Goal: Task Accomplishment & Management: Manage account settings

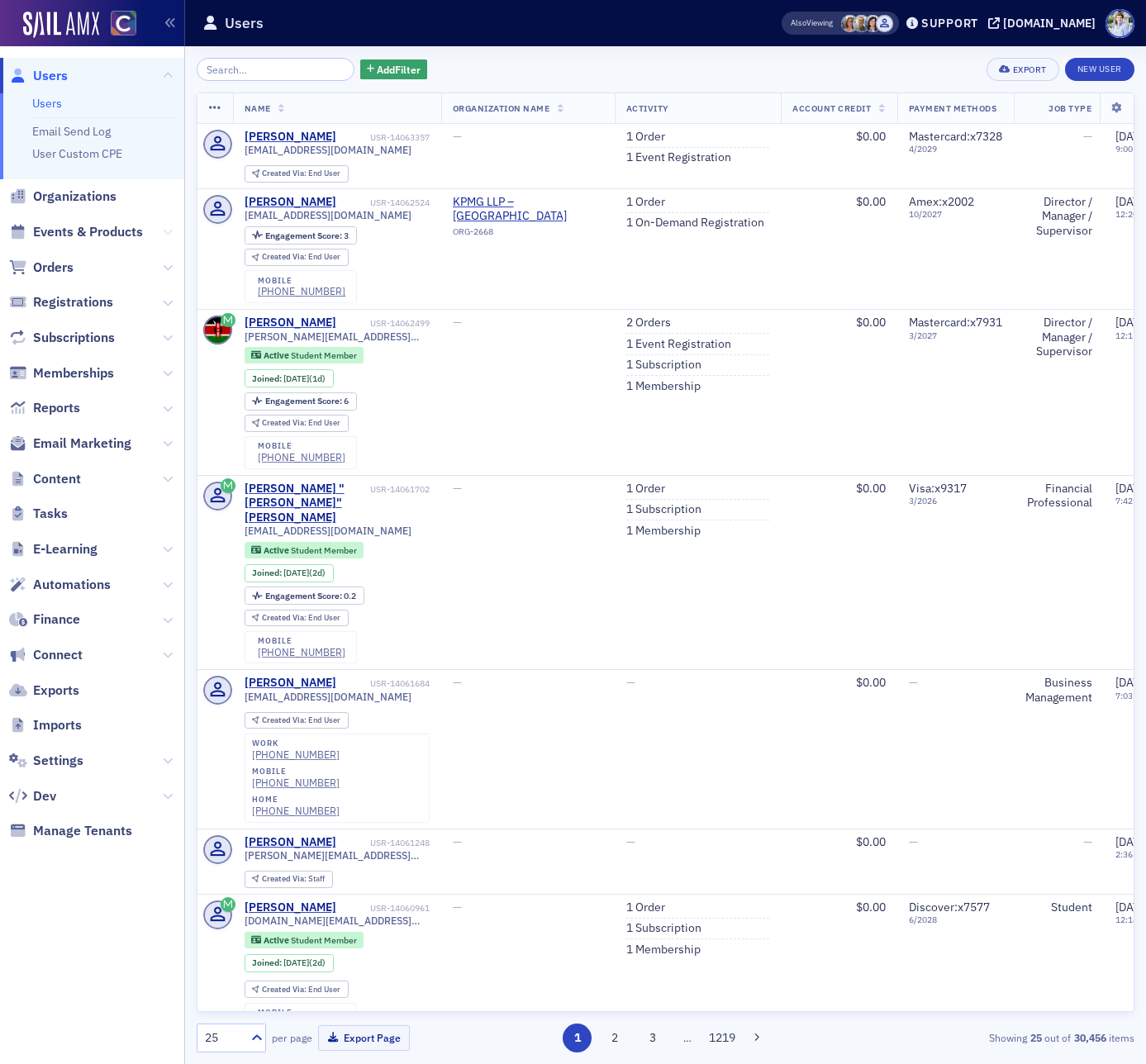
click at [167, 234] on icon at bounding box center [167, 232] width 10 height 10
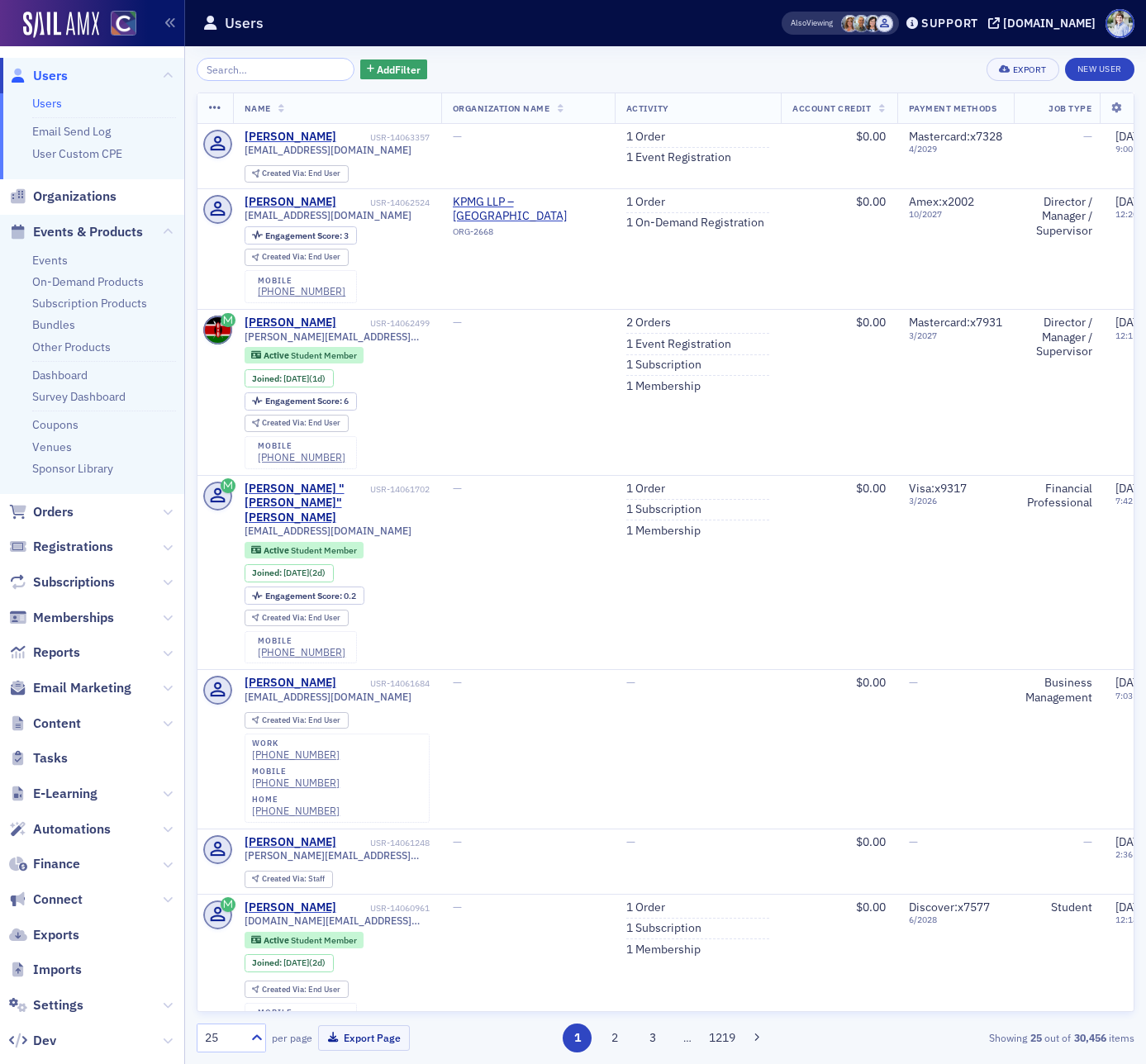
drag, startPoint x: 58, startPoint y: 424, endPoint x: 4, endPoint y: 412, distance: 55.3
click at [58, 424] on link "Coupons" at bounding box center [55, 424] width 46 height 15
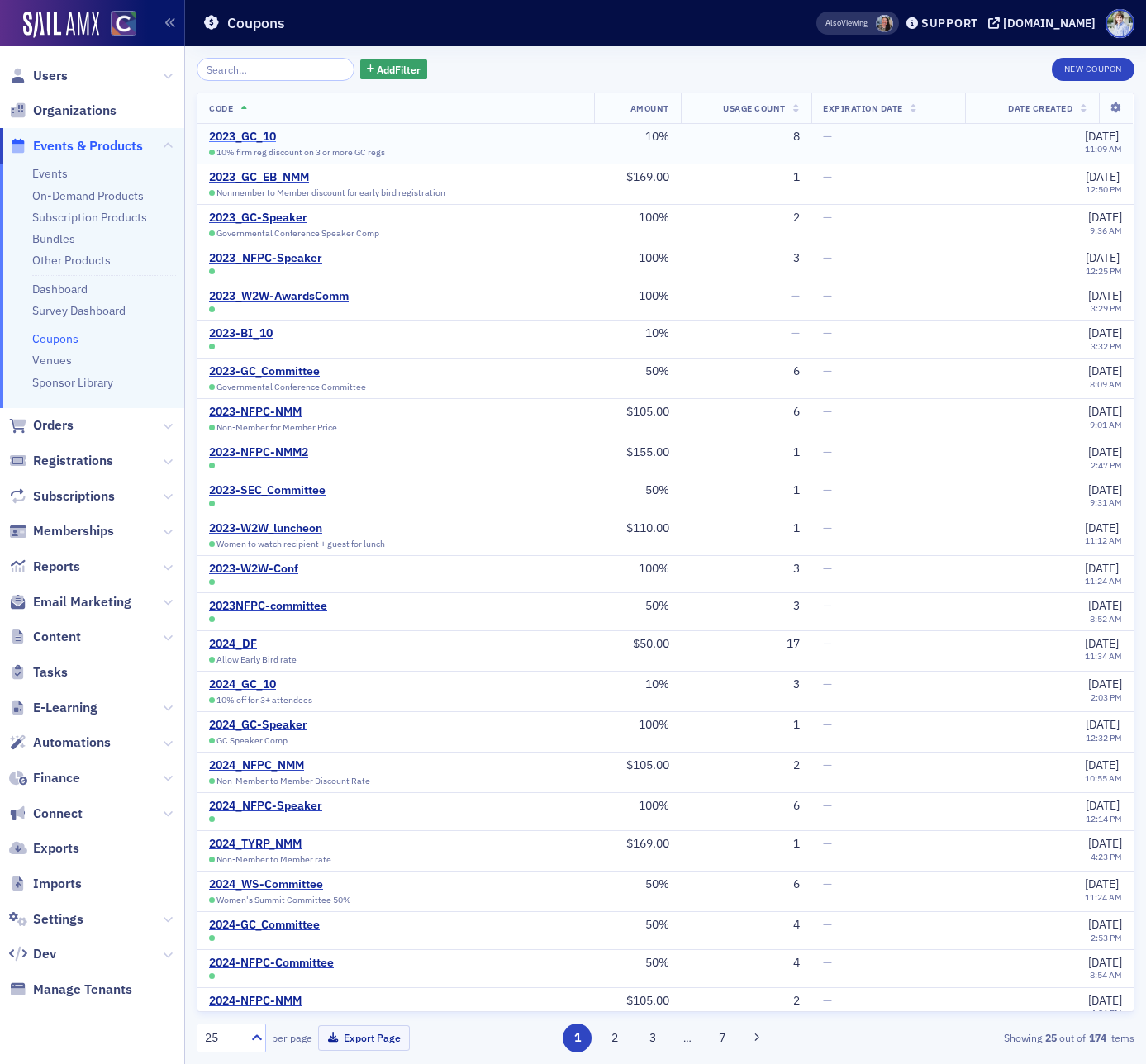
click at [269, 133] on div "2023_GC_10" at bounding box center [297, 137] width 176 height 15
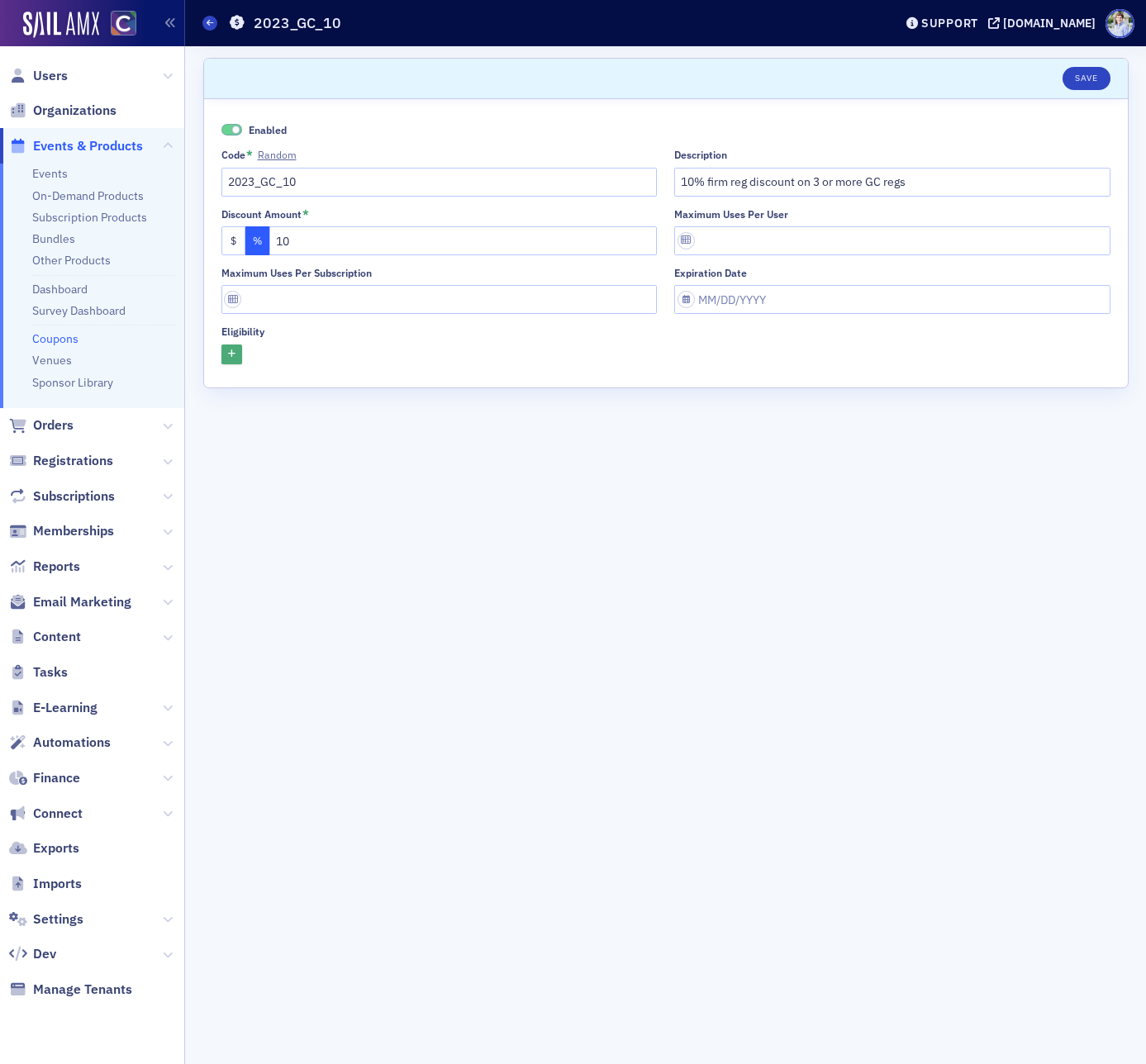
click at [231, 356] on icon "button" at bounding box center [232, 355] width 8 height 9
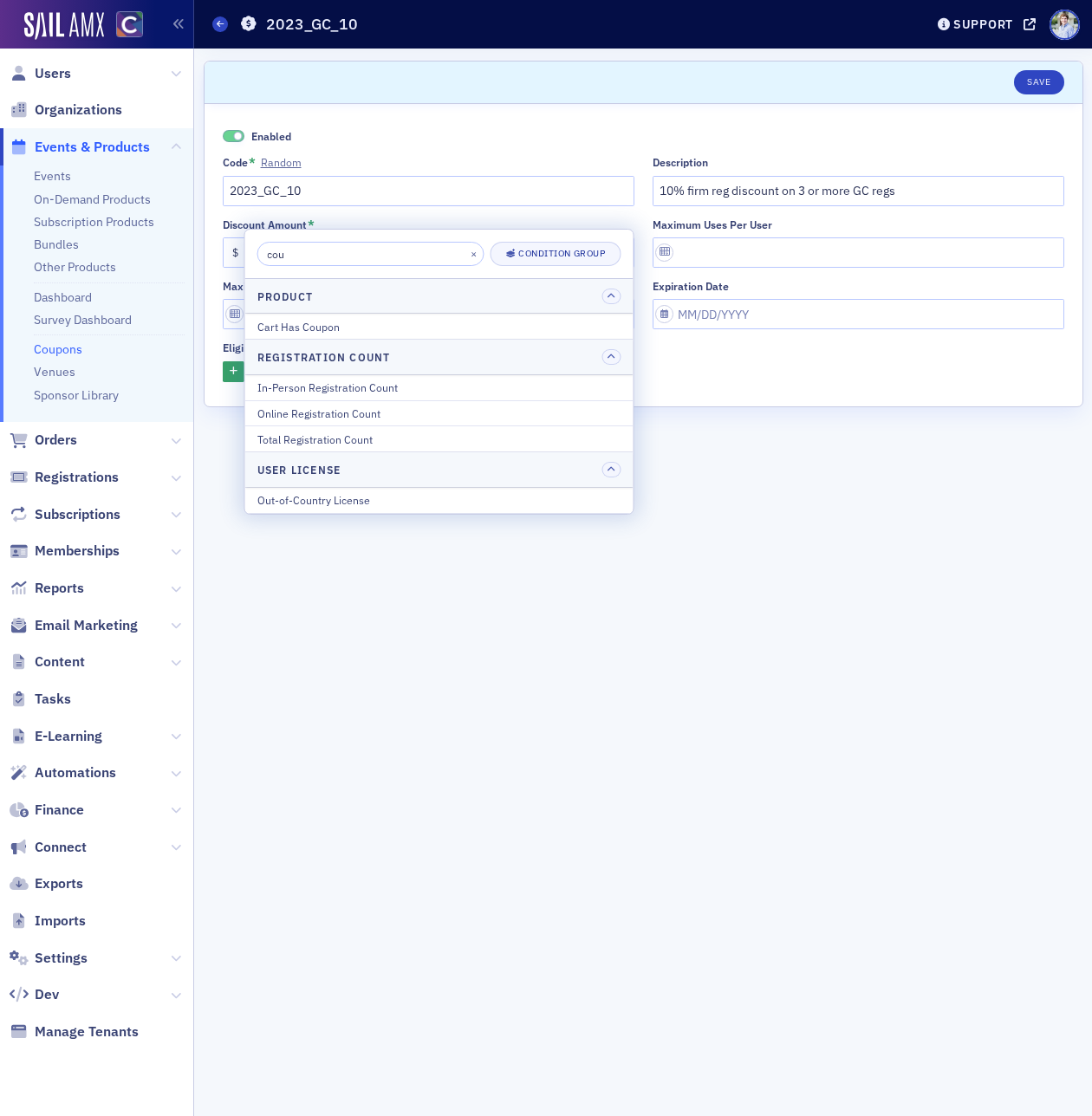
type input "cou"
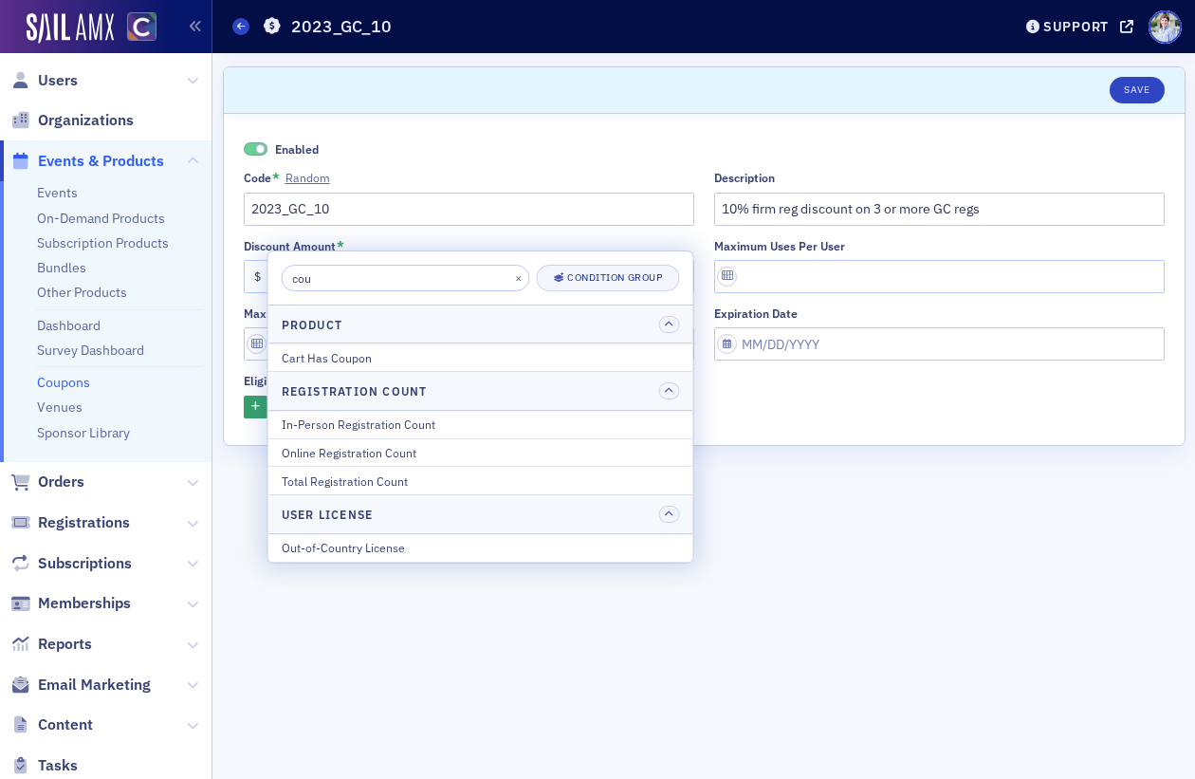
click at [483, 48] on header "Coupons 2023_GC_10 Support cocpa.org" at bounding box center [703, 26] width 982 height 53
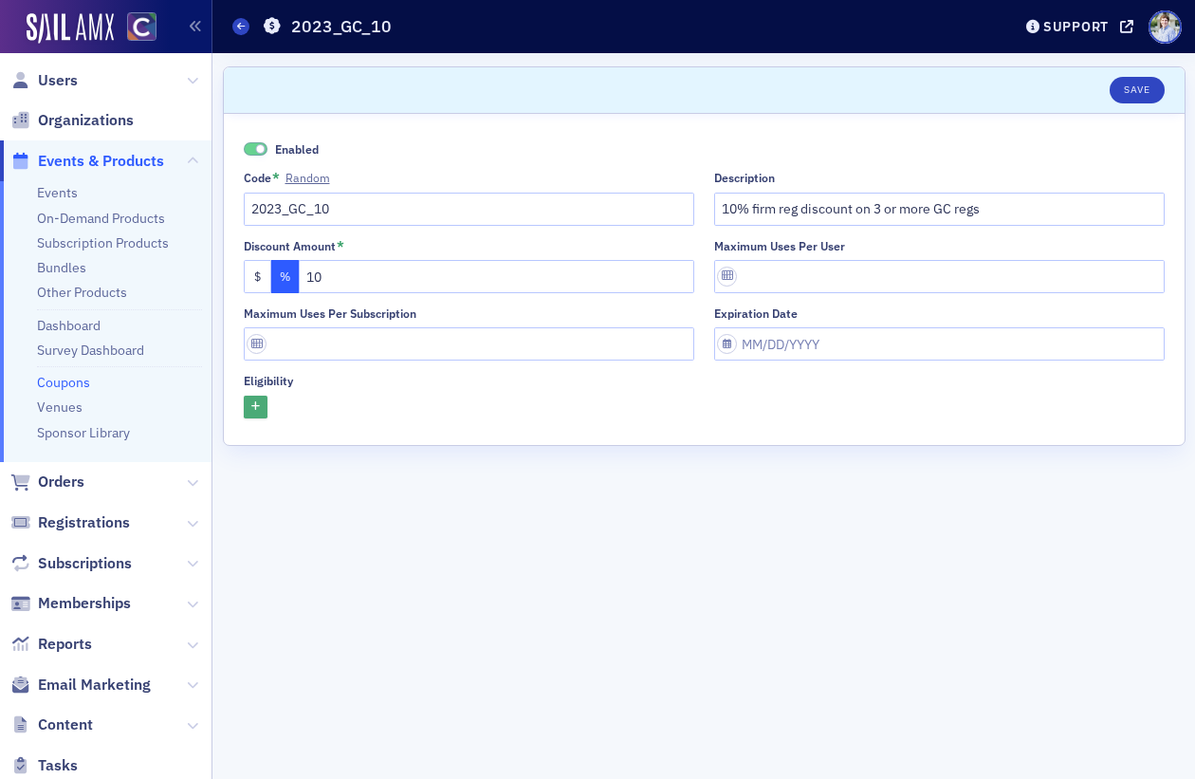
click at [251, 407] on icon "button" at bounding box center [255, 407] width 9 height 10
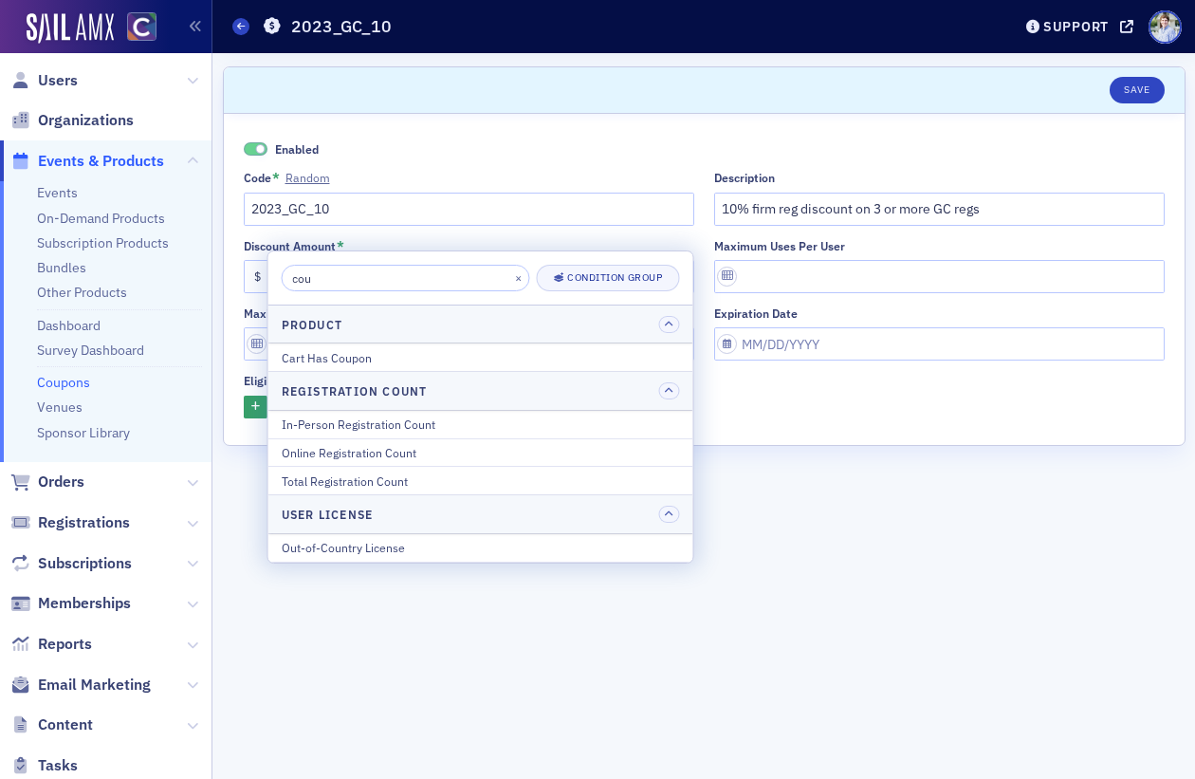
click at [467, 282] on input "cou" at bounding box center [406, 278] width 248 height 27
click at [457, 75] on header "Save" at bounding box center [704, 90] width 961 height 46
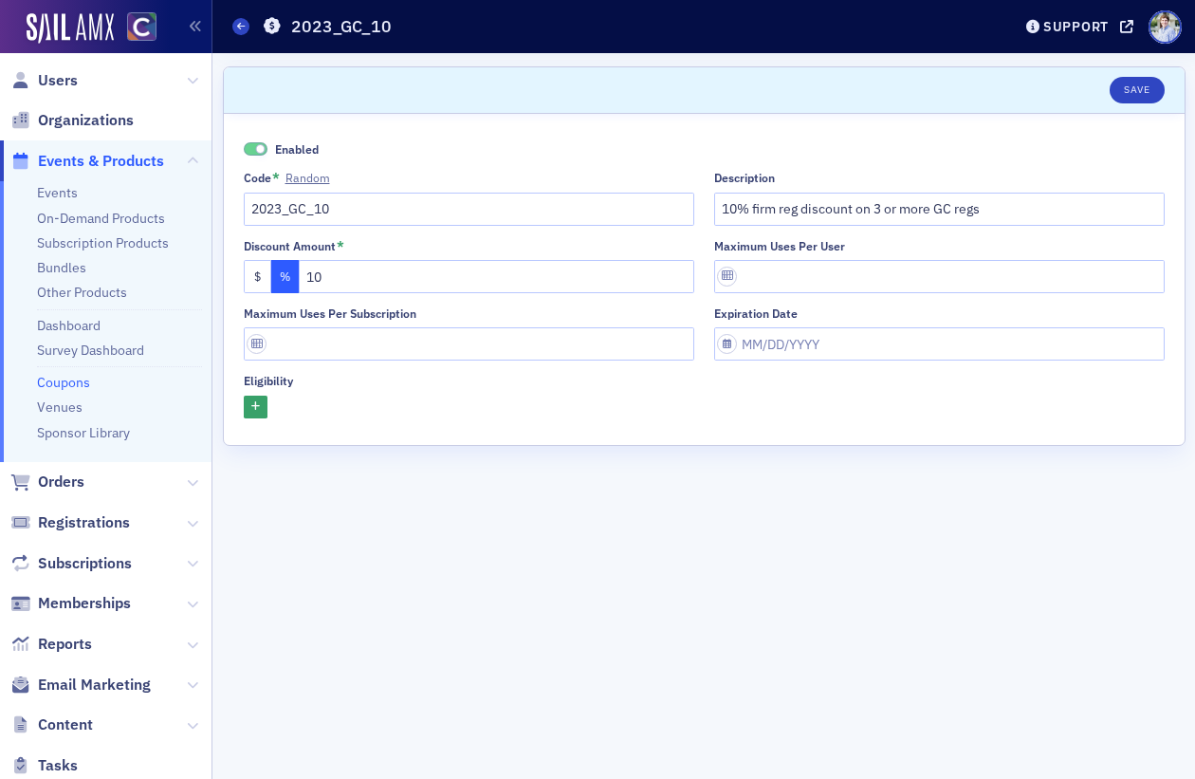
click at [427, 91] on header "Save" at bounding box center [704, 90] width 961 height 46
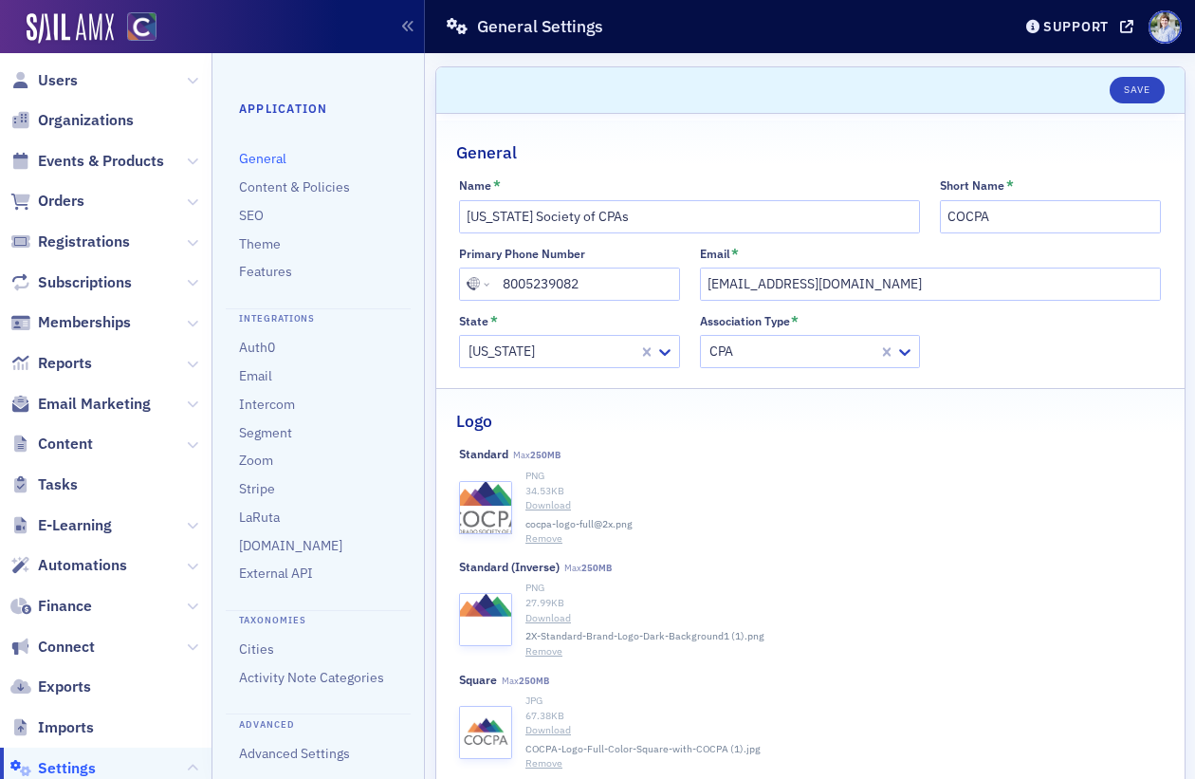
scroll to position [420, 0]
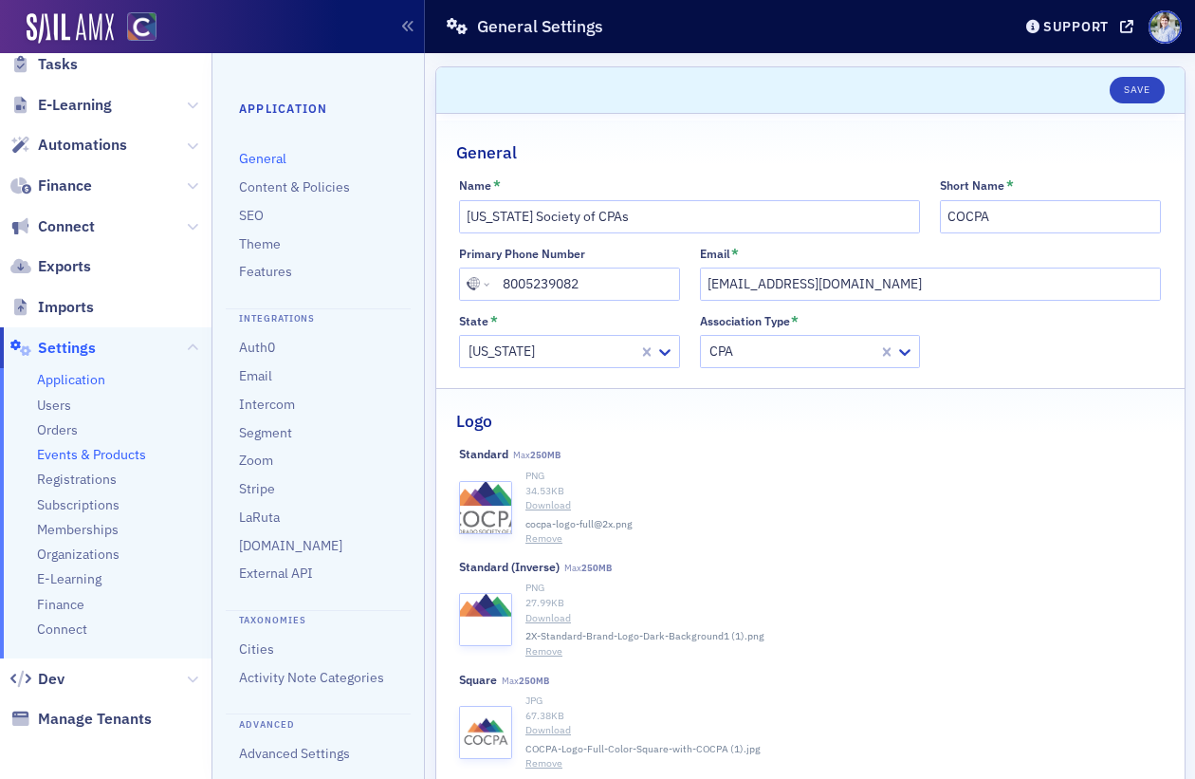
click at [87, 456] on span "Events & Products" at bounding box center [91, 455] width 109 height 18
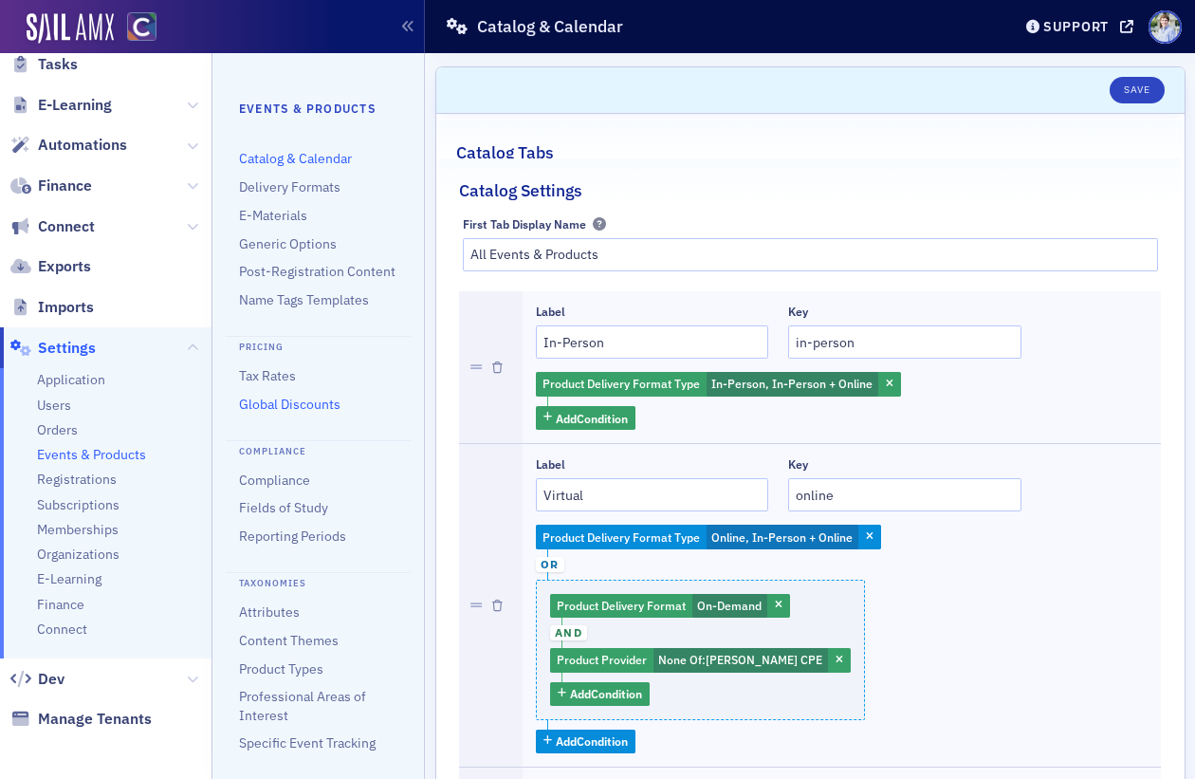
click at [282, 409] on link "Global Discounts" at bounding box center [289, 403] width 101 height 17
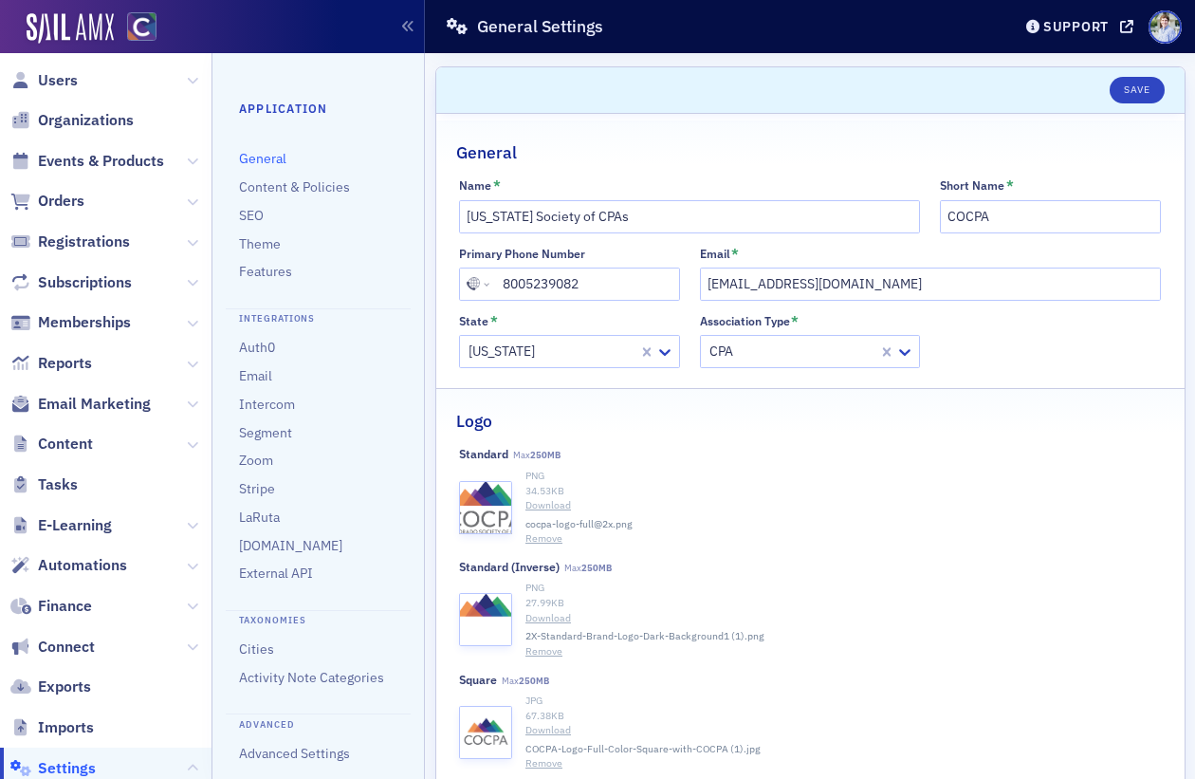
click at [90, 149] on span "Events & Products" at bounding box center [105, 160] width 211 height 41
click at [89, 155] on span "Events & Products" at bounding box center [101, 161] width 126 height 21
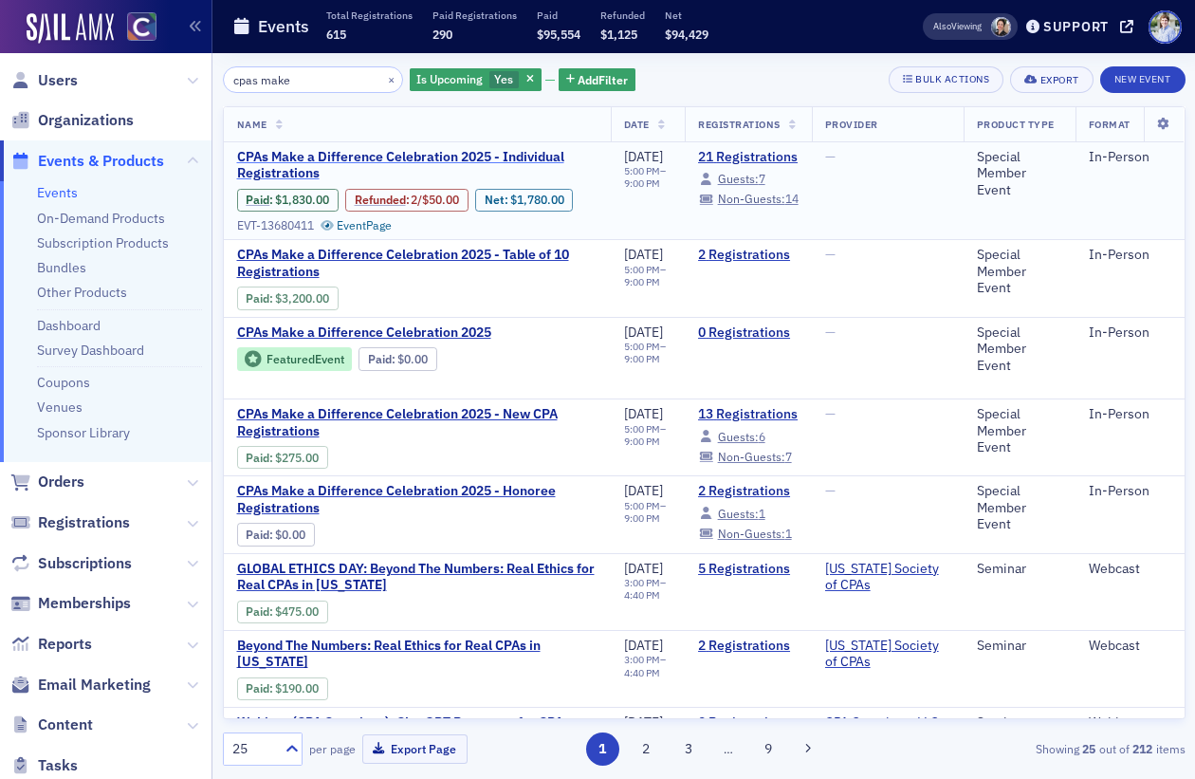
type input "cpas make"
click at [321, 165] on span "CPAs Make a Difference Celebration 2025 - Individual Registrations" at bounding box center [417, 165] width 360 height 33
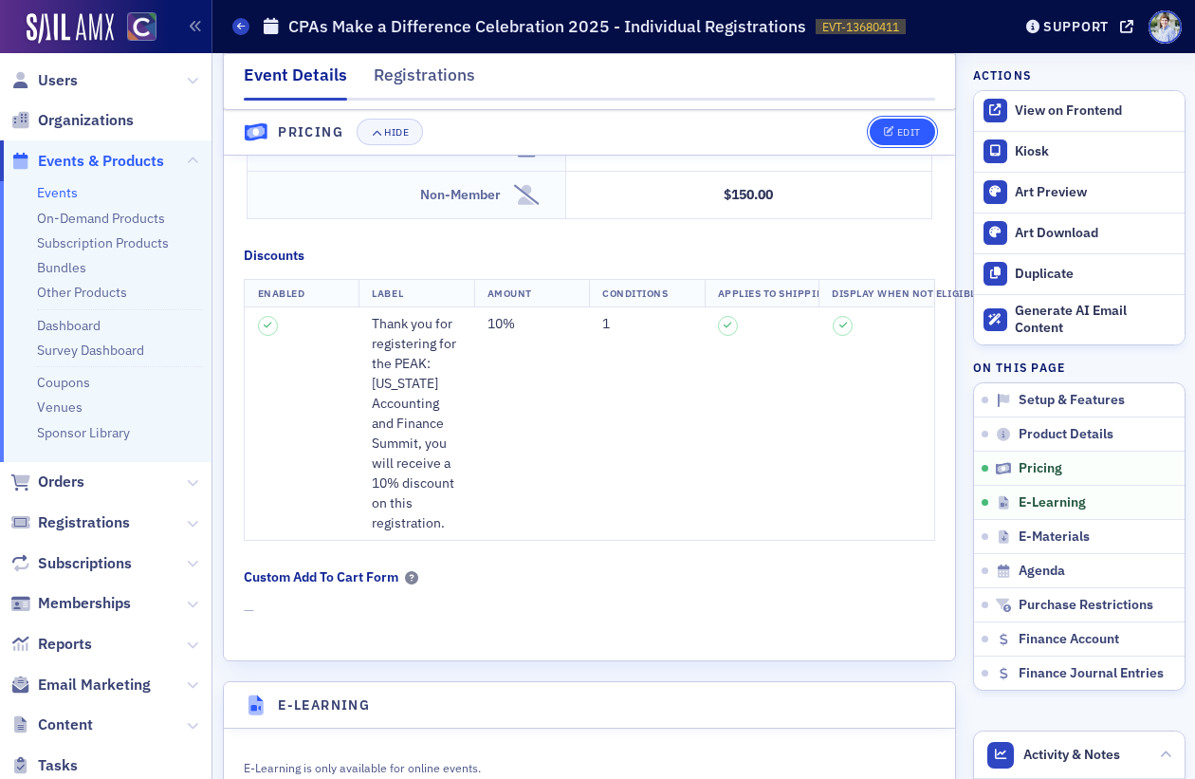
click at [930, 128] on button "Edit" at bounding box center [902, 132] width 65 height 27
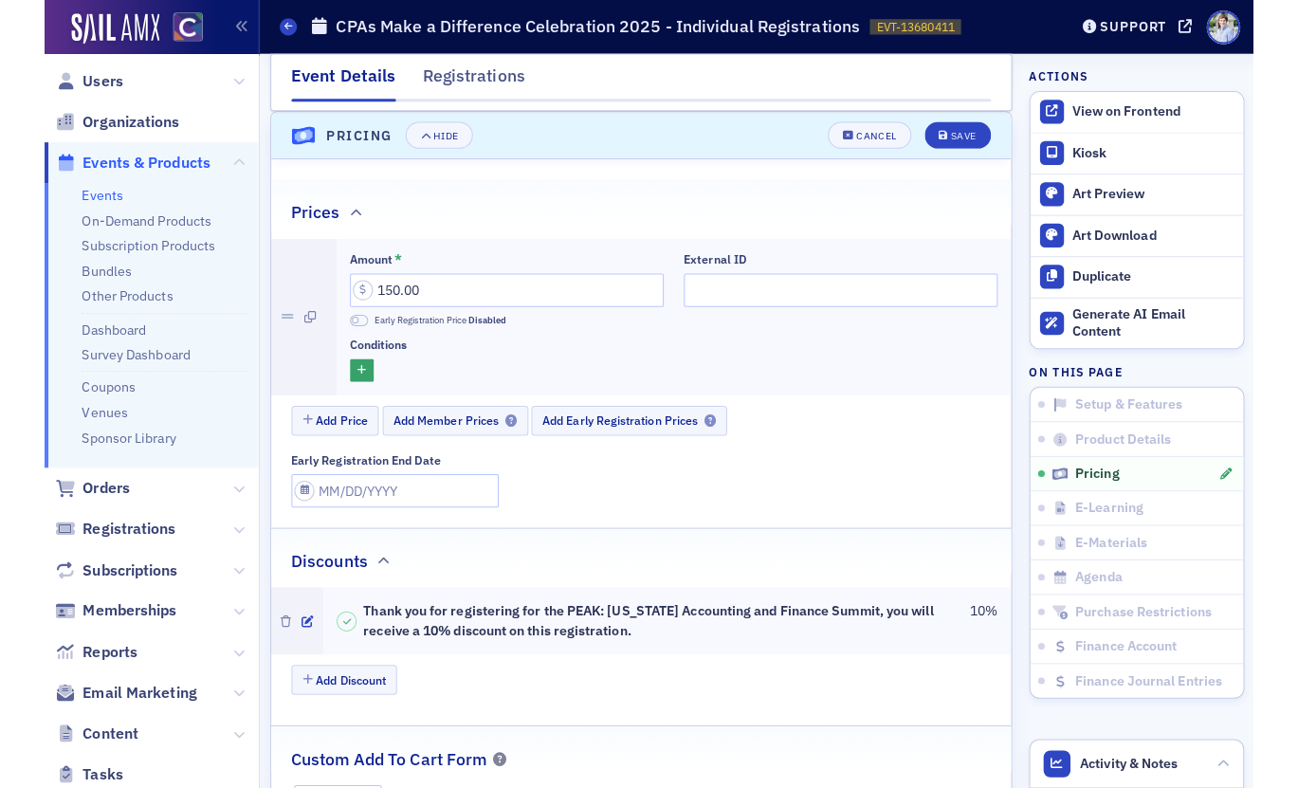
scroll to position [1759, 0]
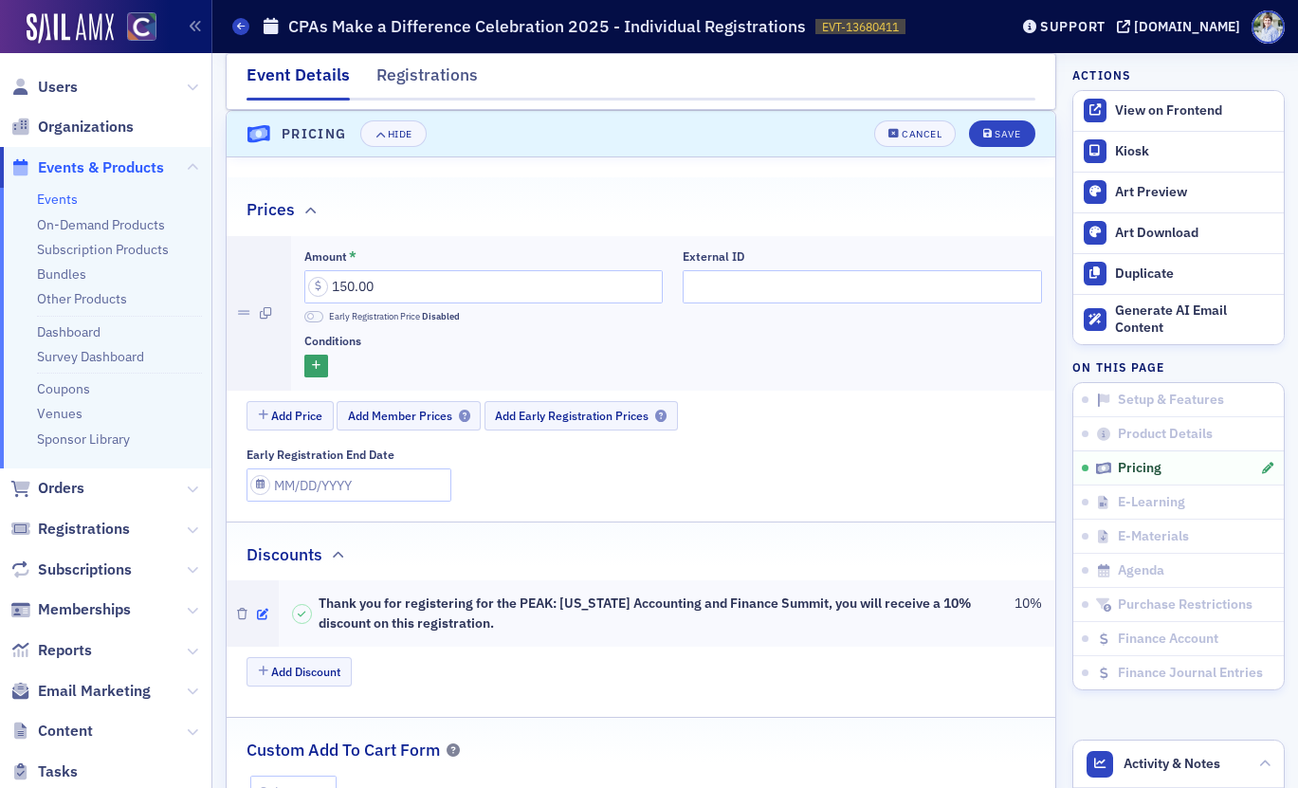
click at [257, 614] on icon "button" at bounding box center [262, 614] width 11 height 11
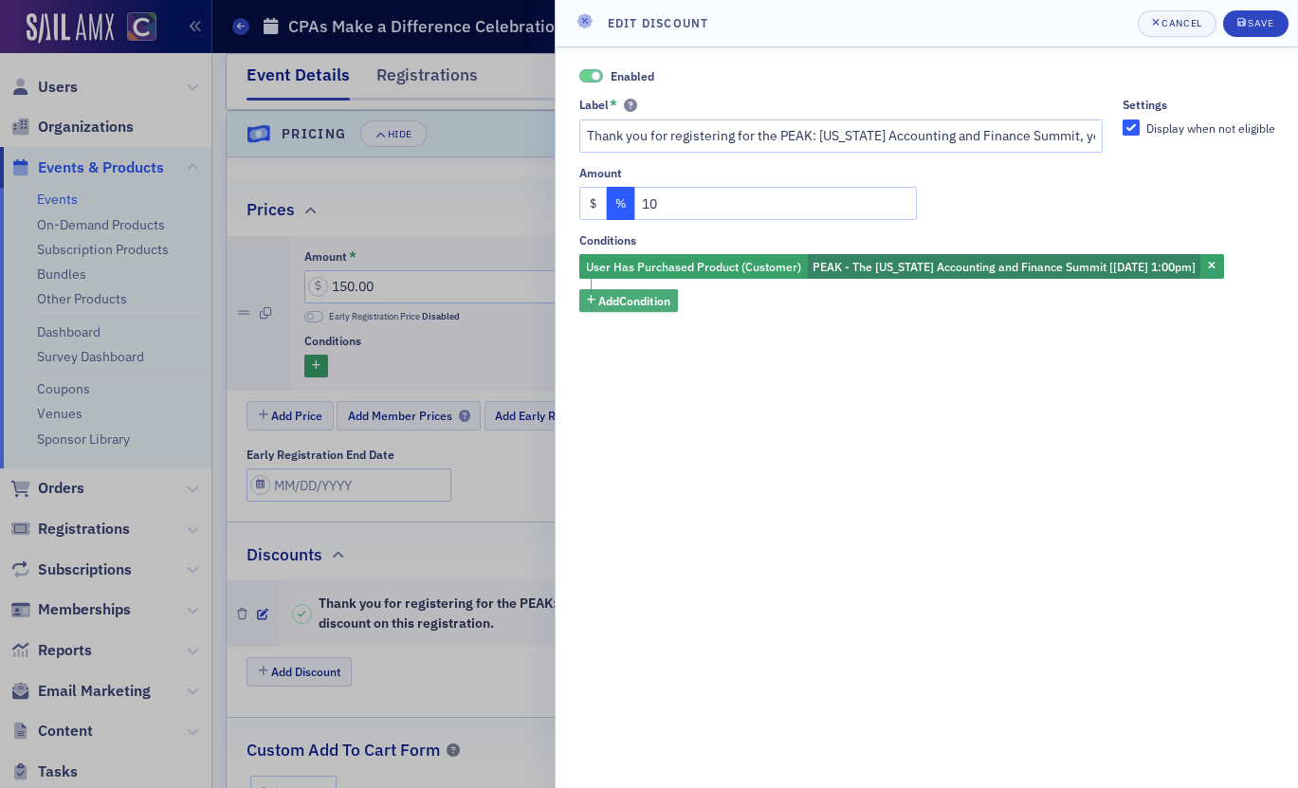
click at [629, 302] on span "Add Condition" at bounding box center [634, 300] width 72 height 17
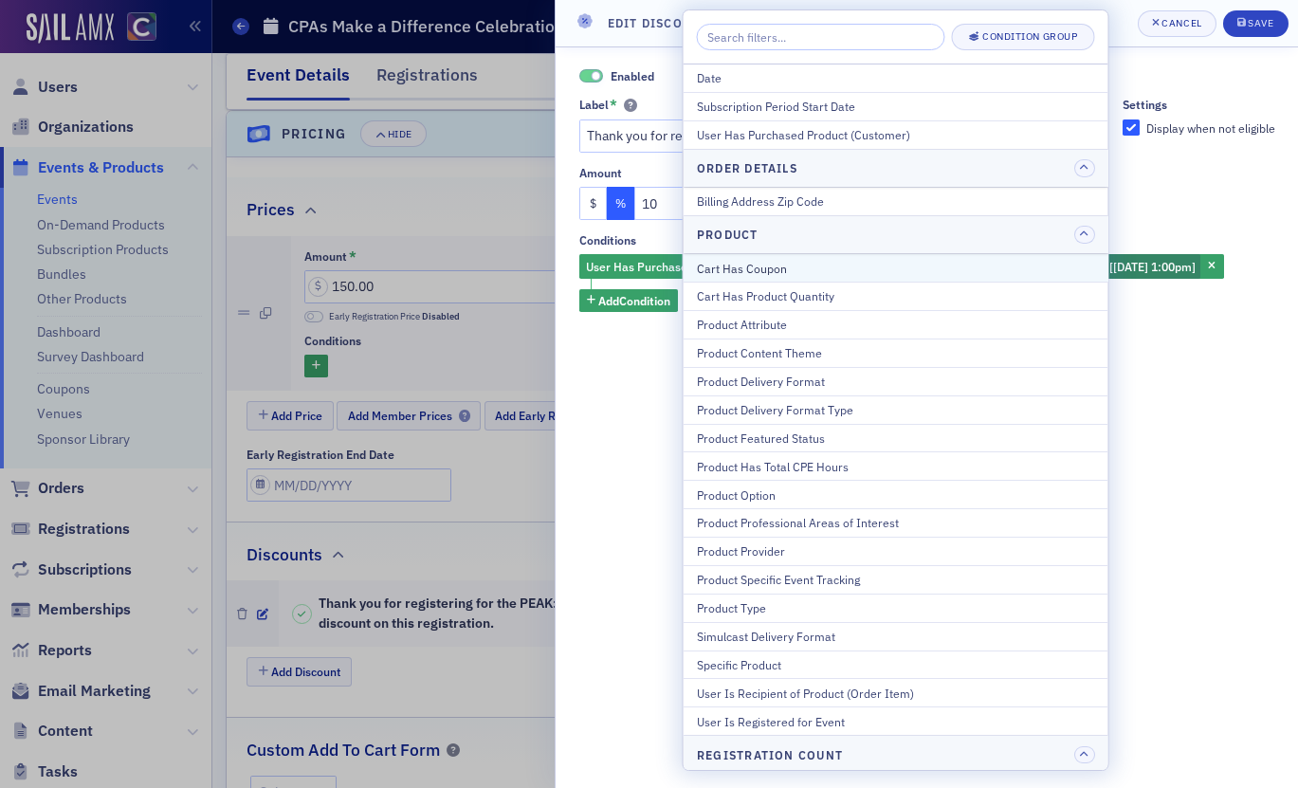
click at [834, 266] on div "Cart Has Coupon" at bounding box center [896, 268] width 398 height 17
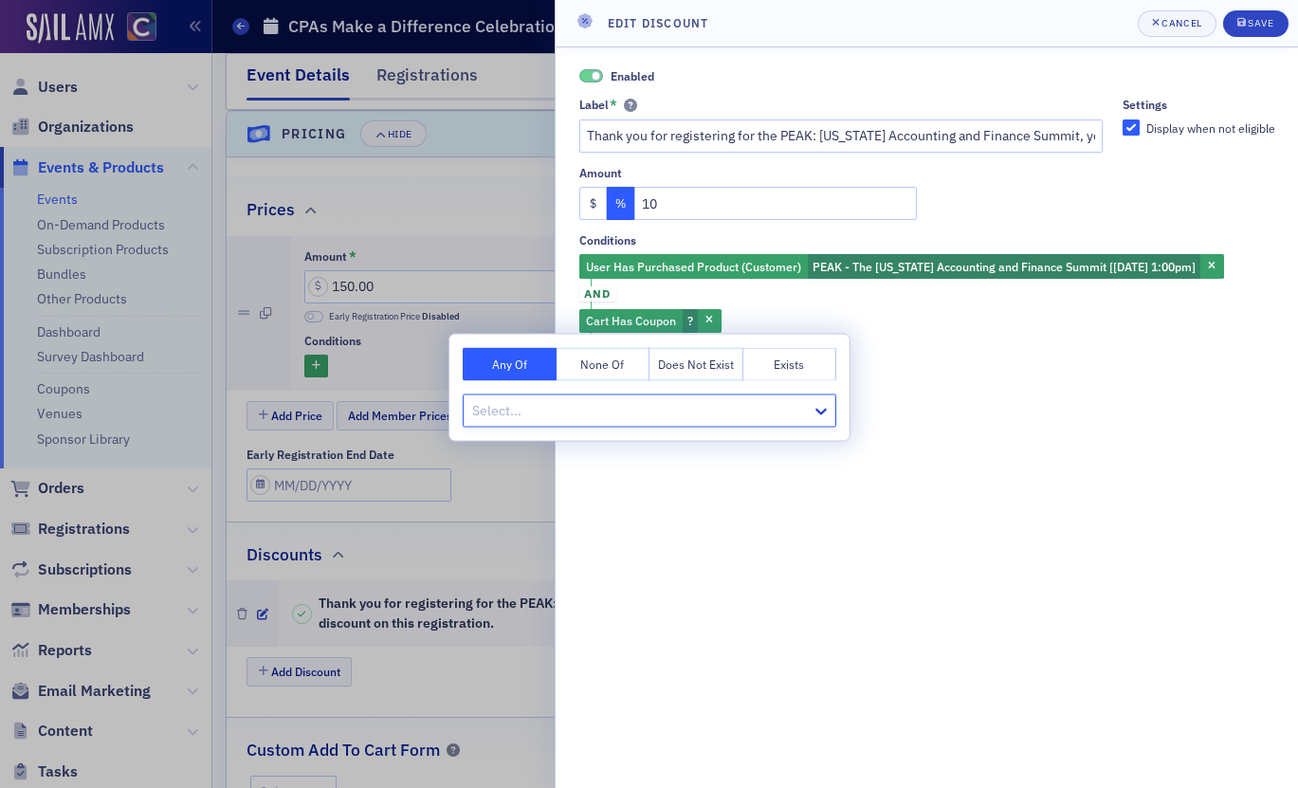
click at [620, 359] on button "None Of" at bounding box center [604, 364] width 94 height 33
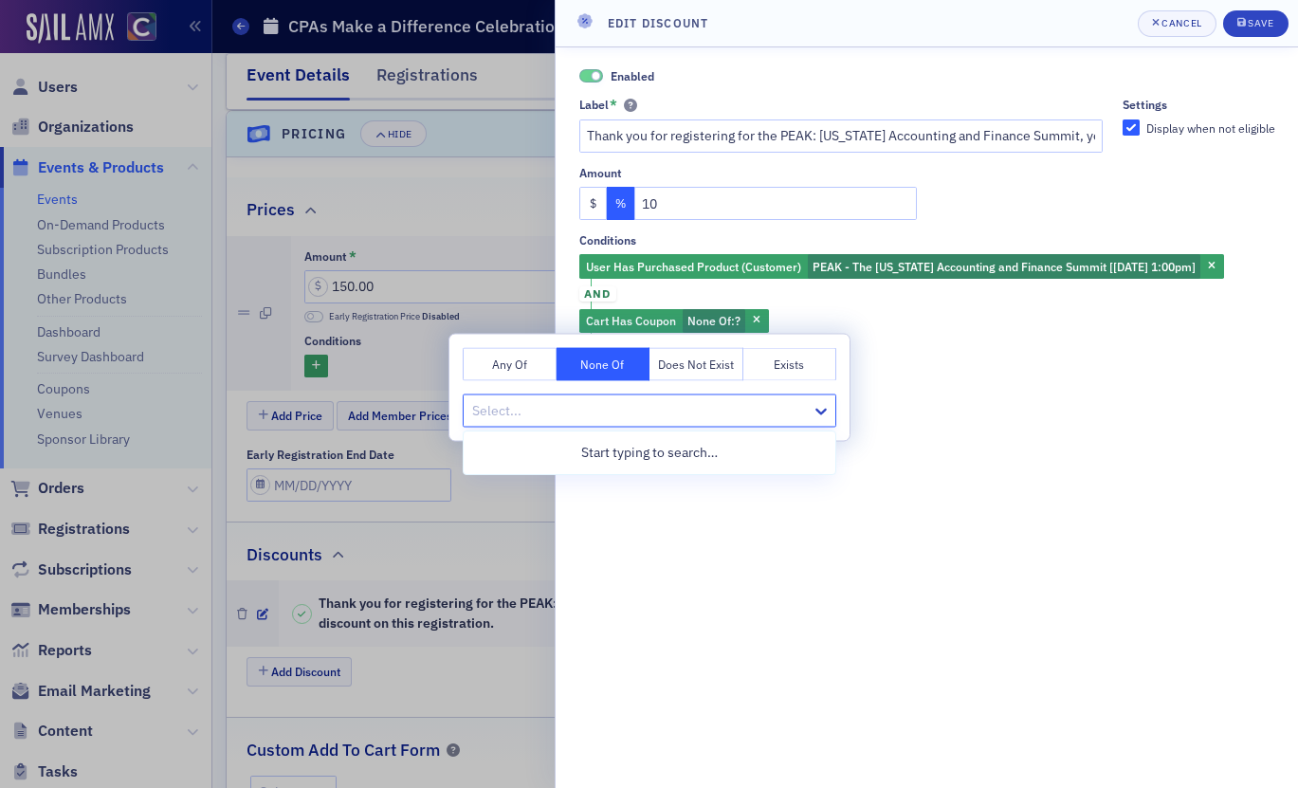
click at [676, 400] on div at bounding box center [639, 411] width 339 height 24
click at [761, 321] on span "button" at bounding box center [757, 321] width 17 height 17
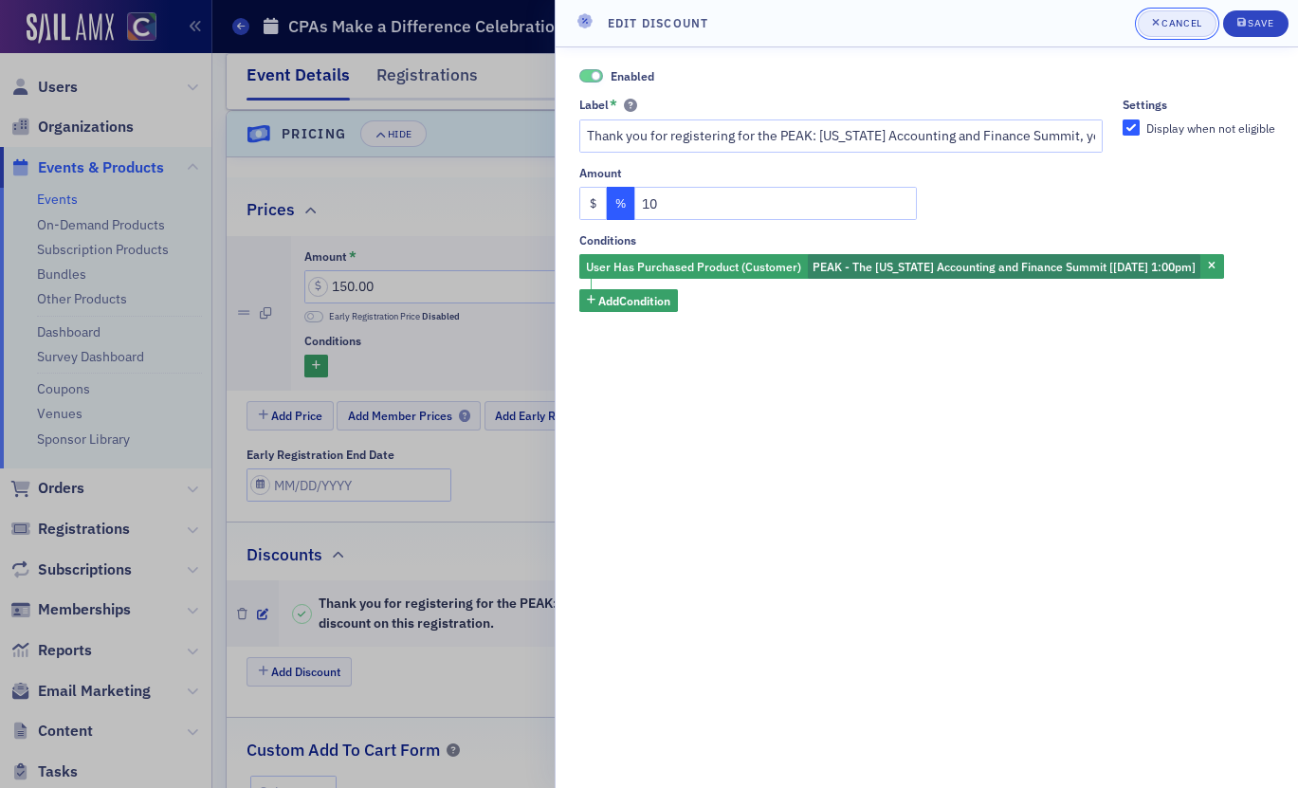
click at [1163, 10] on button "Cancel" at bounding box center [1177, 23] width 79 height 27
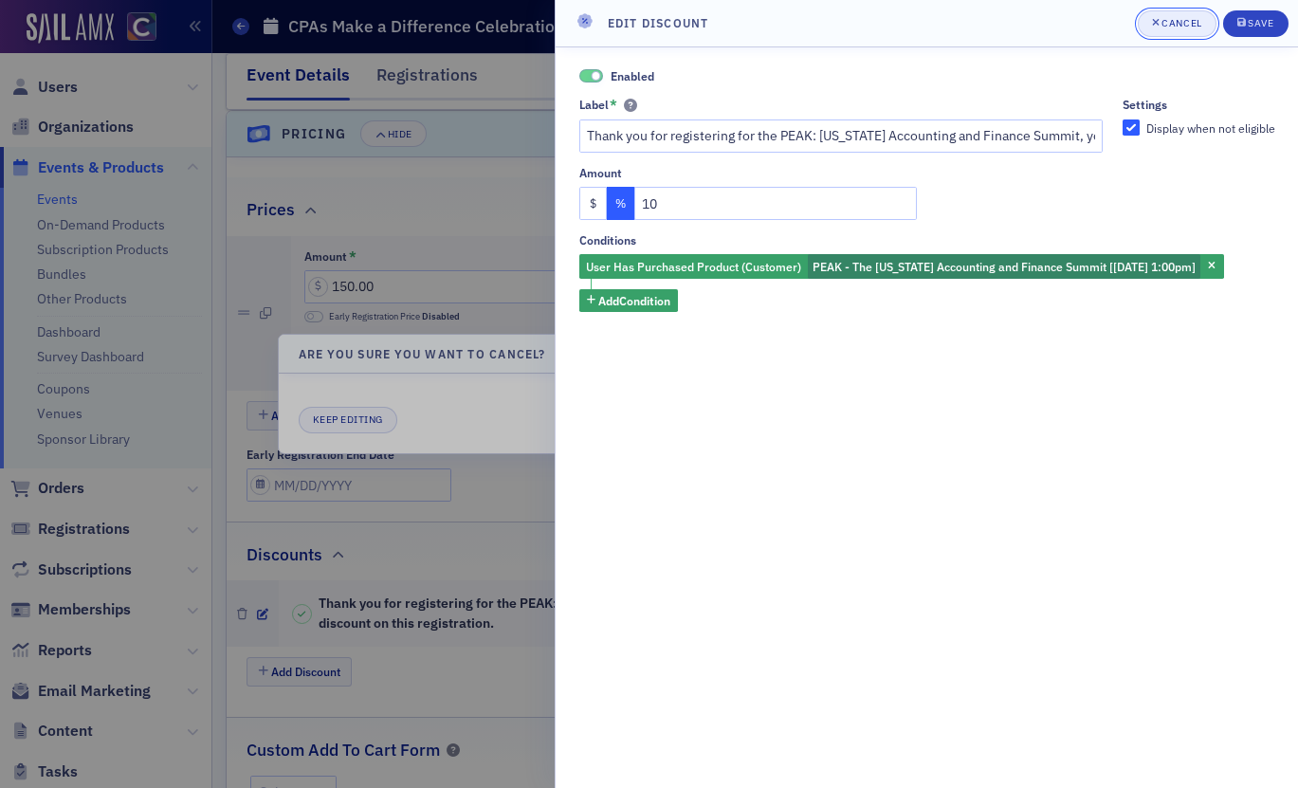
click at [1155, 21] on icon "button" at bounding box center [1156, 22] width 8 height 10
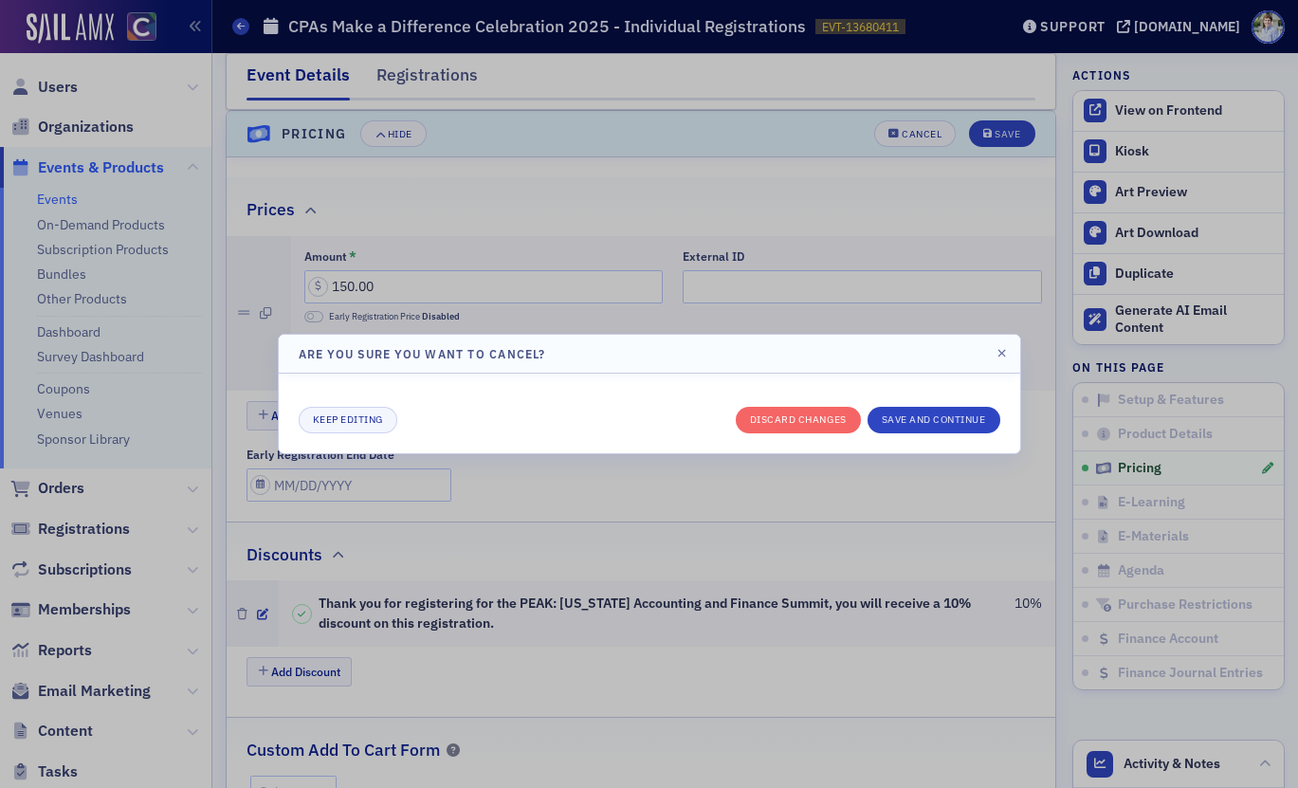
click at [793, 404] on div "Keep editing Discard changes Save and continue" at bounding box center [650, 414] width 702 height 40
click at [794, 416] on button "Discard changes" at bounding box center [798, 420] width 125 height 27
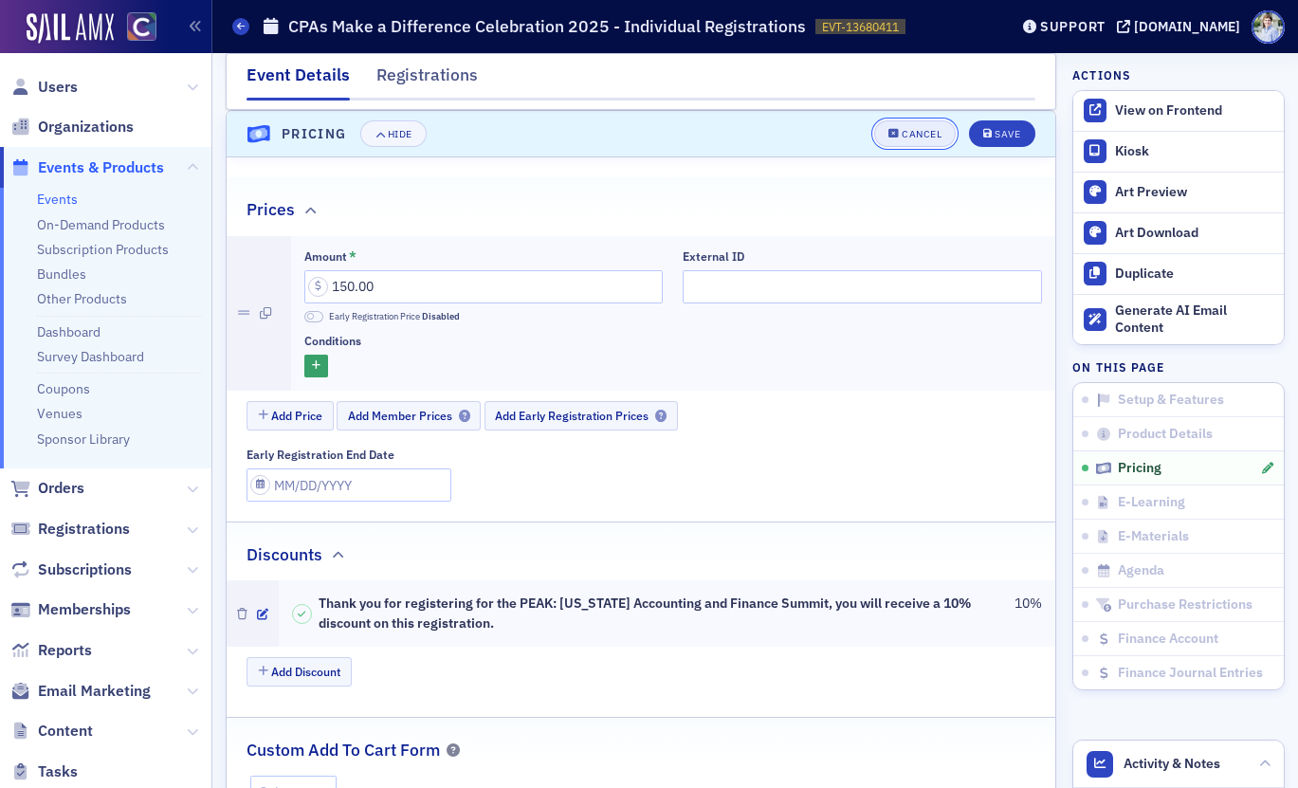
click at [921, 131] on div "Cancel" at bounding box center [922, 134] width 40 height 10
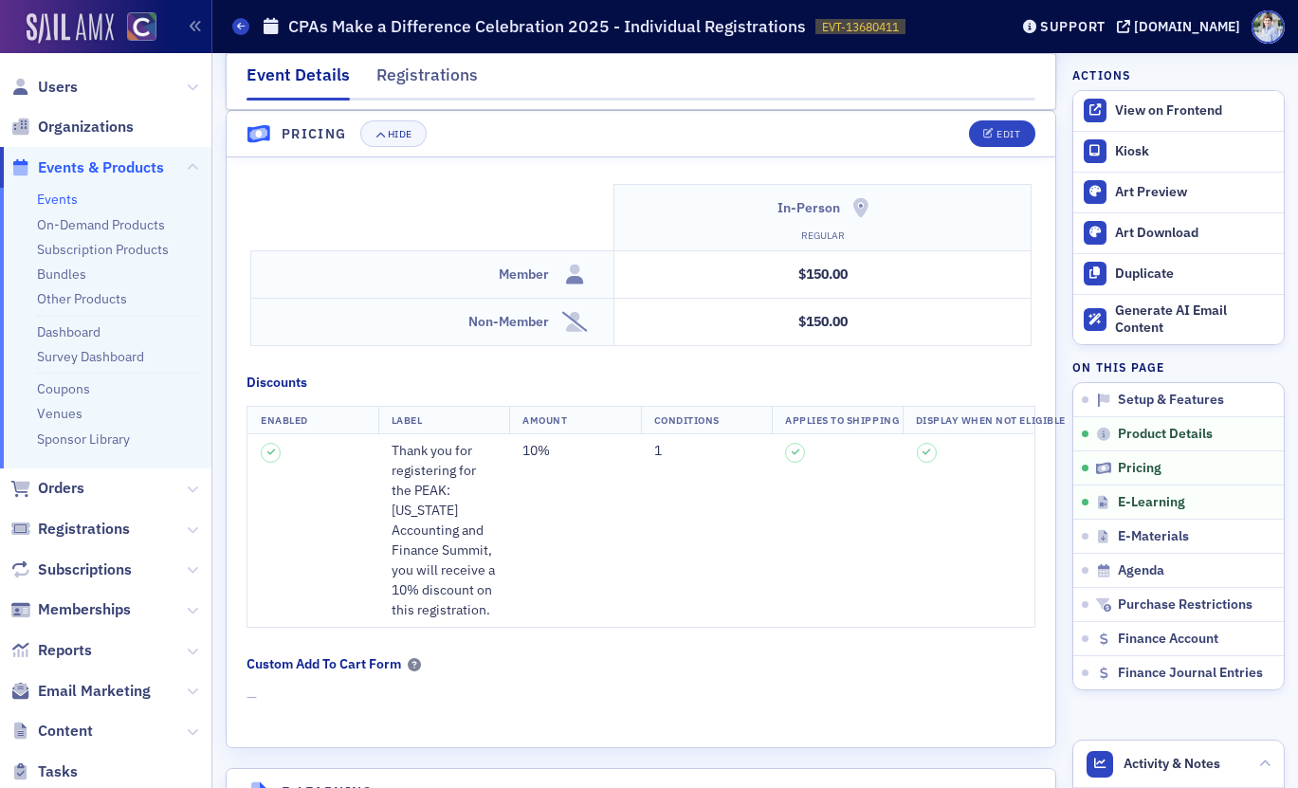
click at [57, 33] on img at bounding box center [70, 28] width 87 height 30
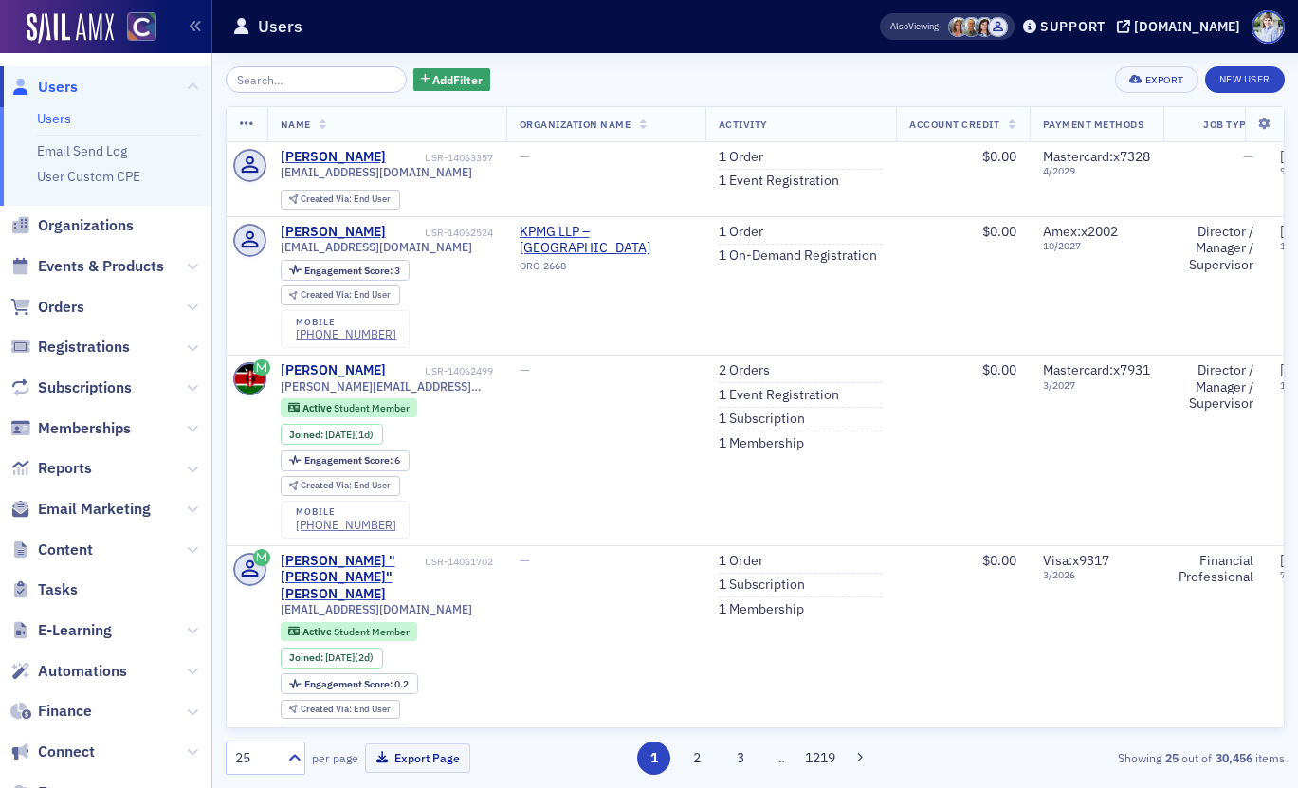
click at [820, 44] on div "Users" at bounding box center [526, 27] width 588 height 36
click at [939, 22] on span "Also Viewing" at bounding box center [914, 26] width 48 height 13
click at [400, 29] on div "Users" at bounding box center [526, 27] width 588 height 36
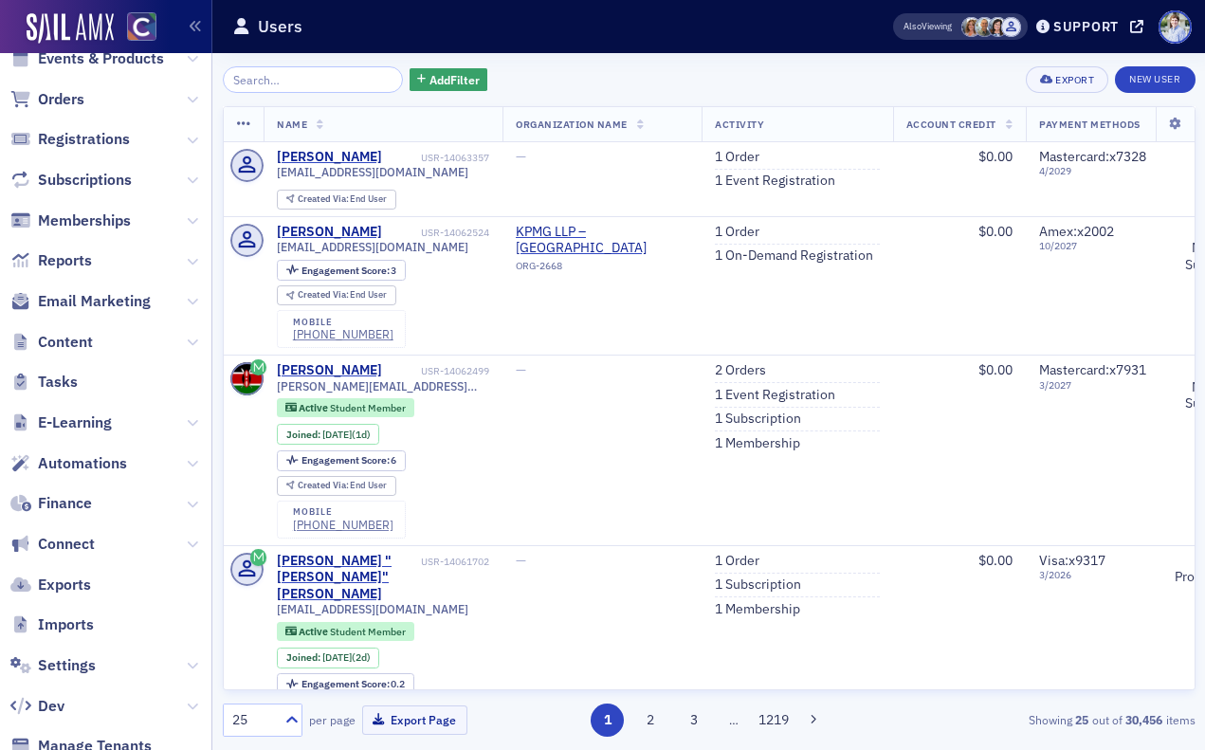
scroll to position [211, 0]
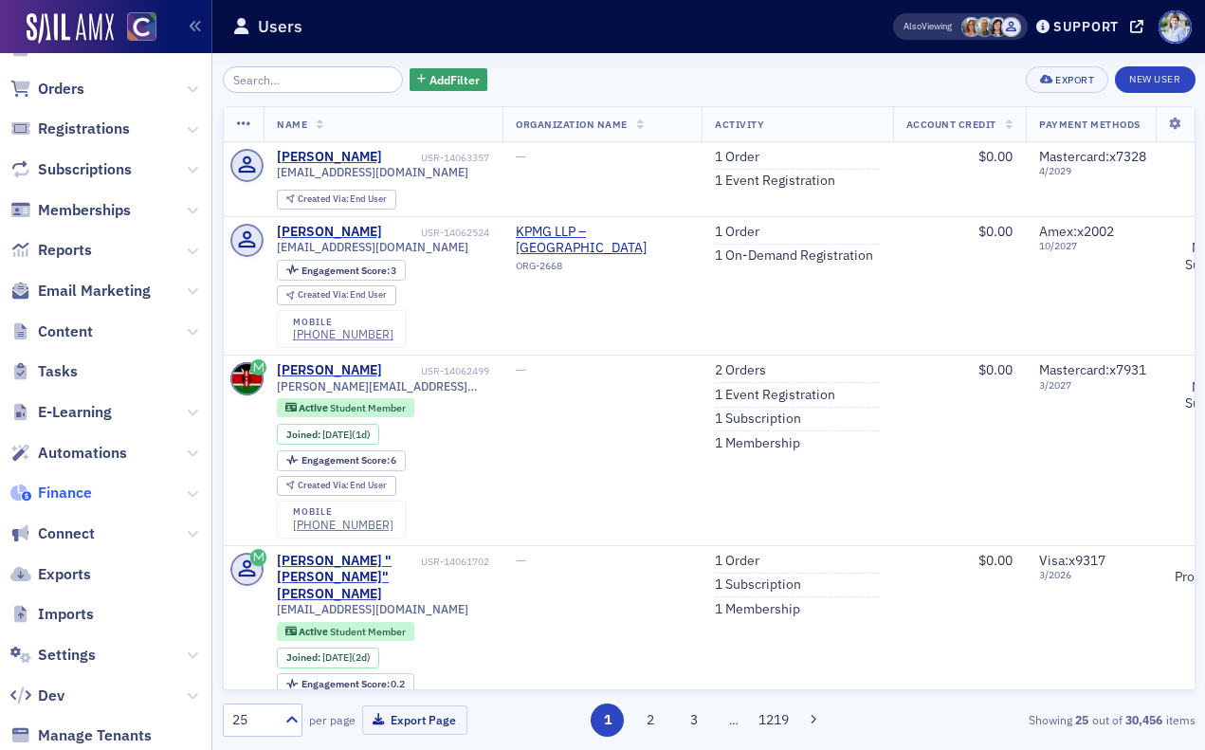
click at [73, 486] on span "Finance" at bounding box center [65, 493] width 54 height 21
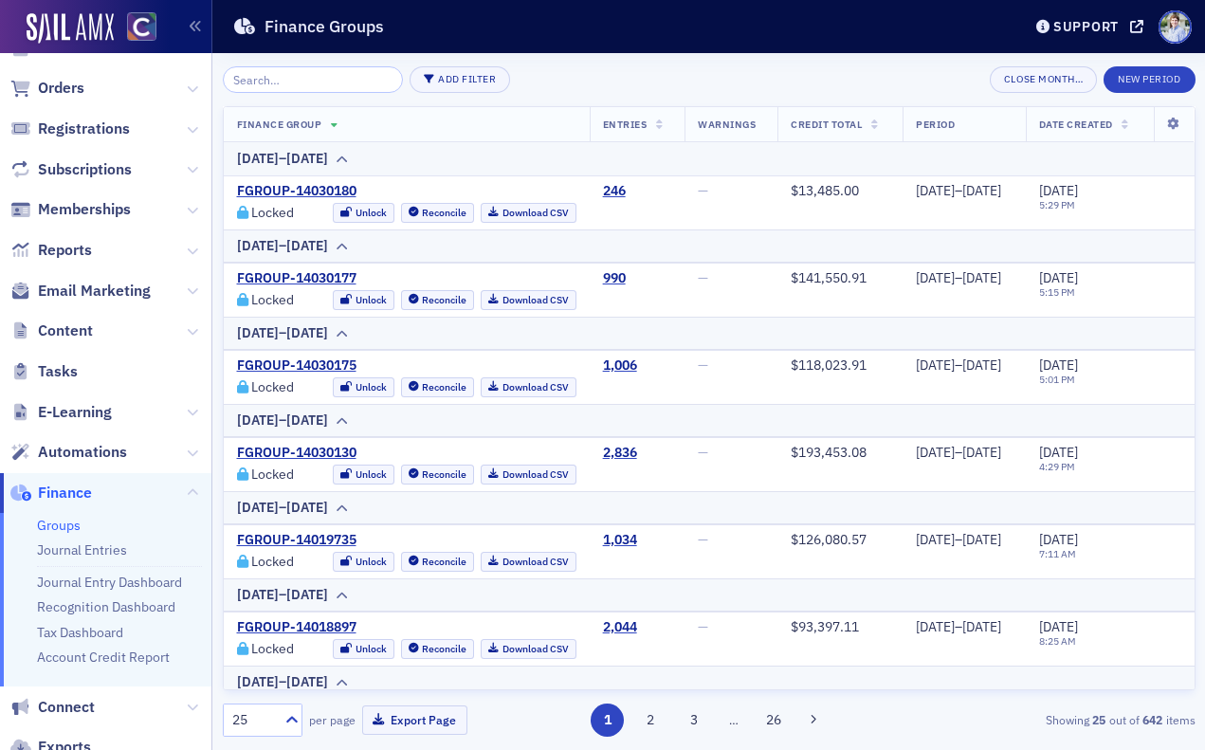
click at [747, 79] on div "Add Filter Close Month… New Period" at bounding box center [709, 79] width 973 height 27
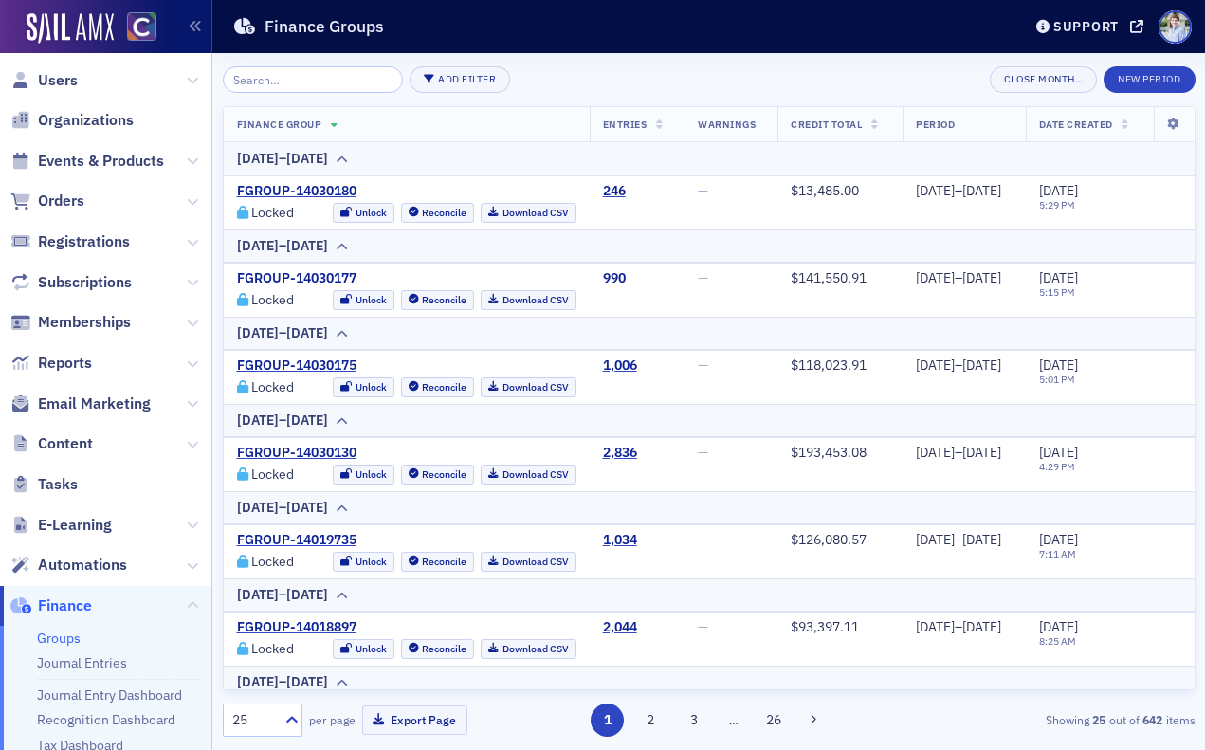
scroll to position [1, 0]
click at [792, 52] on header "Finance Groups Support cocpa.org" at bounding box center [708, 26] width 993 height 53
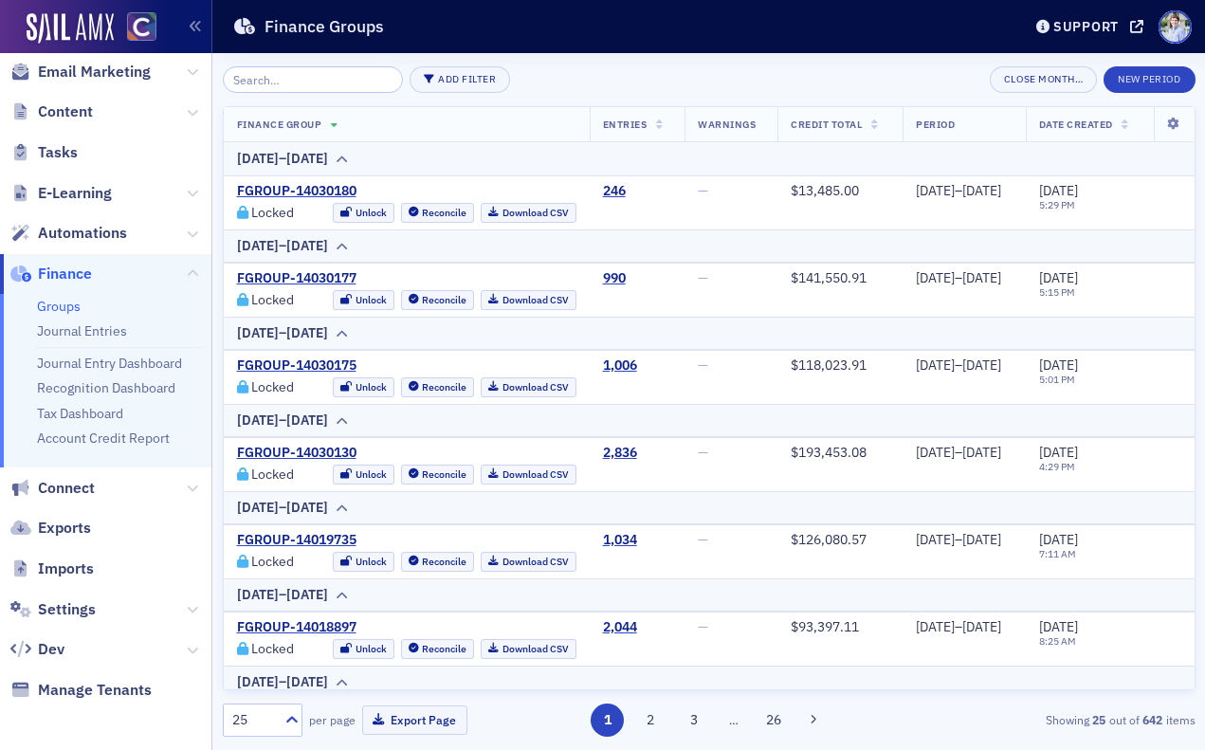
click at [127, 541] on span "Exports" at bounding box center [105, 528] width 211 height 41
click at [578, 35] on div "Finance Groups" at bounding box center [612, 27] width 761 height 36
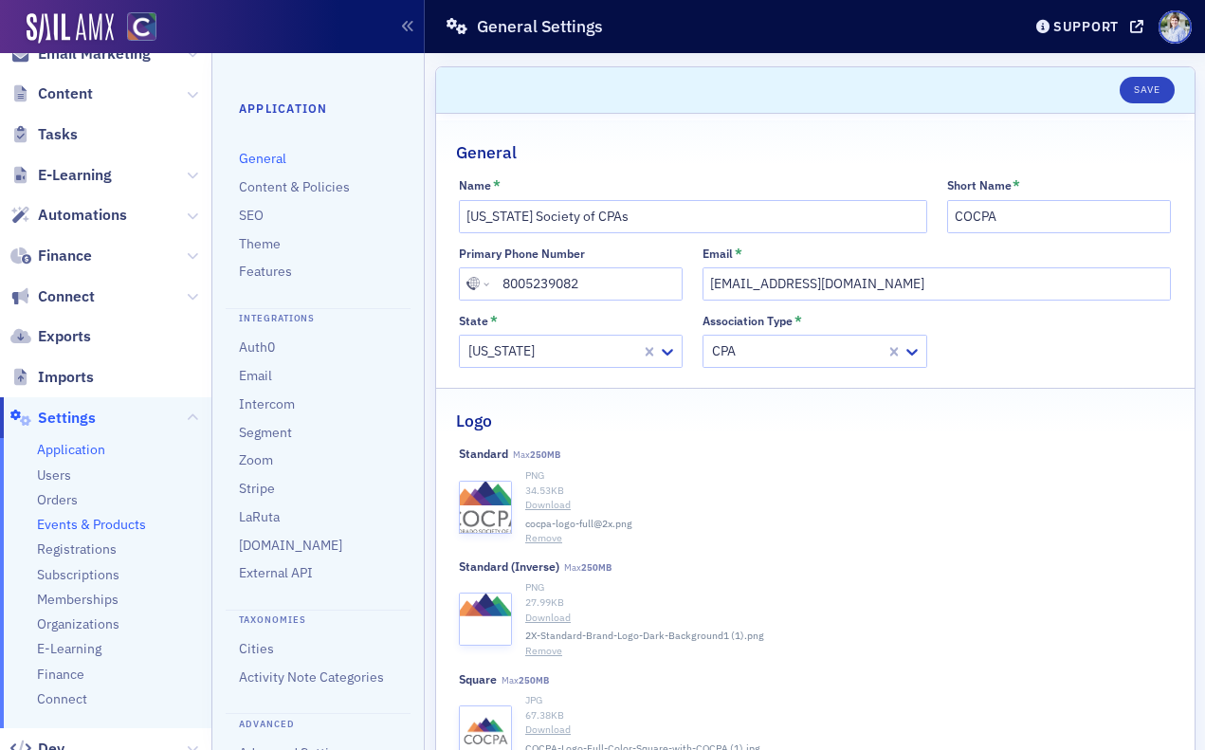
scroll to position [449, 0]
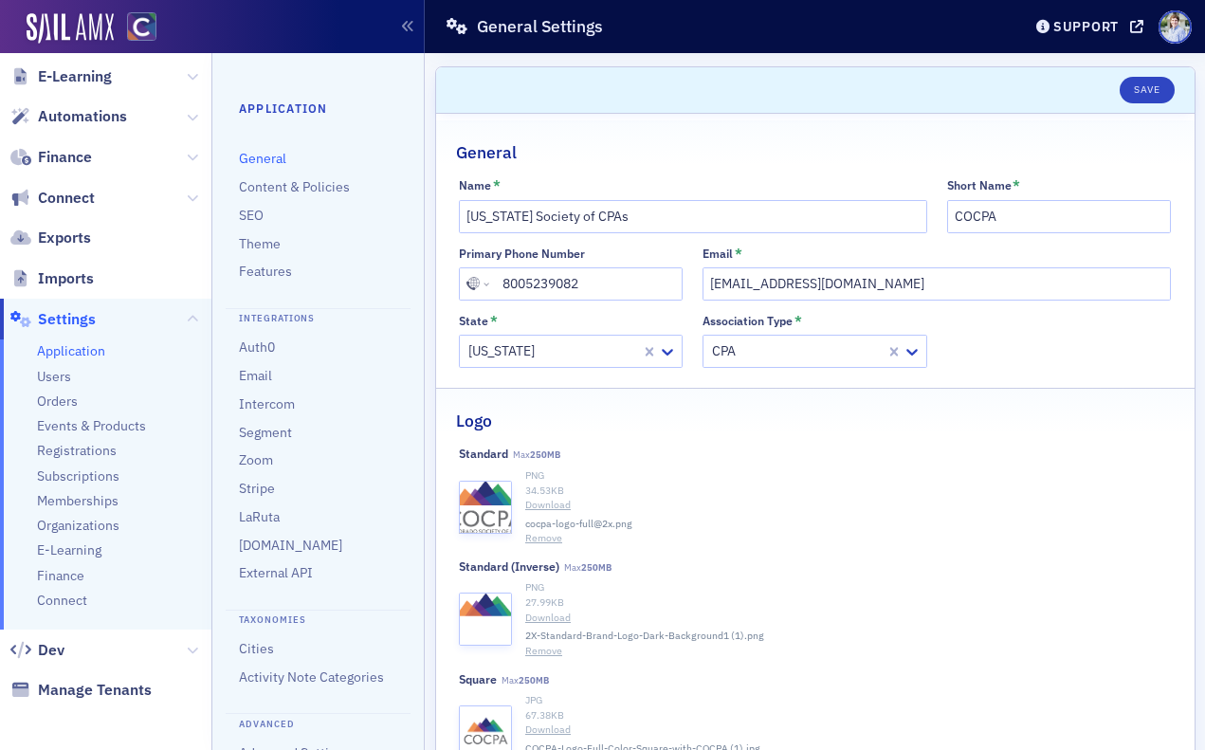
click at [67, 585] on ul "Application Users Orders Events & Products Registrations Subscriptions Membersh…" at bounding box center [105, 484] width 211 height 290
click at [67, 576] on span "Finance" at bounding box center [60, 576] width 47 height 18
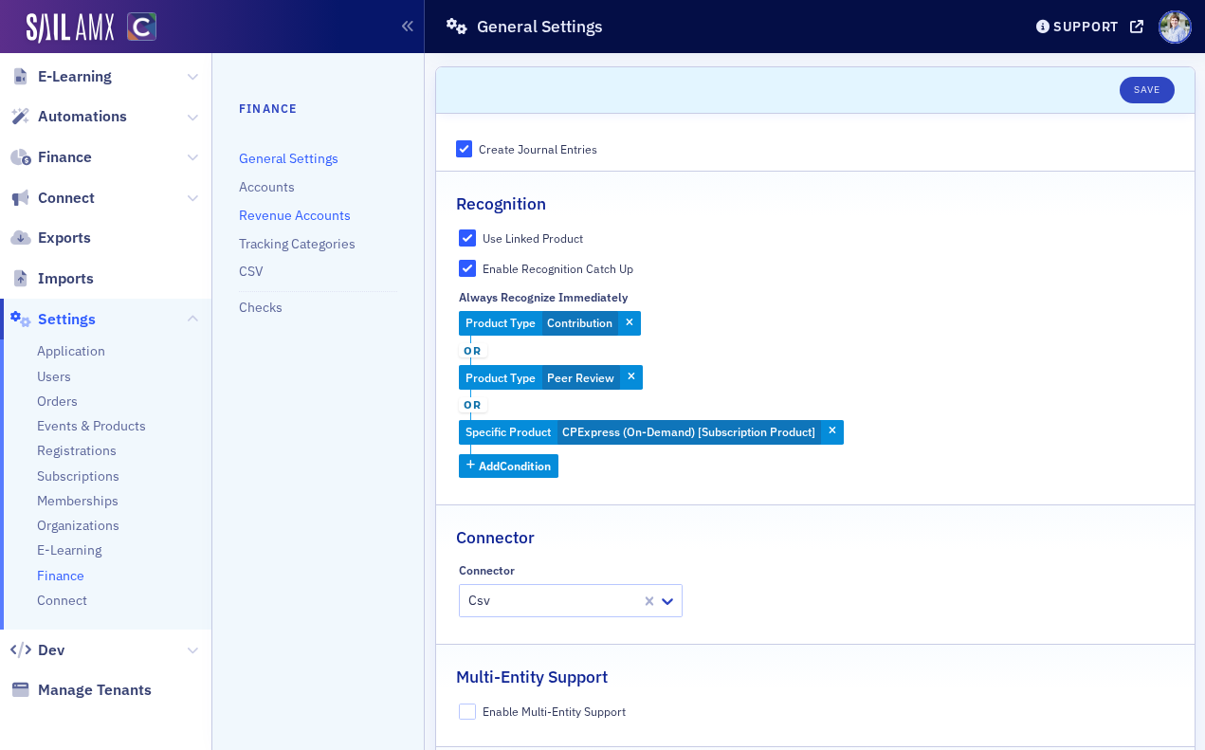
click at [282, 217] on link "Revenue Accounts" at bounding box center [295, 215] width 112 height 17
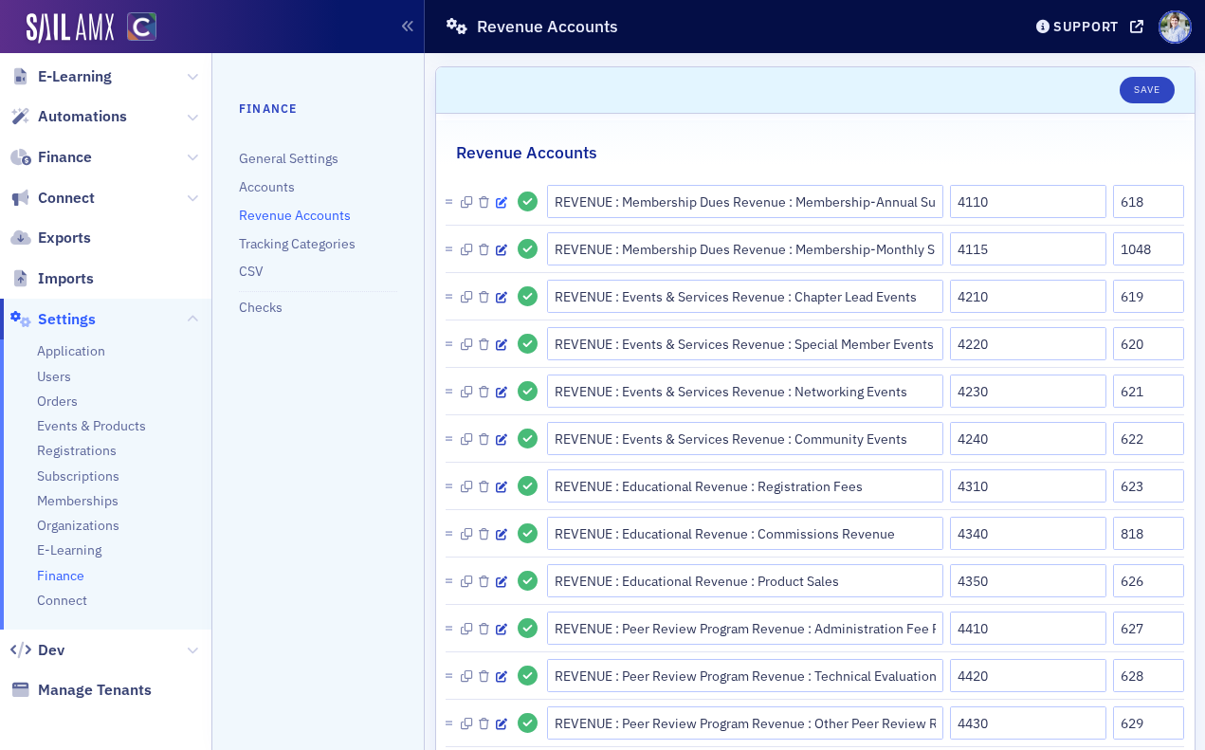
click at [502, 201] on icon "button" at bounding box center [501, 202] width 11 height 11
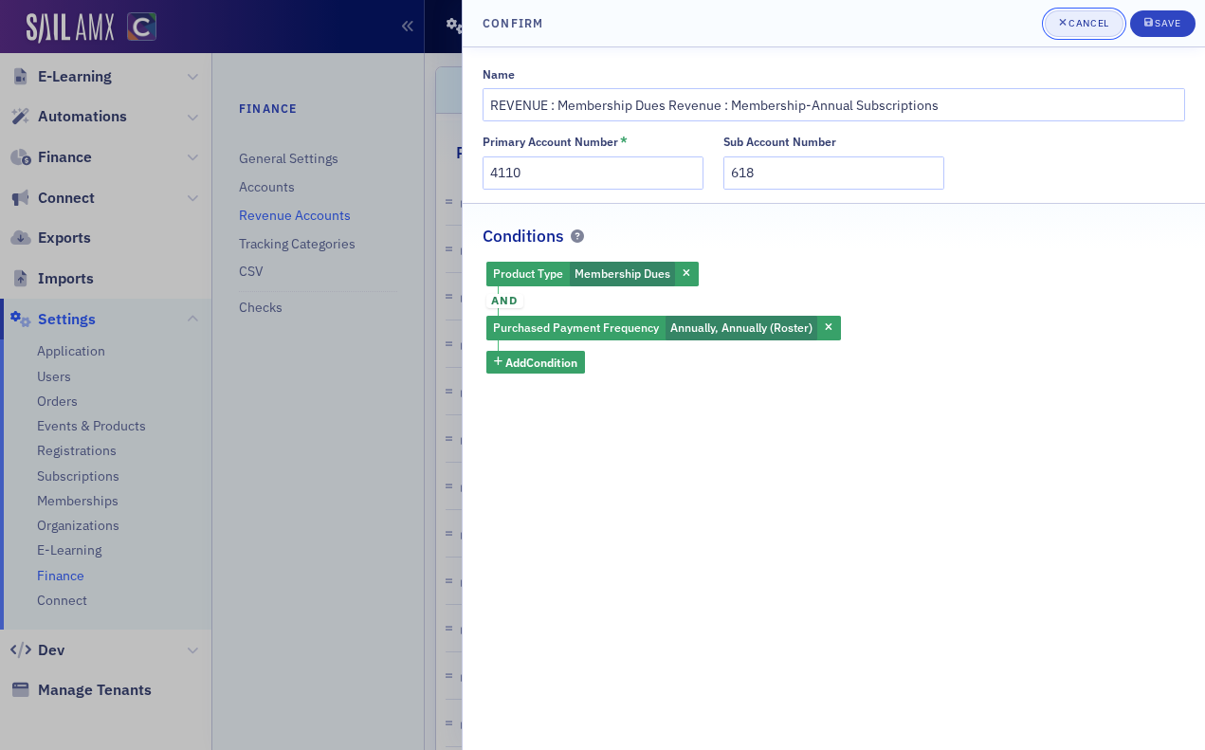
click at [1070, 20] on div "Cancel" at bounding box center [1089, 23] width 40 height 10
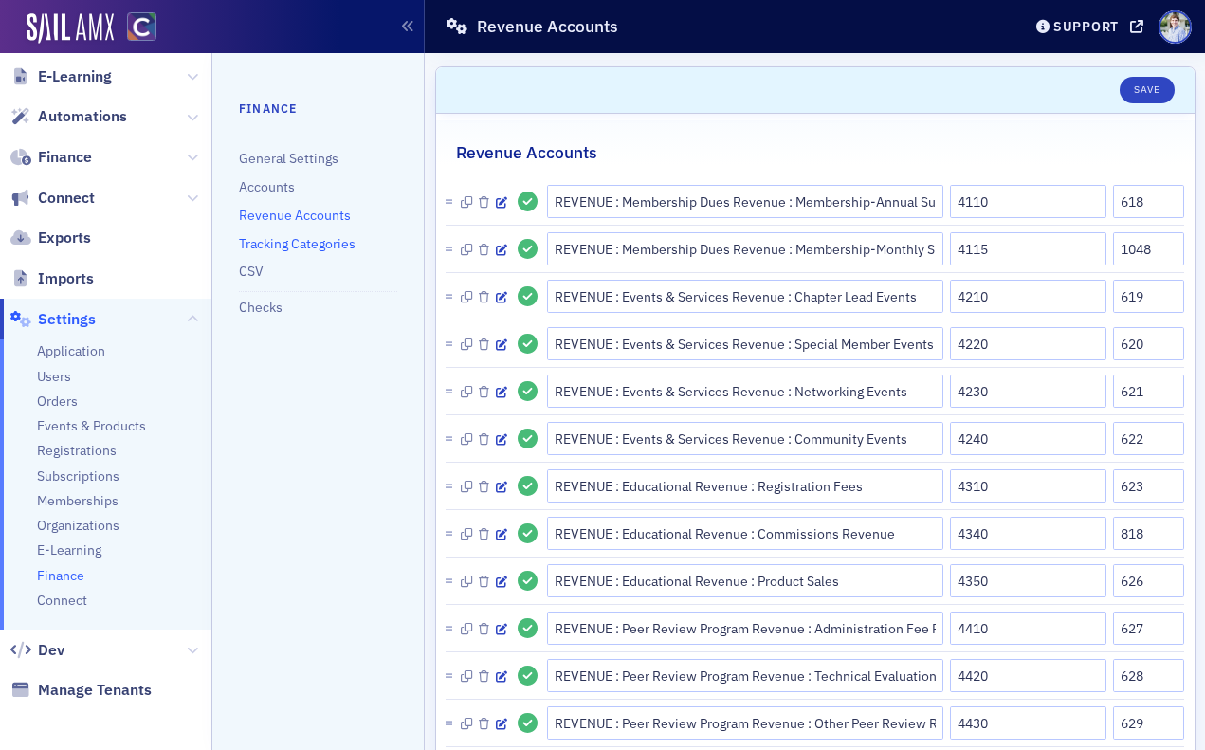
click at [311, 243] on link "Tracking Categories" at bounding box center [297, 243] width 117 height 17
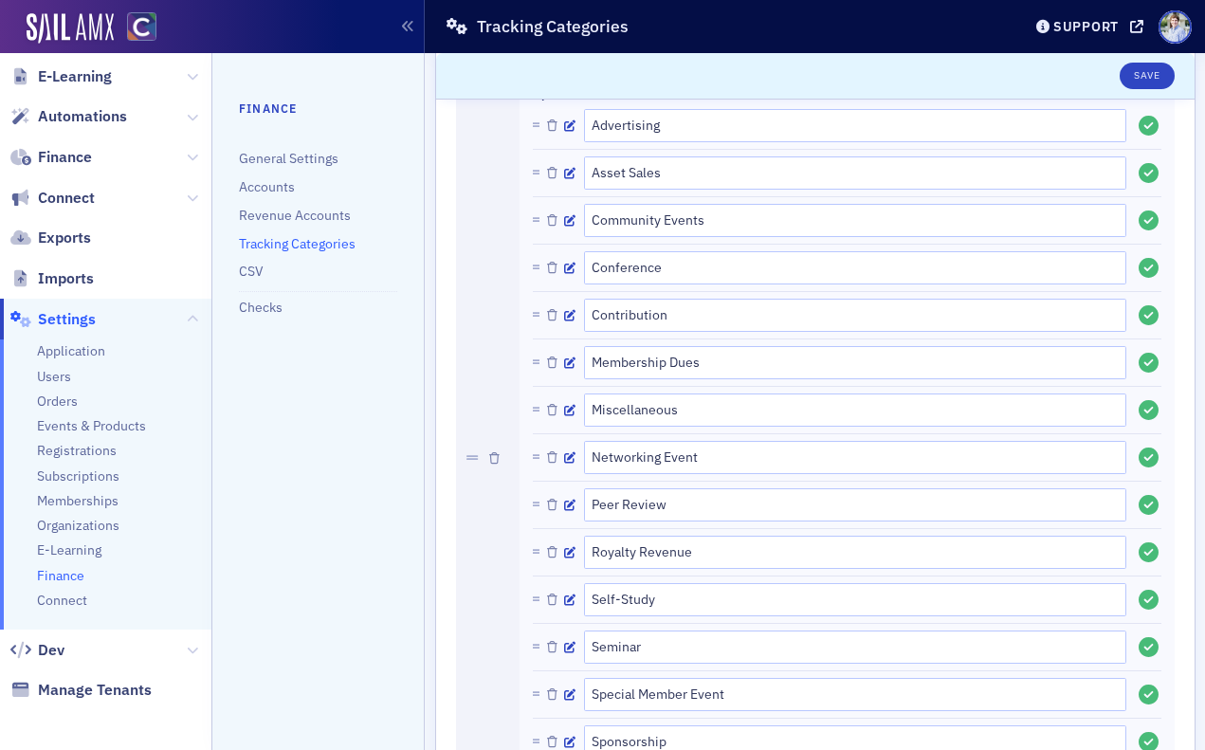
scroll to position [540, 0]
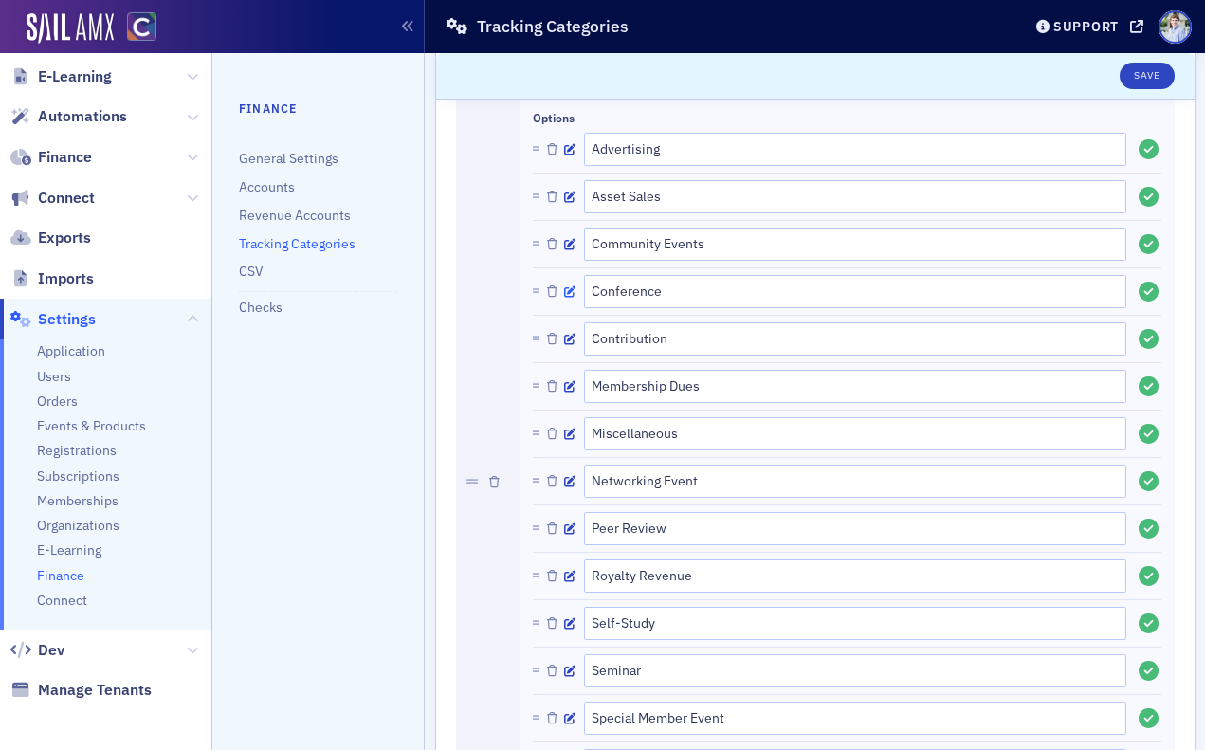
click at [572, 290] on icon "button" at bounding box center [569, 291] width 11 height 11
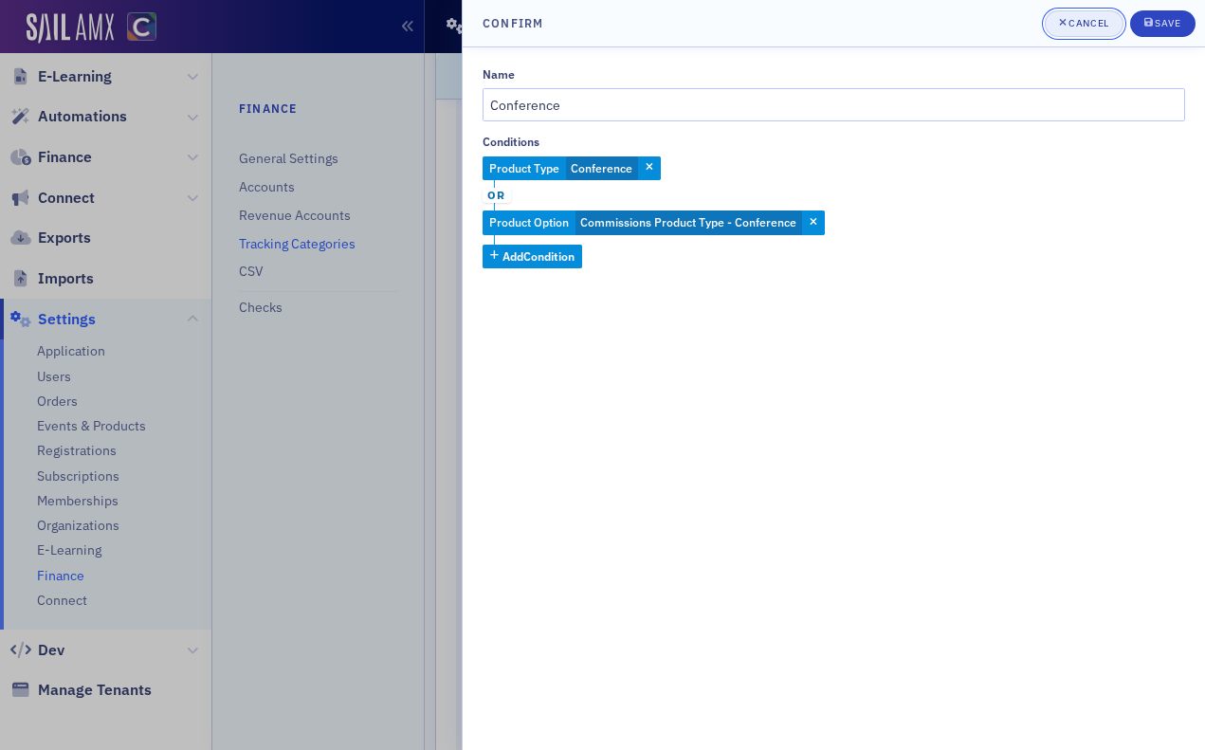
click at [1098, 28] on div "Cancel" at bounding box center [1089, 23] width 40 height 10
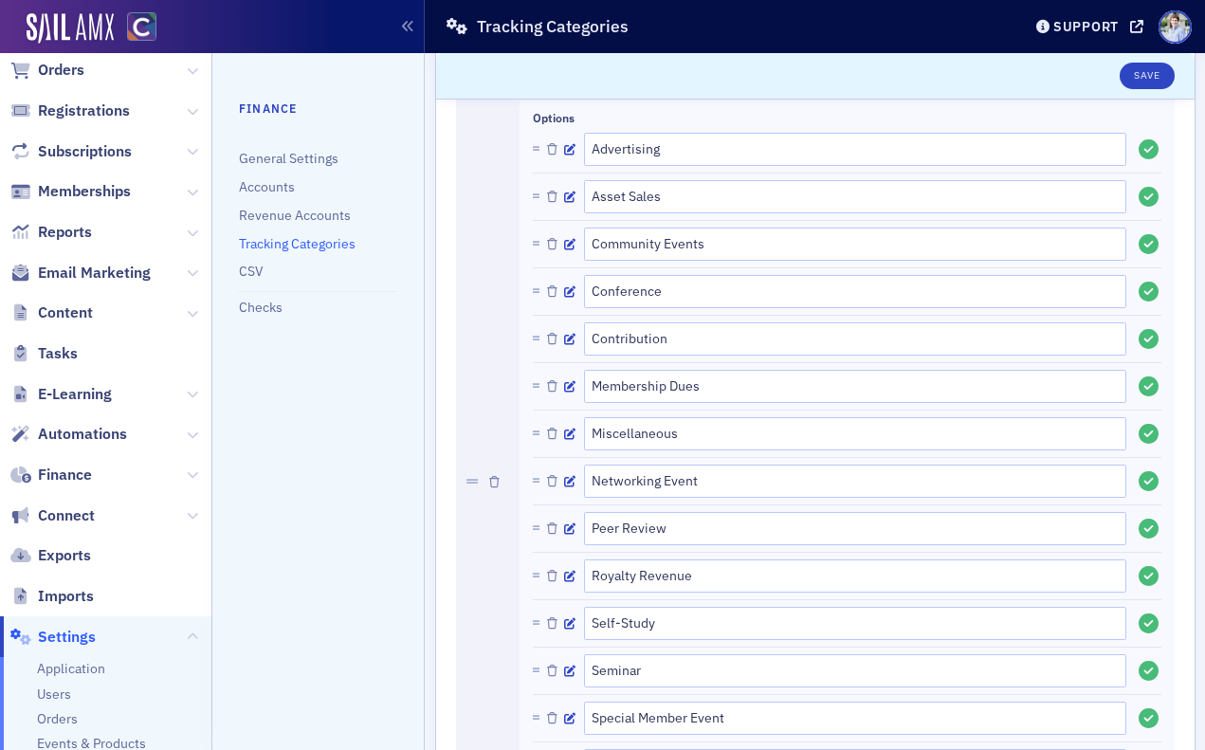
scroll to position [0, 0]
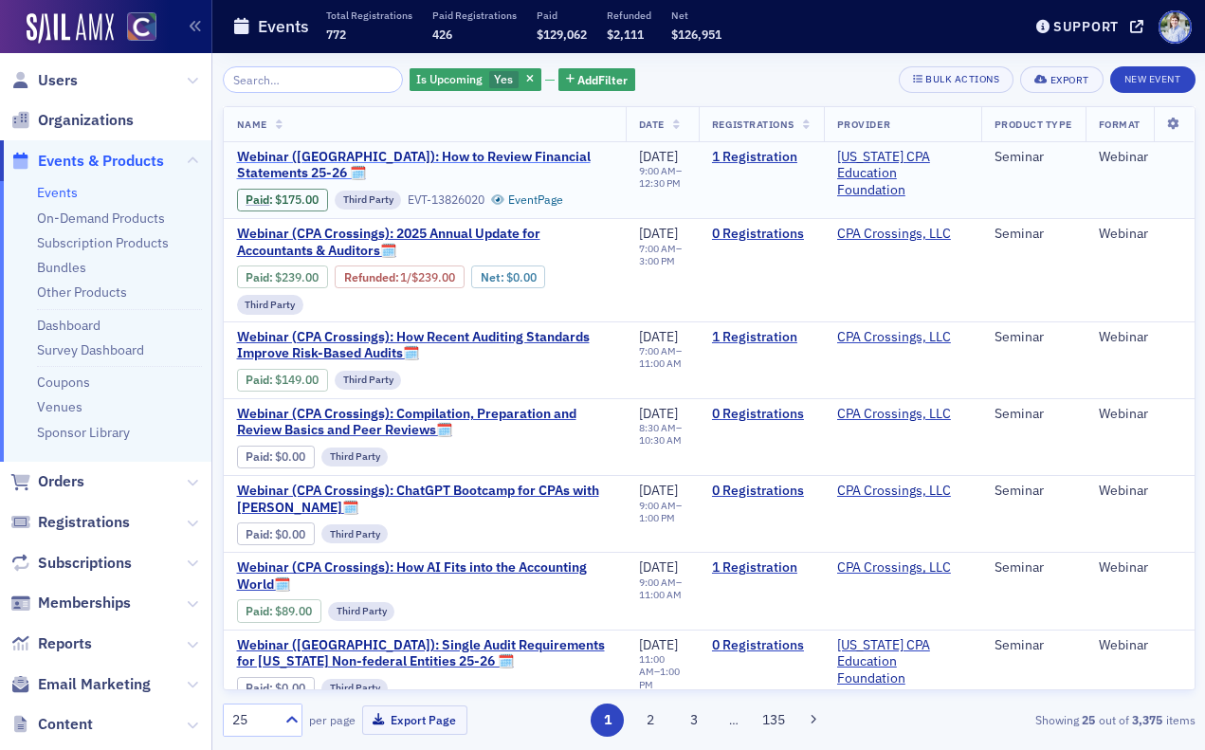
click at [443, 158] on span "Webinar ([GEOGRAPHIC_DATA]): How to Review Financial Statements 25-26 🗓" at bounding box center [425, 165] width 376 height 33
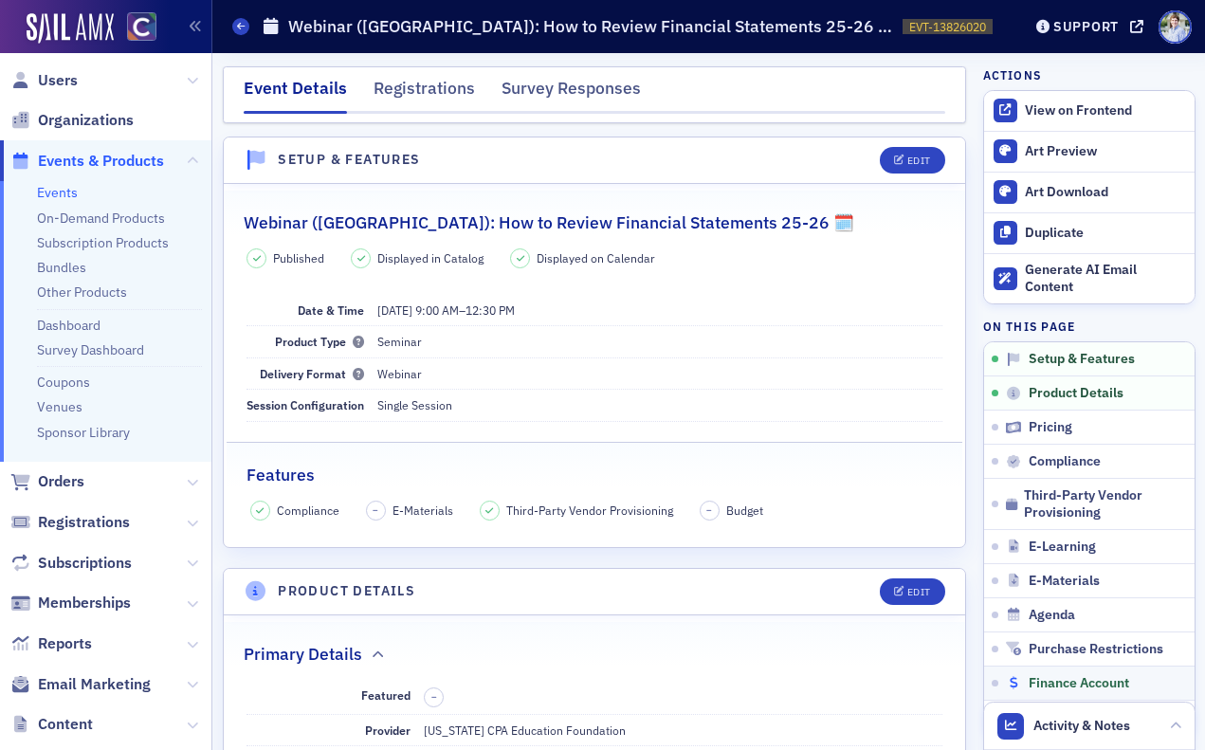
click at [1059, 685] on span "Finance Account" at bounding box center [1079, 683] width 101 height 17
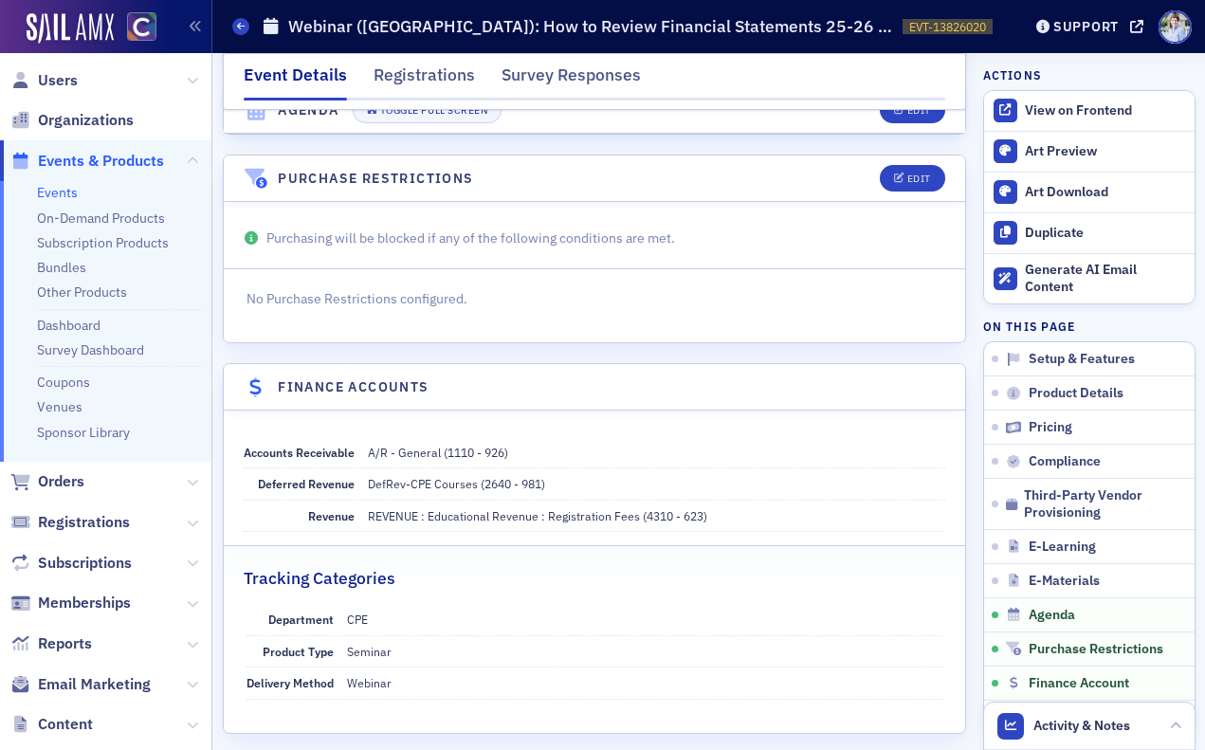
scroll to position [3239, 0]
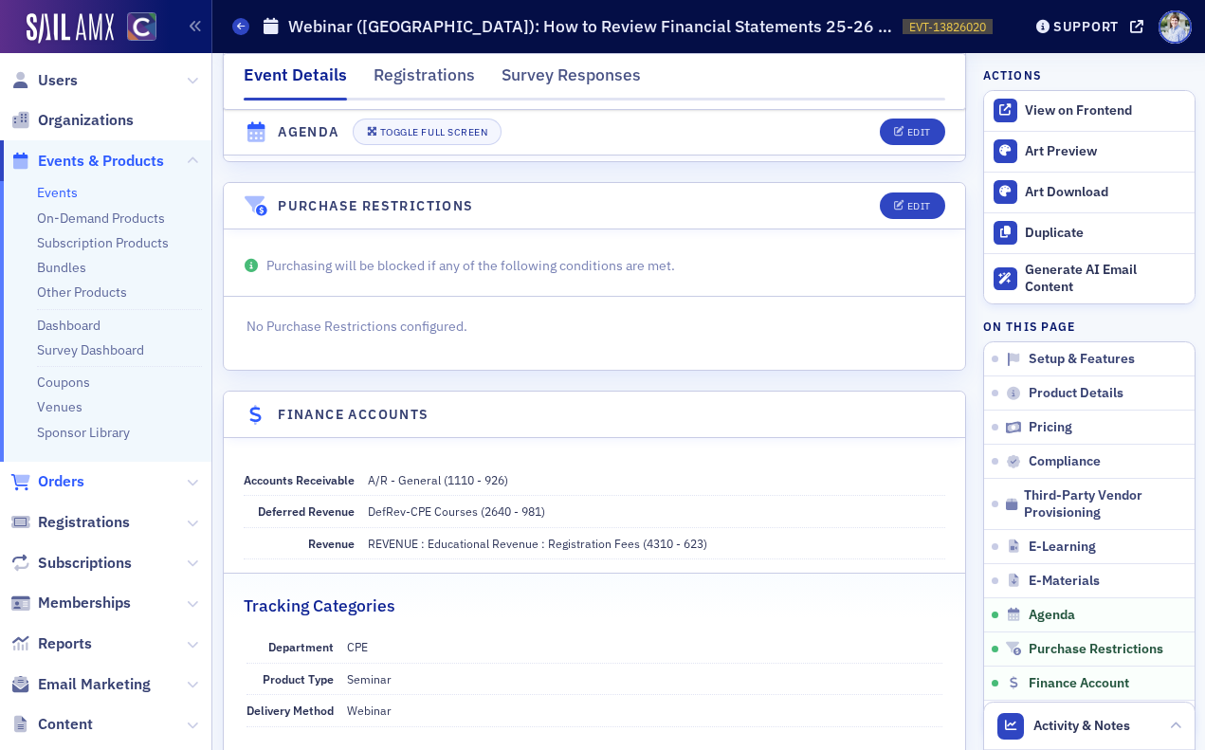
click at [47, 477] on span "Orders" at bounding box center [61, 481] width 46 height 21
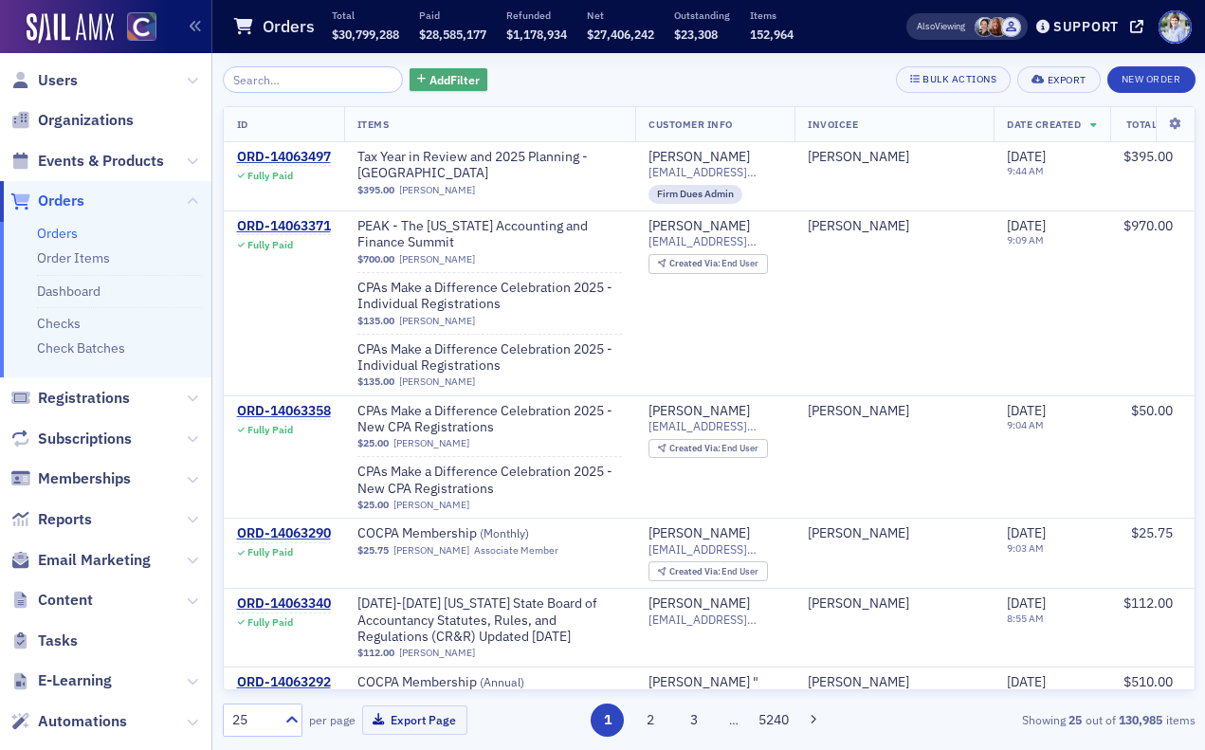
click at [430, 72] on span "Add Filter" at bounding box center [455, 79] width 50 height 17
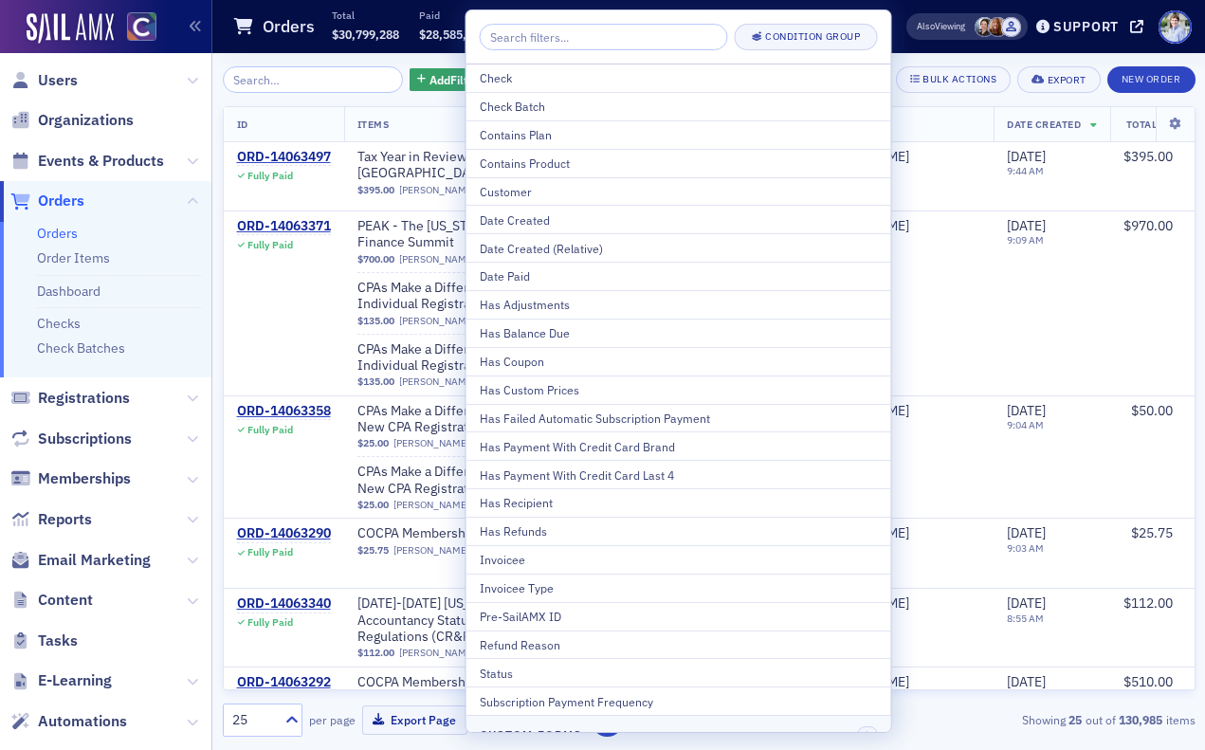
click at [284, 51] on header "Orders Total $30,799,288 Paid $28,585,177 Refunded $1,178,934 Net $27,406,242 O…" at bounding box center [708, 26] width 993 height 53
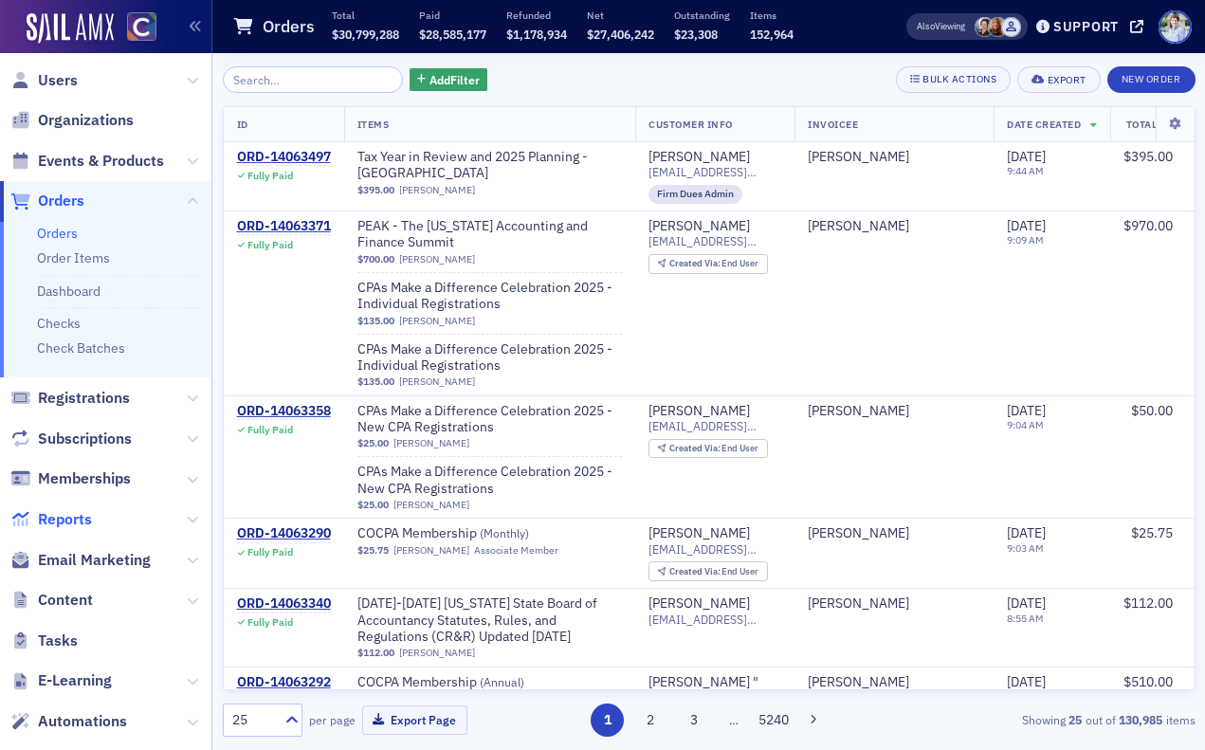
click at [58, 509] on span "Reports" at bounding box center [65, 519] width 54 height 21
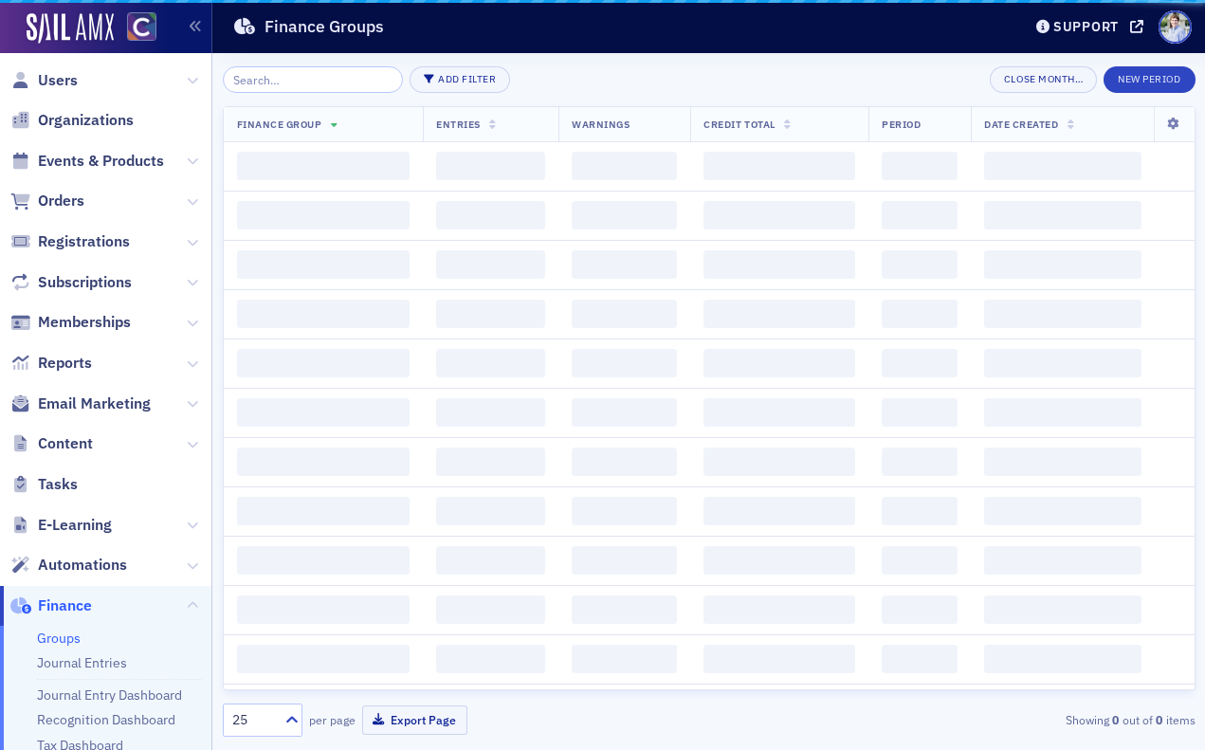
scroll to position [332, 0]
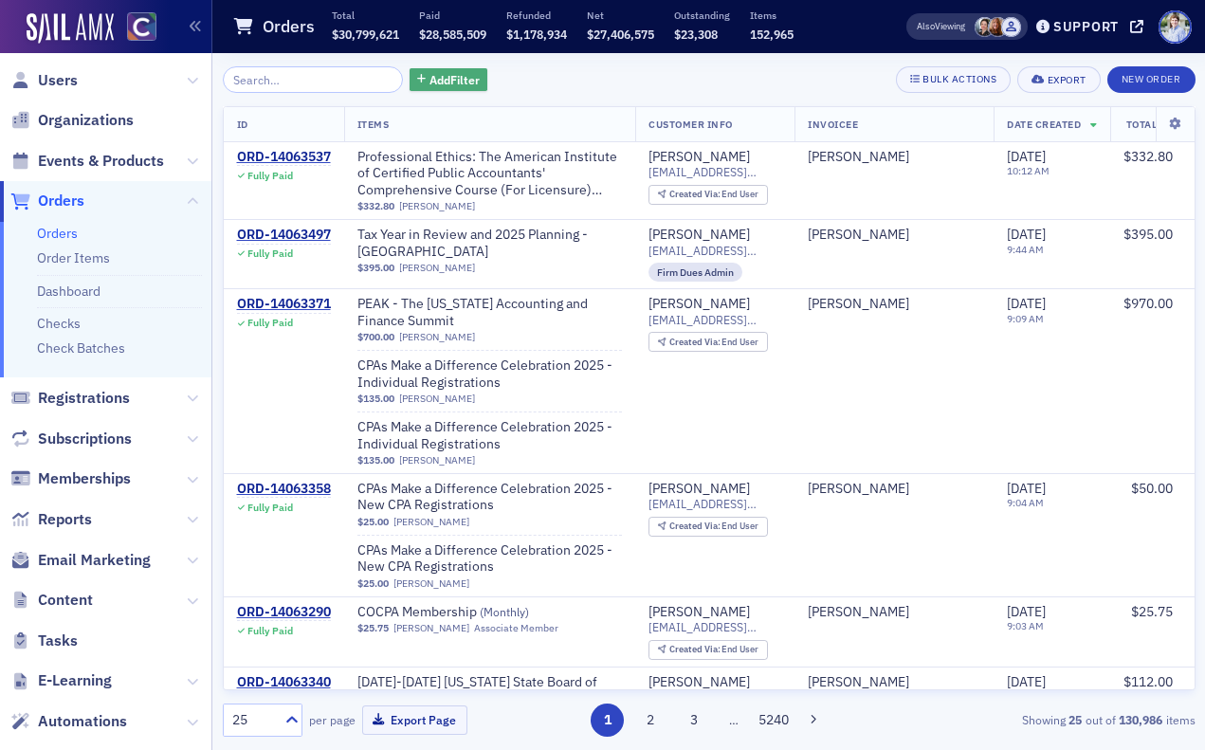
click at [424, 90] on button "Add Filter" at bounding box center [449, 80] width 78 height 24
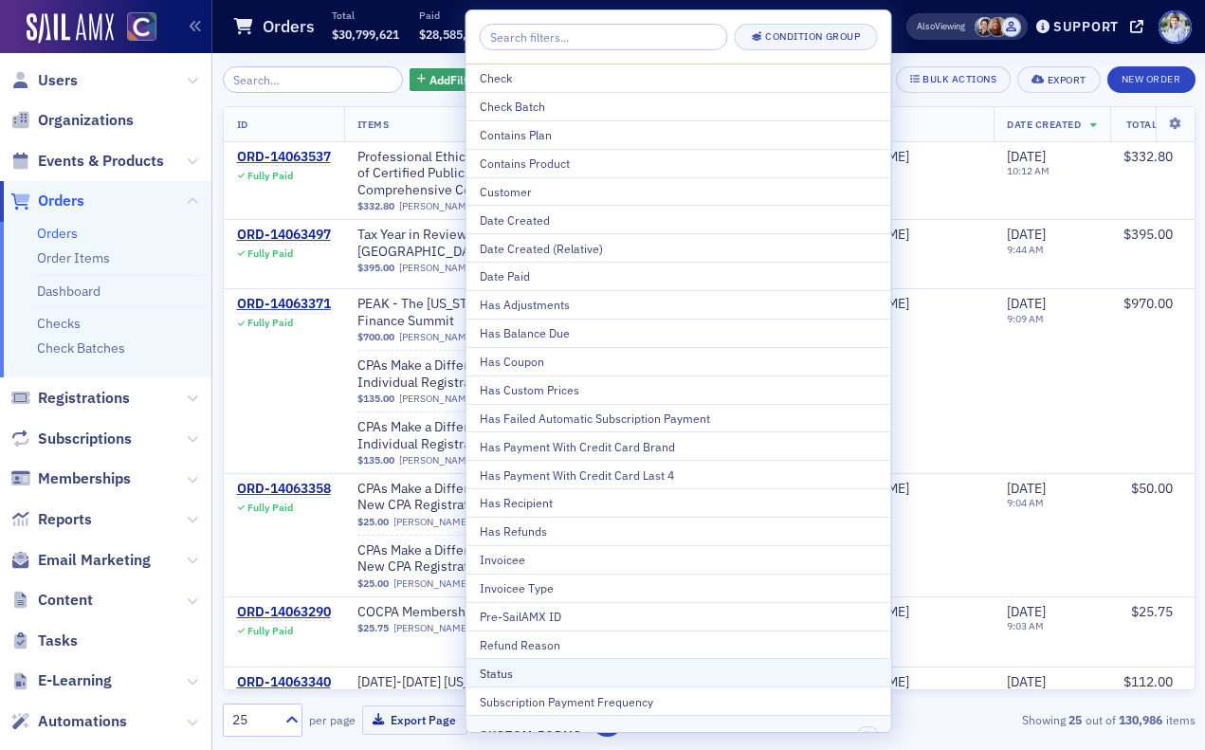
click at [539, 673] on div "Status" at bounding box center [679, 673] width 398 height 17
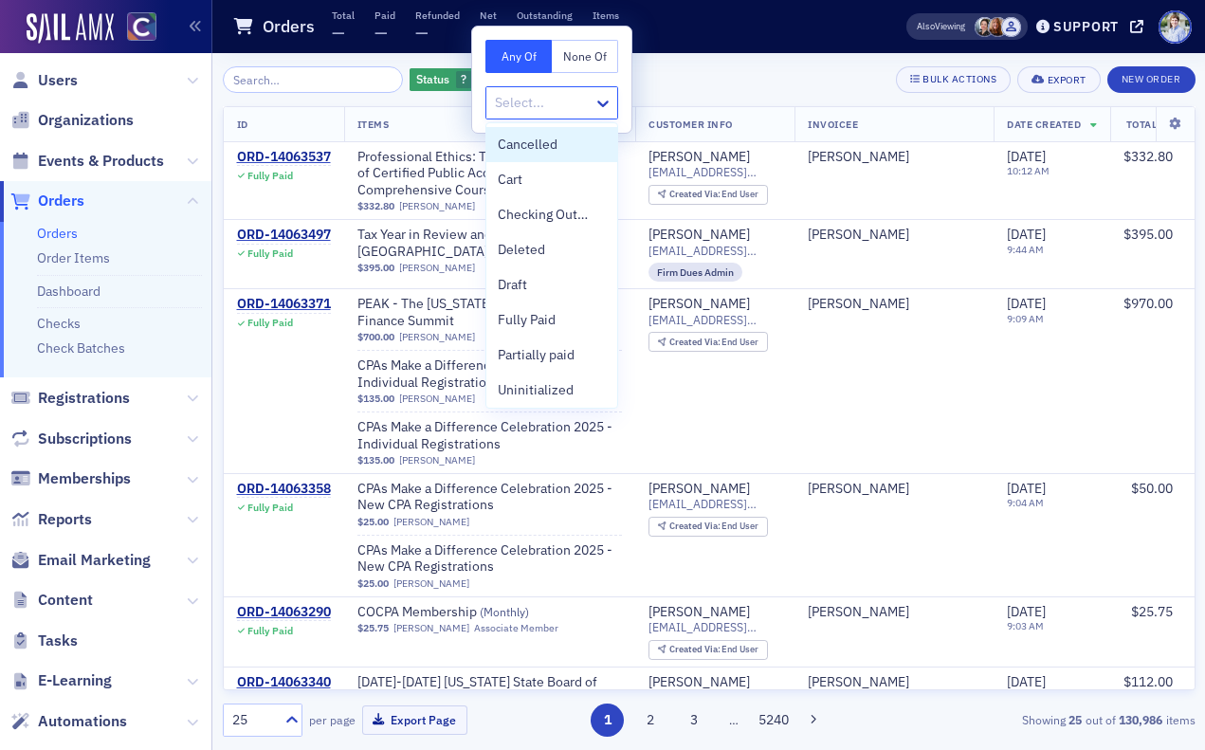
click at [507, 93] on div at bounding box center [542, 103] width 99 height 24
click at [556, 357] on span "Partially paid" at bounding box center [536, 355] width 77 height 20
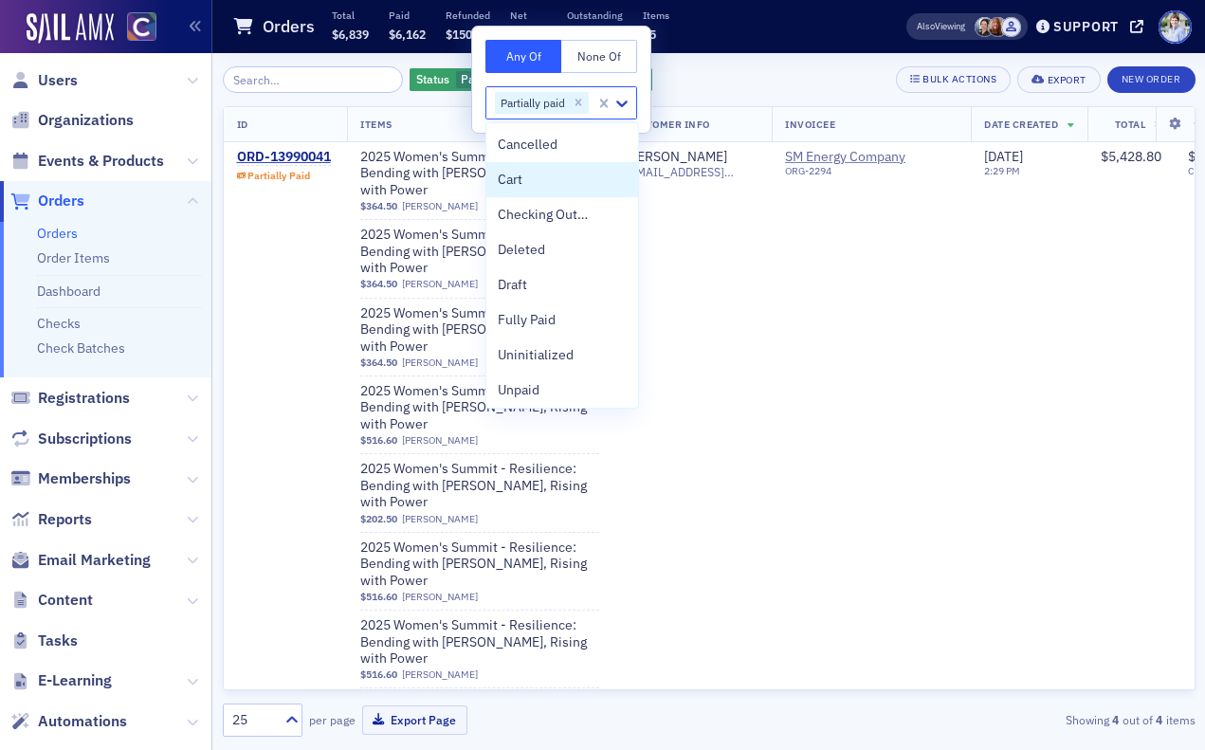
click at [399, 33] on span "$6,162" at bounding box center [407, 34] width 37 height 15
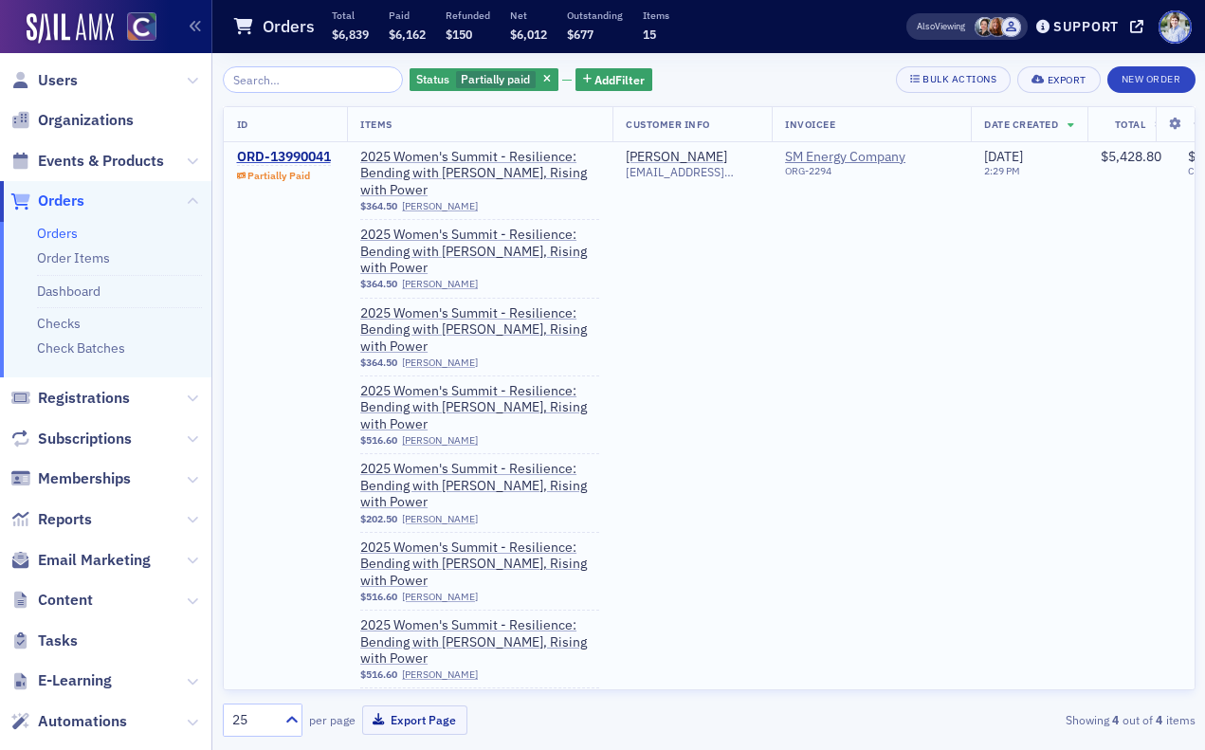
scroll to position [358, 0]
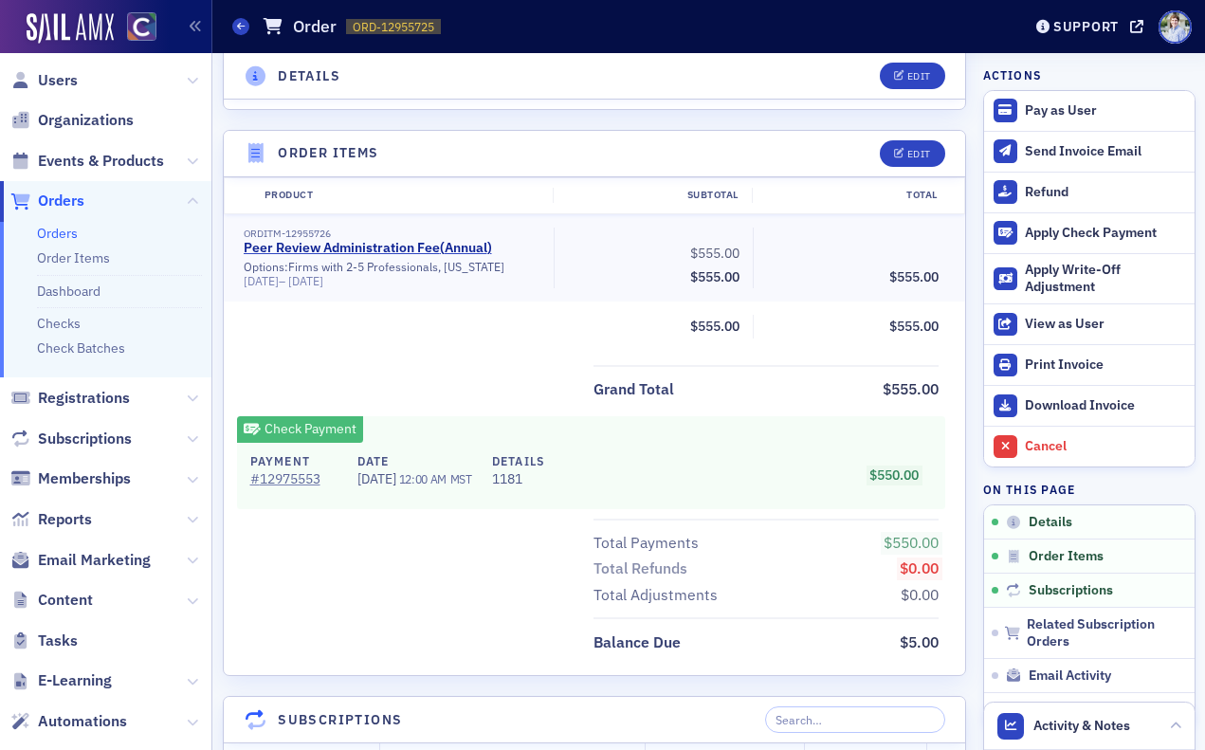
scroll to position [315, 0]
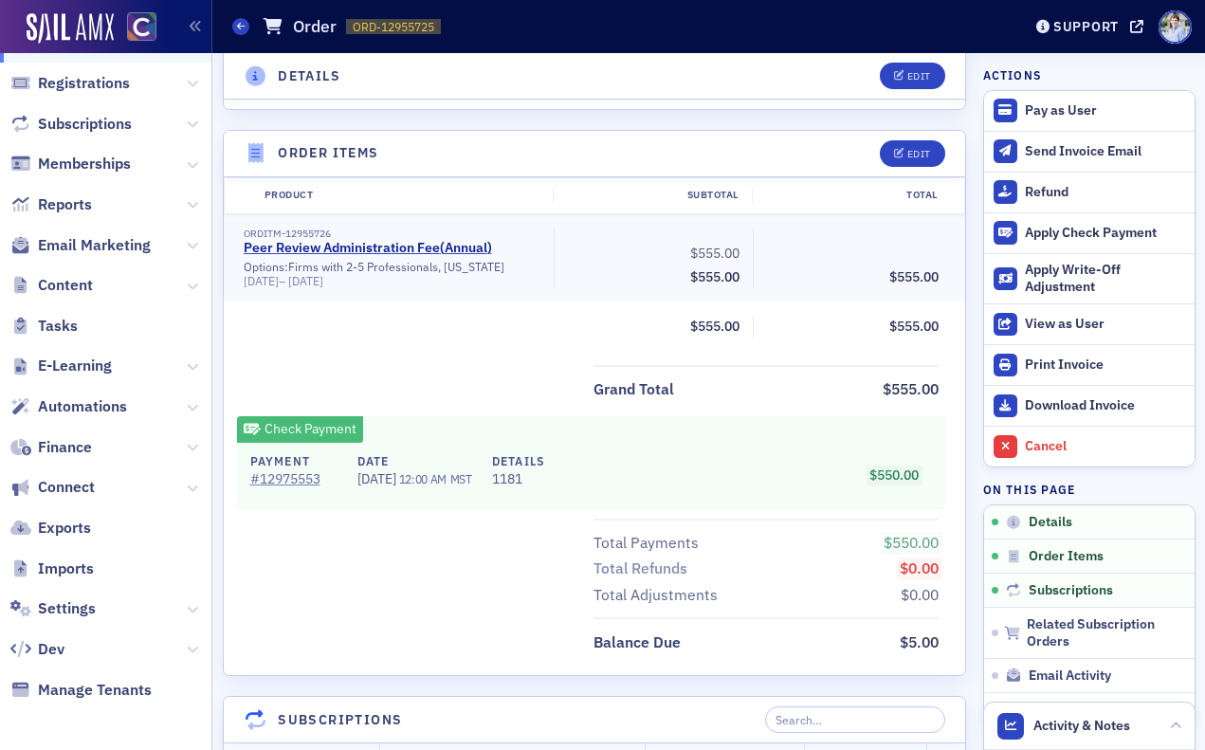
click at [443, 133] on header "Order Items Edit" at bounding box center [595, 154] width 742 height 46
click at [638, 344] on div "Product Subtotal Total ORDITM-12955726 Peer Review Administration Fee ( Annual …" at bounding box center [595, 264] width 742 height 174
click at [783, 148] on header "Order Items Edit" at bounding box center [595, 154] width 742 height 46
click at [537, 115] on div "Details Edit Partially Paid Customer Dean Ozuna Invoicee Woodinville CPA, LLC D…" at bounding box center [595, 649] width 744 height 2318
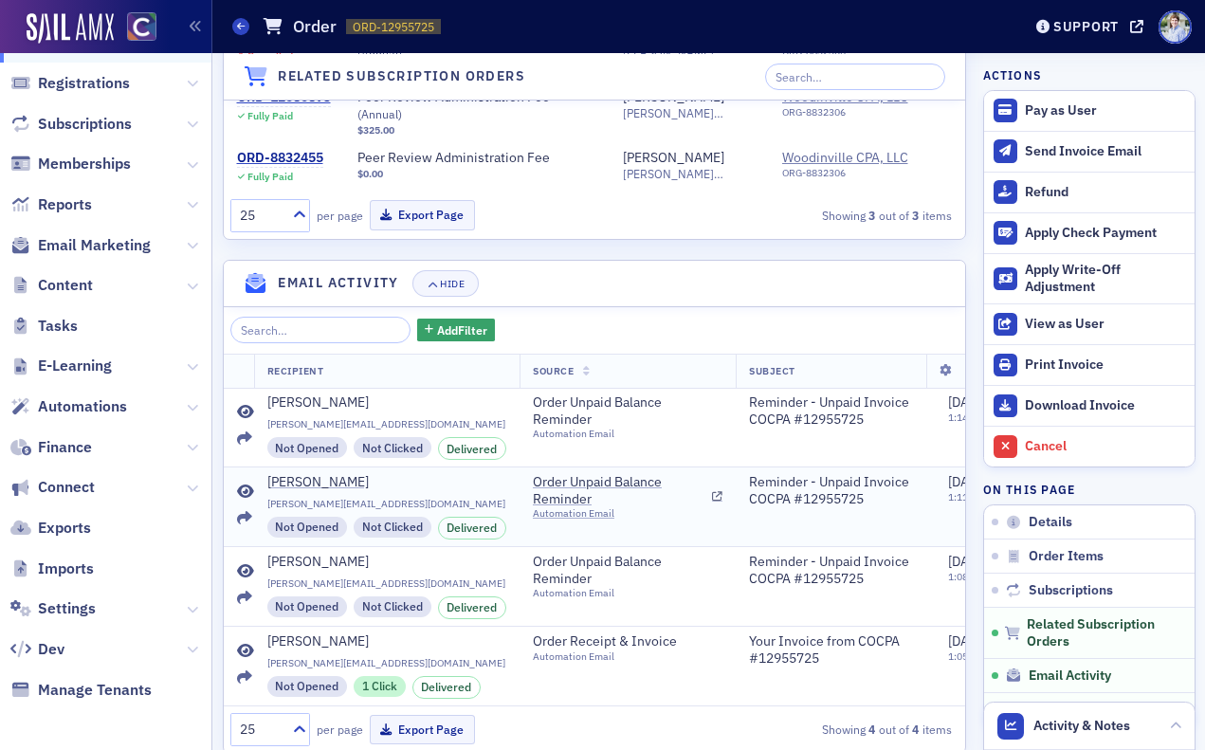
scroll to position [1623, 0]
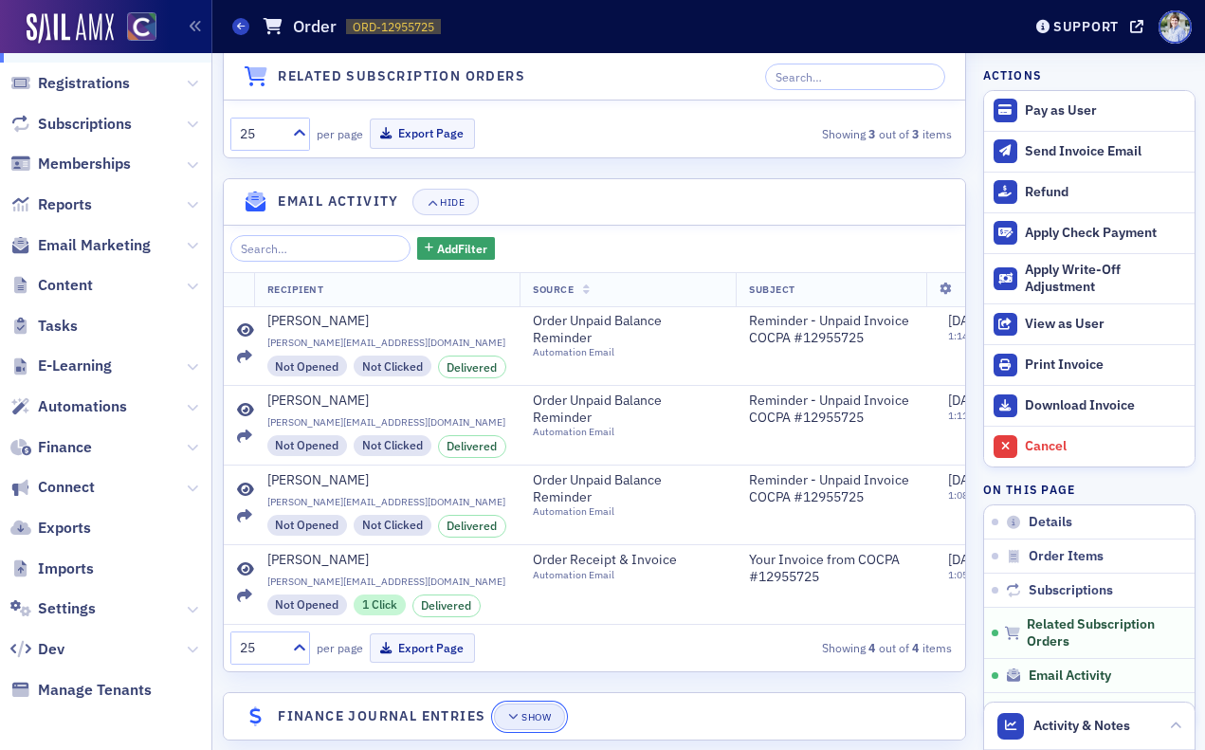
click at [553, 704] on button "Show" at bounding box center [529, 717] width 71 height 27
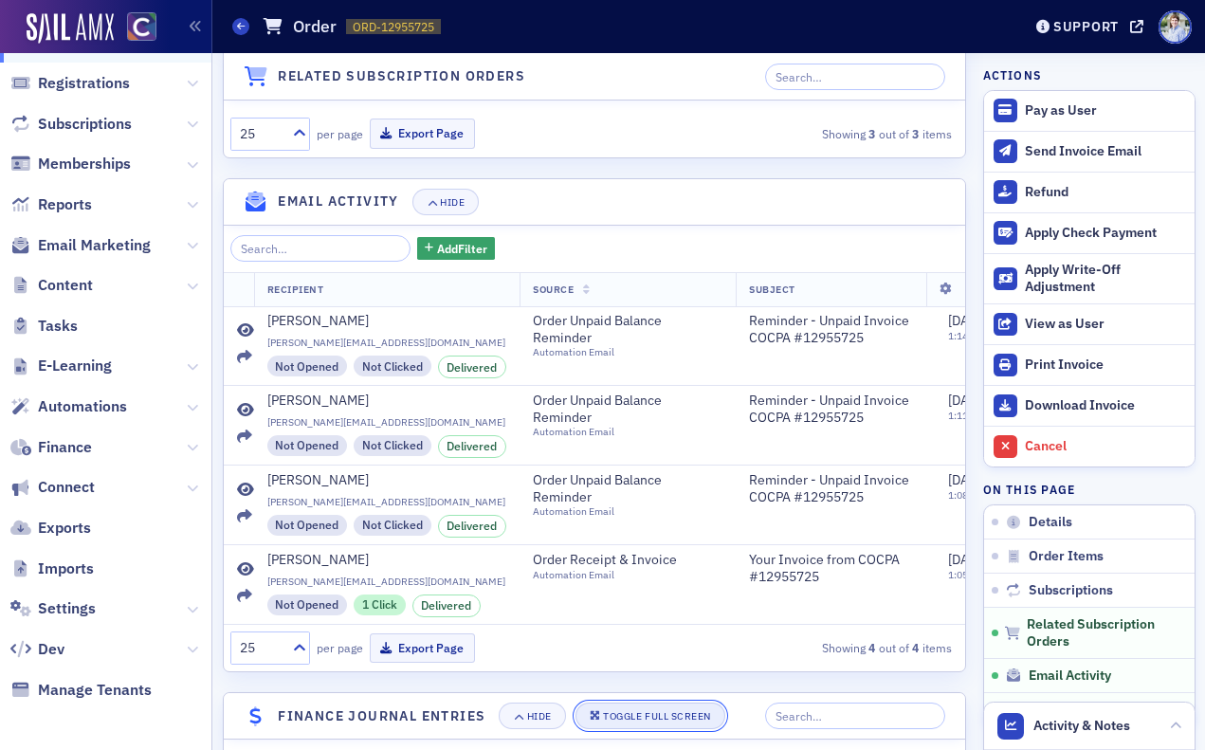
click at [624, 705] on button "Toggle Full Screen" at bounding box center [651, 716] width 150 height 27
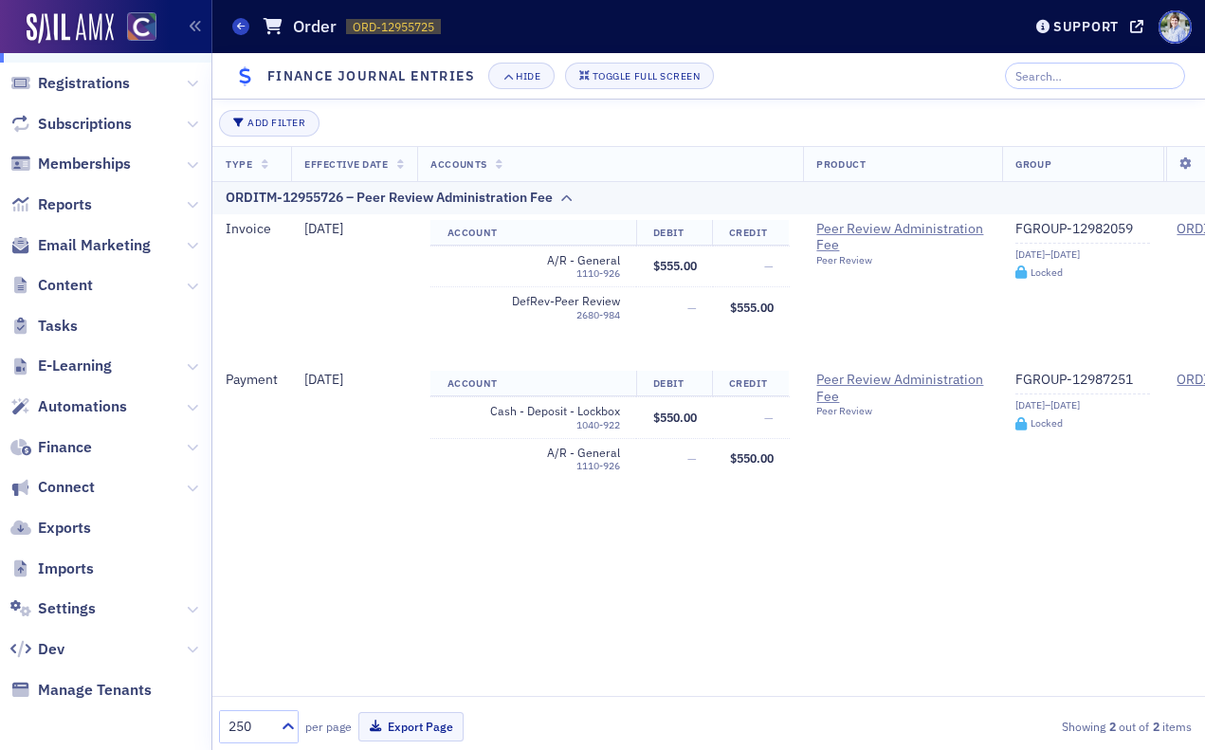
click at [591, 121] on div "Add Filter" at bounding box center [709, 123] width 980 height 27
click at [528, 466] on div "1110-926" at bounding box center [534, 466] width 173 height 12
click at [545, 609] on div "Type Effective Date Accounts Product Group Order Item Tracking Categories ID OR…" at bounding box center [708, 421] width 993 height 551
click at [475, 424] on div "1040-922" at bounding box center [534, 425] width 173 height 12
click at [697, 71] on div "Toggle Full Screen" at bounding box center [646, 76] width 107 height 10
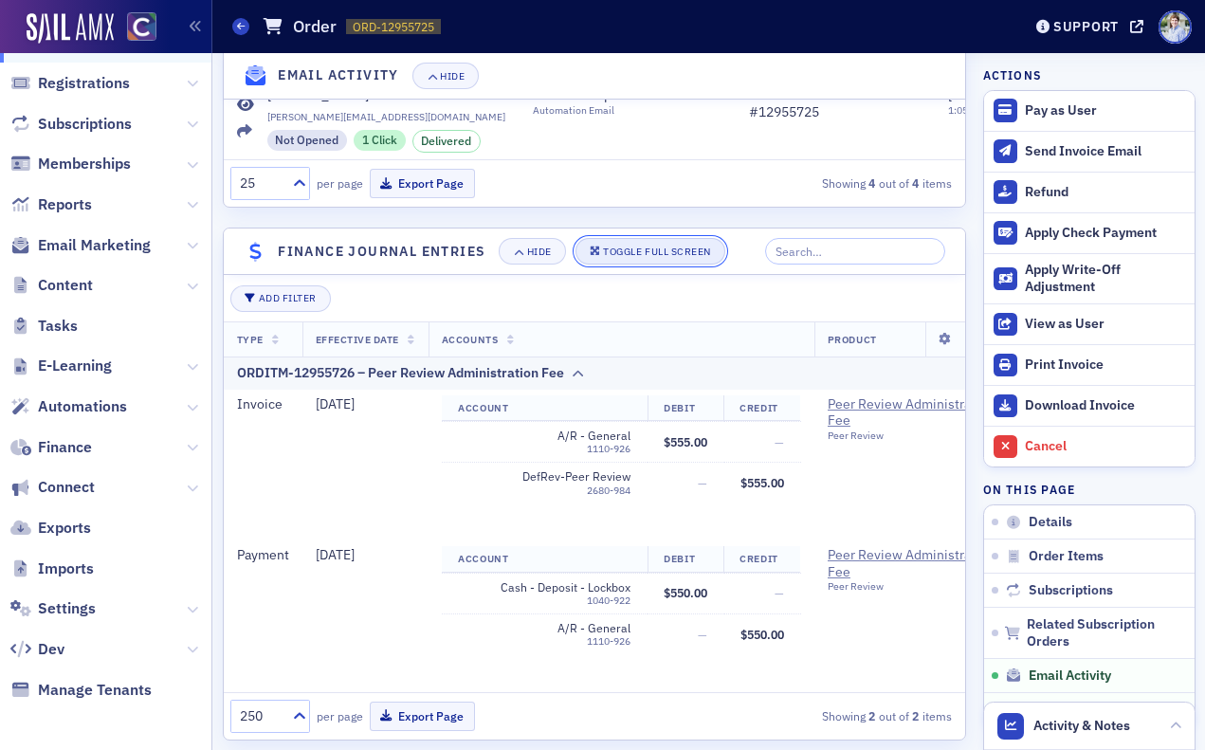
click at [664, 247] on div "Toggle Full Screen" at bounding box center [656, 252] width 107 height 10
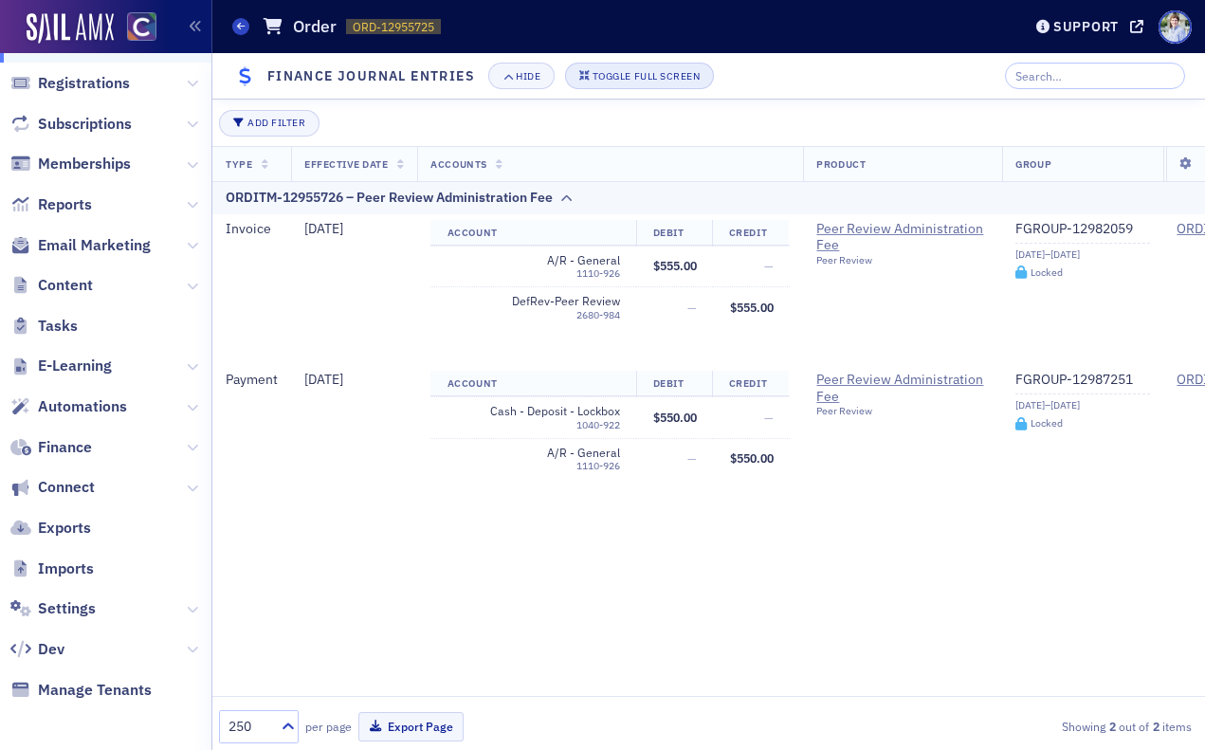
click at [640, 59] on header "Finance Journal Entries Hide Toggle Full Screen" at bounding box center [708, 76] width 993 height 46
click at [639, 65] on button "Toggle Full Screen" at bounding box center [640, 76] width 150 height 27
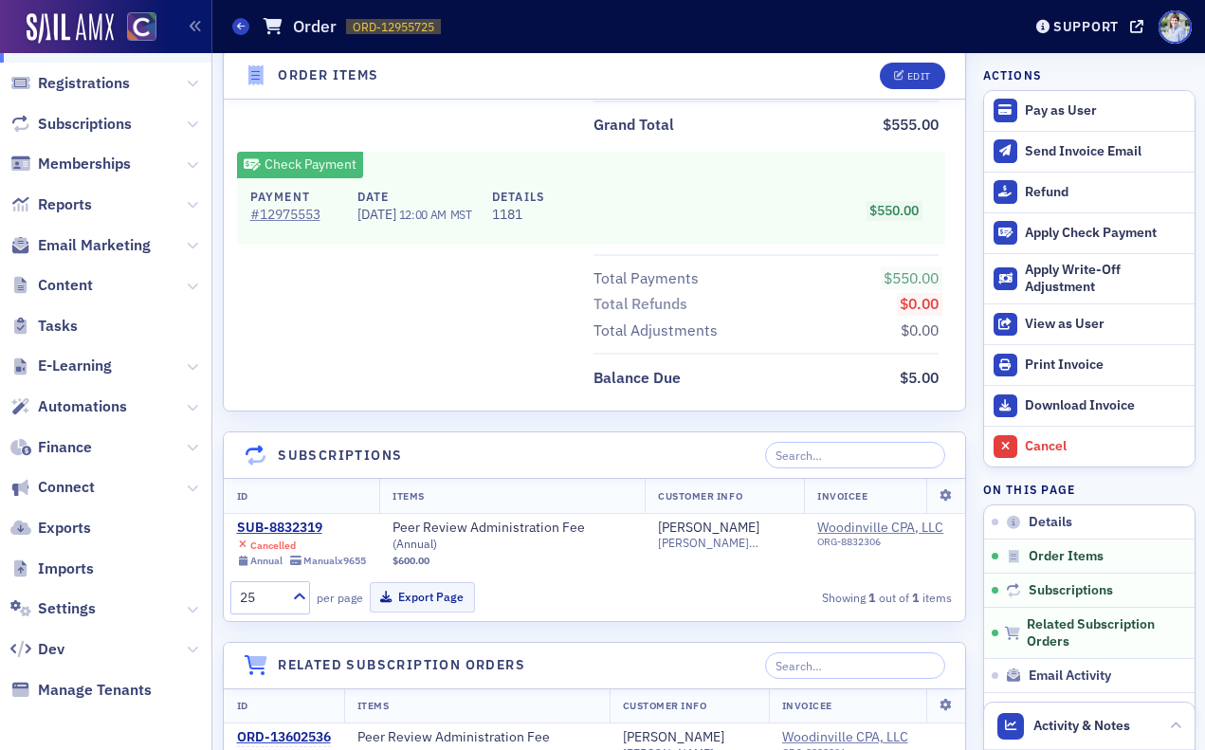
scroll to position [570, 0]
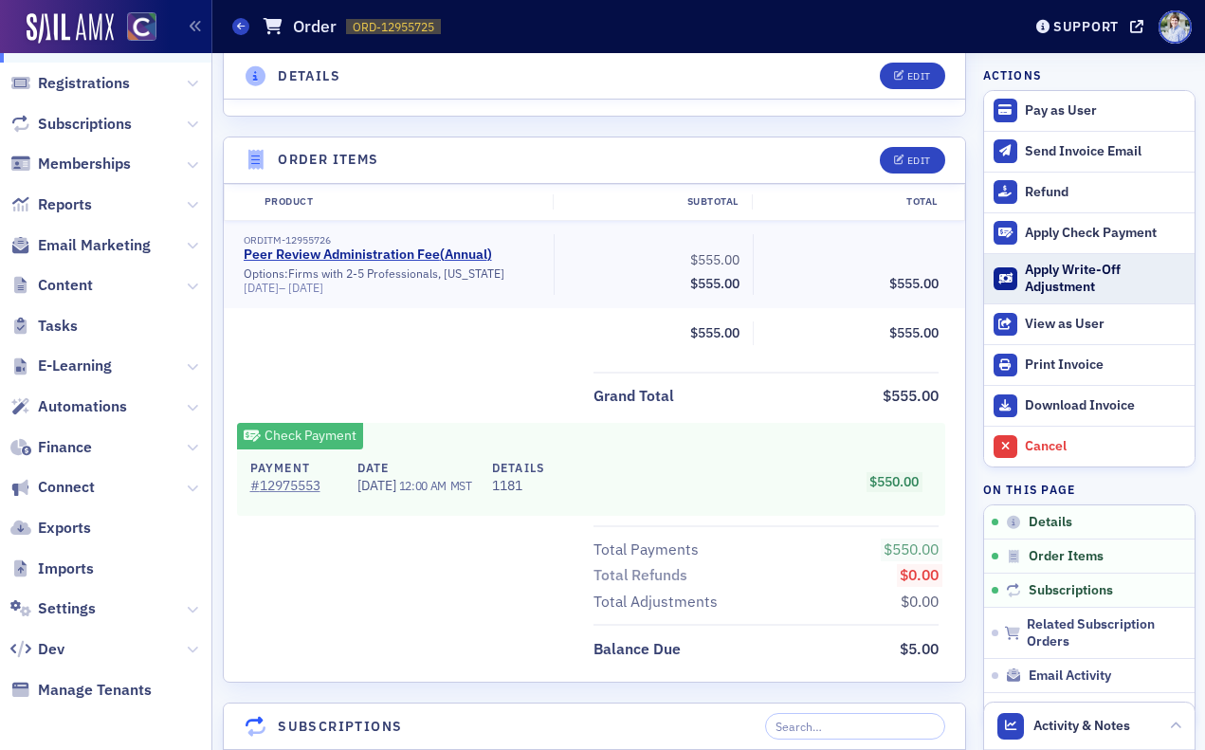
click at [1099, 279] on div "Apply Write-Off Adjustment" at bounding box center [1104, 278] width 159 height 33
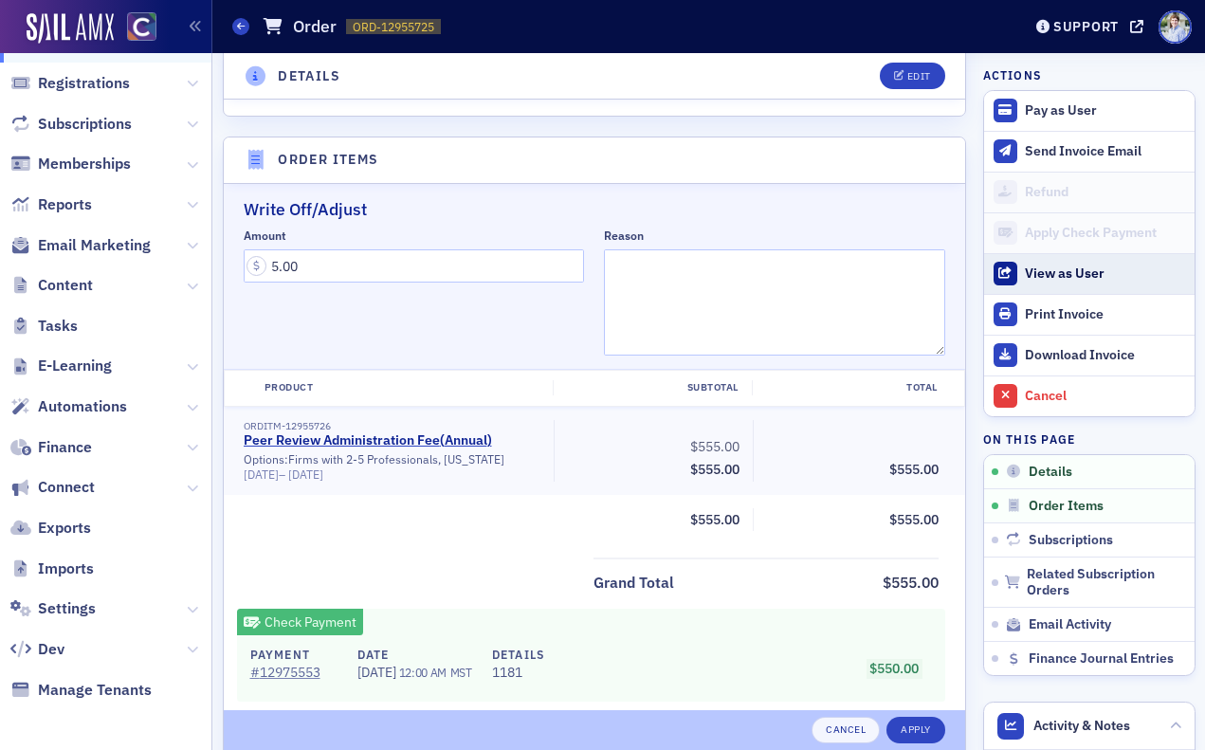
scroll to position [644, 0]
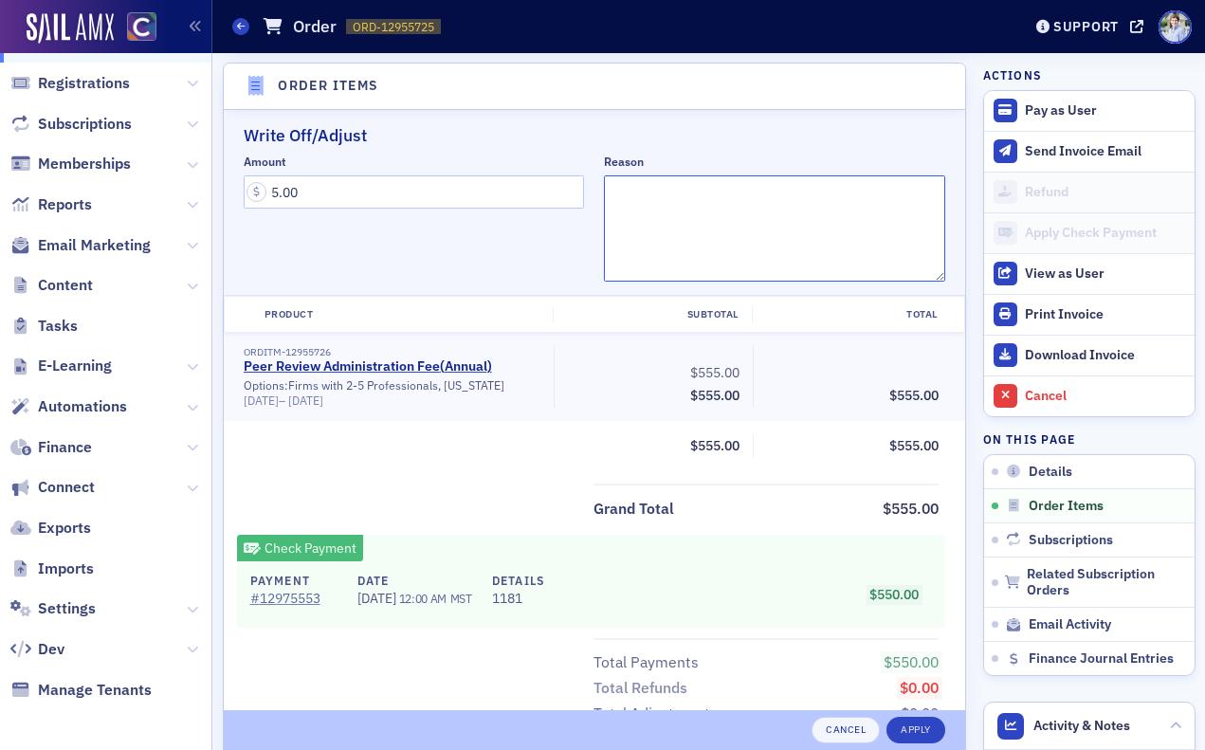
click at [682, 220] on textarea "Reason" at bounding box center [774, 228] width 341 height 106
type textarea "Too little to collect"
click at [580, 239] on div "Amount 5.00" at bounding box center [414, 218] width 341 height 127
click at [932, 730] on button "Apply" at bounding box center [916, 730] width 59 height 27
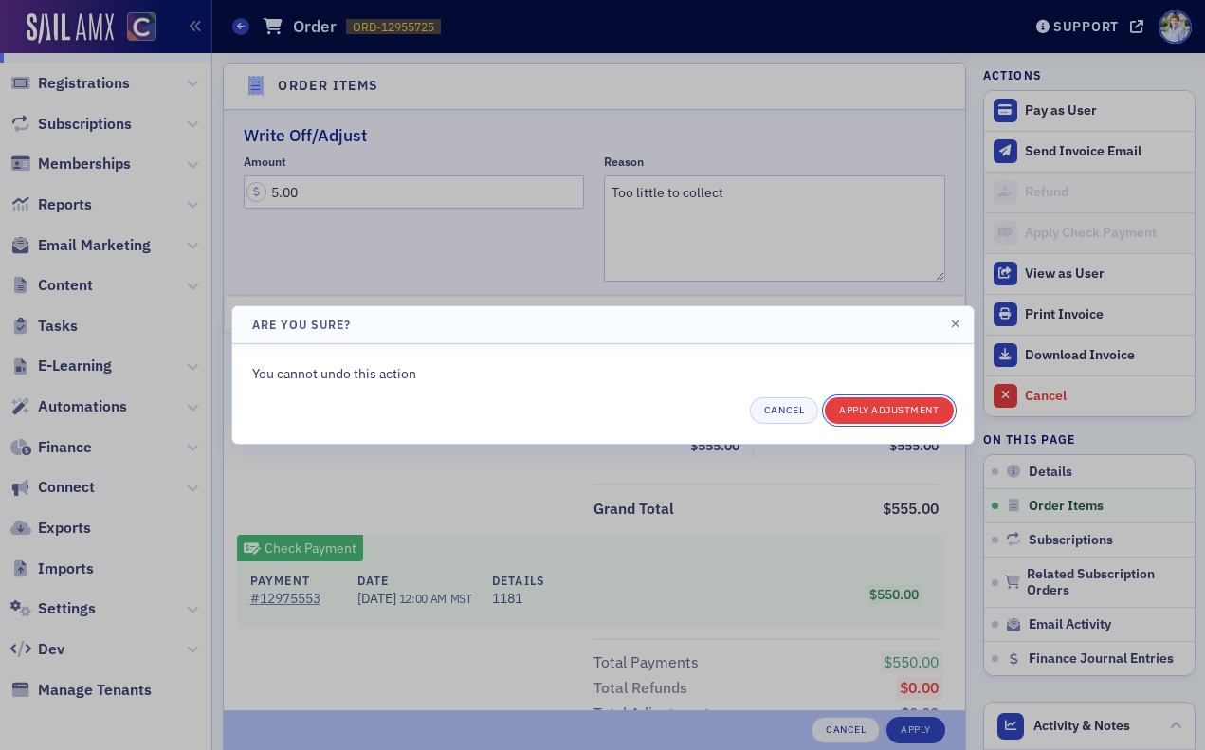
click at [916, 411] on button "Apply Adjustment" at bounding box center [889, 410] width 128 height 27
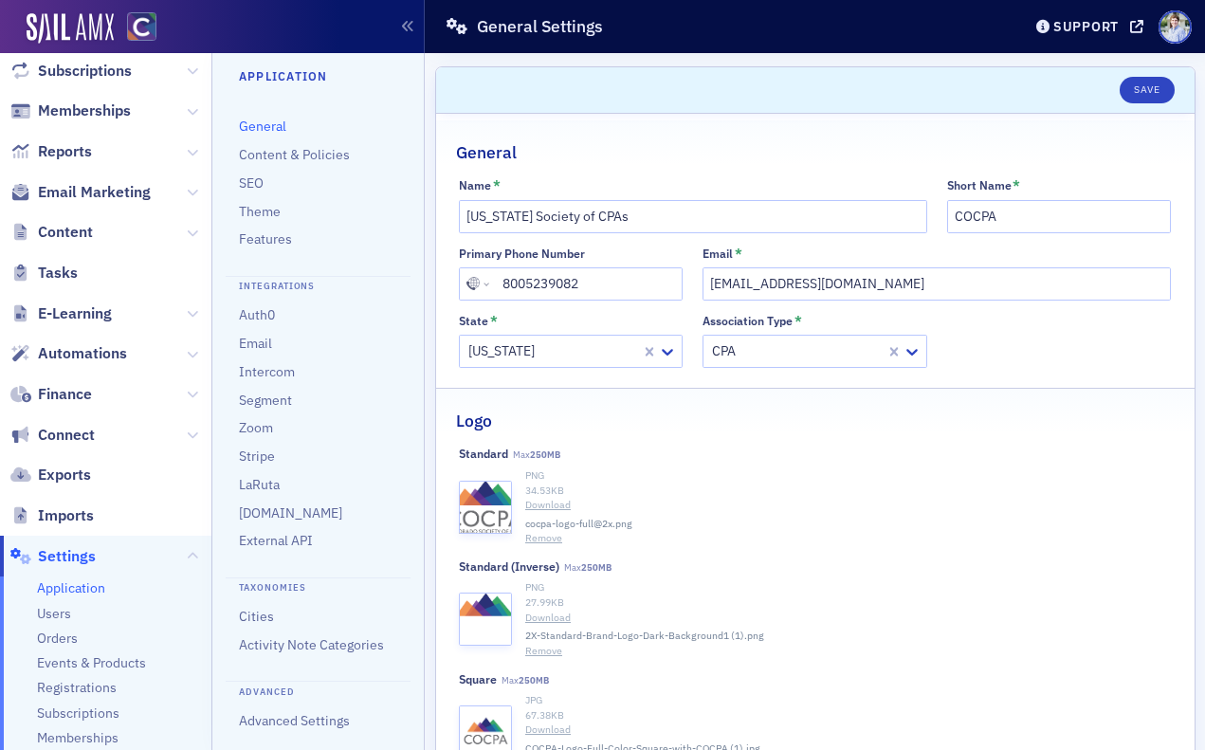
scroll to position [449, 0]
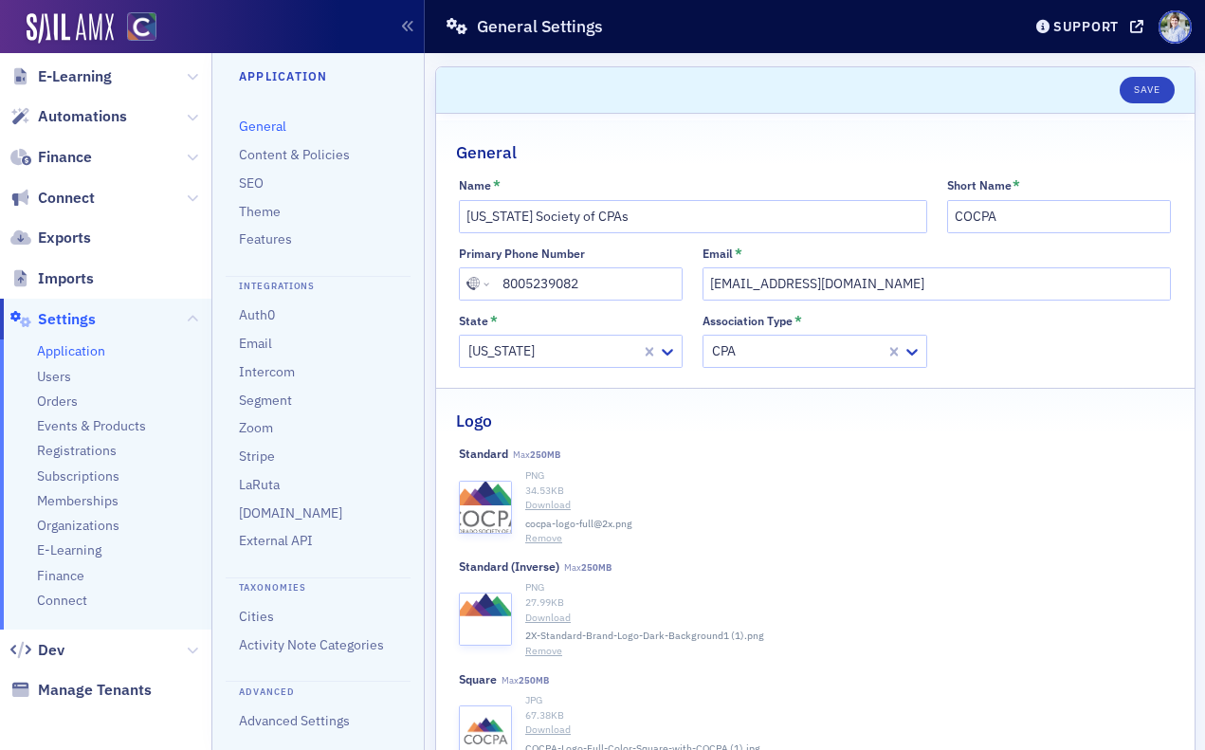
click at [76, 565] on ul "Application Users Orders Events & Products Registrations Subscriptions Membersh…" at bounding box center [105, 484] width 211 height 290
click at [74, 571] on span "Finance" at bounding box center [60, 576] width 47 height 18
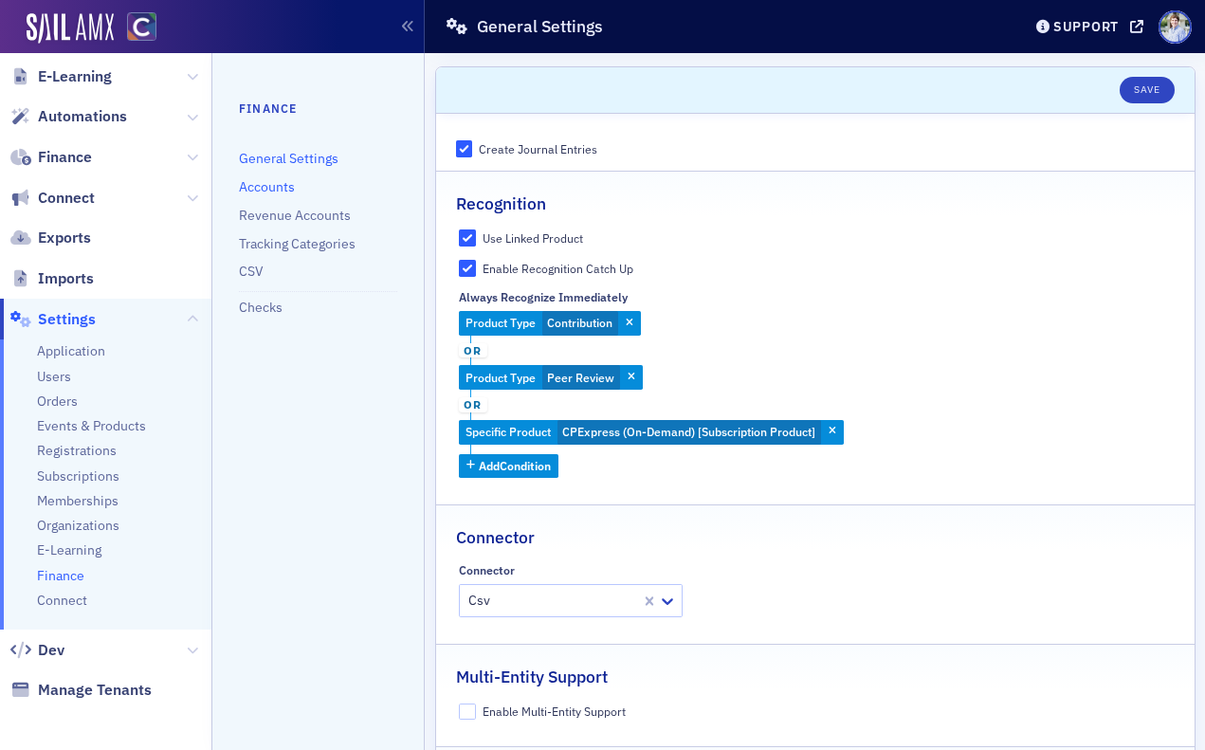
click at [280, 186] on link "Accounts" at bounding box center [267, 186] width 56 height 17
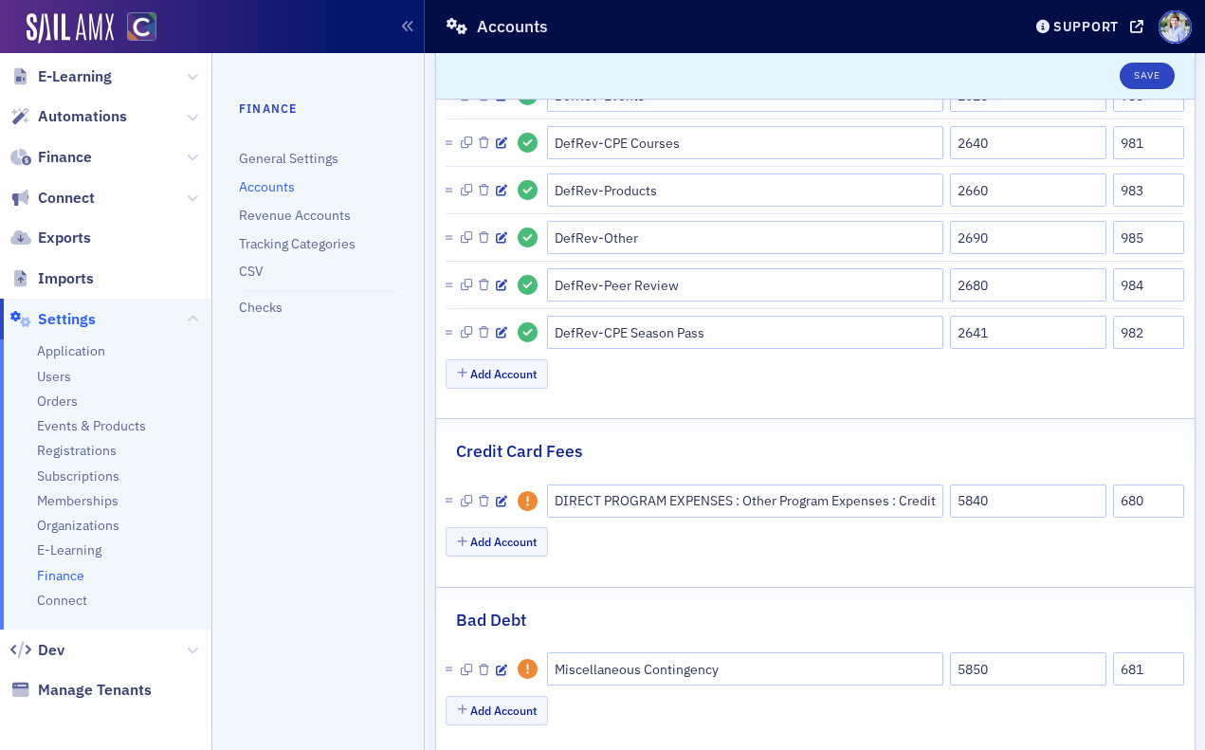
scroll to position [1438, 0]
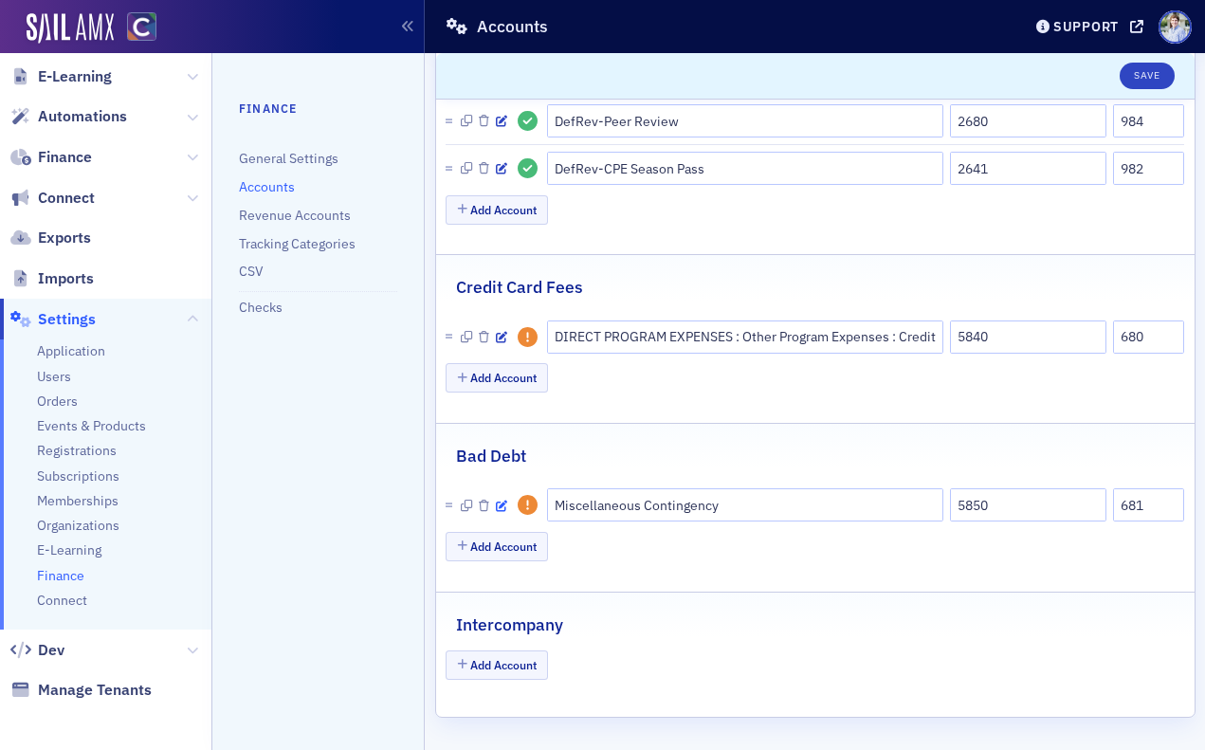
click at [503, 505] on icon "button" at bounding box center [501, 506] width 11 height 11
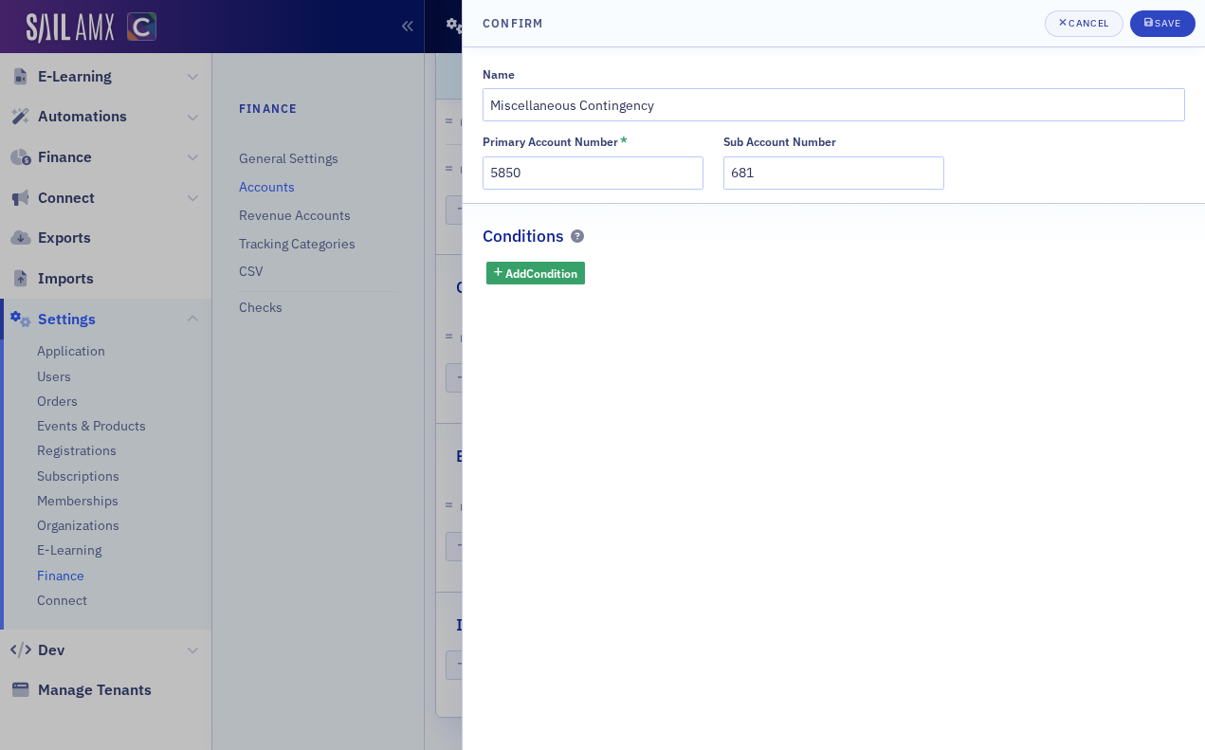
click at [430, 522] on div at bounding box center [602, 375] width 1205 height 750
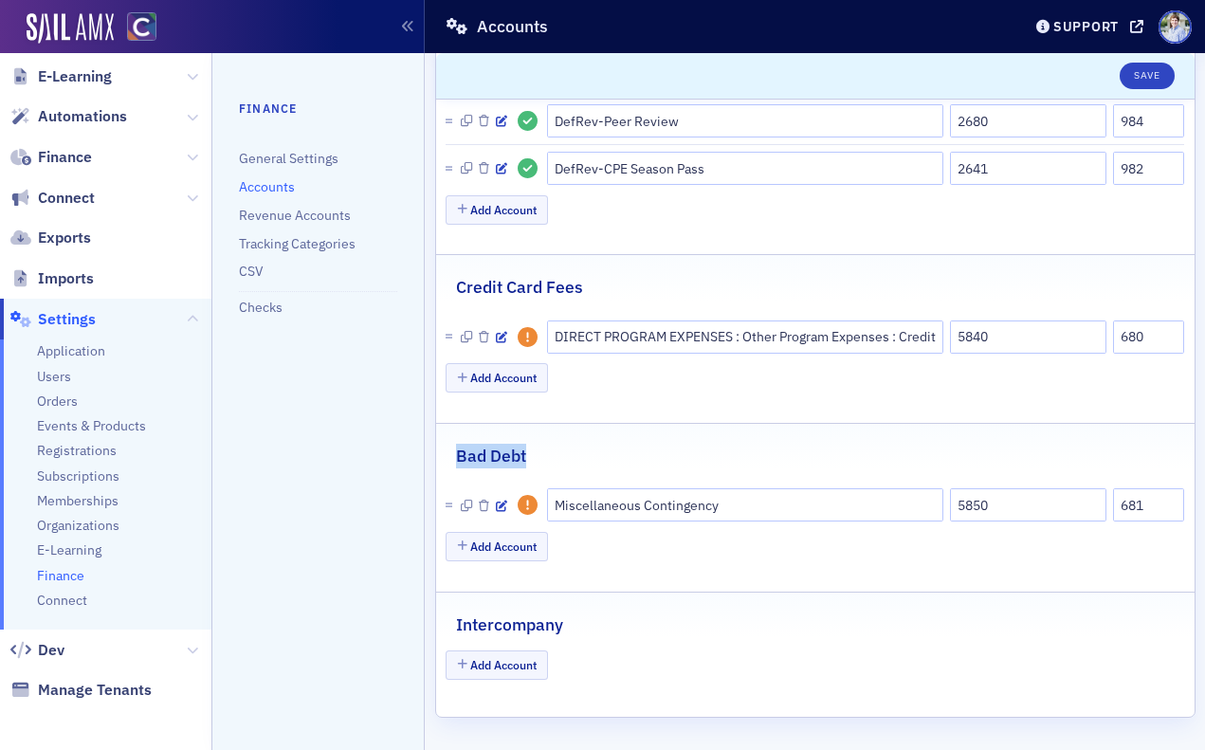
drag, startPoint x: 457, startPoint y: 453, endPoint x: 572, endPoint y: 452, distance: 114.7
click at [569, 452] on div "Bad Debt" at bounding box center [815, 446] width 719 height 45
click at [572, 452] on div "Bad Debt" at bounding box center [815, 446] width 719 height 45
click at [527, 533] on button "Add Account" at bounding box center [497, 546] width 102 height 29
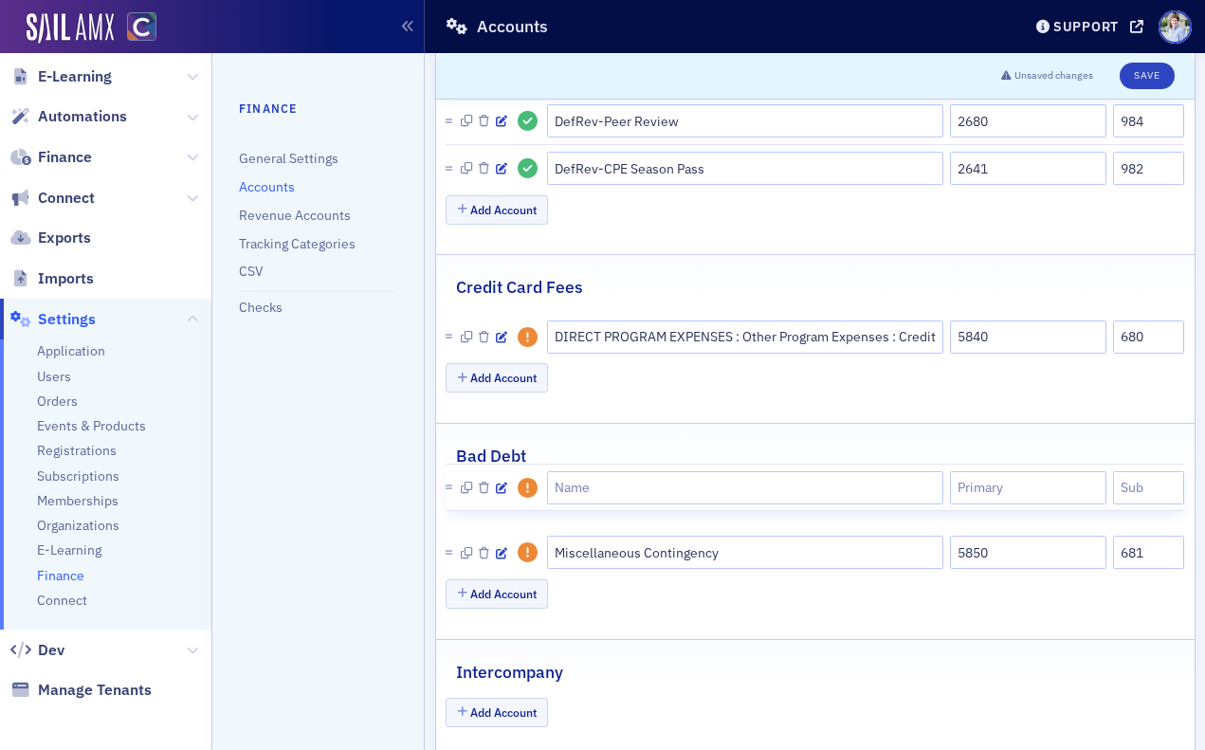
drag, startPoint x: 449, startPoint y: 552, endPoint x: 471, endPoint y: 474, distance: 80.8
click at [471, 474] on fieldset "Bad Debt Miscellaneous Contingency 5850 681 Add Account" at bounding box center [815, 524] width 759 height 203
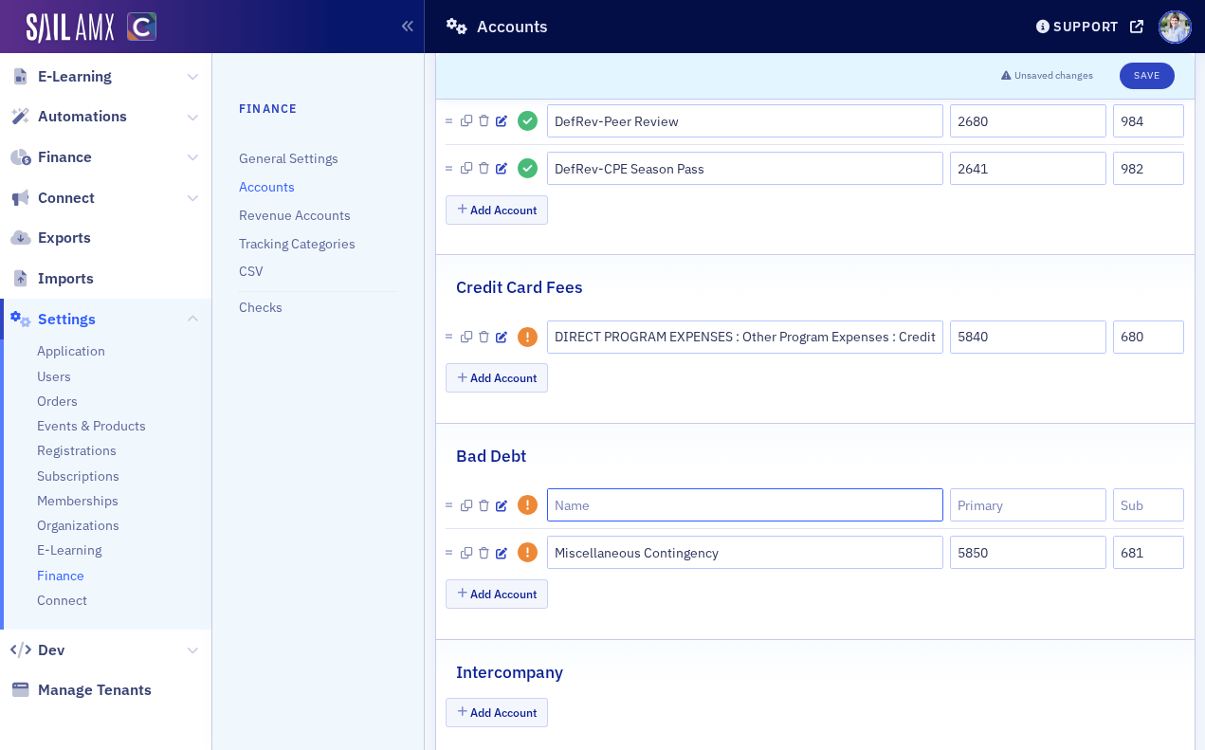
click at [619, 493] on input "text" at bounding box center [745, 504] width 396 height 33
click at [725, 458] on div "Bad Debt" at bounding box center [815, 446] width 719 height 45
click at [722, 501] on input "text" at bounding box center [745, 504] width 396 height 33
drag, startPoint x: 710, startPoint y: 559, endPoint x: 788, endPoint y: 564, distance: 78.0
click at [710, 559] on input "Miscellaneous Contingency" at bounding box center [745, 552] width 396 height 33
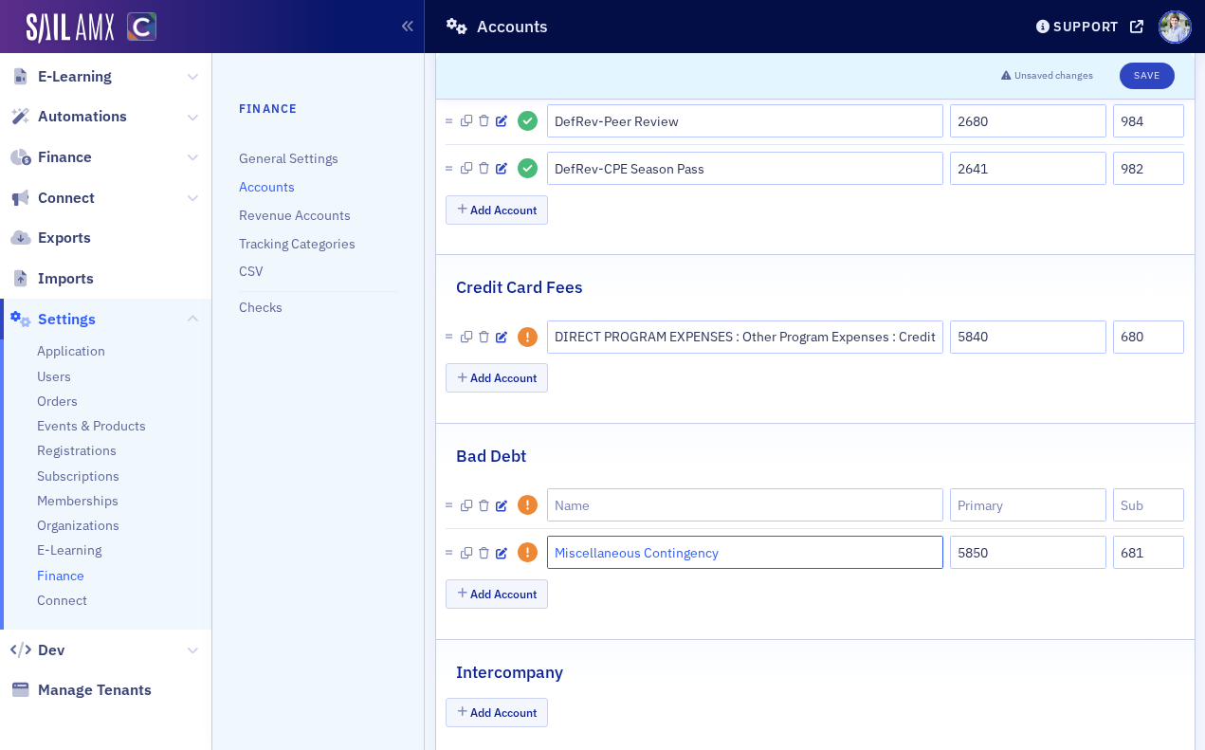
drag, startPoint x: 788, startPoint y: 564, endPoint x: 505, endPoint y: 571, distance: 282.7
click at [505, 571] on li "Miscellaneous Contingency 5850 681" at bounding box center [815, 551] width 739 height 47
click at [598, 548] on input "Miscellaneous Contingency" at bounding box center [745, 552] width 396 height 33
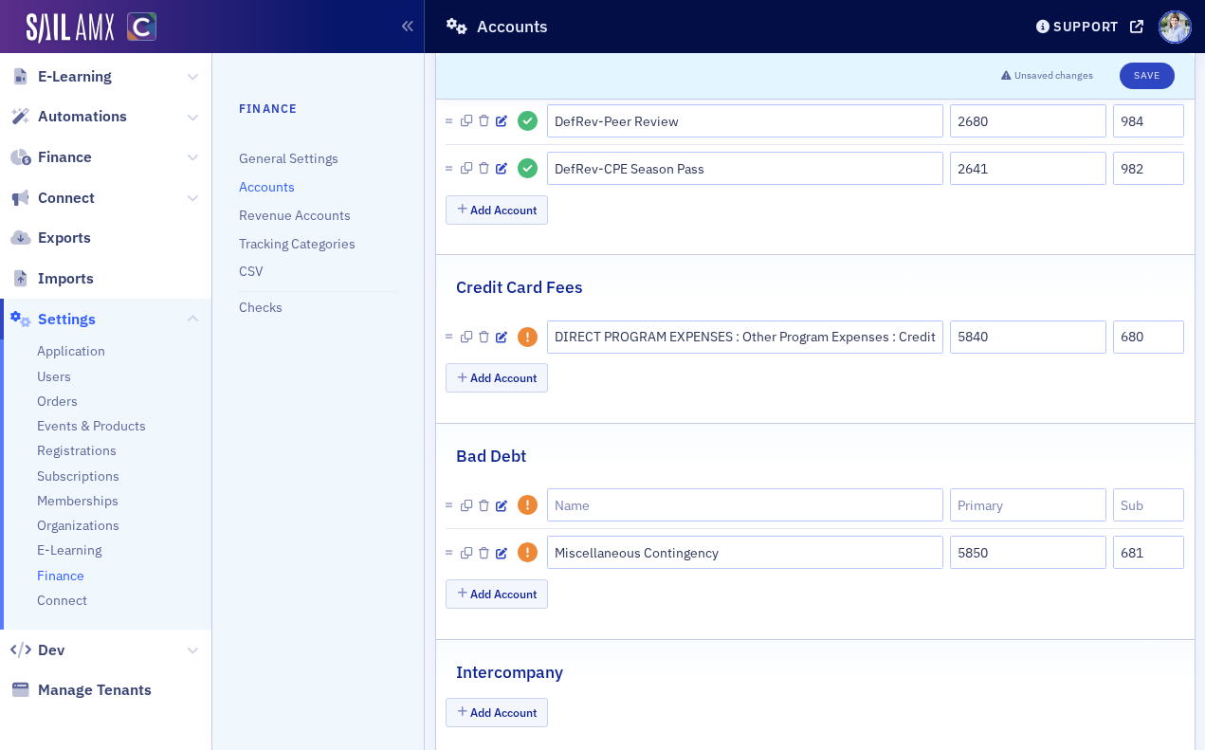
click at [810, 72] on header "Unsaved changes Save" at bounding box center [815, 76] width 759 height 46
click at [666, 267] on div "Credit Card Fees" at bounding box center [815, 277] width 719 height 45
click at [767, 388] on div "Add Account" at bounding box center [815, 379] width 739 height 33
click at [613, 523] on li at bounding box center [815, 505] width 739 height 46
click at [624, 500] on input "text" at bounding box center [745, 504] width 396 height 33
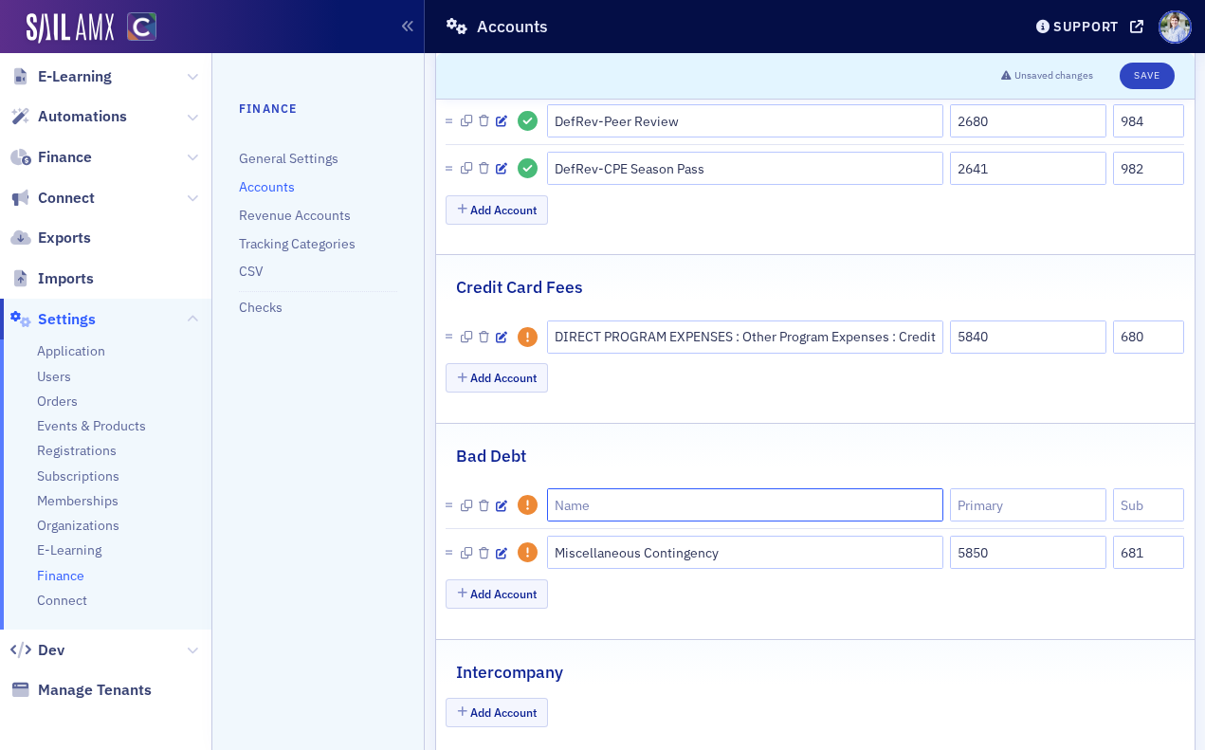
scroll to position [1473, 0]
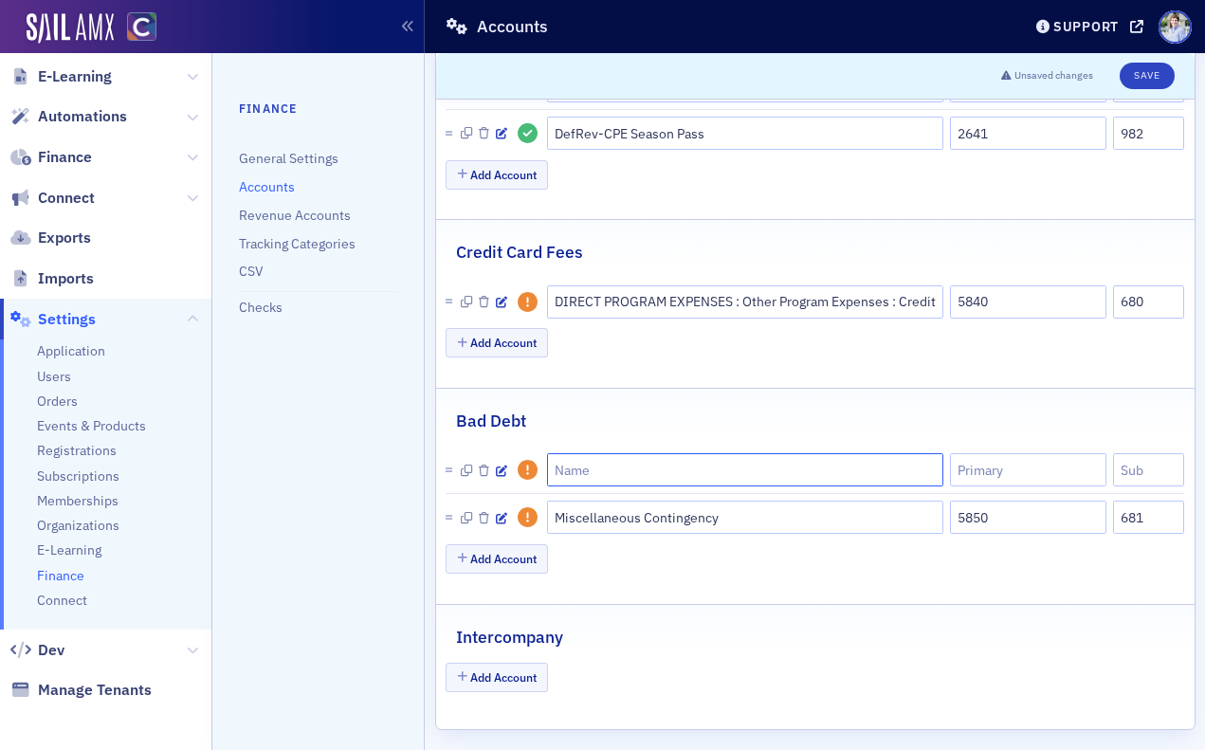
click at [647, 455] on input "text" at bounding box center [745, 469] width 396 height 33
click at [303, 215] on link "Revenue Accounts" at bounding box center [295, 215] width 112 height 17
click at [707, 488] on li at bounding box center [815, 470] width 739 height 46
click at [708, 470] on input "text" at bounding box center [745, 469] width 396 height 33
paste input "REVENUE : Peer Review Program Revenue : Administration Fee Revenue"
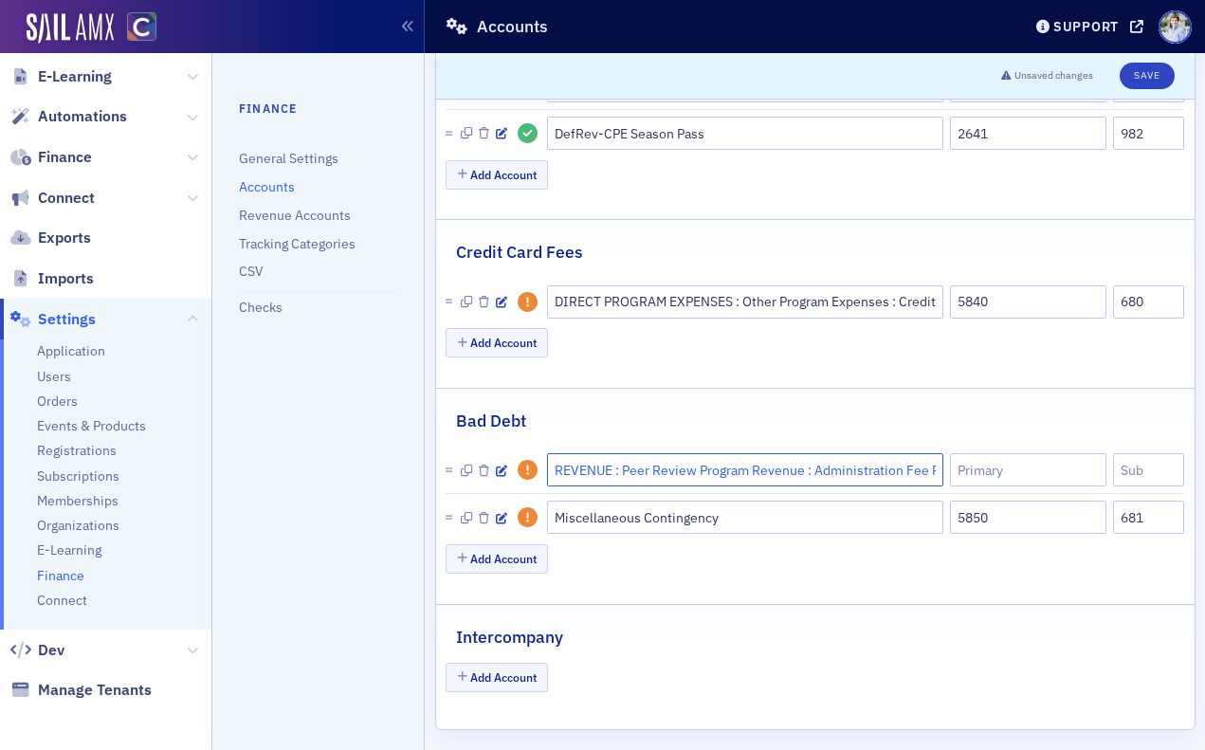
scroll to position [0, 46]
type input "REVENUE : Peer Review Program Revenue : Administration Fee Revenue"
drag, startPoint x: 623, startPoint y: 467, endPoint x: 1093, endPoint y: 466, distance: 470.3
click at [1093, 466] on div "REVENUE : Peer Review Program Revenue : Administration Fee Revenue" at bounding box center [850, 468] width 669 height 33
click at [789, 468] on input "REVENUE : Peer Review Program Revenue : Administration Fee Revenue" at bounding box center [745, 468] width 396 height 33
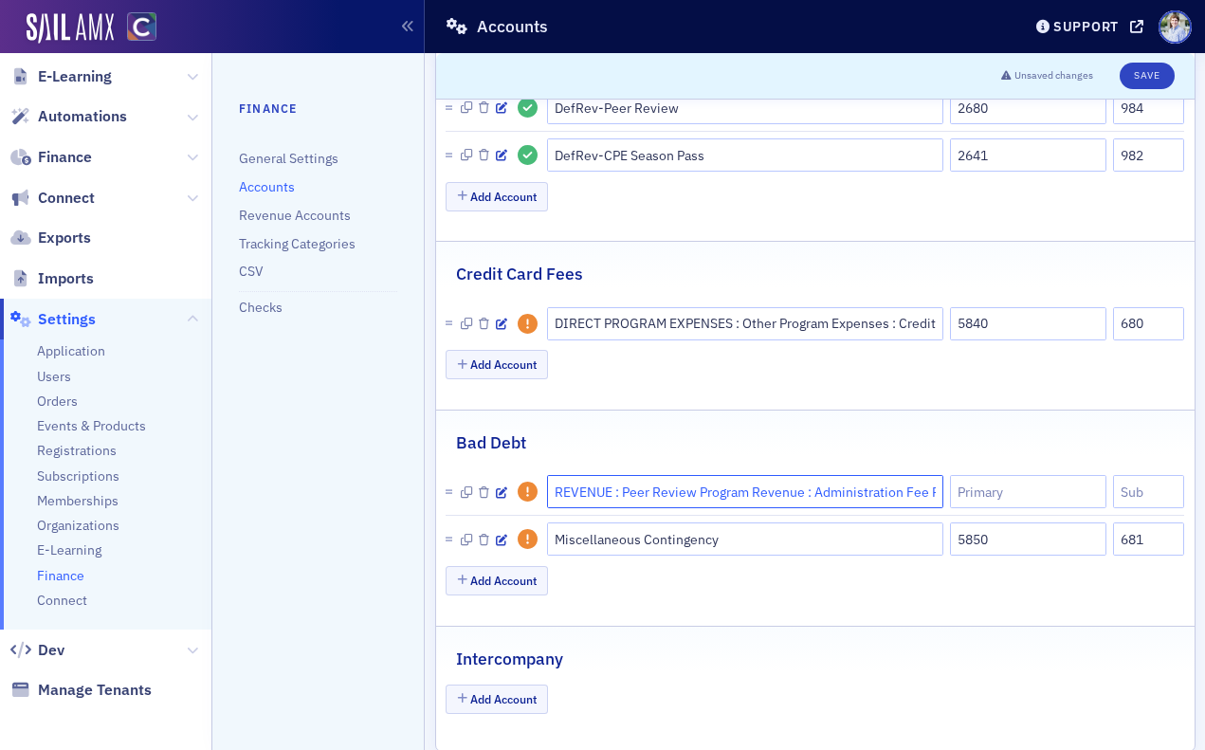
scroll to position [1446, 0]
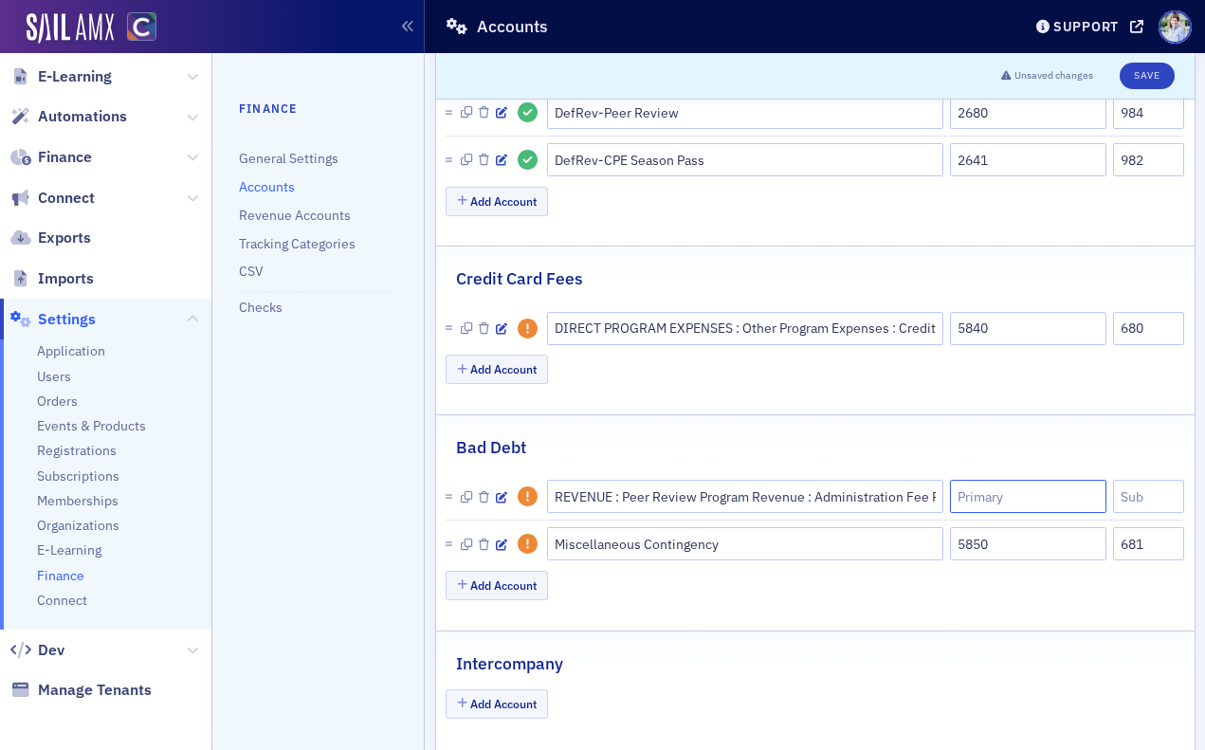
click at [1103, 499] on input "text" at bounding box center [1028, 496] width 157 height 33
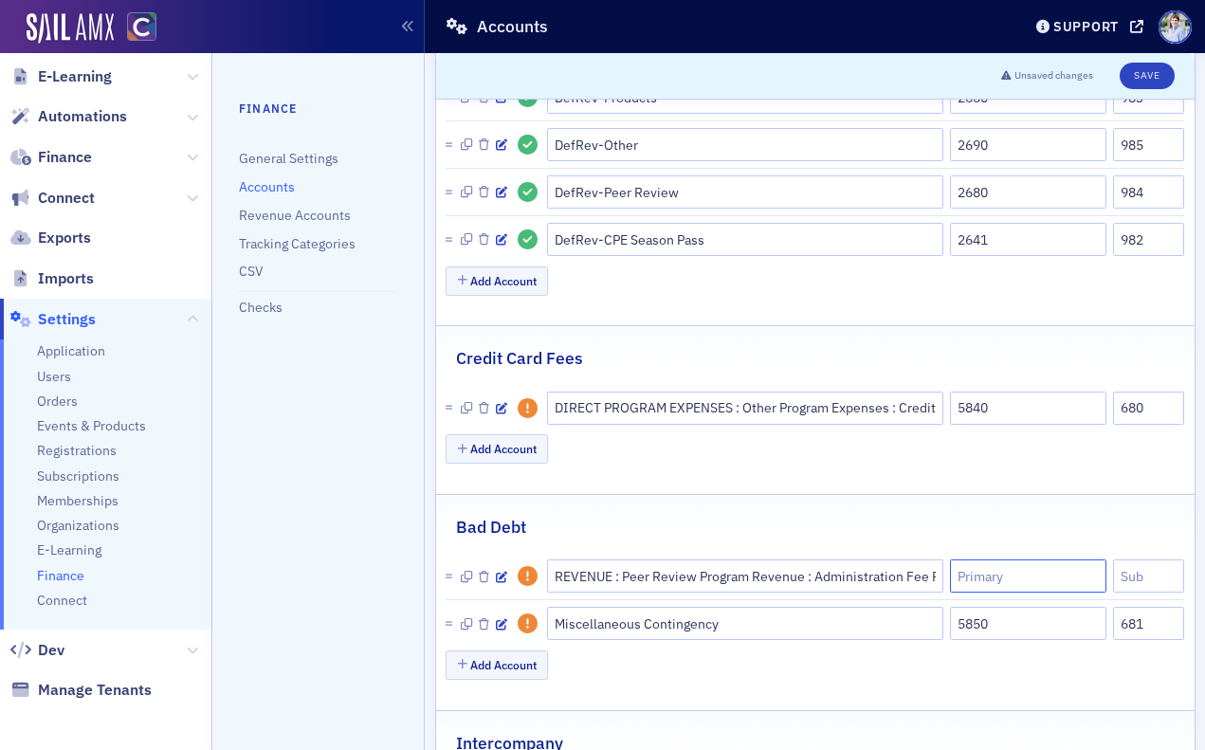
type input "3"
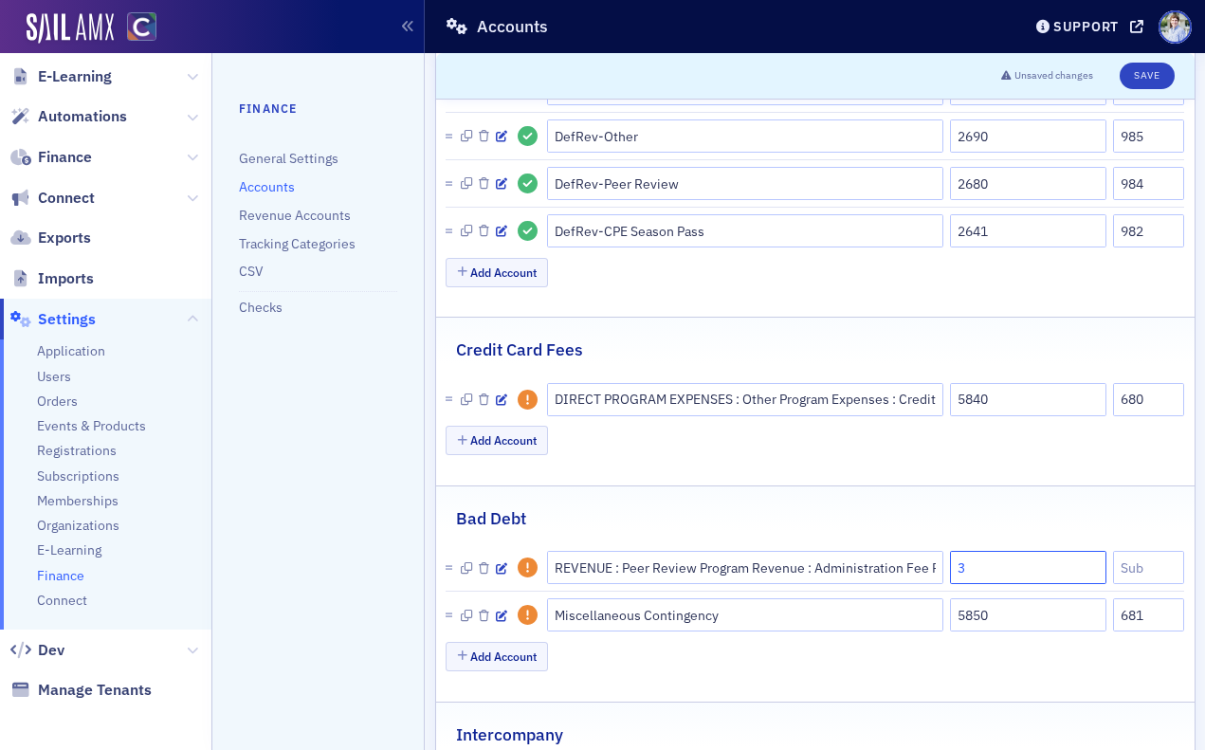
scroll to position [1381, 0]
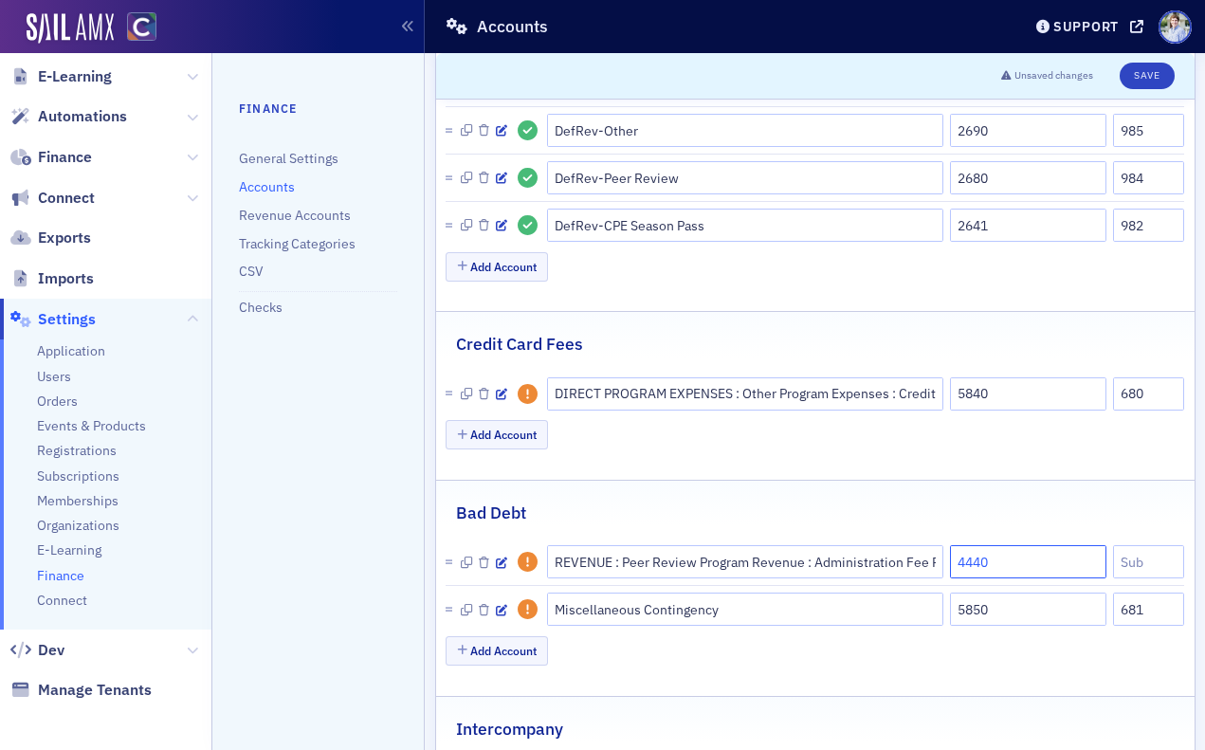
type input "4440"
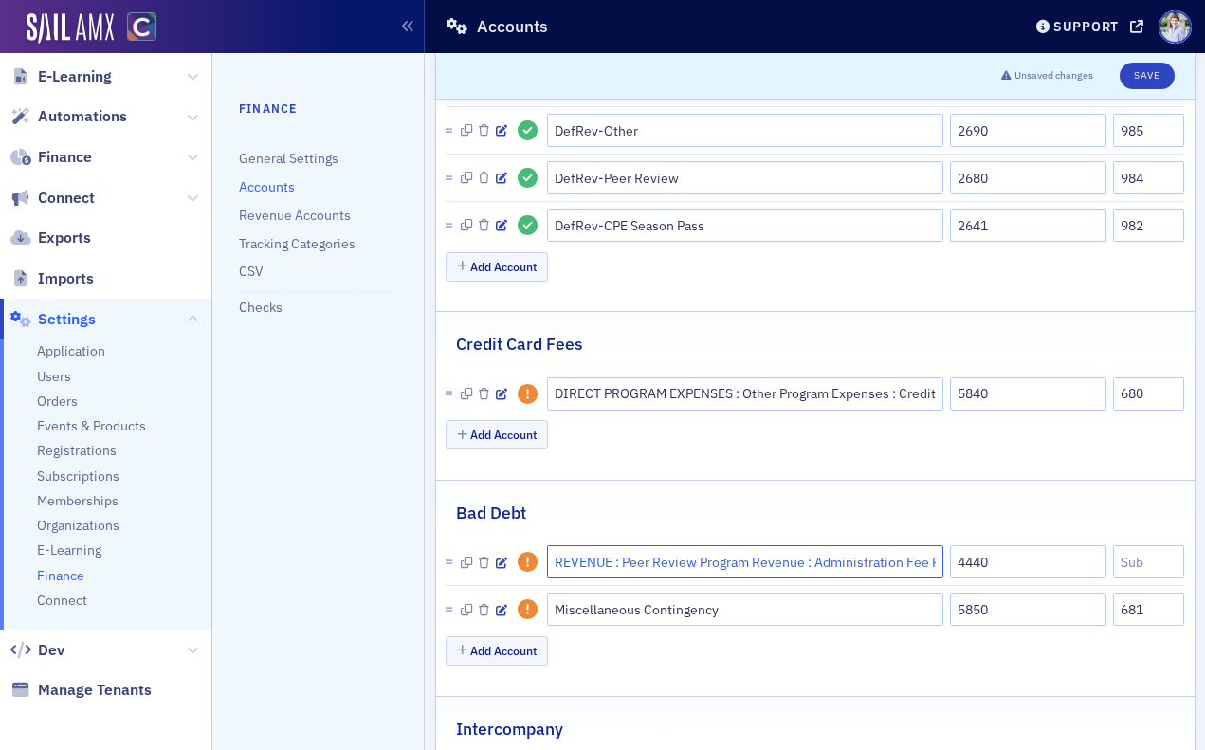
click at [729, 563] on input "REVENUE : Peer Review Program Revenue : Administration Fee Revenue" at bounding box center [745, 561] width 396 height 33
drag, startPoint x: 553, startPoint y: 559, endPoint x: 560, endPoint y: 551, distance: 11.4
click at [554, 559] on input "REVENUE : Peer Review Program Revenue : Administration Fee Revenue" at bounding box center [745, 561] width 396 height 33
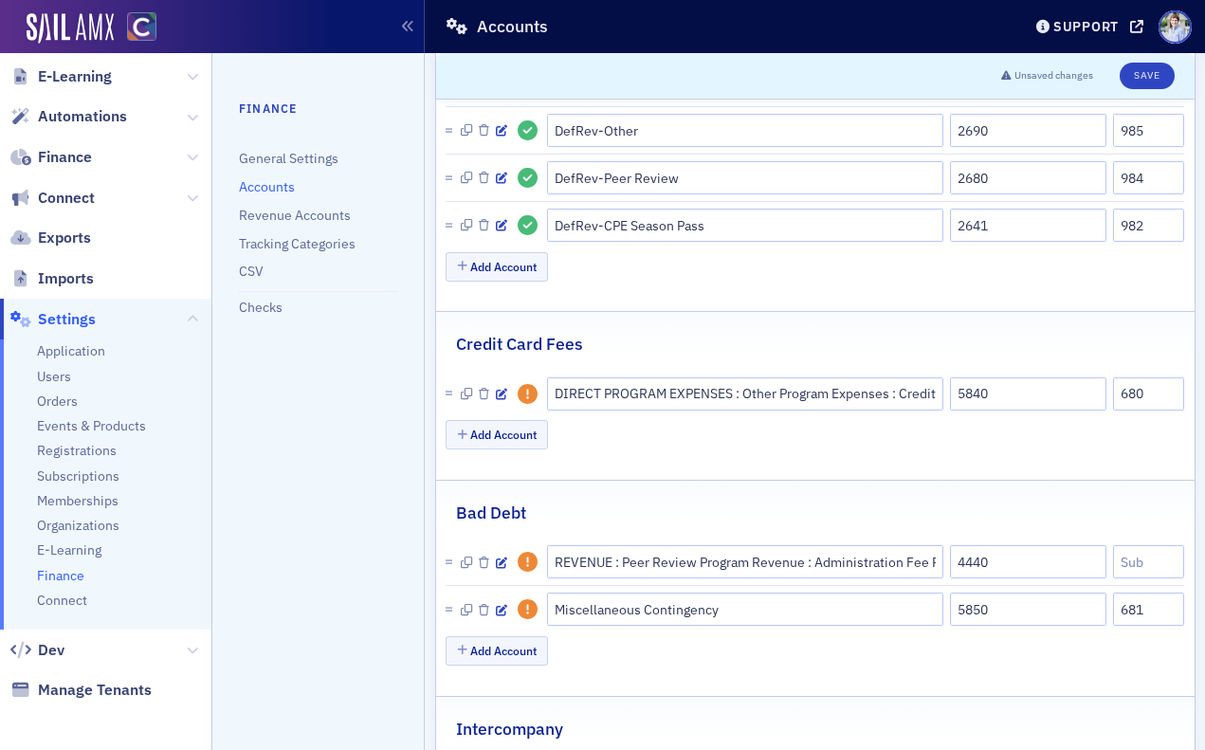
click at [600, 511] on div "Bad Debt" at bounding box center [815, 503] width 719 height 45
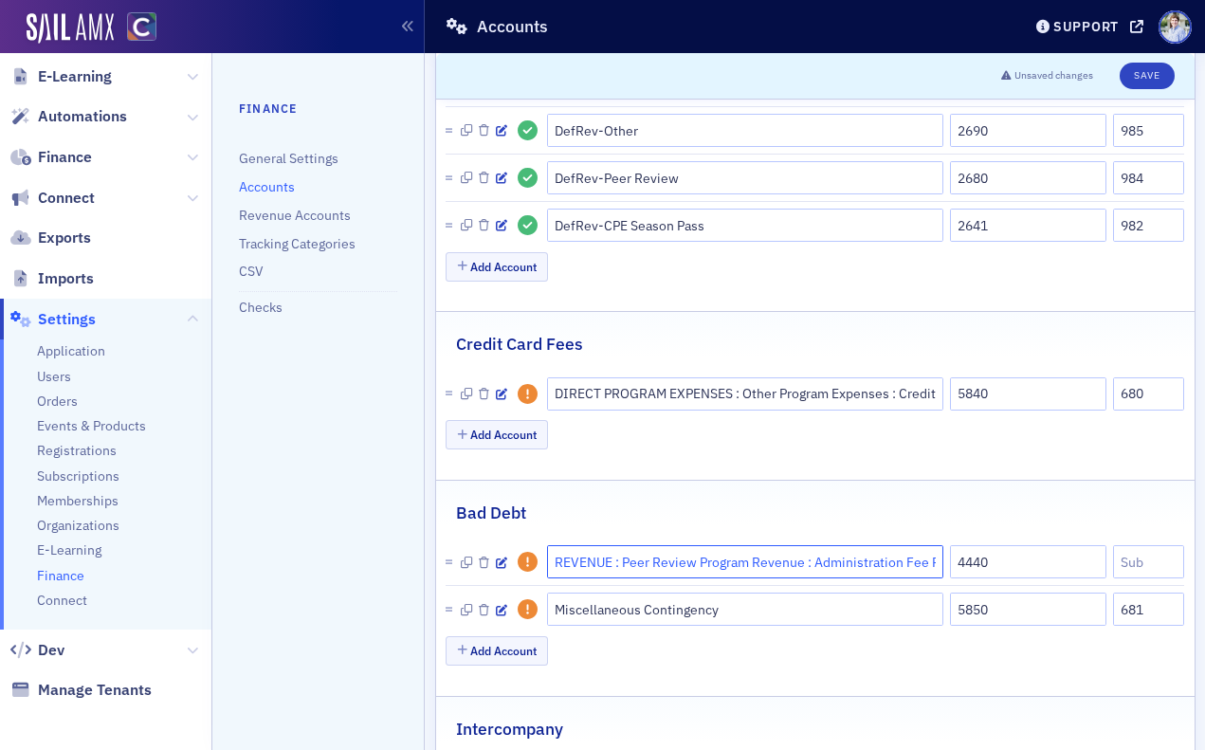
scroll to position [0, 46]
drag, startPoint x: 625, startPoint y: 562, endPoint x: 969, endPoint y: 564, distance: 344.2
click at [969, 564] on div "REVENUE : Peer Review Program Revenue : Administration Fee Revenue 4440" at bounding box center [850, 561] width 669 height 33
click at [930, 561] on input "REVENUE : Peer Review Program Revenue : Administration Fee Revenue" at bounding box center [745, 561] width 396 height 33
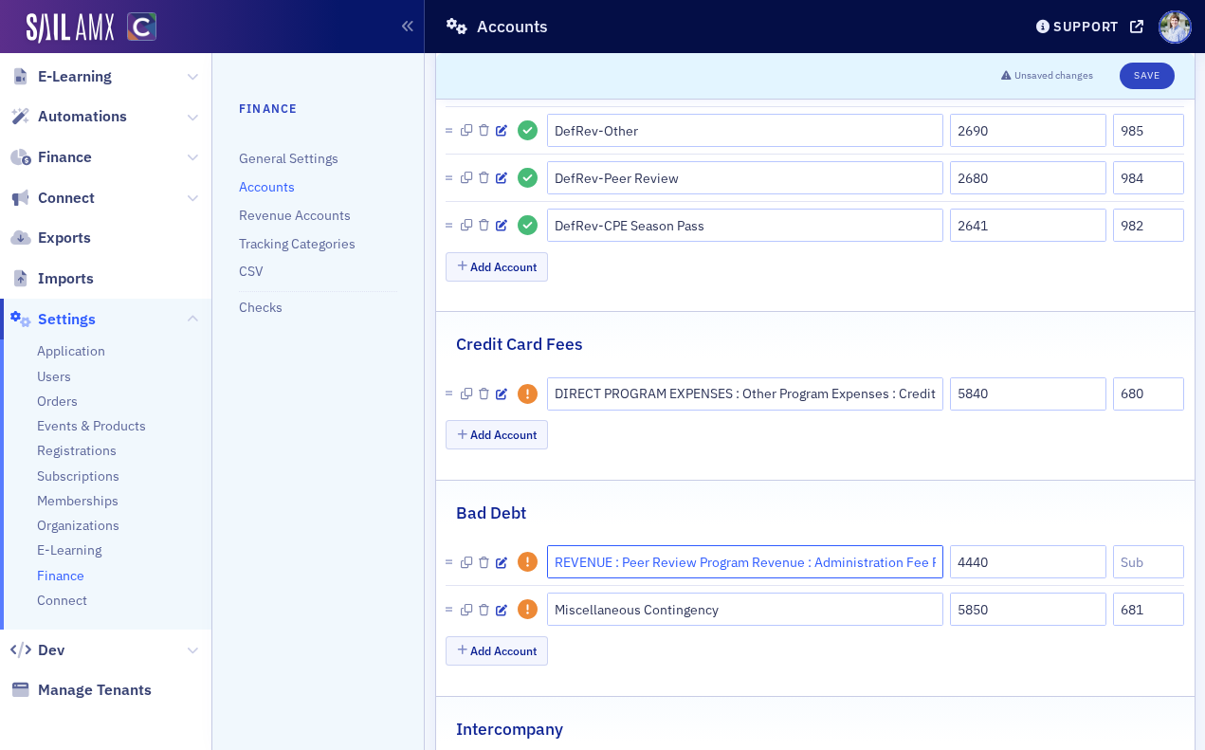
drag, startPoint x: 936, startPoint y: 564, endPoint x: 459, endPoint y: 561, distance: 477.0
click at [455, 561] on li "REVENUE : Peer Review Program Revenue : Administration Fee Revenue 4440" at bounding box center [815, 562] width 739 height 46
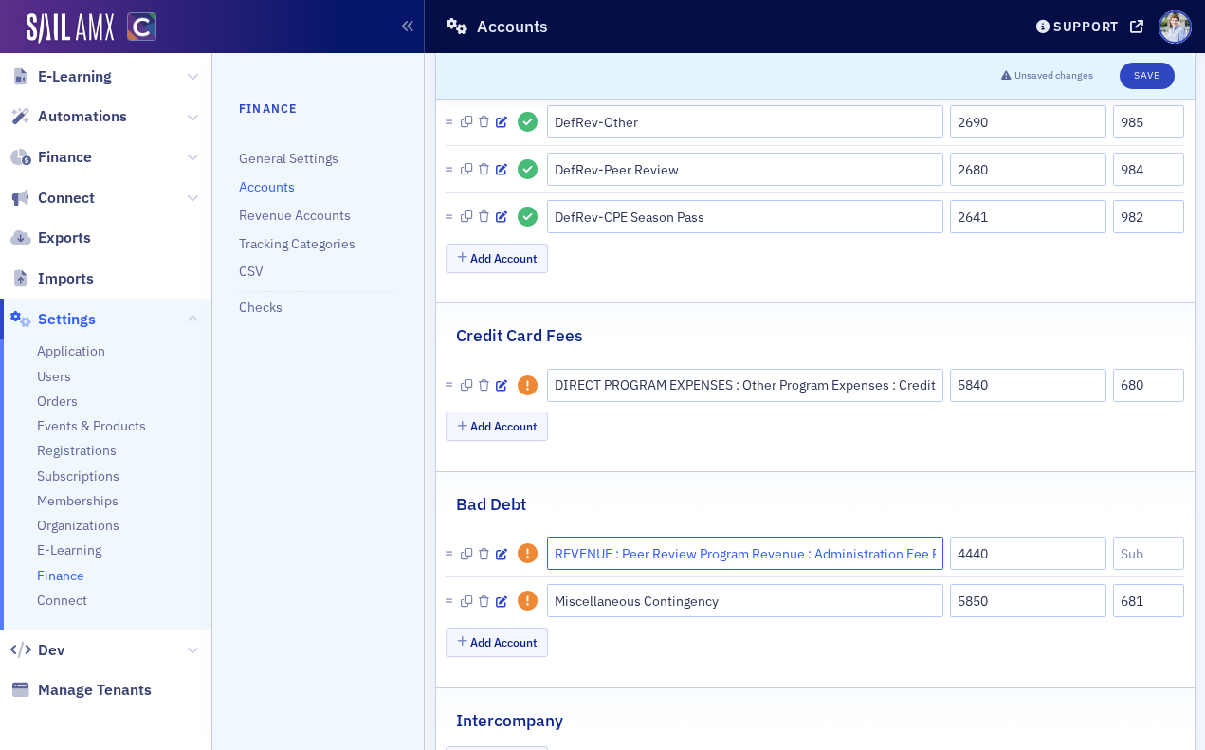
scroll to position [1485, 0]
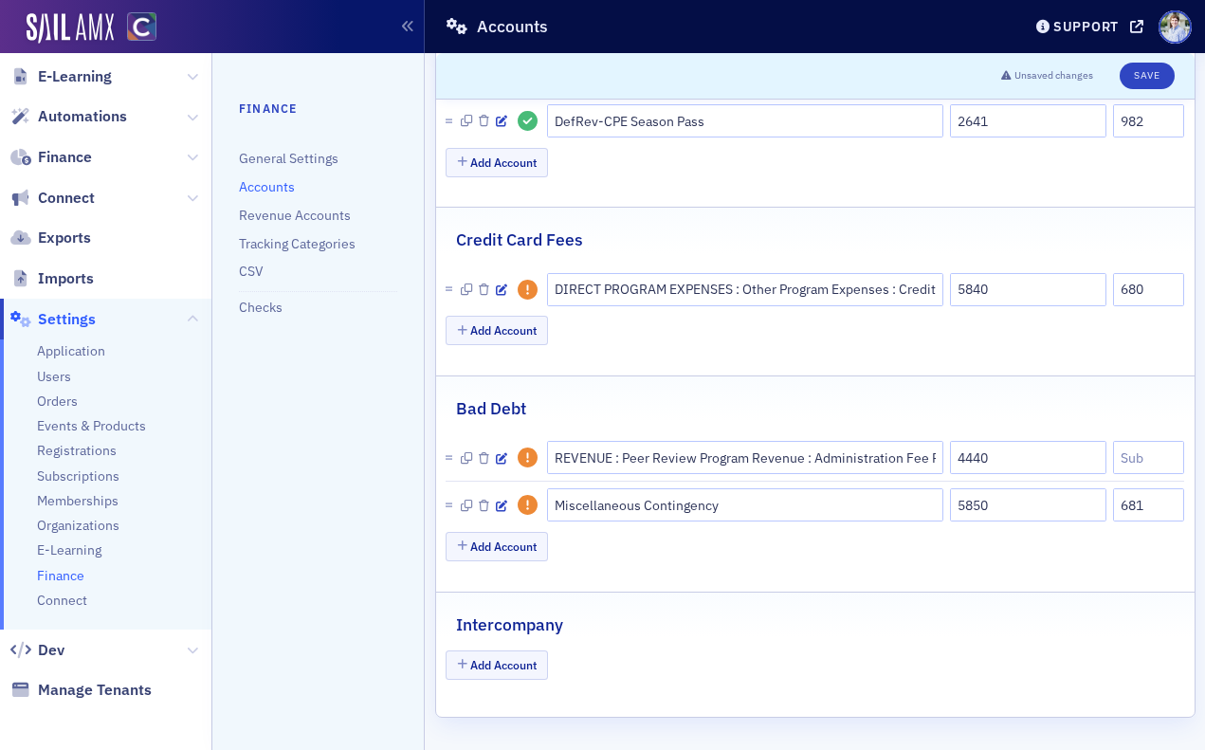
click at [691, 534] on div "Add Account" at bounding box center [815, 548] width 739 height 33
click at [507, 456] on div at bounding box center [481, 457] width 70 height 33
click at [585, 462] on input "REVENUE : Peer Review Program Revenue : Administration Fee Revenue" at bounding box center [745, 457] width 396 height 33
click at [700, 459] on input "REVENUE : Peer Review Program Revenue : Administration Fee Revenue" at bounding box center [745, 457] width 396 height 33
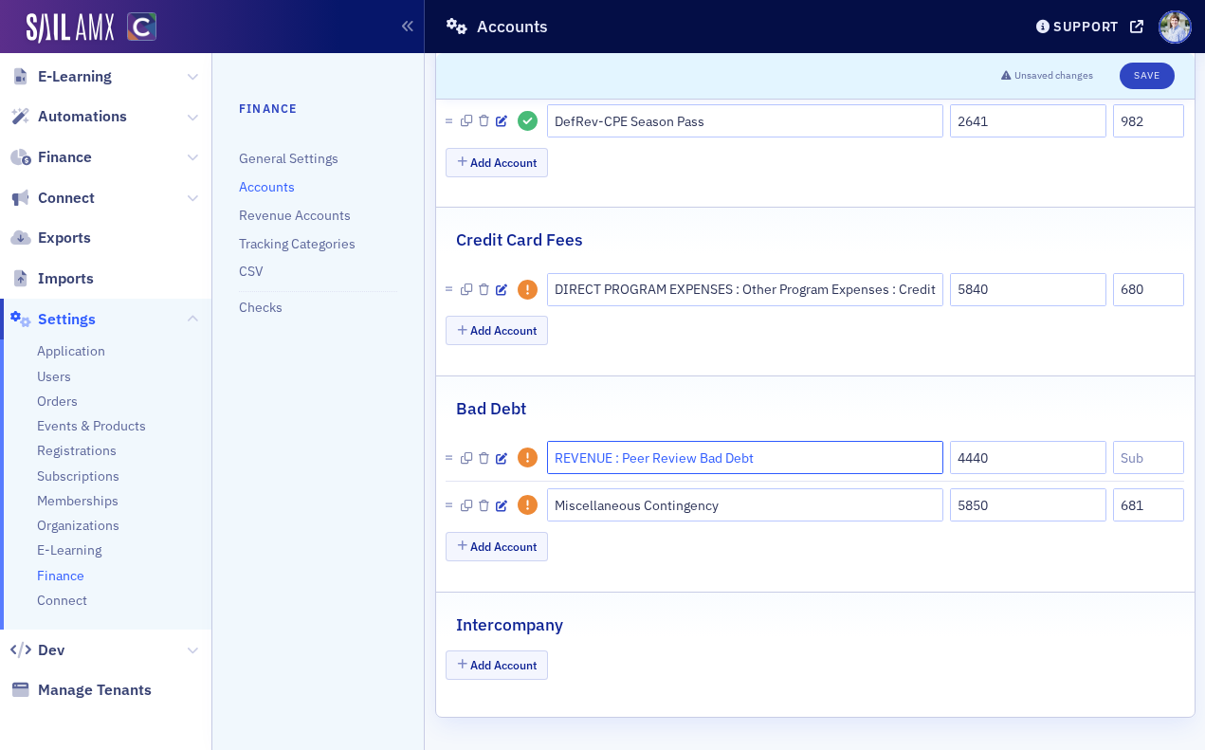
click at [583, 458] on input "REVENUE : Peer Review Bad Debt" at bounding box center [745, 457] width 396 height 33
drag, startPoint x: 623, startPoint y: 456, endPoint x: 603, endPoint y: 431, distance: 32.4
click at [603, 431] on fieldset "Bad Debt REVENUE : Peer Review Bad Debt 4440 Miscellaneous Contingency 5850 681…" at bounding box center [815, 477] width 759 height 203
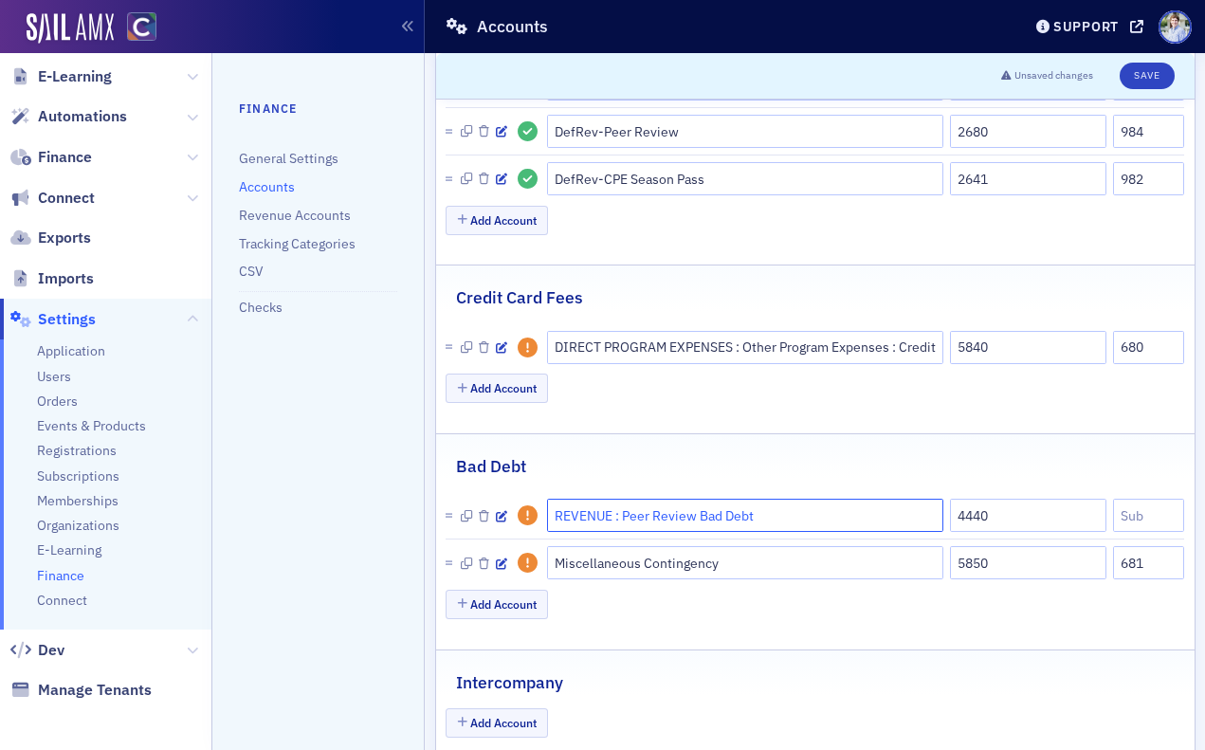
scroll to position [1407, 0]
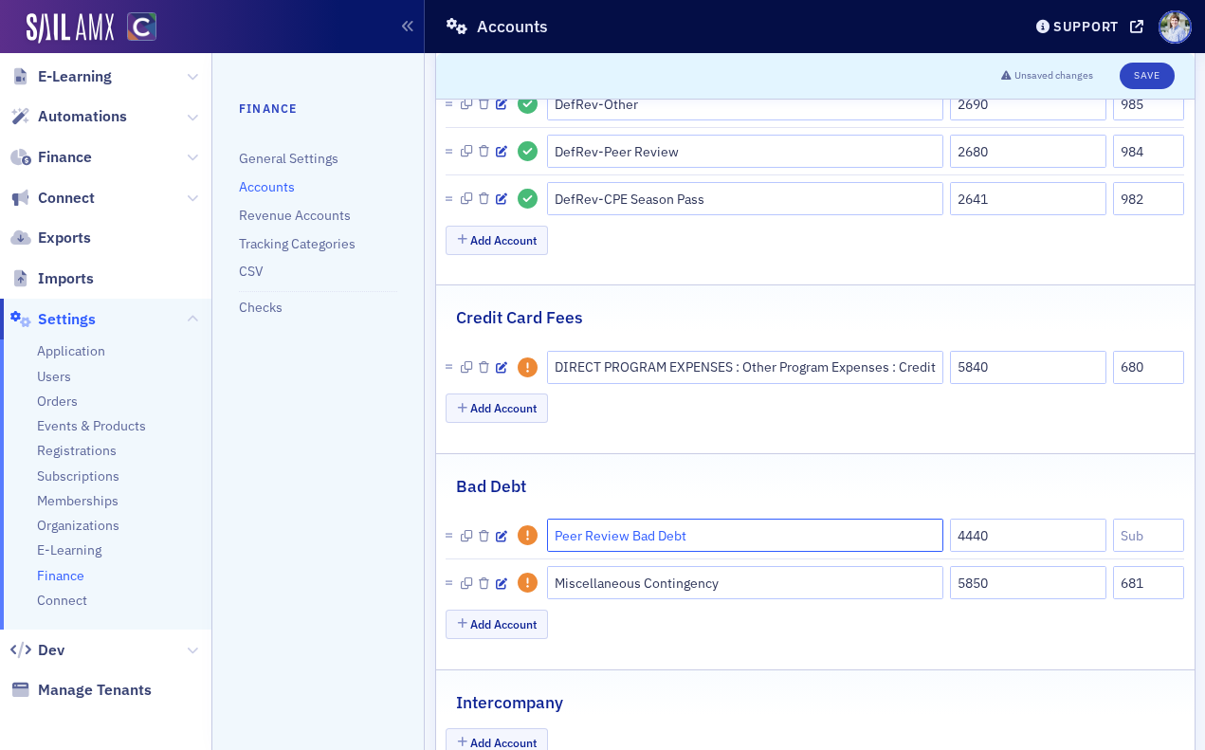
click at [721, 531] on input "Peer Review Bad Debt" at bounding box center [745, 535] width 396 height 33
type input "Peer Review Bad Debt"
click at [985, 537] on input "4440" at bounding box center [1028, 535] width 157 height 33
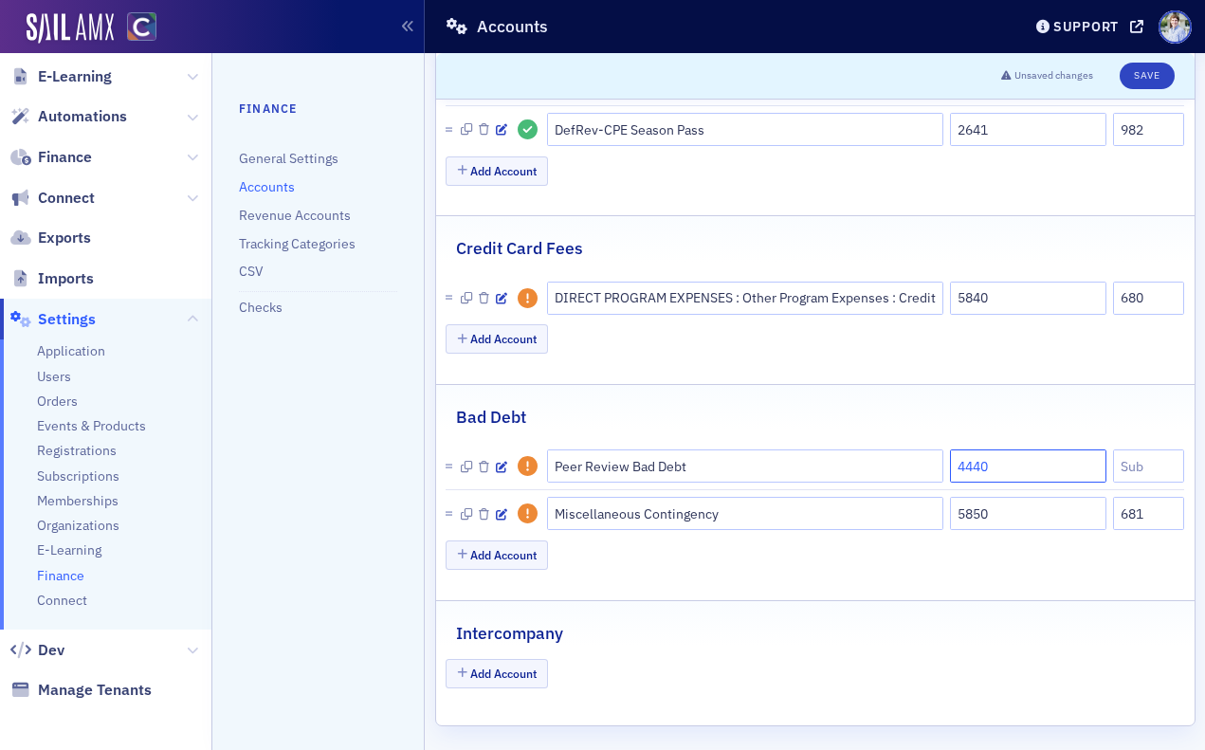
scroll to position [1485, 0]
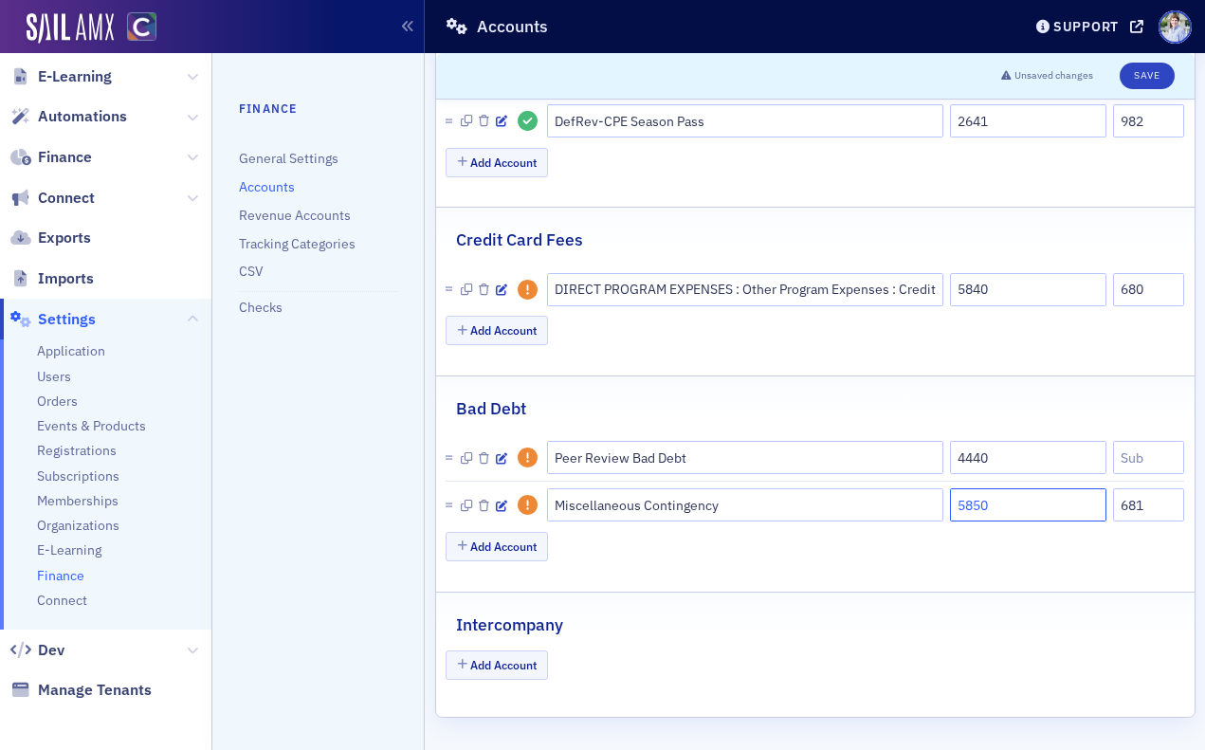
click at [986, 514] on input "5850" at bounding box center [1028, 504] width 157 height 33
drag, startPoint x: 1146, startPoint y: 505, endPoint x: 1122, endPoint y: 505, distance: 23.7
click at [1122, 505] on input "681" at bounding box center [1148, 504] width 71 height 33
click at [1054, 549] on div "Add Account" at bounding box center [815, 548] width 739 height 33
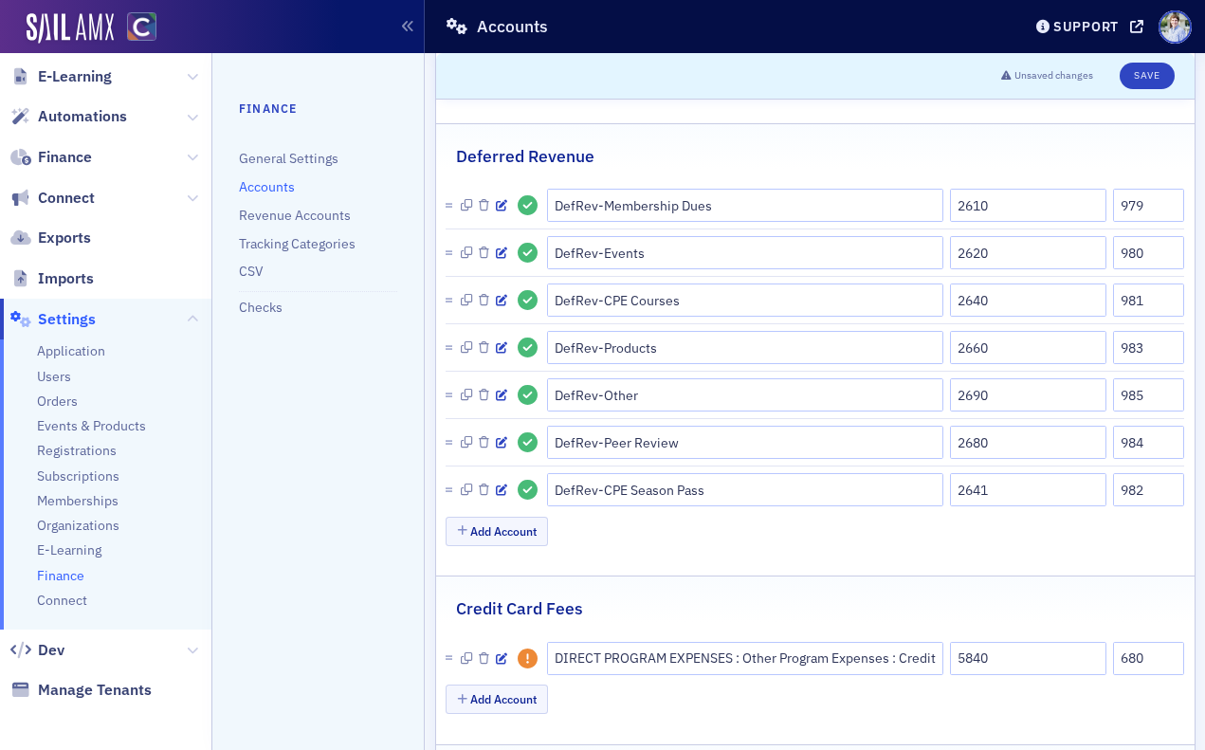
scroll to position [1115, 0]
drag, startPoint x: 992, startPoint y: 397, endPoint x: 1027, endPoint y: 397, distance: 35.1
click at [1026, 397] on input "2690" at bounding box center [1028, 395] width 157 height 33
drag, startPoint x: 1159, startPoint y: 394, endPoint x: 1086, endPoint y: 396, distance: 73.0
click at [1086, 396] on div "DefRev-Other 2690 985" at bounding box center [850, 395] width 669 height 33
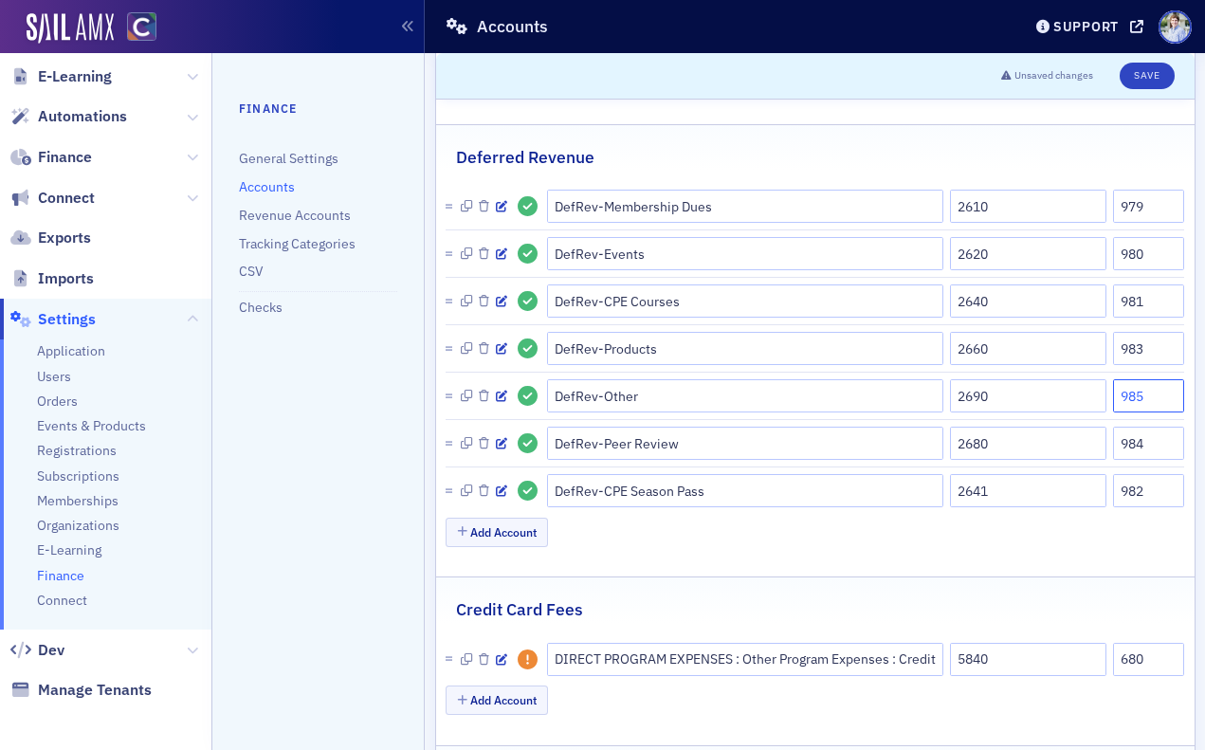
click at [1153, 398] on input "985" at bounding box center [1148, 395] width 71 height 33
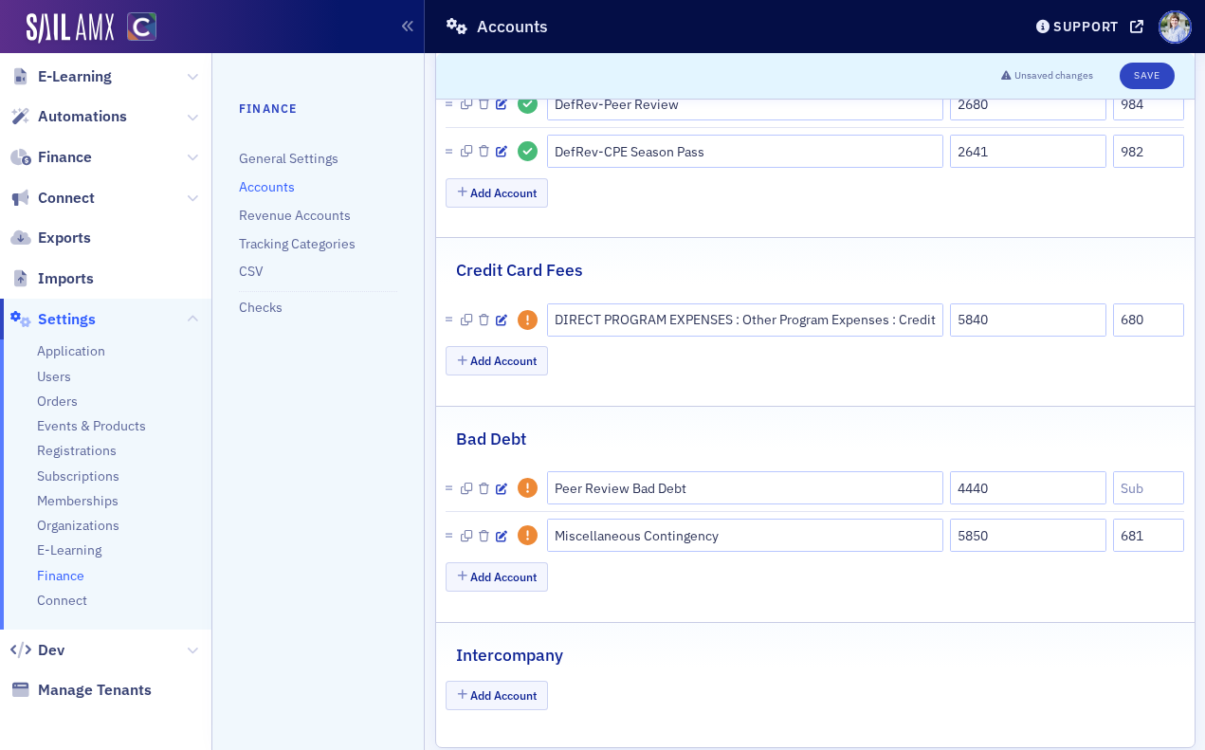
scroll to position [1466, 0]
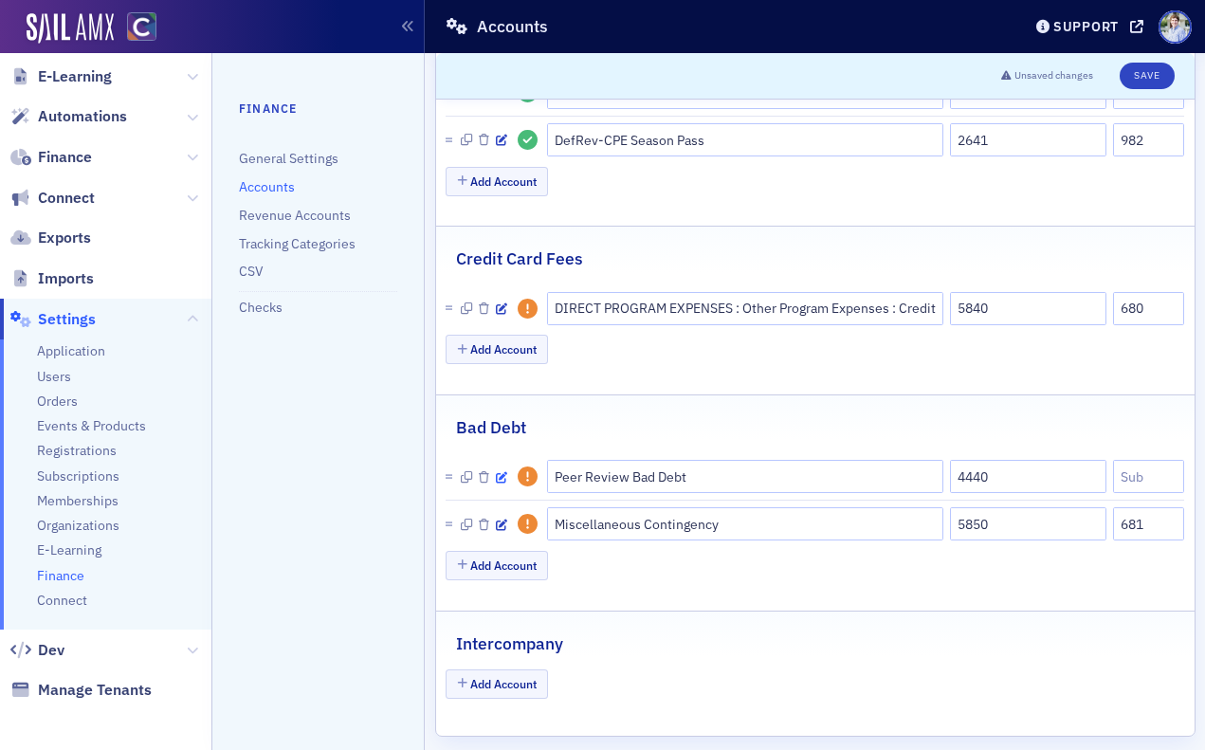
click at [505, 472] on icon "button" at bounding box center [501, 477] width 11 height 11
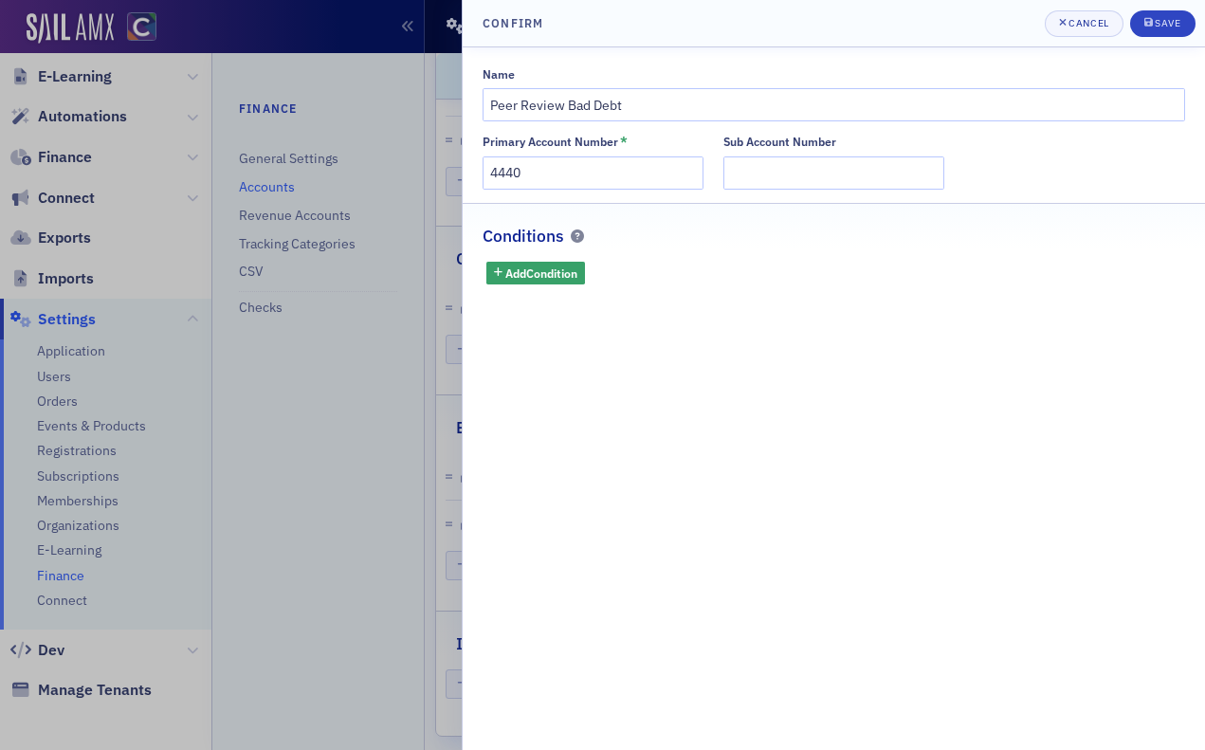
click at [537, 247] on h2 "Conditions" at bounding box center [524, 236] width 82 height 25
click at [533, 266] on span "Add Condition" at bounding box center [541, 273] width 72 height 17
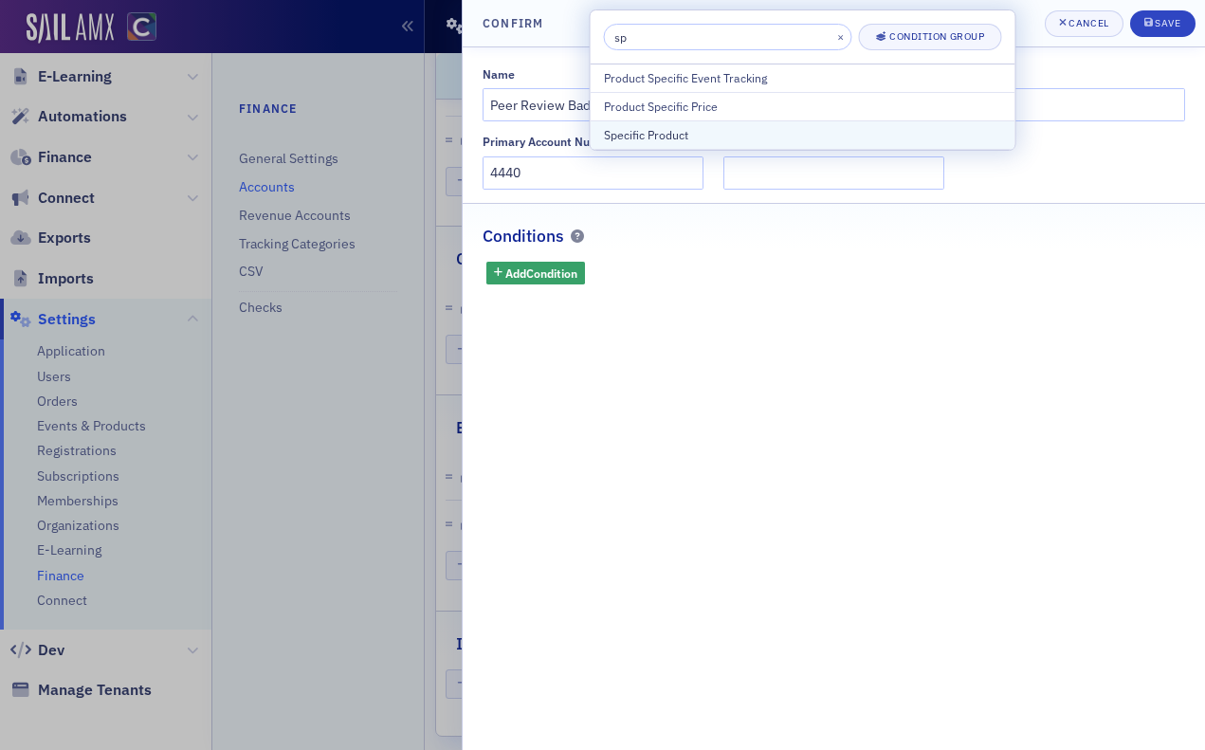
type input "sp"
click at [687, 129] on div "Specific Product" at bounding box center [803, 134] width 398 height 17
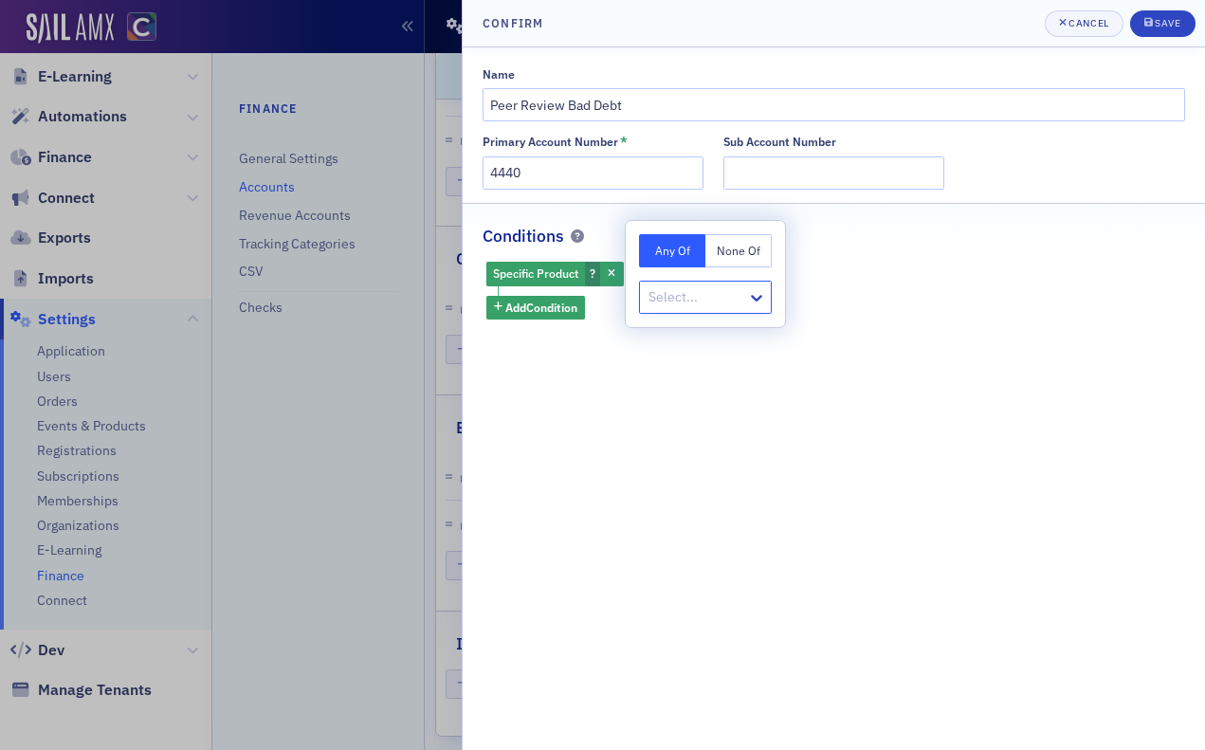
click at [697, 296] on div at bounding box center [696, 297] width 99 height 24
type input "peer review"
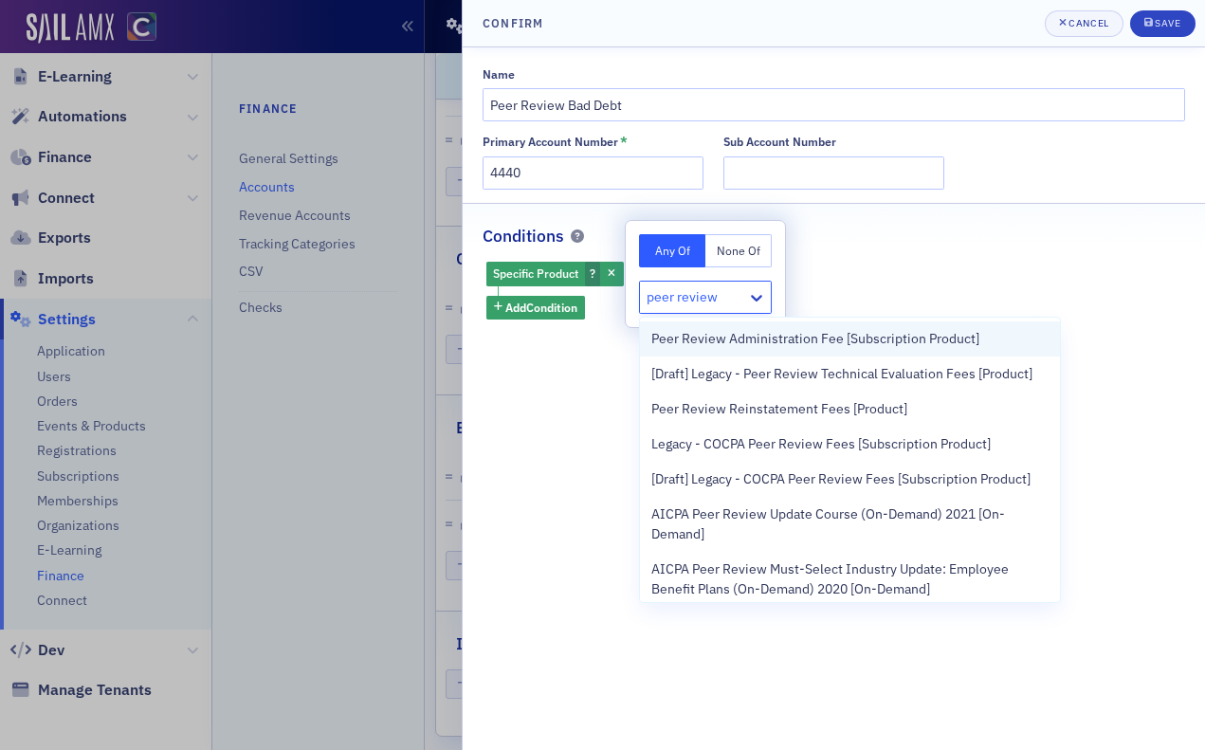
click at [837, 340] on span "Peer Review Administration Fee [Subscription Product]" at bounding box center [815, 339] width 328 height 20
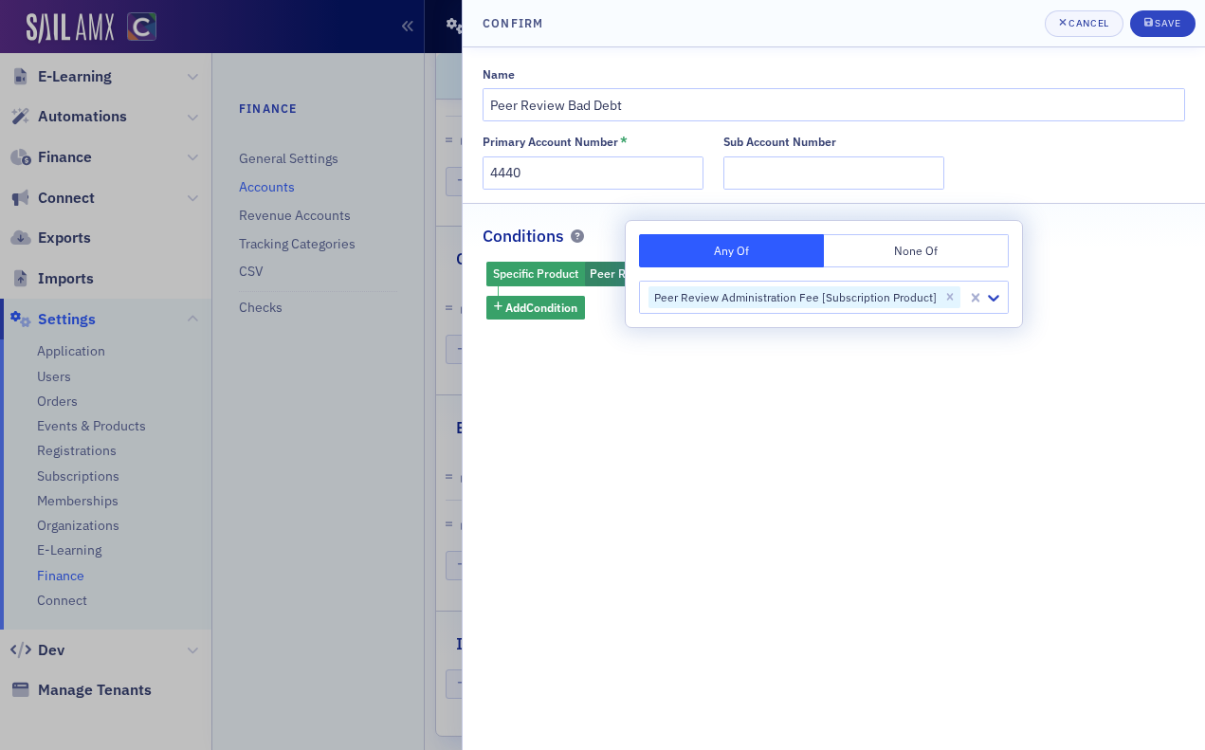
drag, startPoint x: 945, startPoint y: 404, endPoint x: 867, endPoint y: 385, distance: 81.0
click at [945, 404] on div "Name Peer Review Bad Debt Primary Account Number * 4440 Sub Account Number Cond…" at bounding box center [834, 398] width 742 height 703
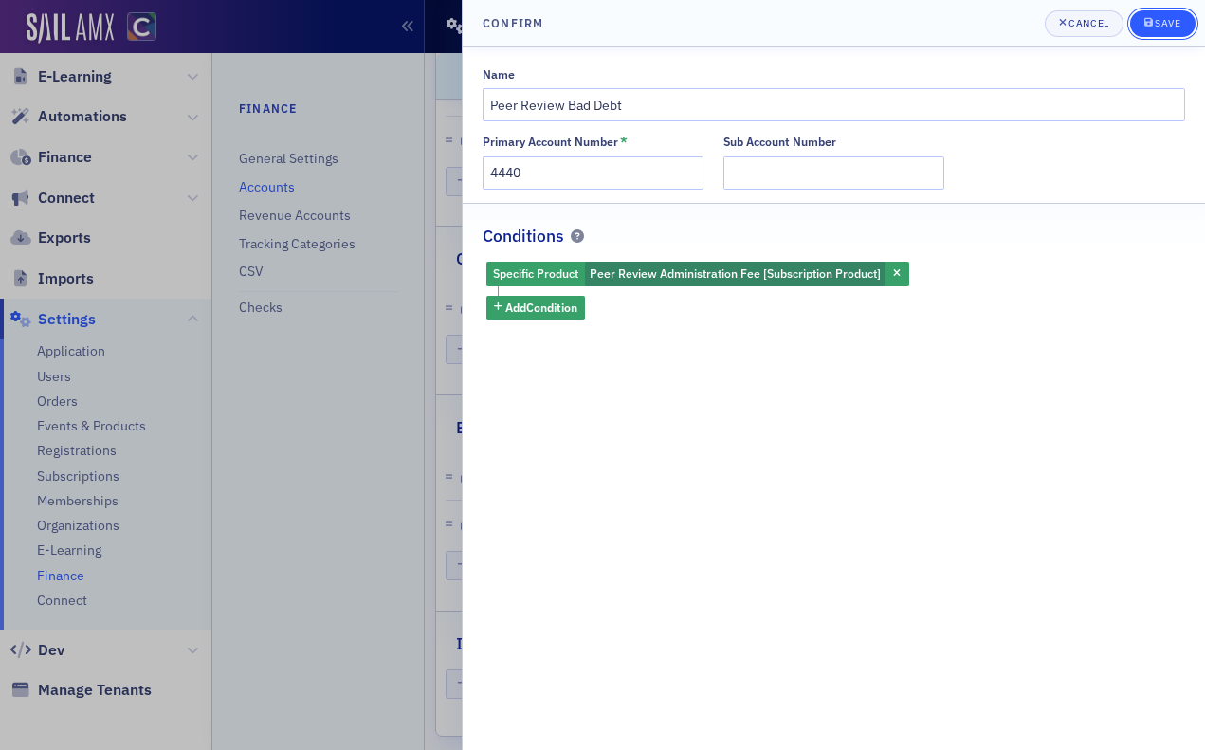
click at [1167, 18] on div "Save" at bounding box center [1168, 23] width 26 height 10
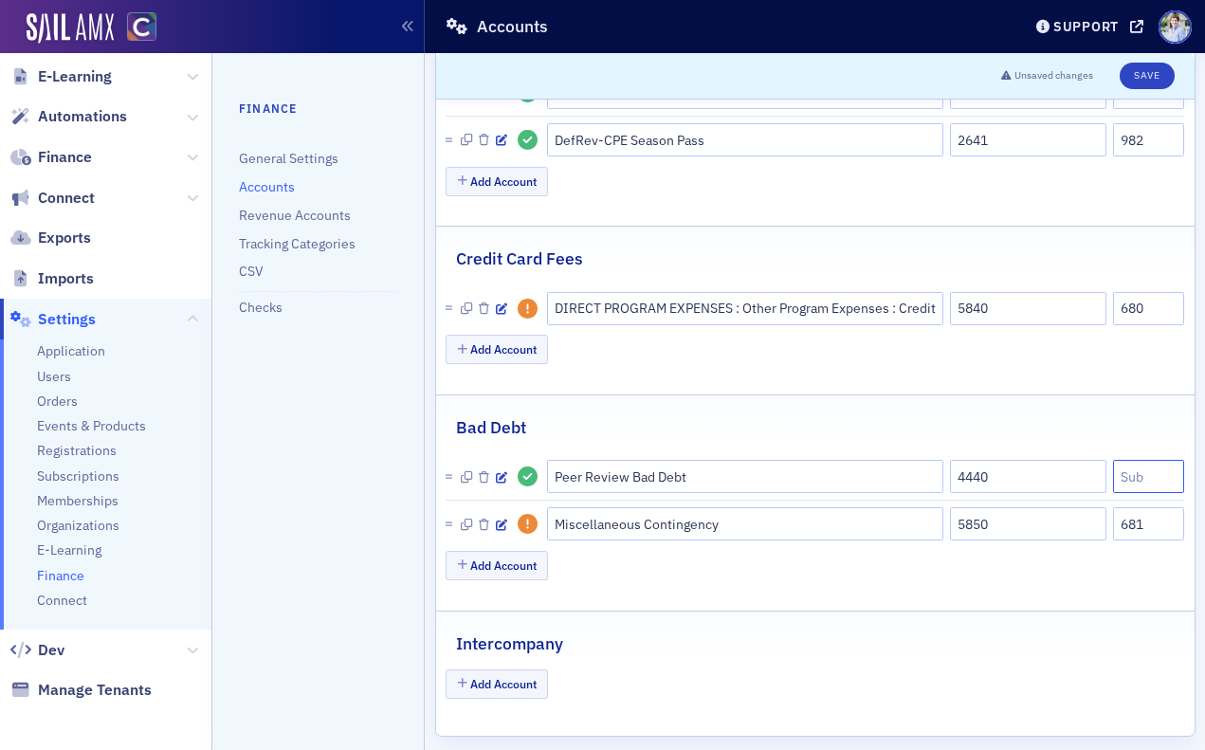
click at [1146, 478] on input "text" at bounding box center [1148, 476] width 71 height 33
click at [500, 522] on icon "button" at bounding box center [501, 525] width 11 height 11
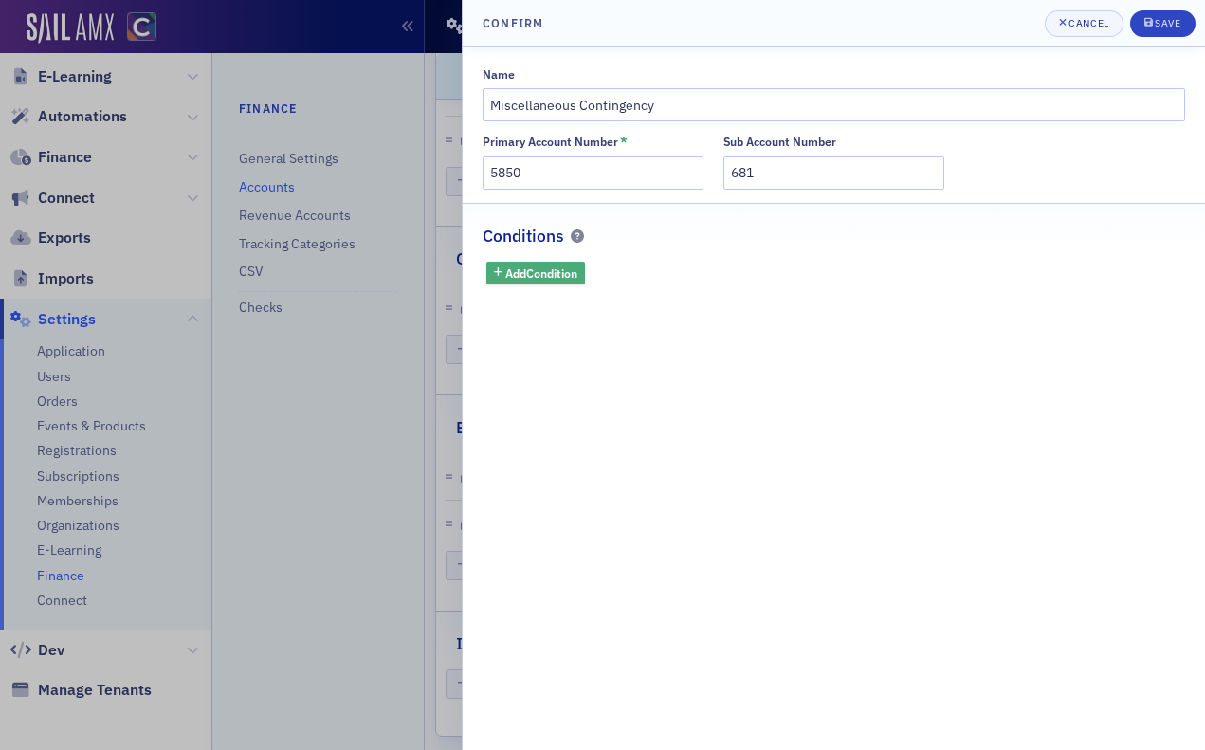
click at [559, 274] on span "Add Condition" at bounding box center [541, 273] width 72 height 17
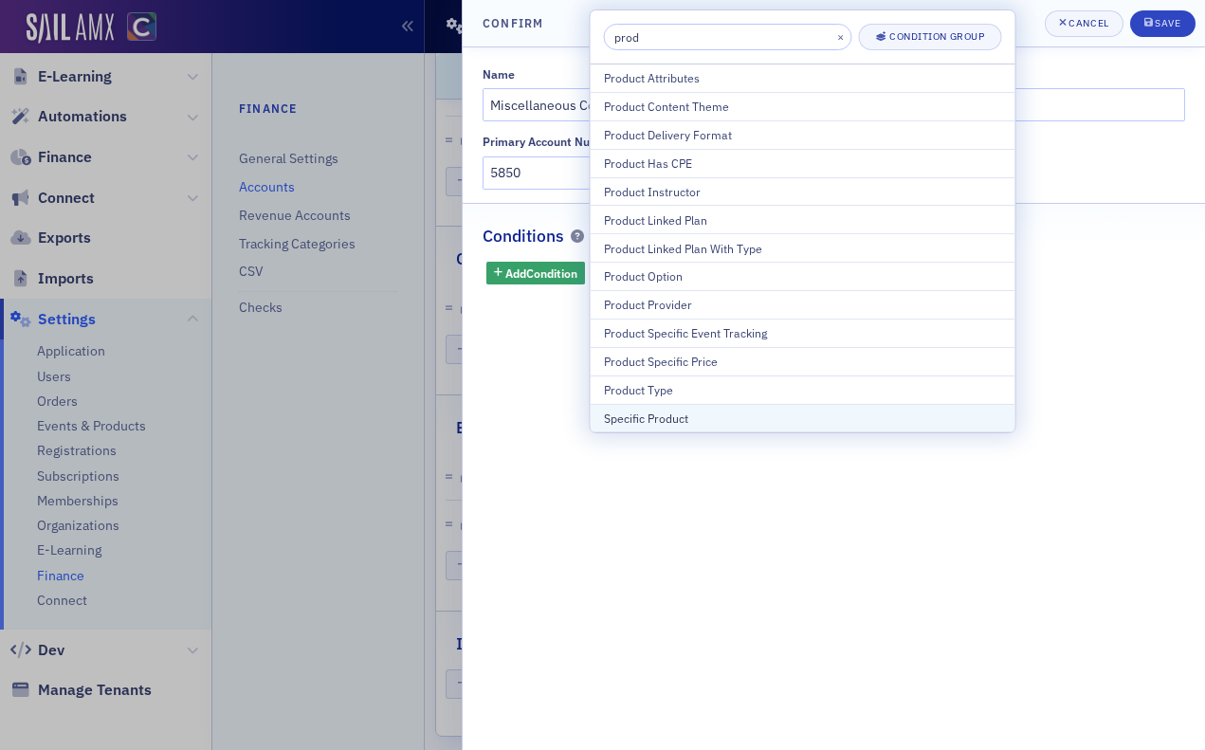
type input "prod"
drag, startPoint x: 649, startPoint y: 423, endPoint x: 651, endPoint y: 412, distance: 11.5
click at [649, 423] on div "Specific Product" at bounding box center [803, 418] width 398 height 17
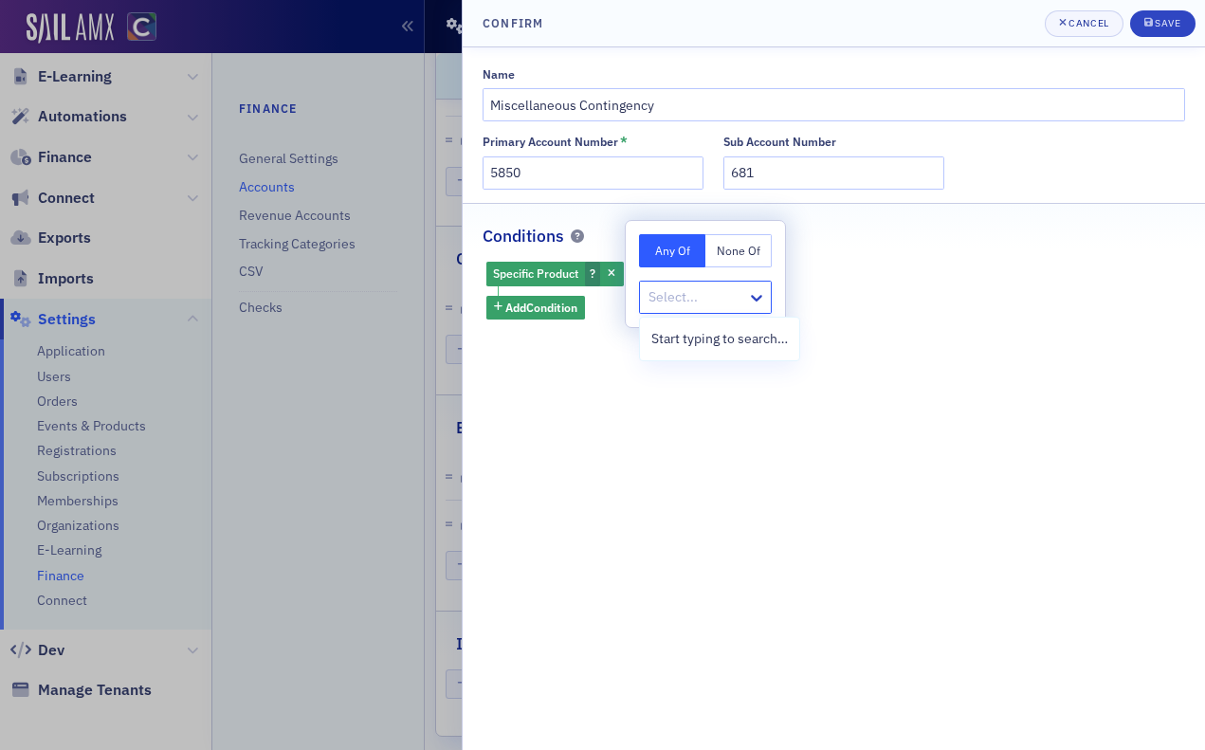
click at [704, 292] on div at bounding box center [696, 297] width 99 height 24
click at [744, 266] on button "None Of" at bounding box center [739, 250] width 66 height 33
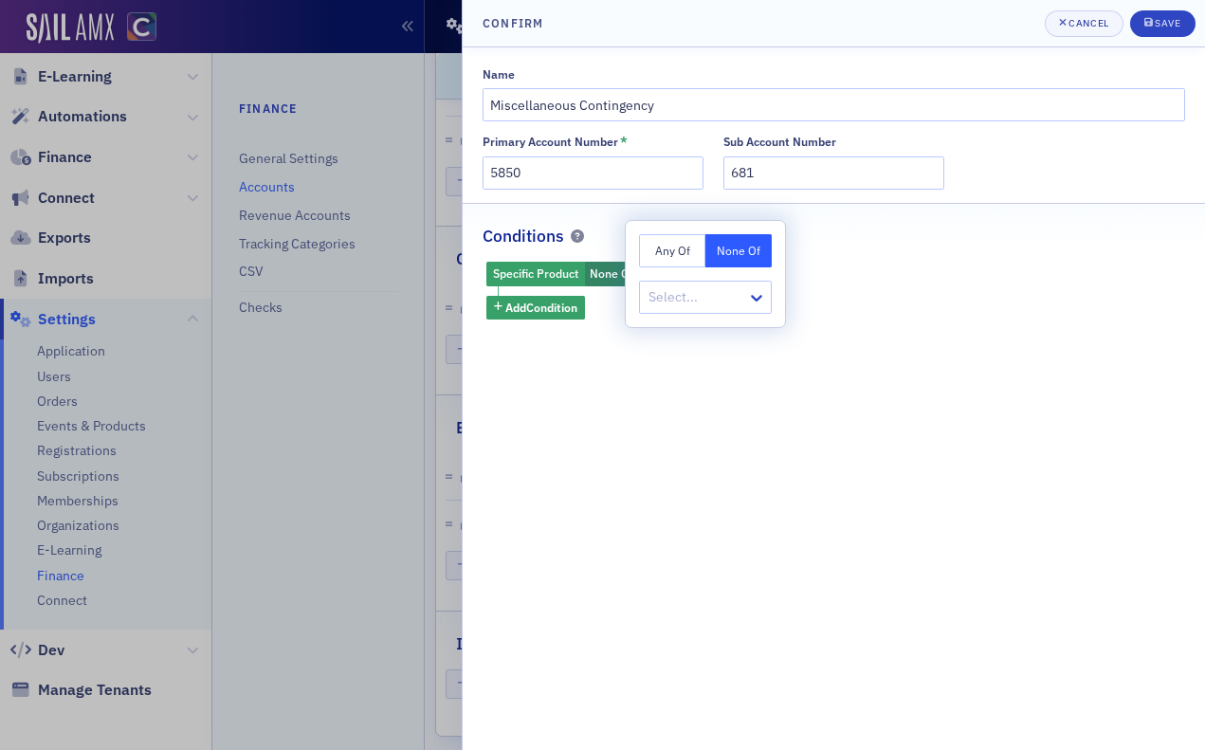
click at [734, 300] on div at bounding box center [696, 297] width 99 height 24
type input "peer review"
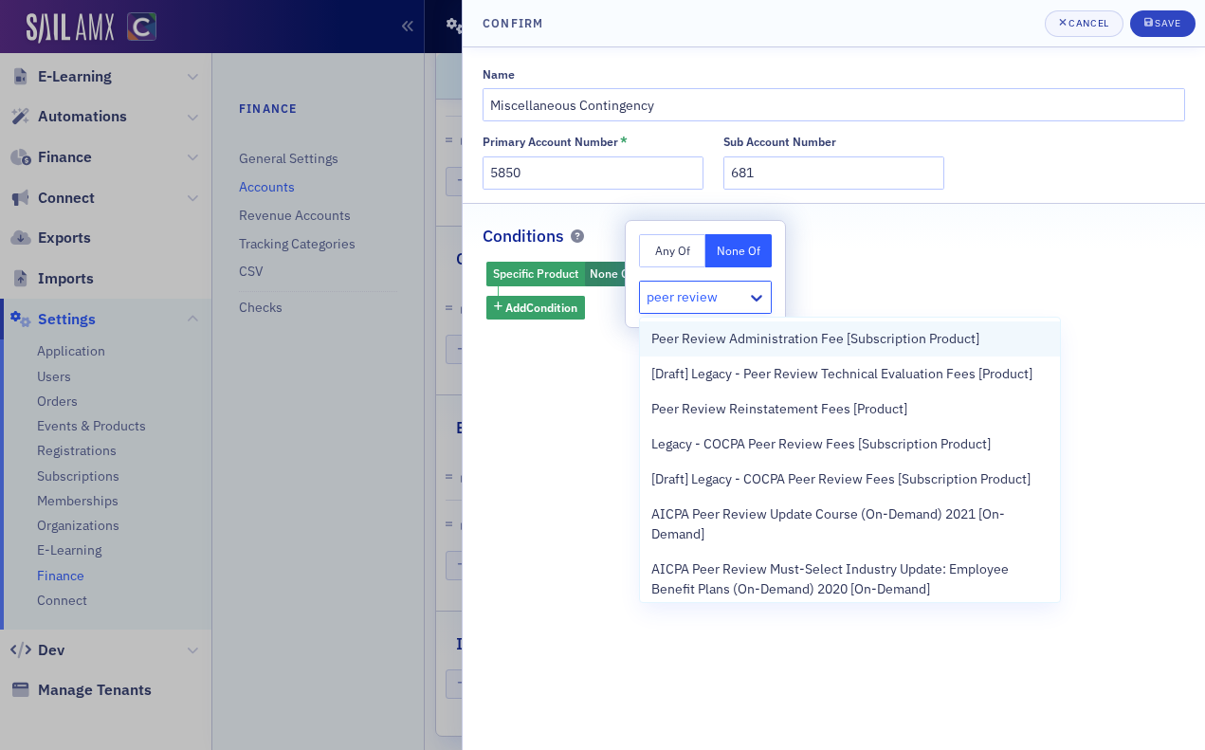
click at [739, 337] on span "Peer Review Administration Fee [Subscription Product]" at bounding box center [815, 339] width 328 height 20
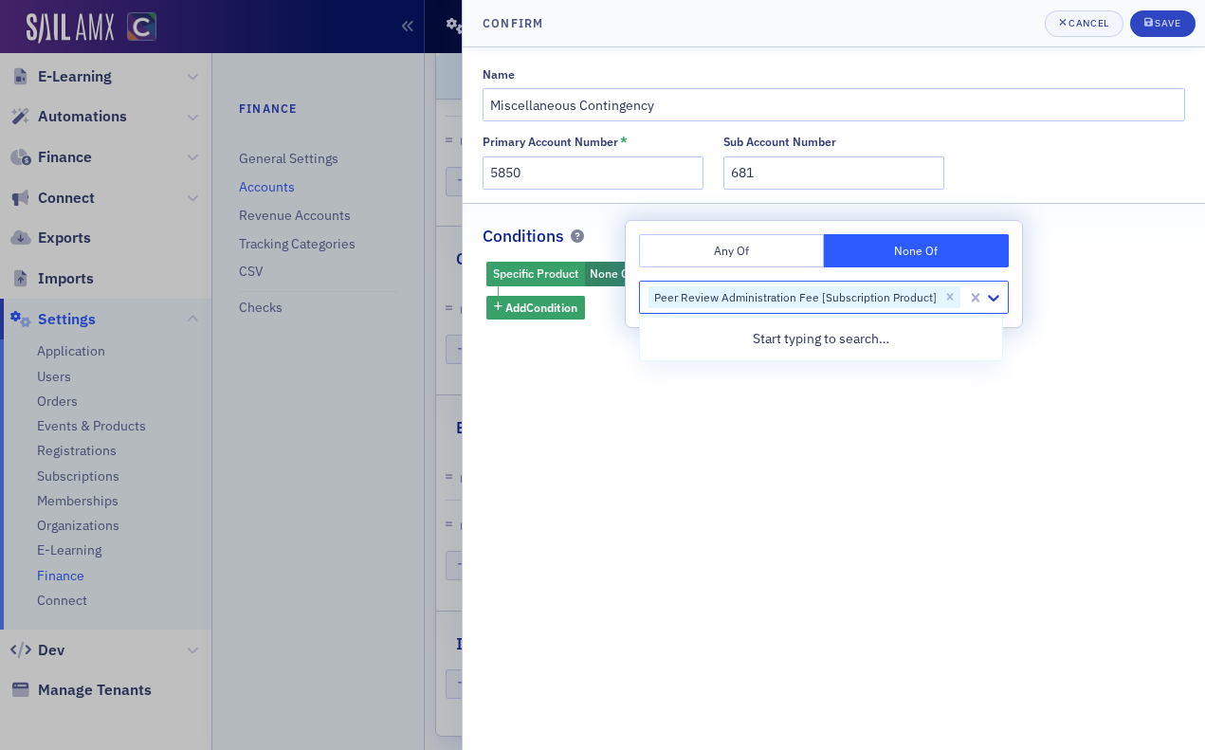
click at [1140, 180] on div "Primary Account Number * 5850 Sub Account Number 681" at bounding box center [834, 162] width 703 height 54
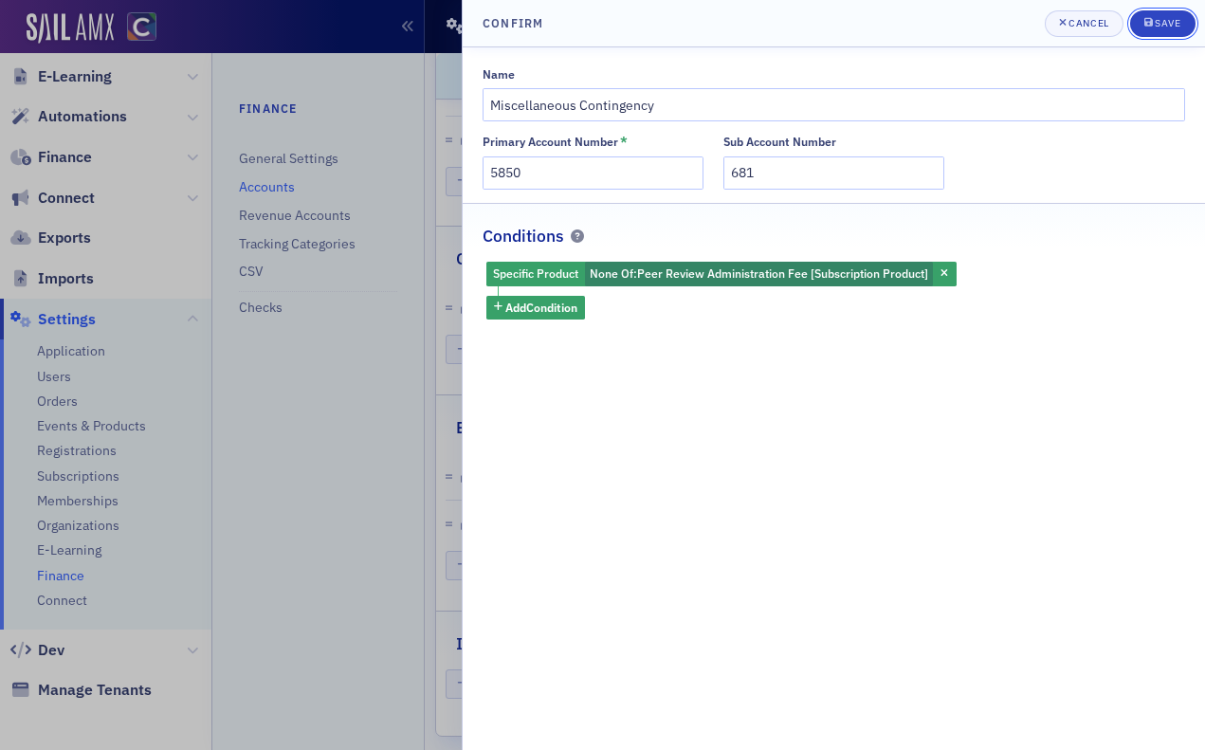
click at [1164, 26] on div "Save" at bounding box center [1168, 23] width 26 height 10
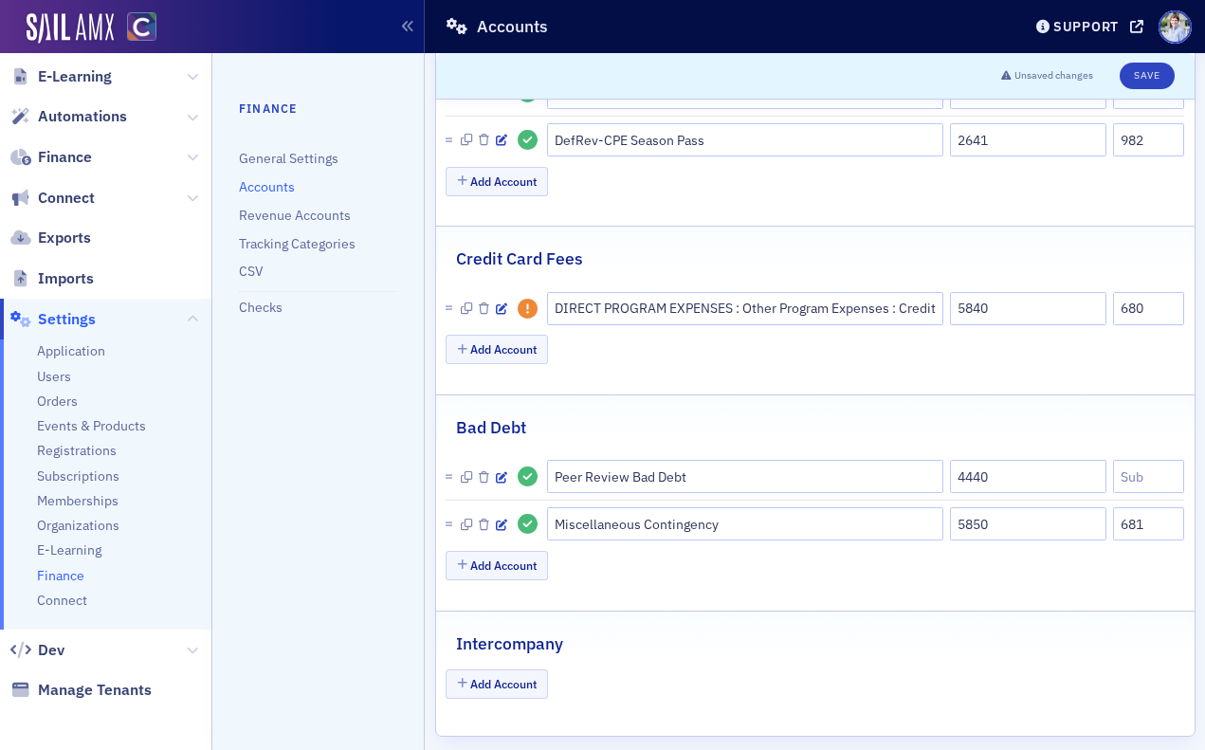
click at [768, 580] on div "Add Account" at bounding box center [815, 567] width 739 height 33
click at [1150, 470] on input "text" at bounding box center [1148, 476] width 71 height 33
click at [1146, 476] on input "text" at bounding box center [1148, 476] width 71 height 33
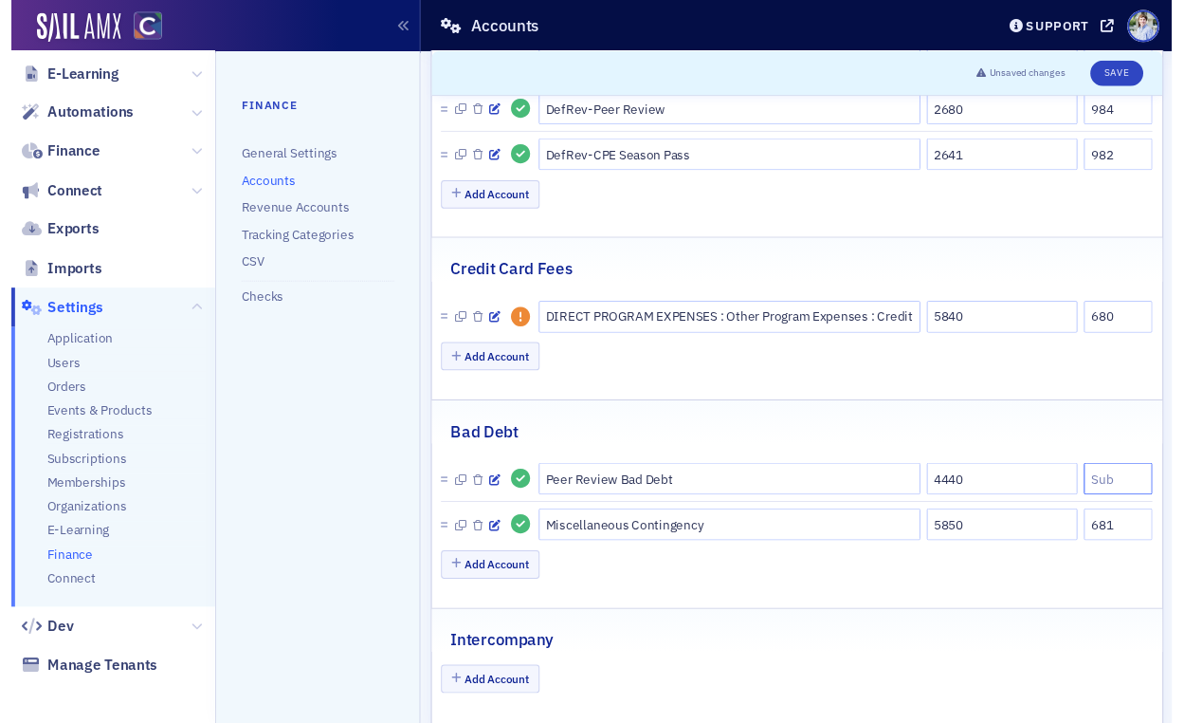
scroll to position [1449, 0]
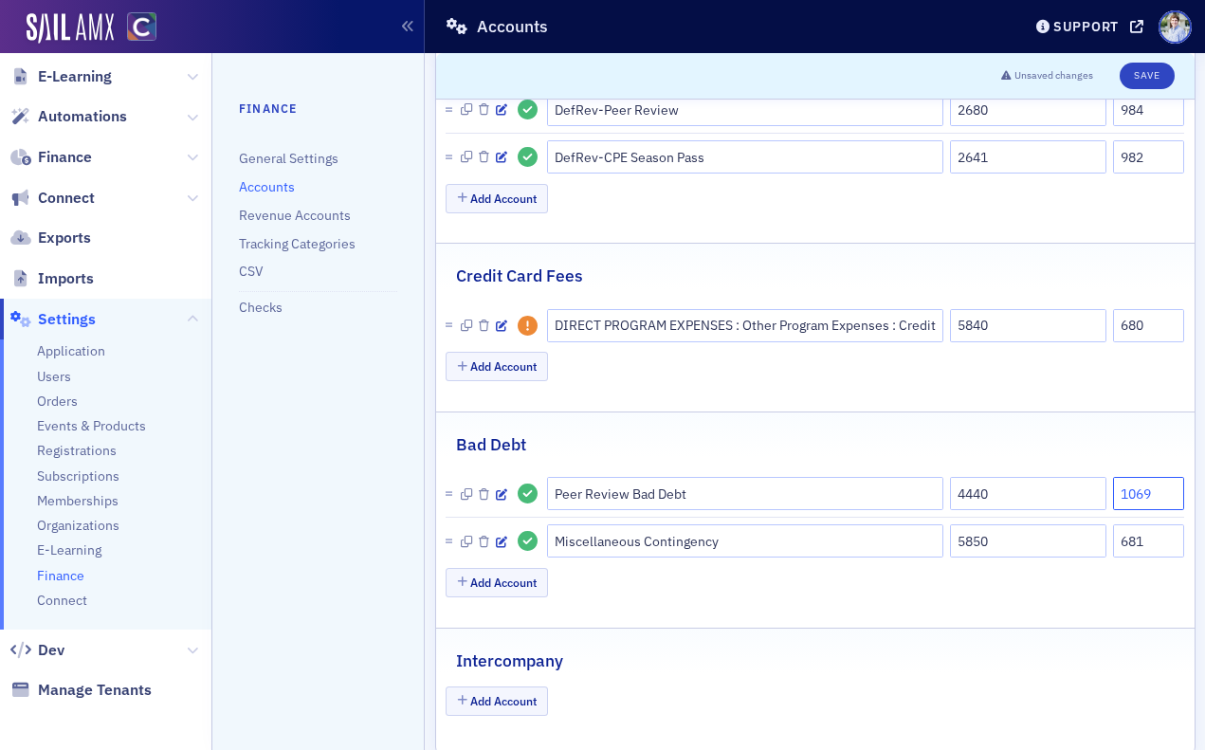
type input "1069"
click at [1021, 501] on input "4440" at bounding box center [1028, 493] width 157 height 33
click at [965, 633] on div "Intercompany" at bounding box center [815, 651] width 719 height 45
click at [1155, 69] on button "Save" at bounding box center [1147, 76] width 54 height 27
click at [656, 588] on div "Add Account" at bounding box center [815, 584] width 739 height 33
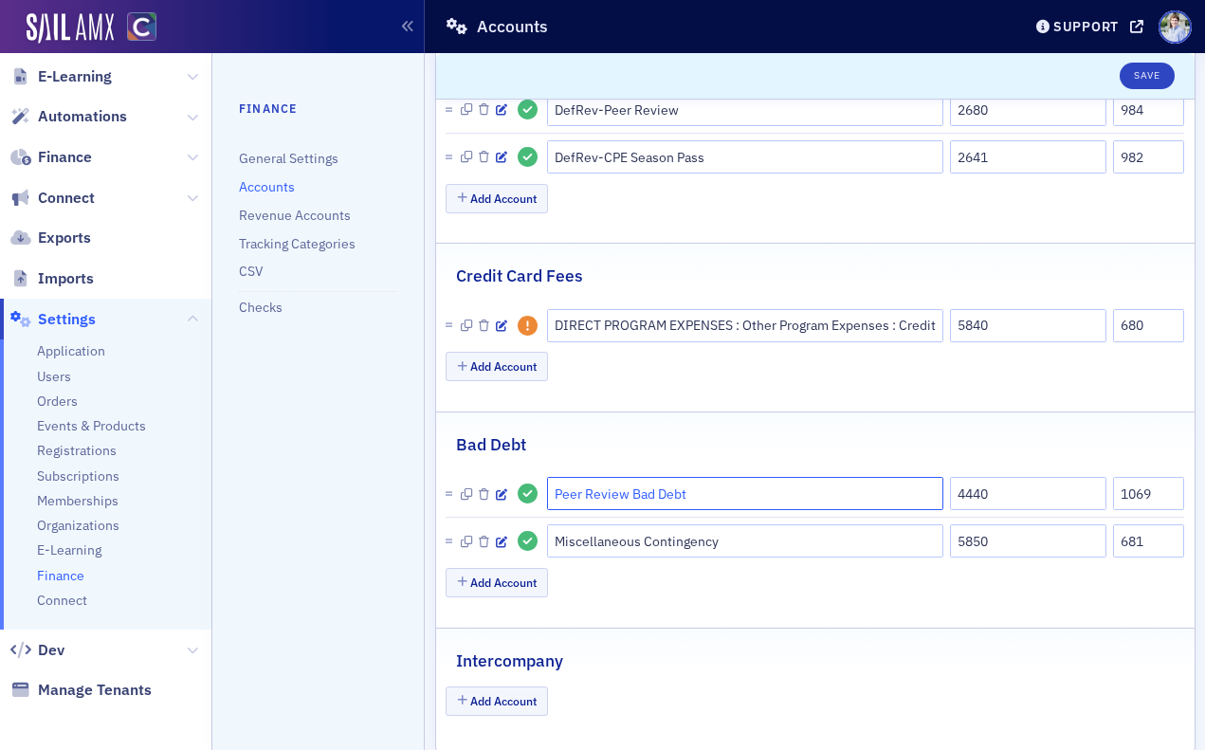
drag, startPoint x: 556, startPoint y: 494, endPoint x: 749, endPoint y: 489, distance: 193.5
click at [749, 489] on input "Peer Review Bad Debt" at bounding box center [745, 493] width 396 height 33
click at [625, 424] on div "Bad Debt" at bounding box center [815, 434] width 719 height 45
drag, startPoint x: 719, startPoint y: 540, endPoint x: 764, endPoint y: 541, distance: 45.5
click at [764, 541] on input "Miscellaneous Contingency" at bounding box center [745, 540] width 396 height 33
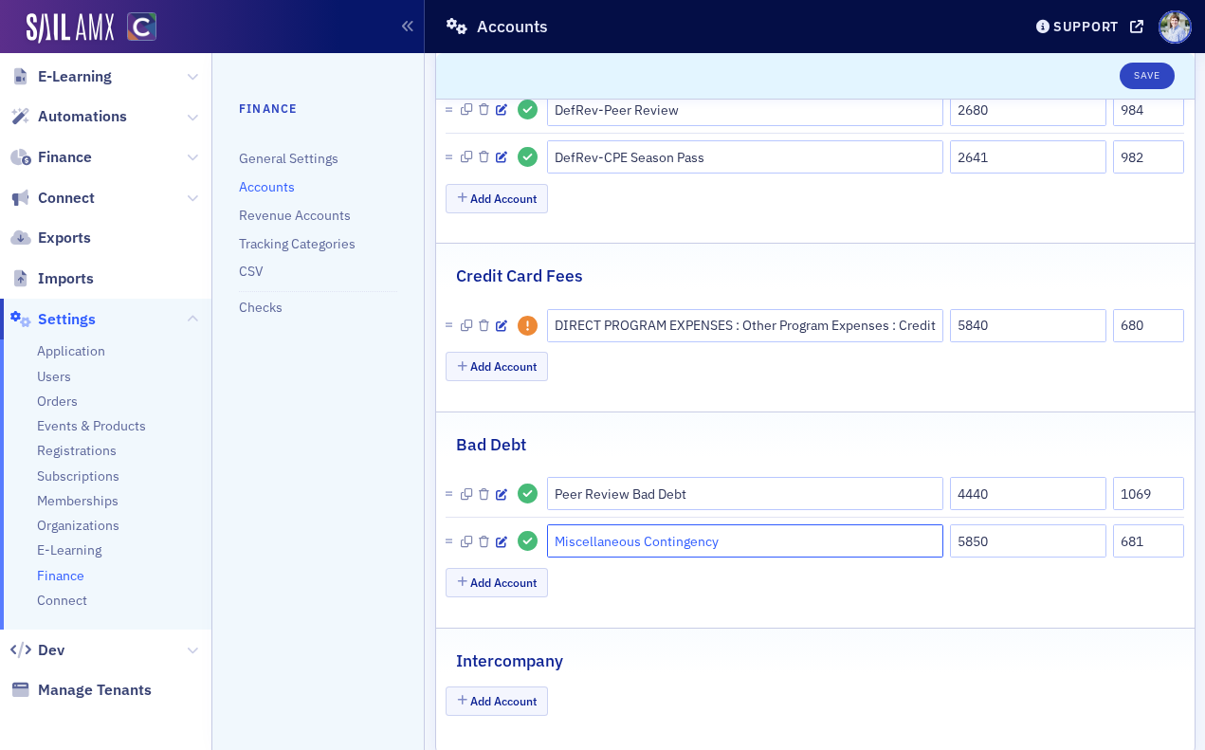
drag, startPoint x: 591, startPoint y: 549, endPoint x: 591, endPoint y: 584, distance: 35.1
click at [550, 549] on input "Miscellaneous Contingency" at bounding box center [745, 540] width 396 height 33
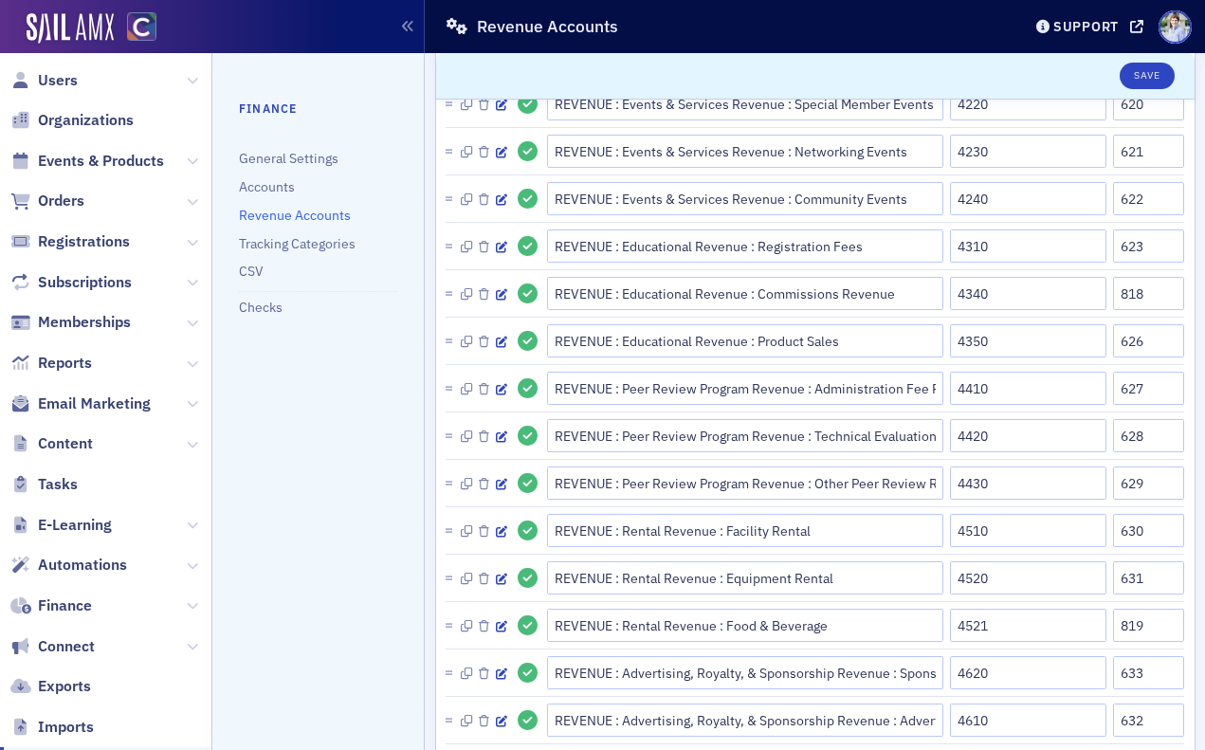
scroll to position [238, 0]
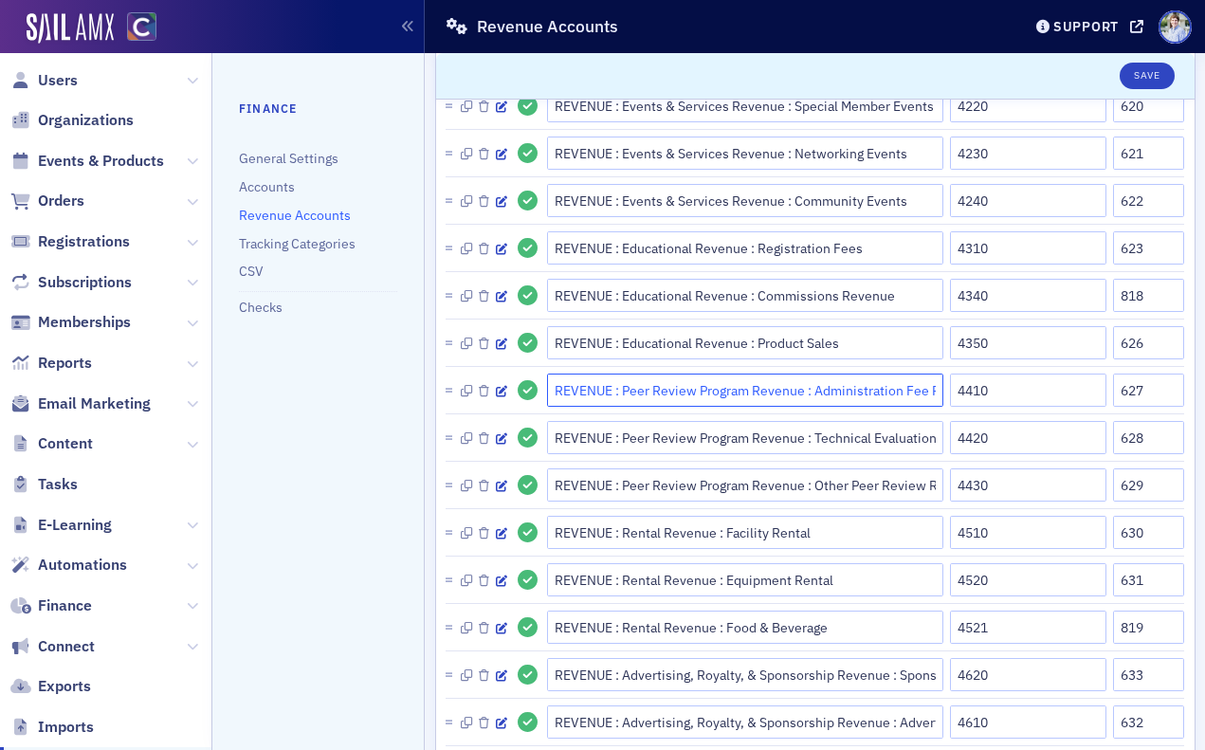
click at [856, 389] on input "REVENUE : Peer Review Program Revenue : Administration Fee Revenue" at bounding box center [745, 390] width 396 height 33
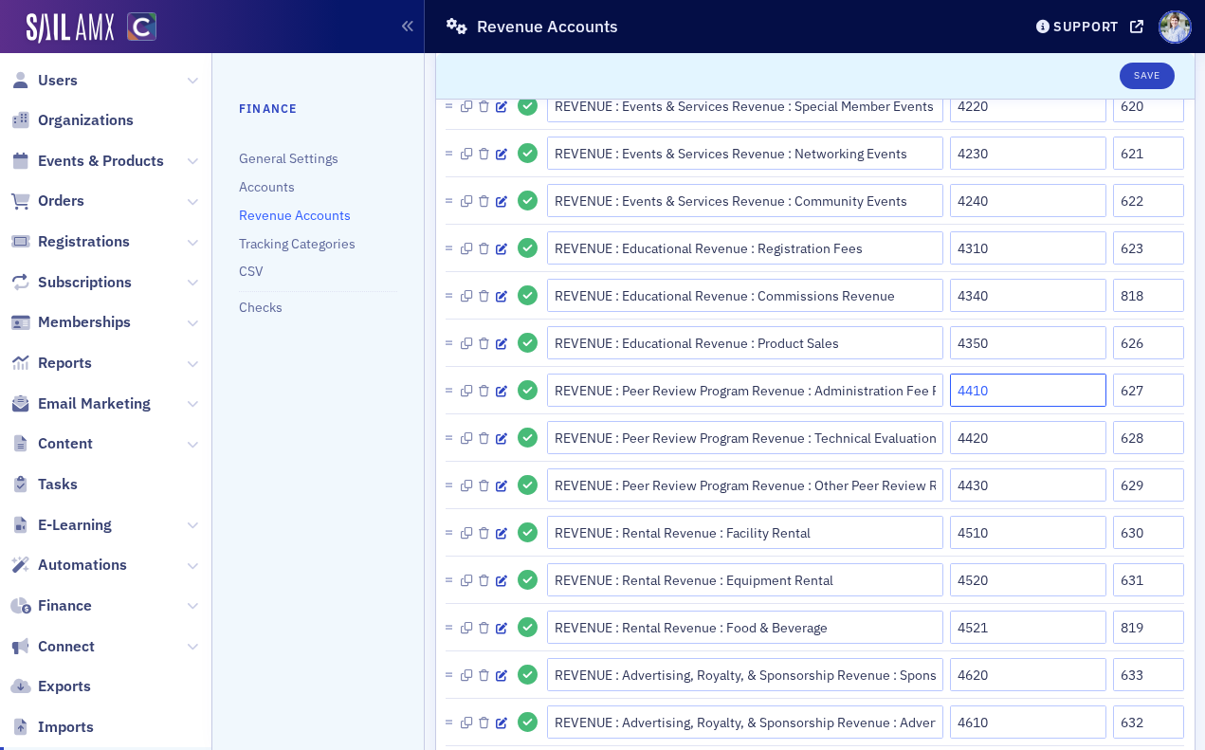
click at [1036, 394] on input "4410" at bounding box center [1028, 390] width 157 height 33
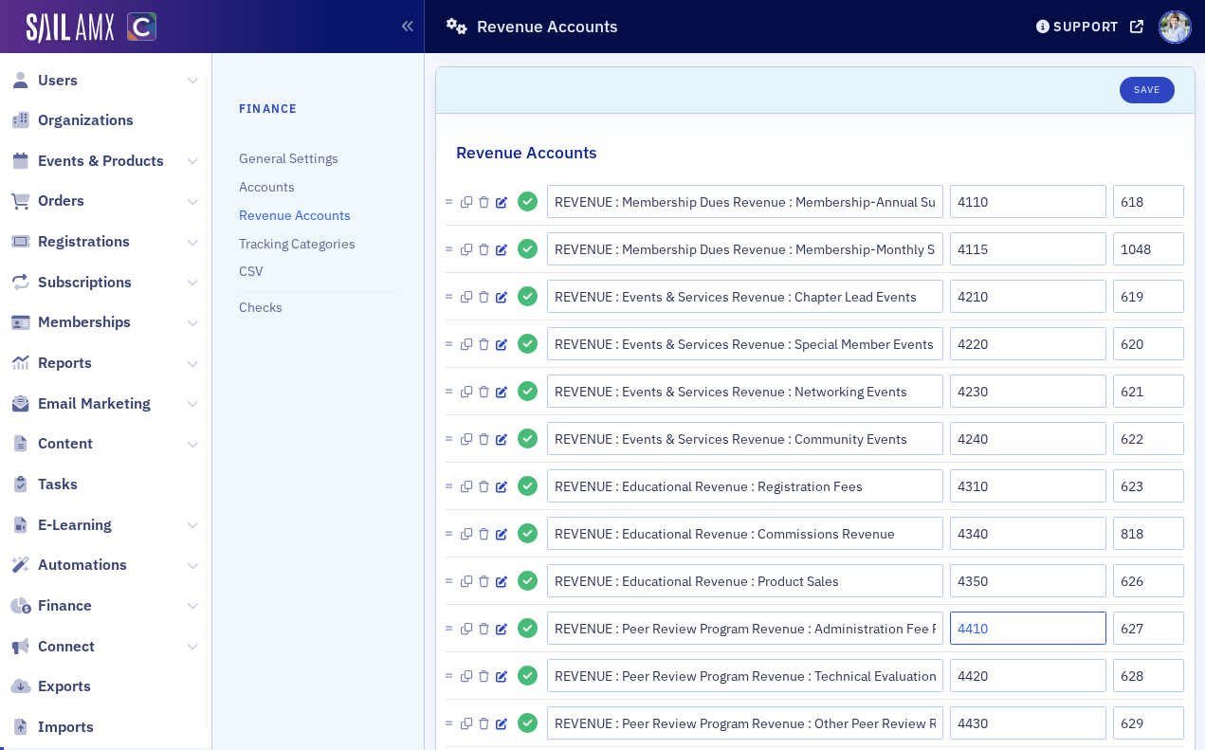
scroll to position [1, 0]
click at [834, 104] on header "Save" at bounding box center [815, 89] width 759 height 46
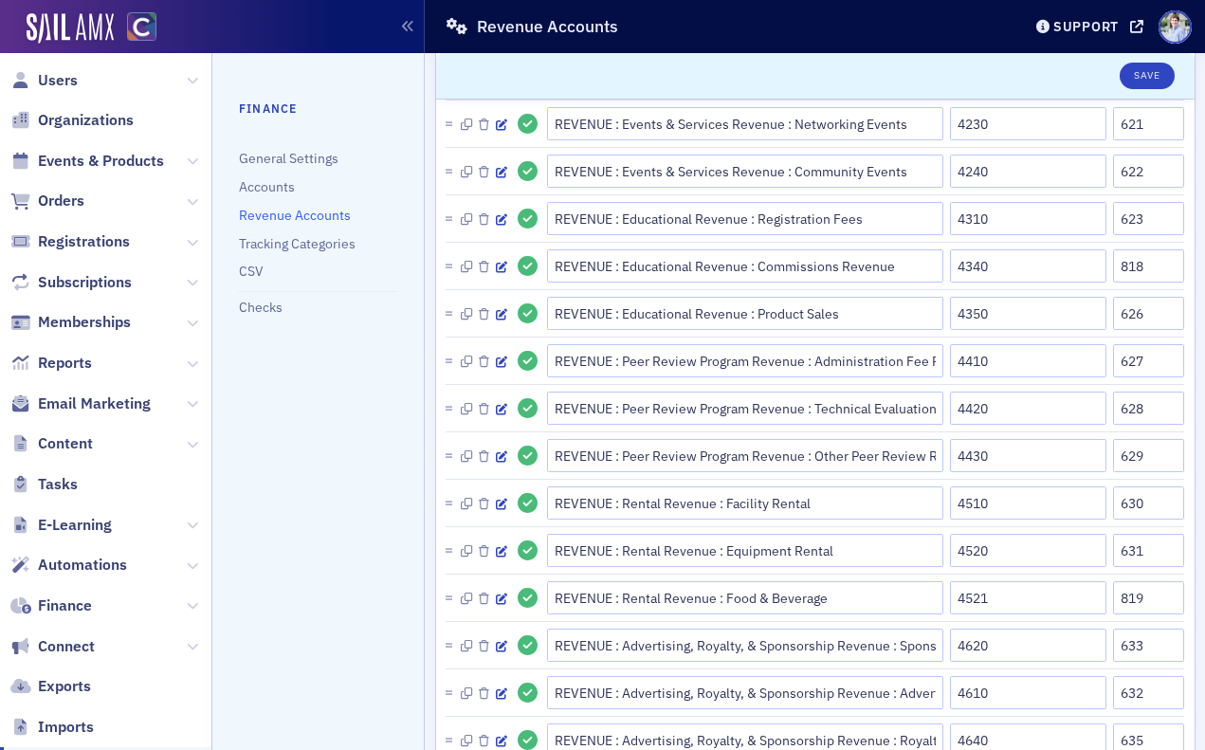
scroll to position [0, 46]
click at [1162, 366] on input "627" at bounding box center [1148, 360] width 71 height 33
click at [1146, 412] on input "628" at bounding box center [1148, 408] width 71 height 33
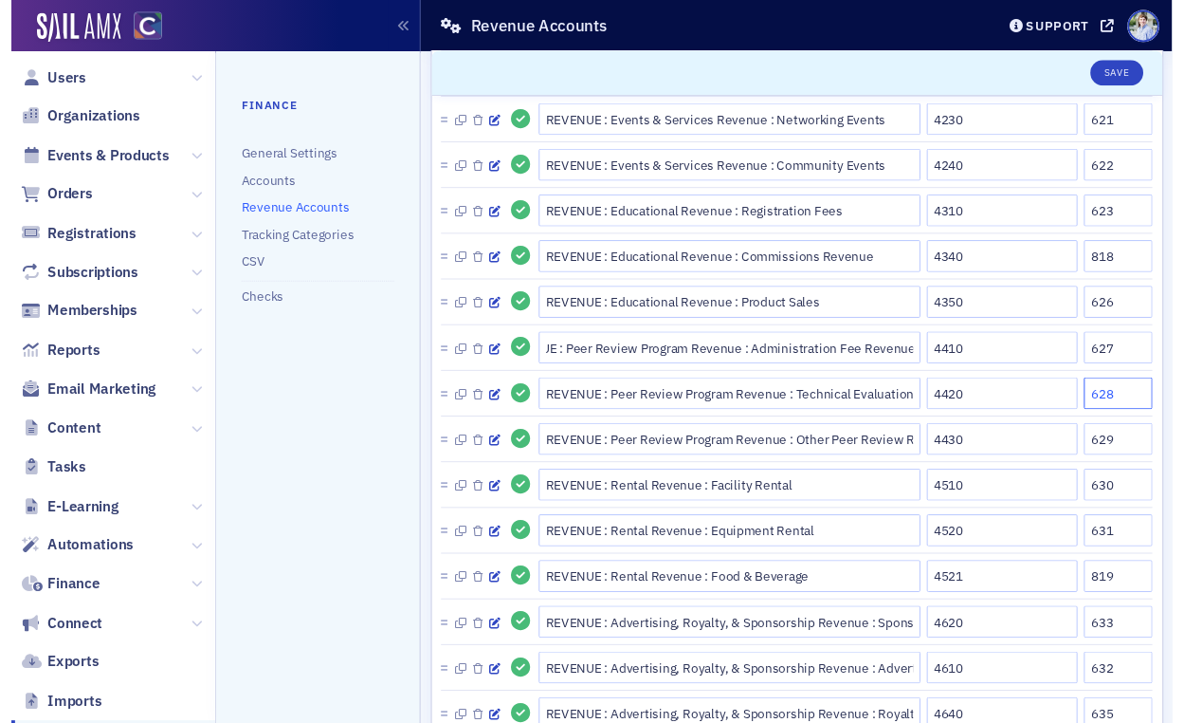
scroll to position [0, 44]
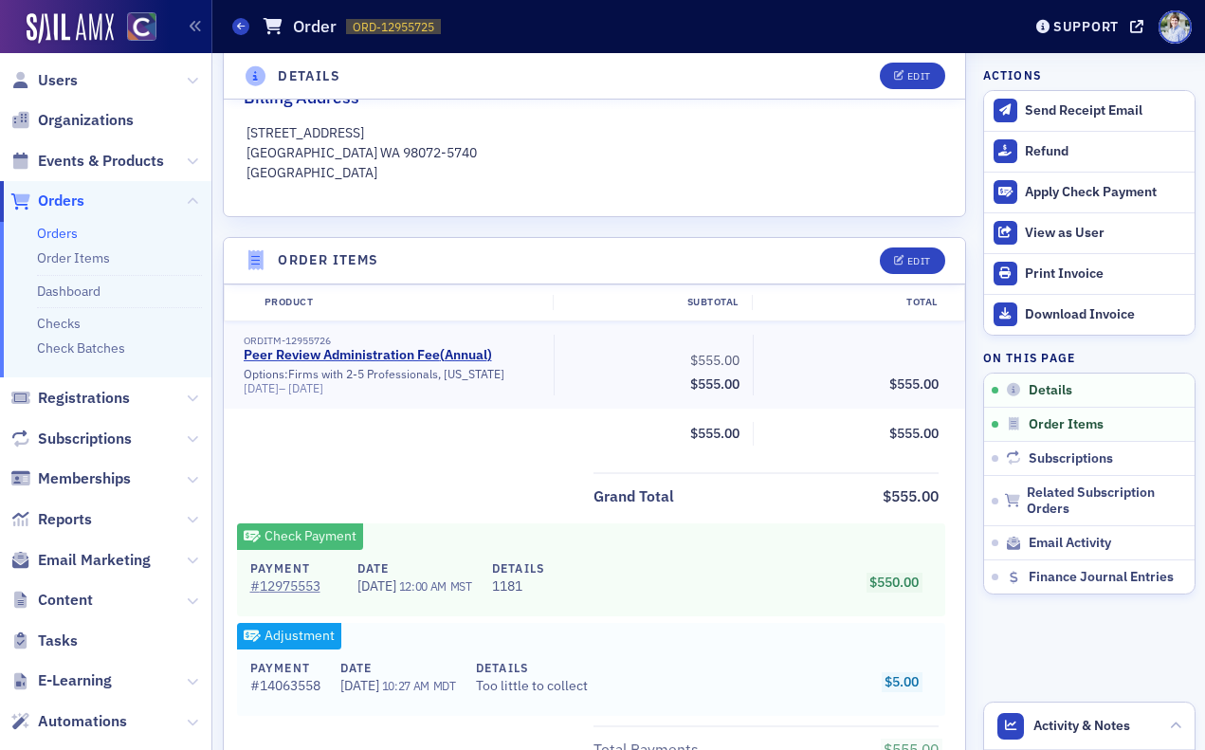
scroll to position [572, 0]
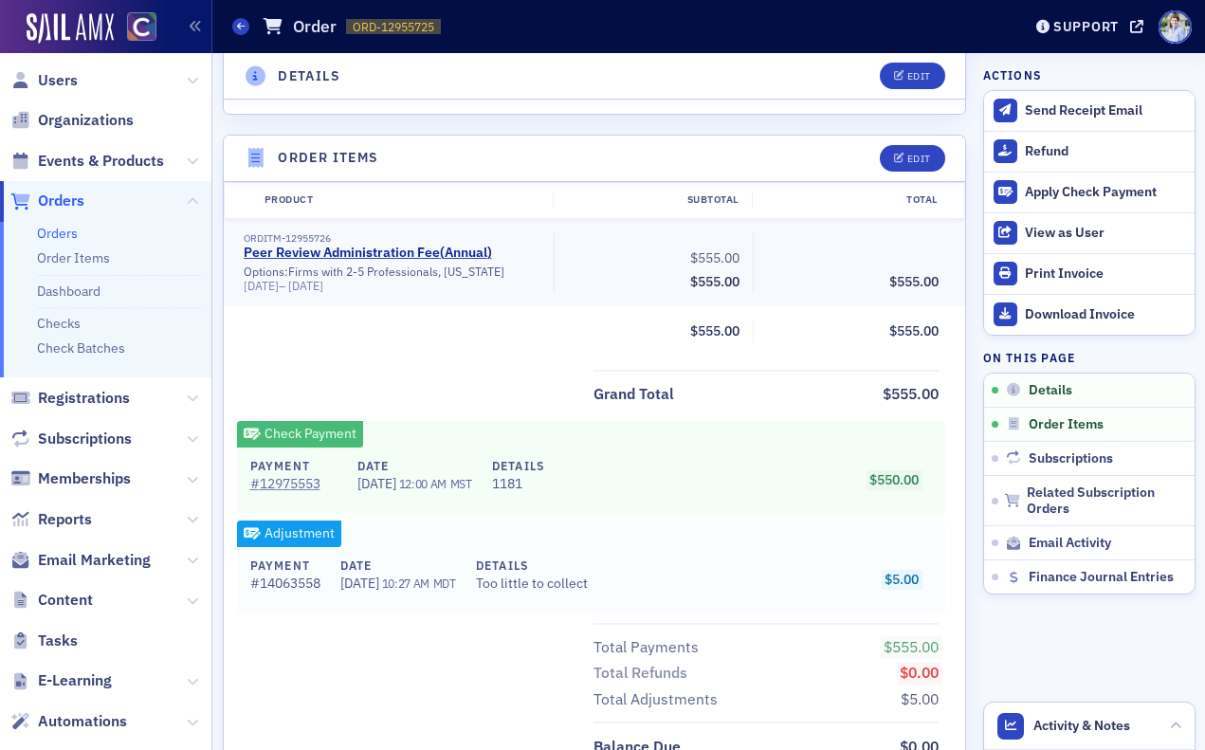
click at [527, 371] on div "Grand Total $555.00" at bounding box center [595, 389] width 742 height 38
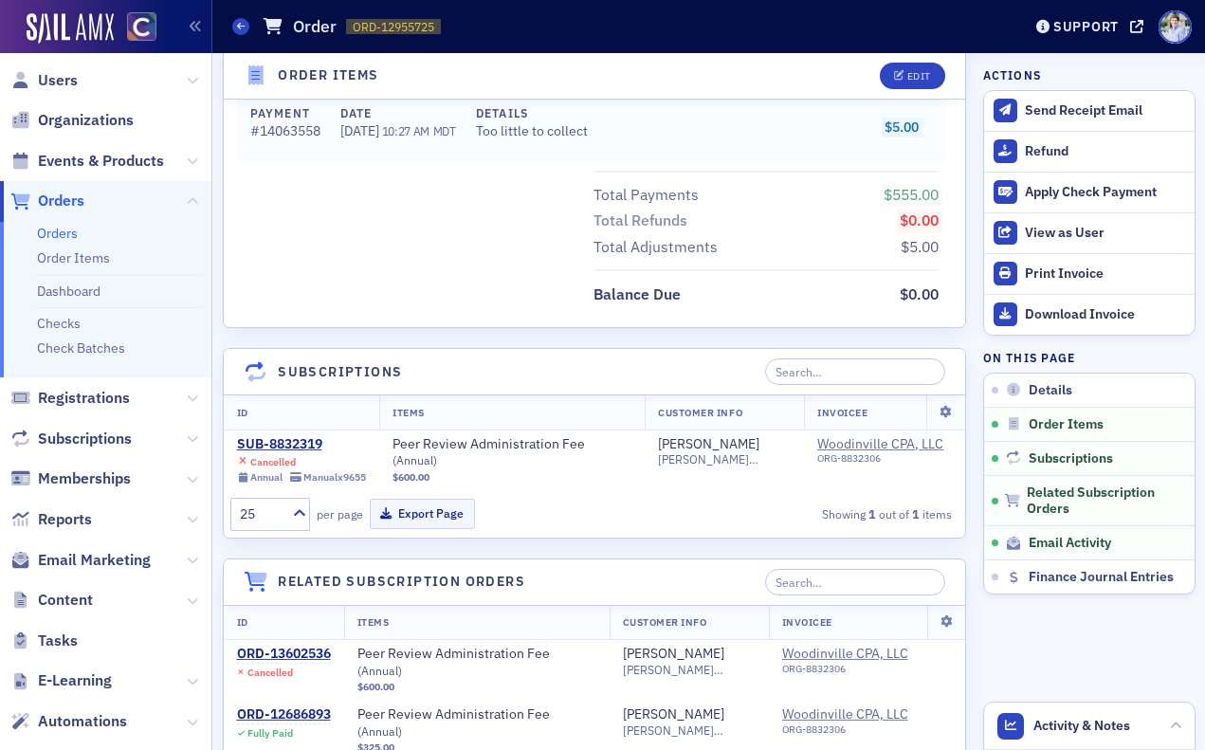
scroll to position [1801, 0]
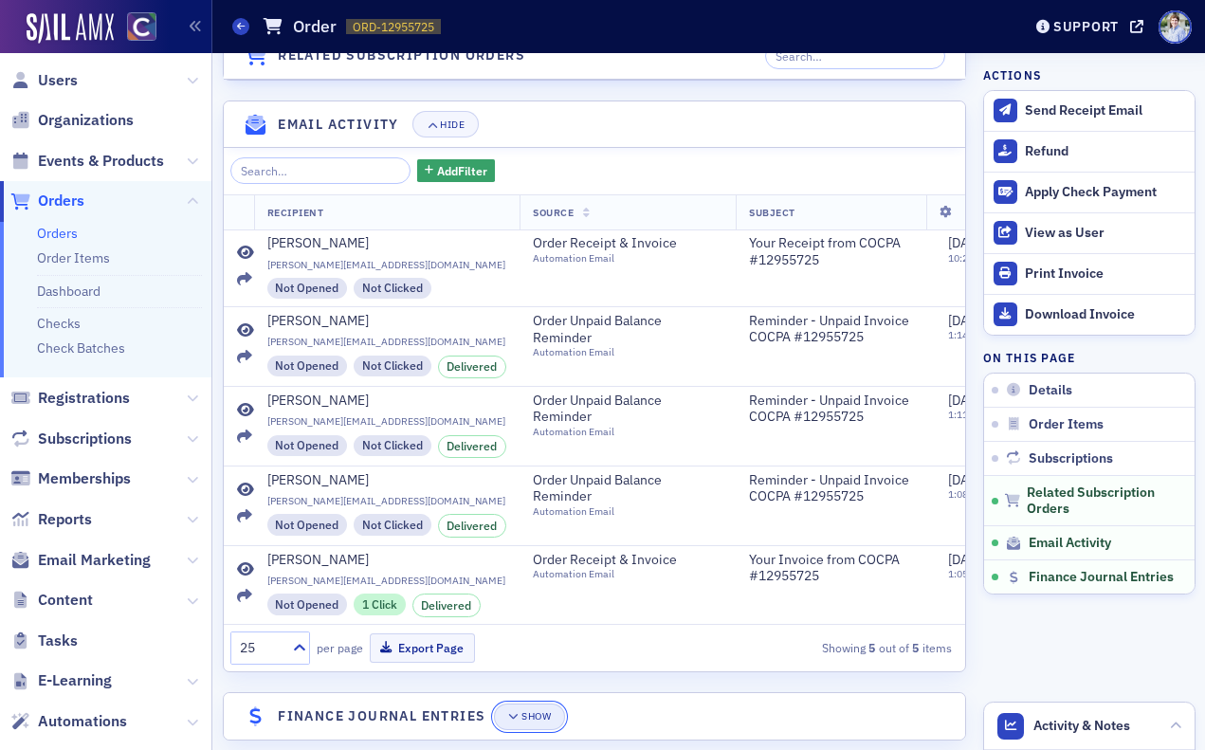
click at [531, 712] on div "Show" at bounding box center [536, 717] width 29 height 10
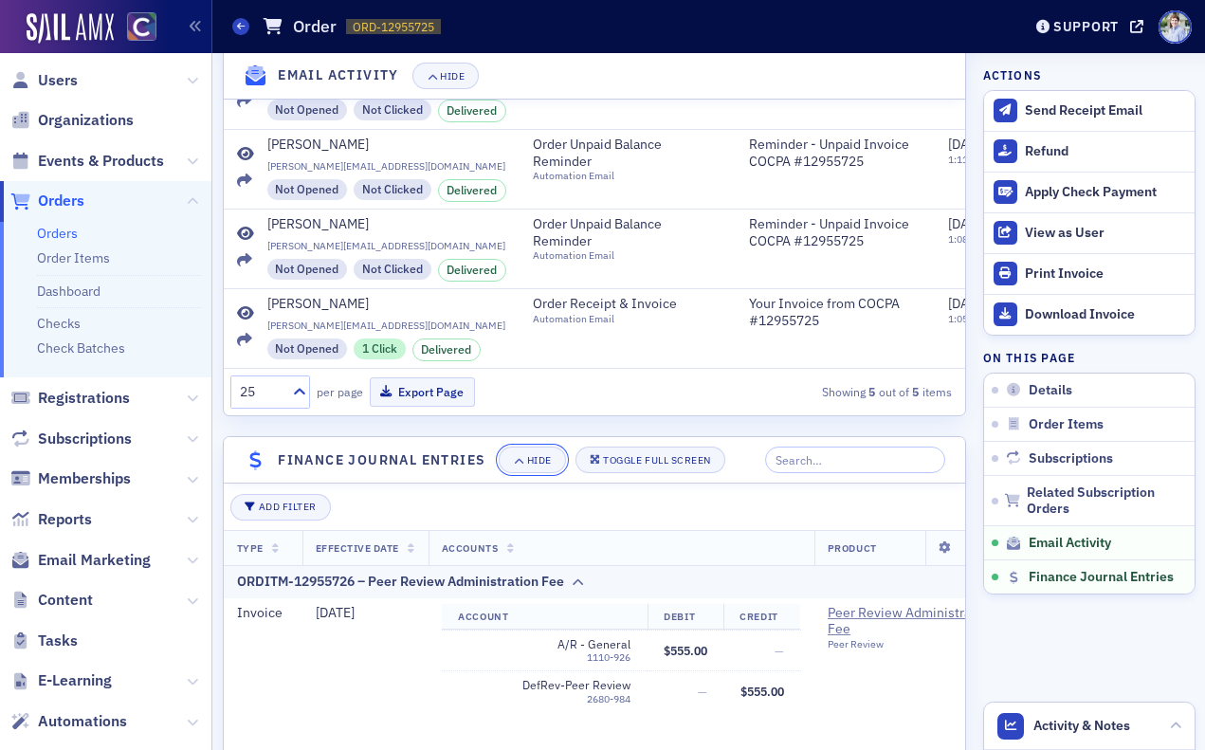
scroll to position [2265, 0]
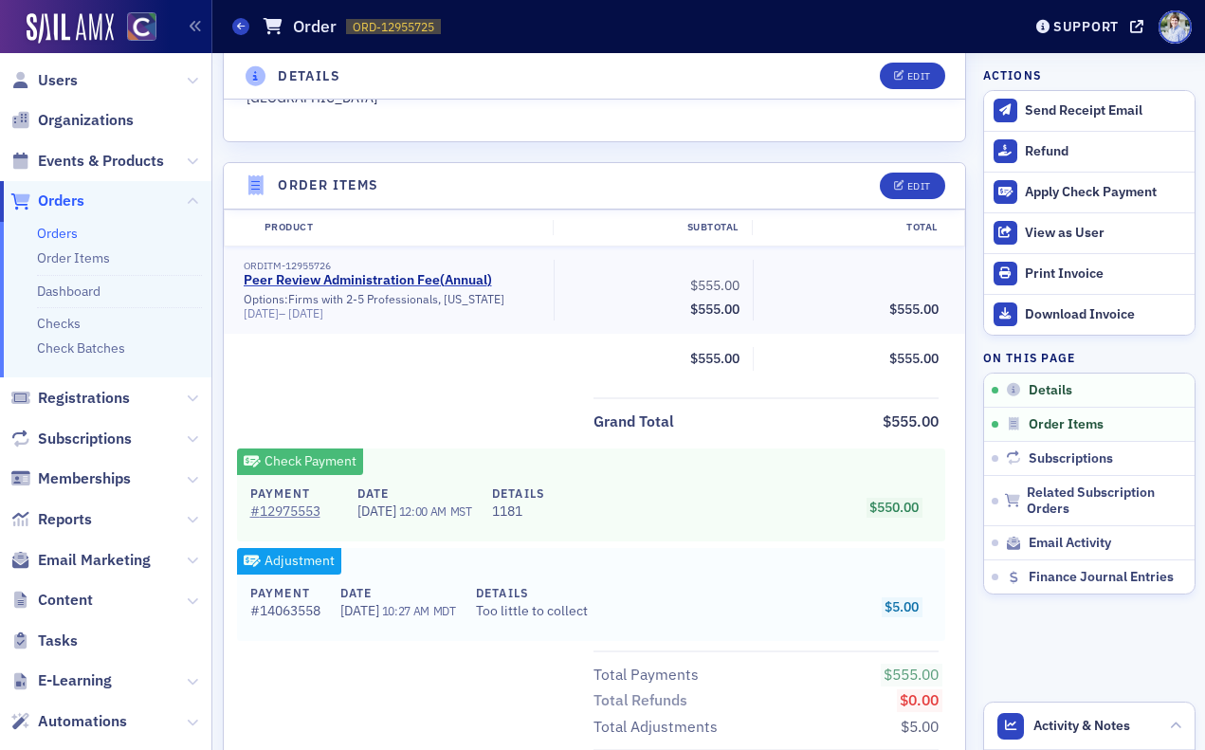
scroll to position [315, 0]
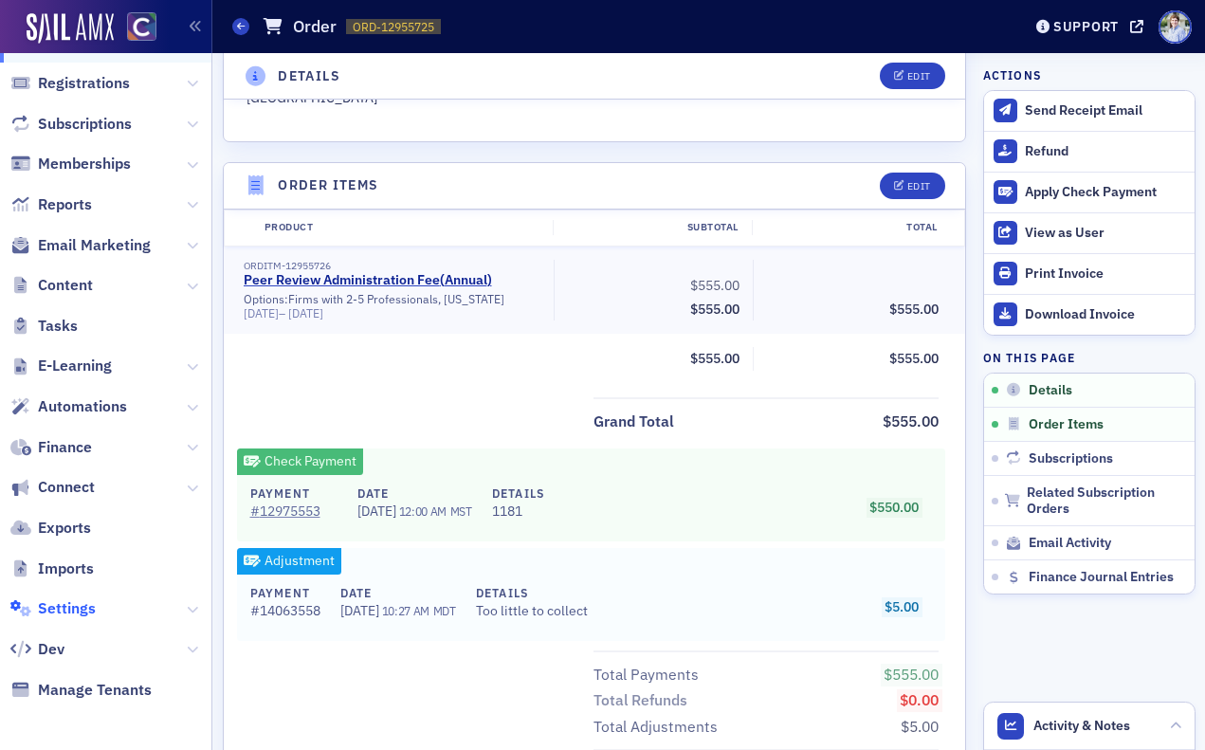
drag, startPoint x: 92, startPoint y: 590, endPoint x: 79, endPoint y: 614, distance: 28.0
click at [92, 590] on span "Settings" at bounding box center [105, 609] width 211 height 41
click at [78, 614] on span "Settings" at bounding box center [67, 608] width 58 height 21
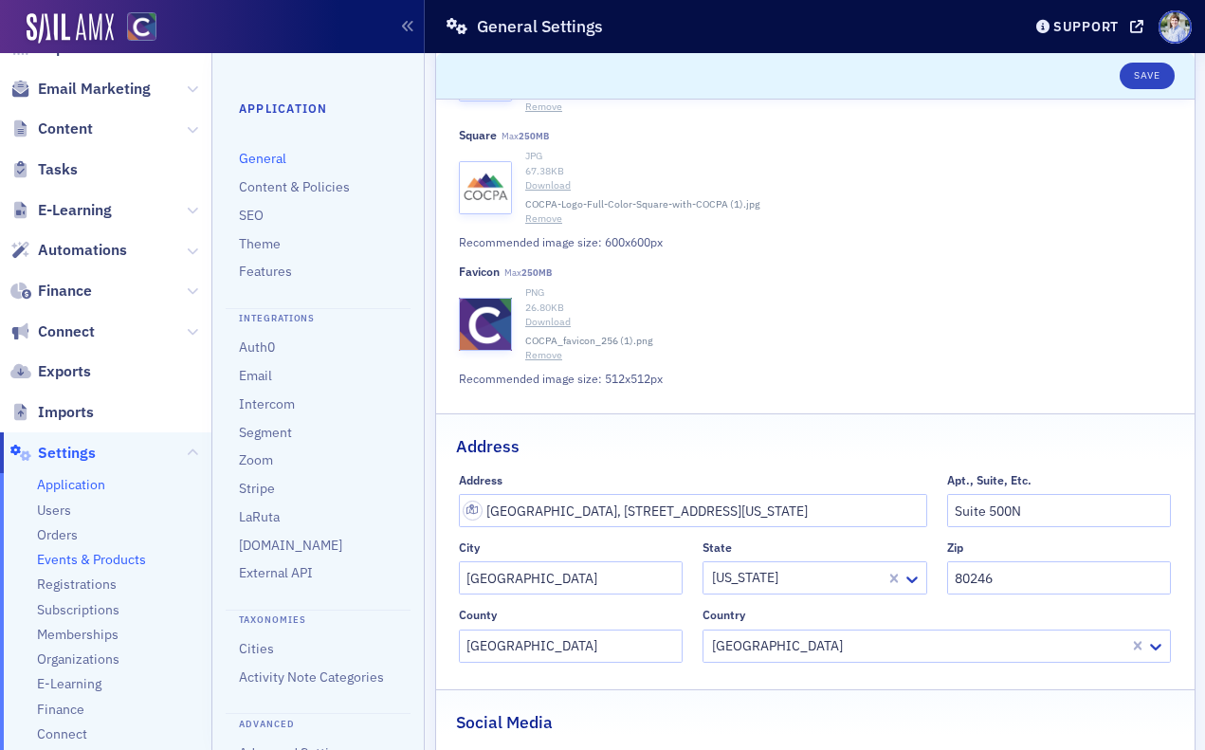
scroll to position [449, 0]
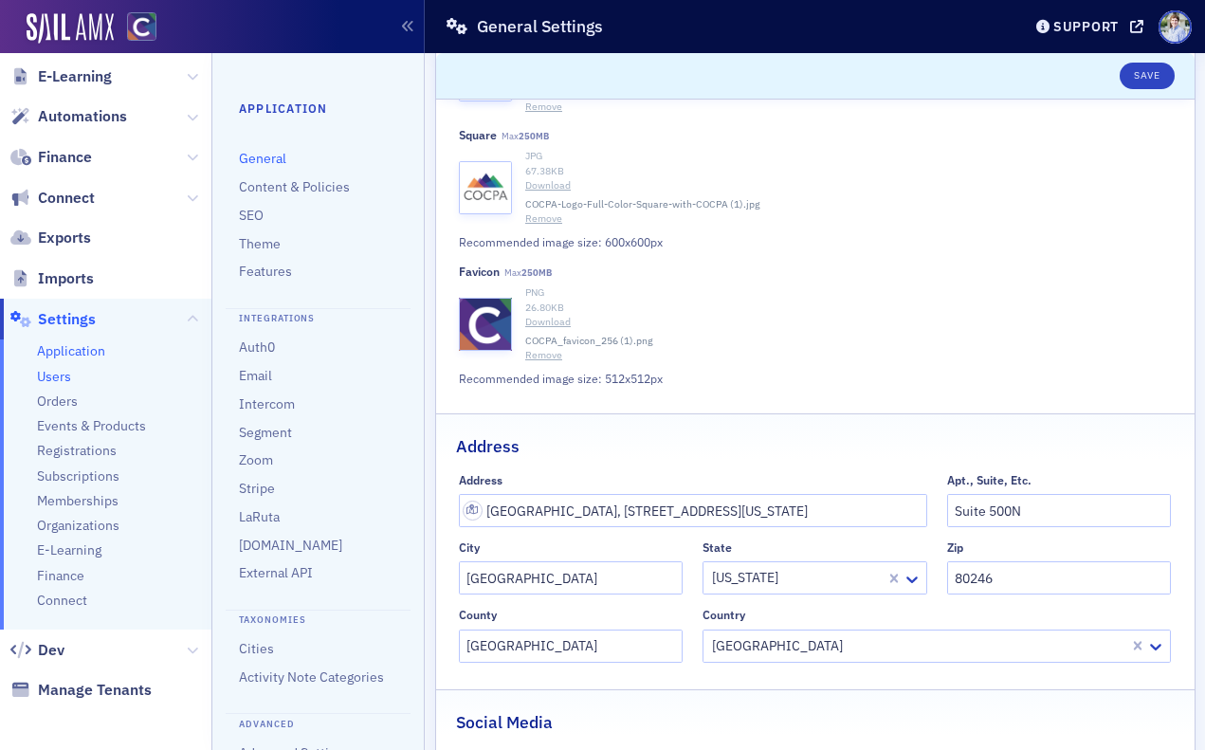
click at [63, 382] on span "Users" at bounding box center [54, 377] width 34 height 18
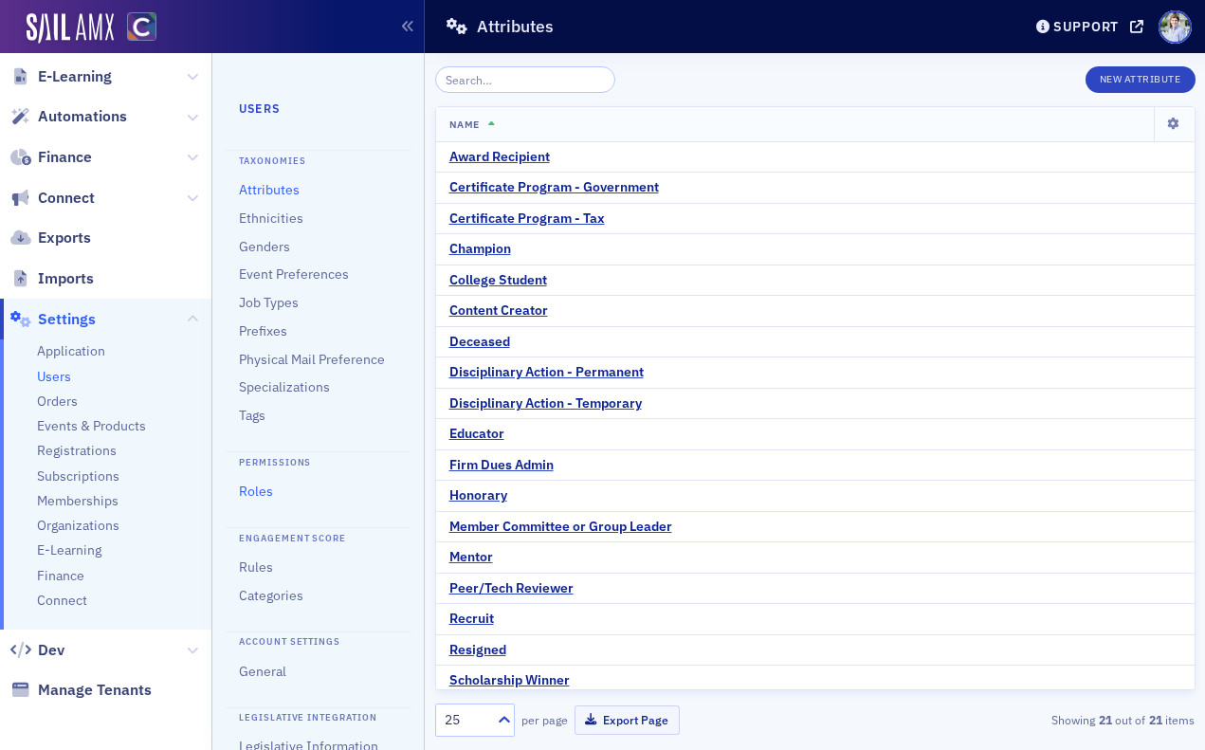
click at [263, 497] on link "Roles" at bounding box center [256, 491] width 34 height 17
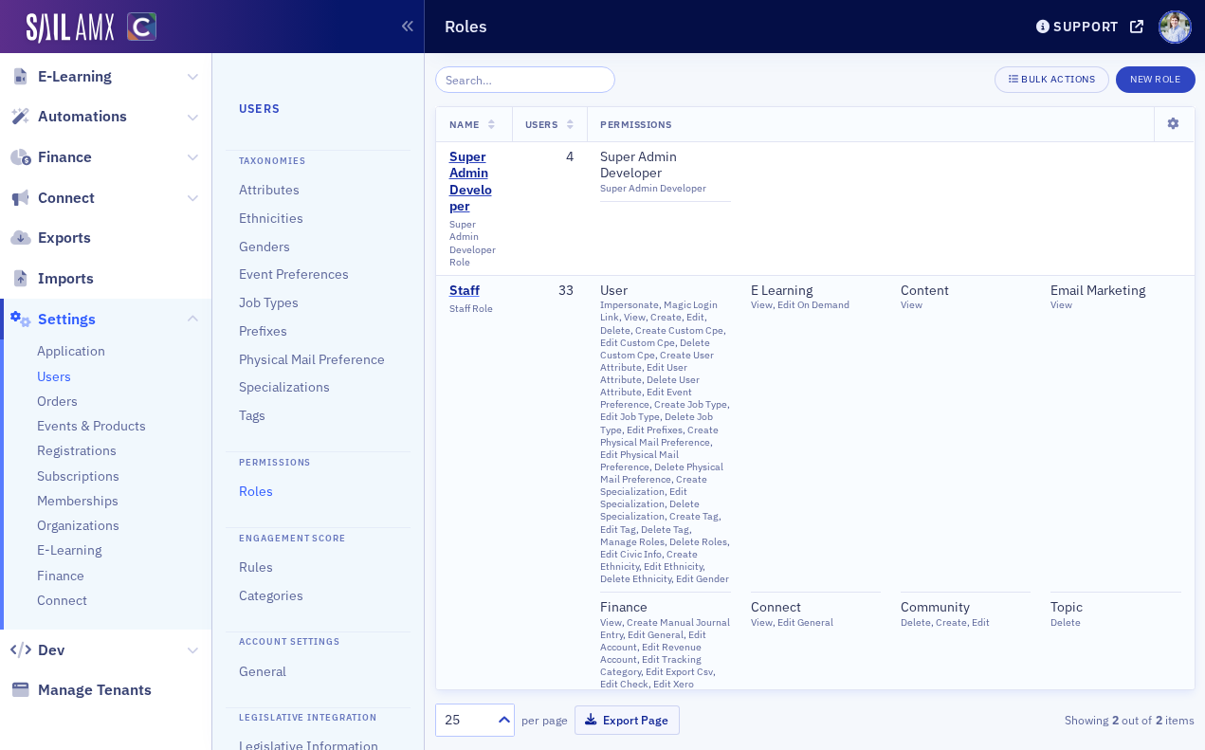
click at [466, 298] on div "Staff" at bounding box center [471, 291] width 44 height 17
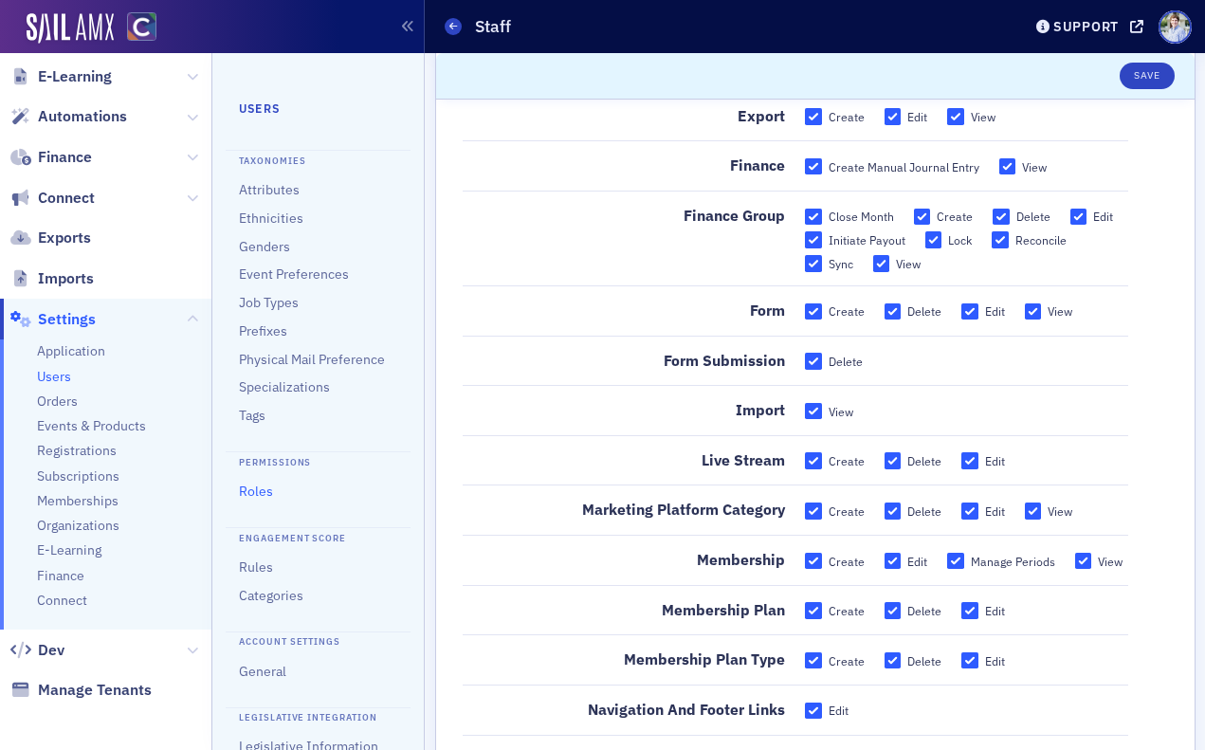
scroll to position [1938, 0]
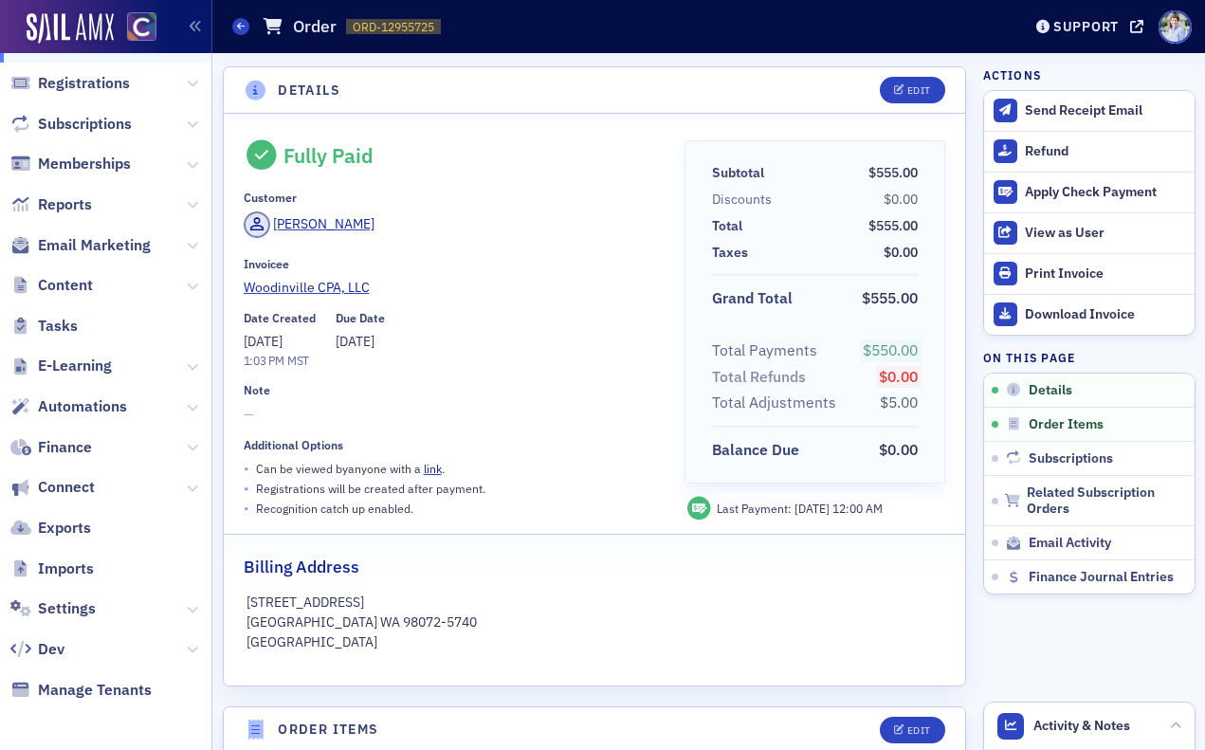
scroll to position [315, 0]
click at [670, 66] on section "Details Edit Fully Paid Customer Dean Ozuna Invoicee Woodinville CPA, LLC Date …" at bounding box center [595, 376] width 744 height 620
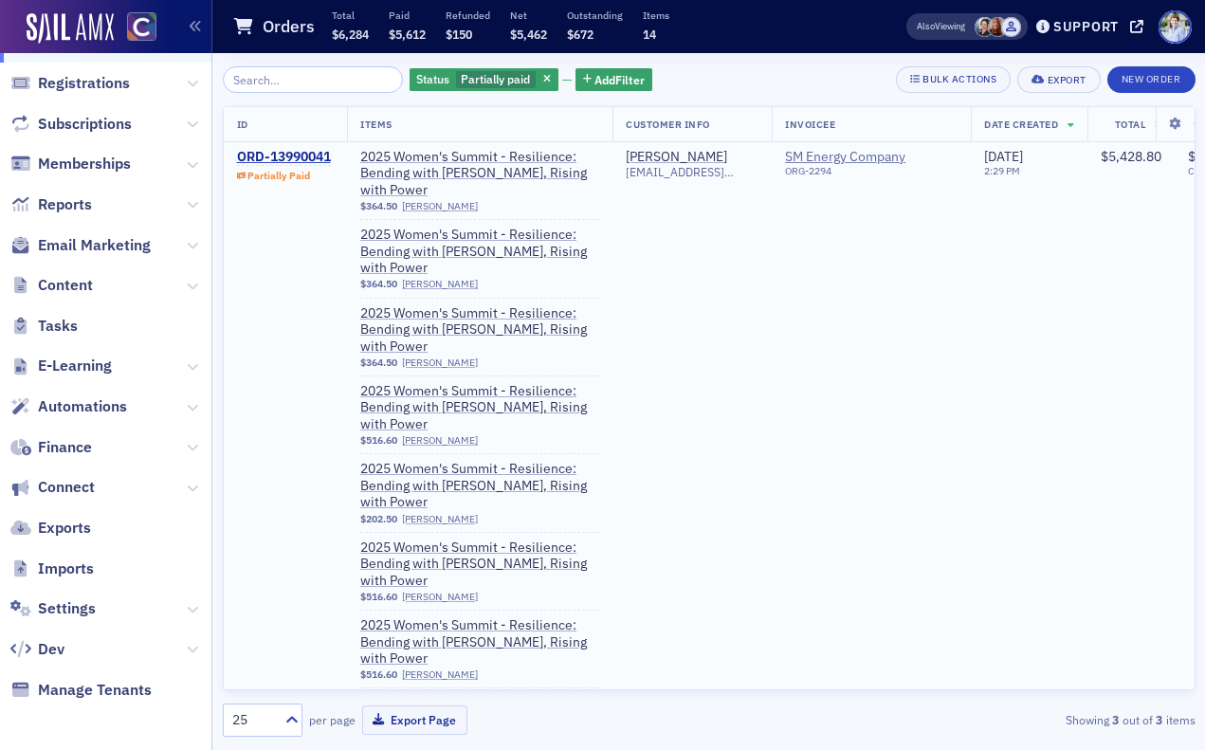
scroll to position [309, 0]
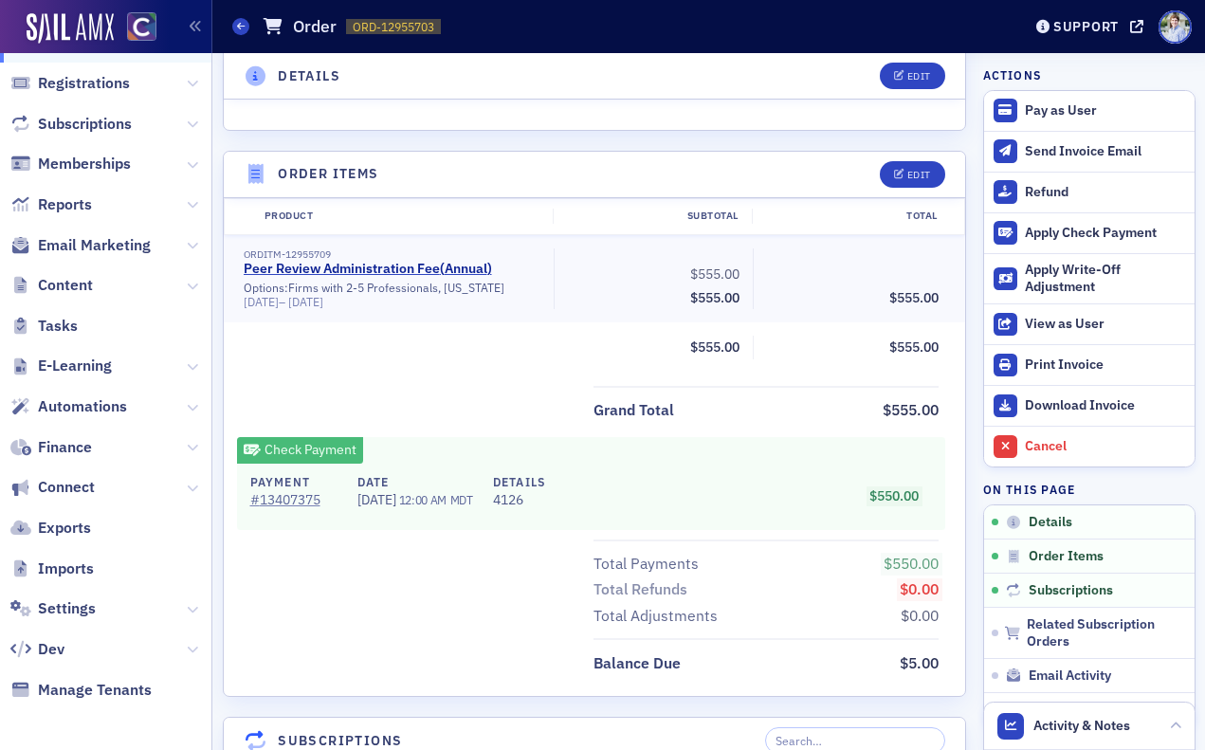
scroll to position [558, 0]
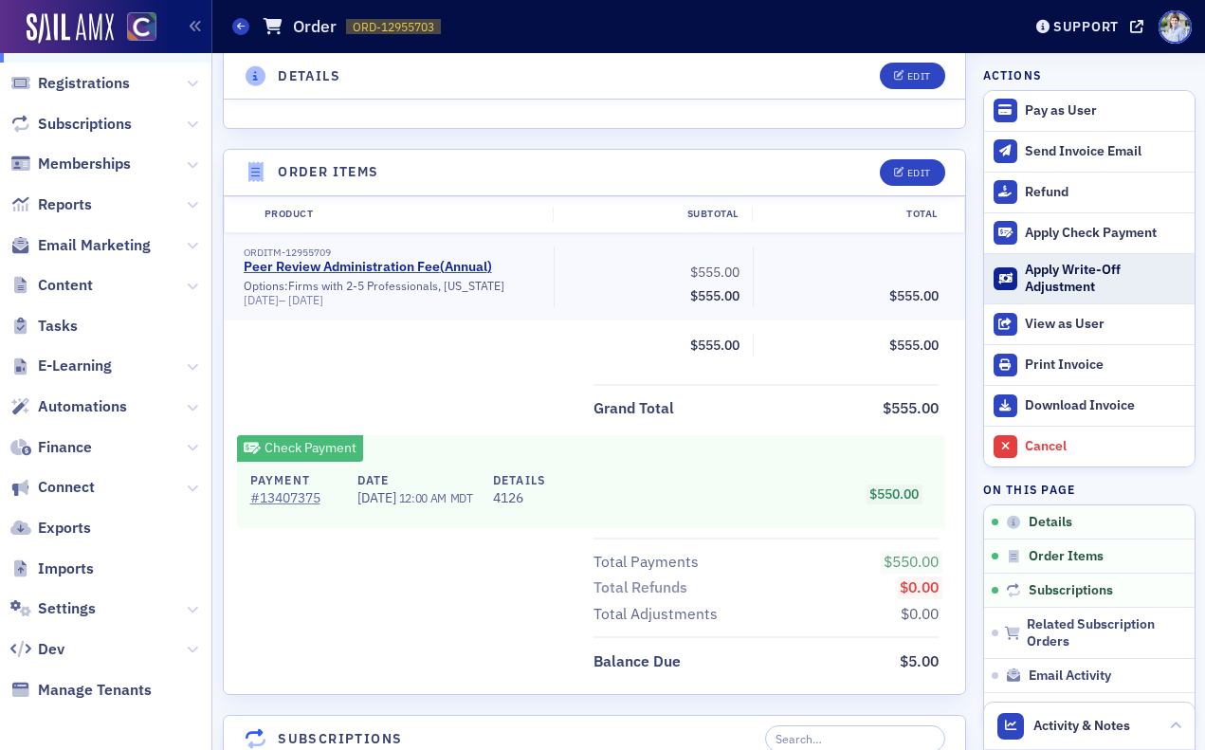
click at [1117, 274] on div "Apply Write-Off Adjustment" at bounding box center [1104, 278] width 159 height 33
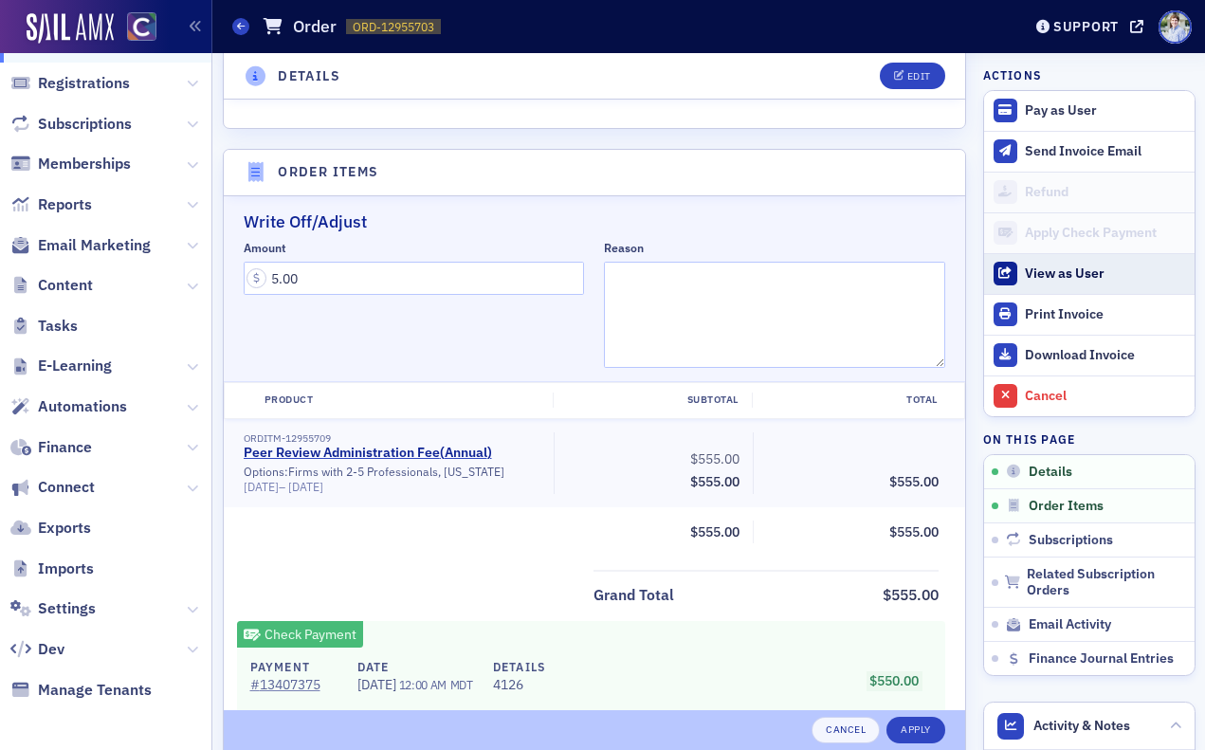
scroll to position [644, 0]
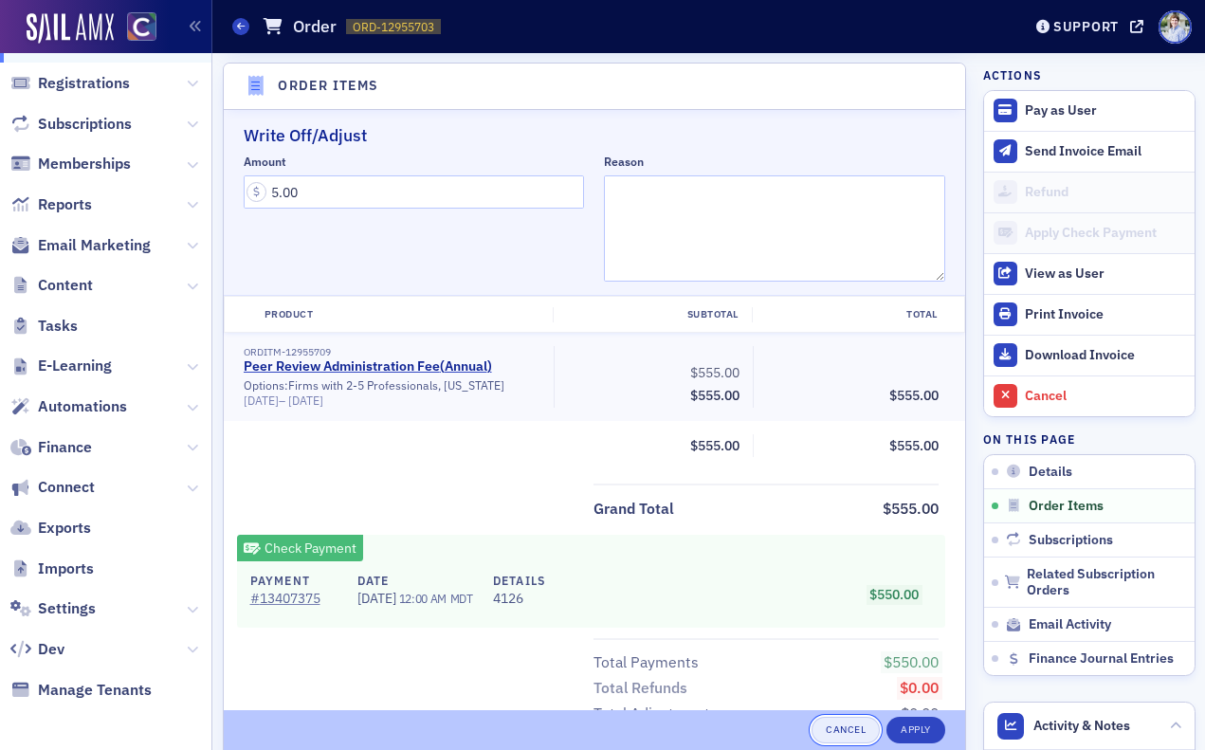
click at [829, 724] on button "Cancel" at bounding box center [846, 730] width 68 height 27
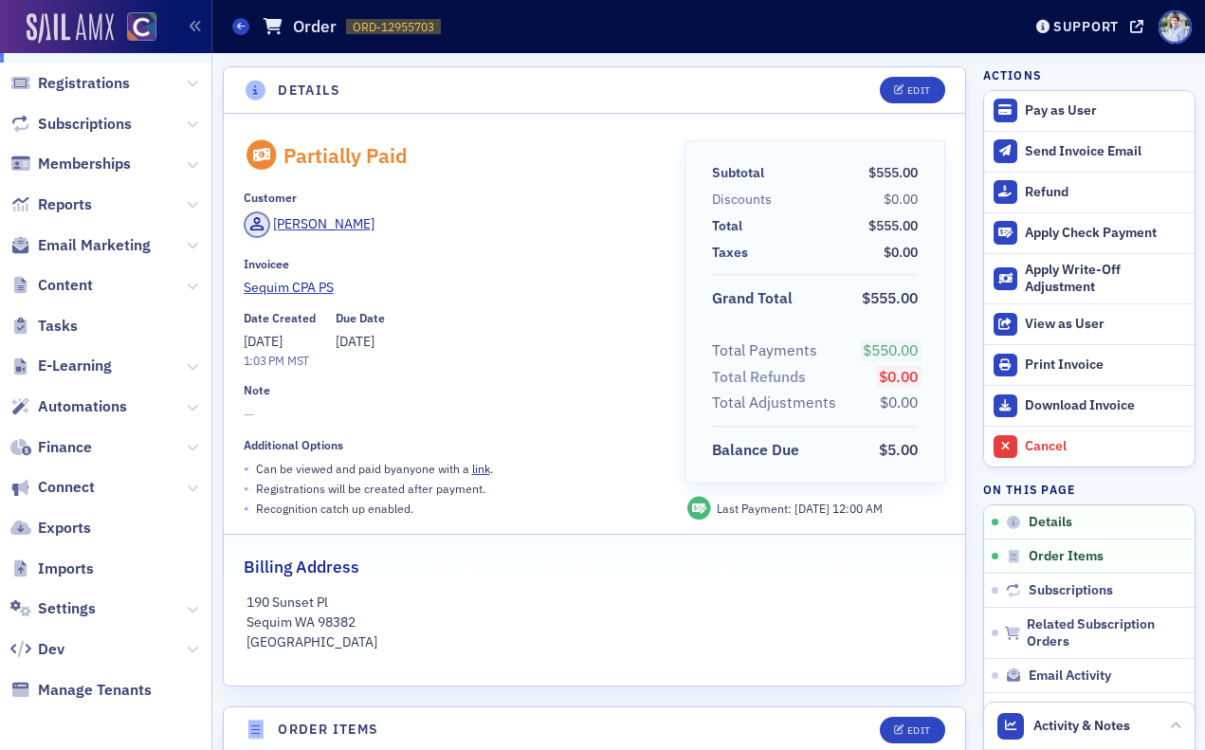
click at [90, 28] on img at bounding box center [70, 28] width 87 height 30
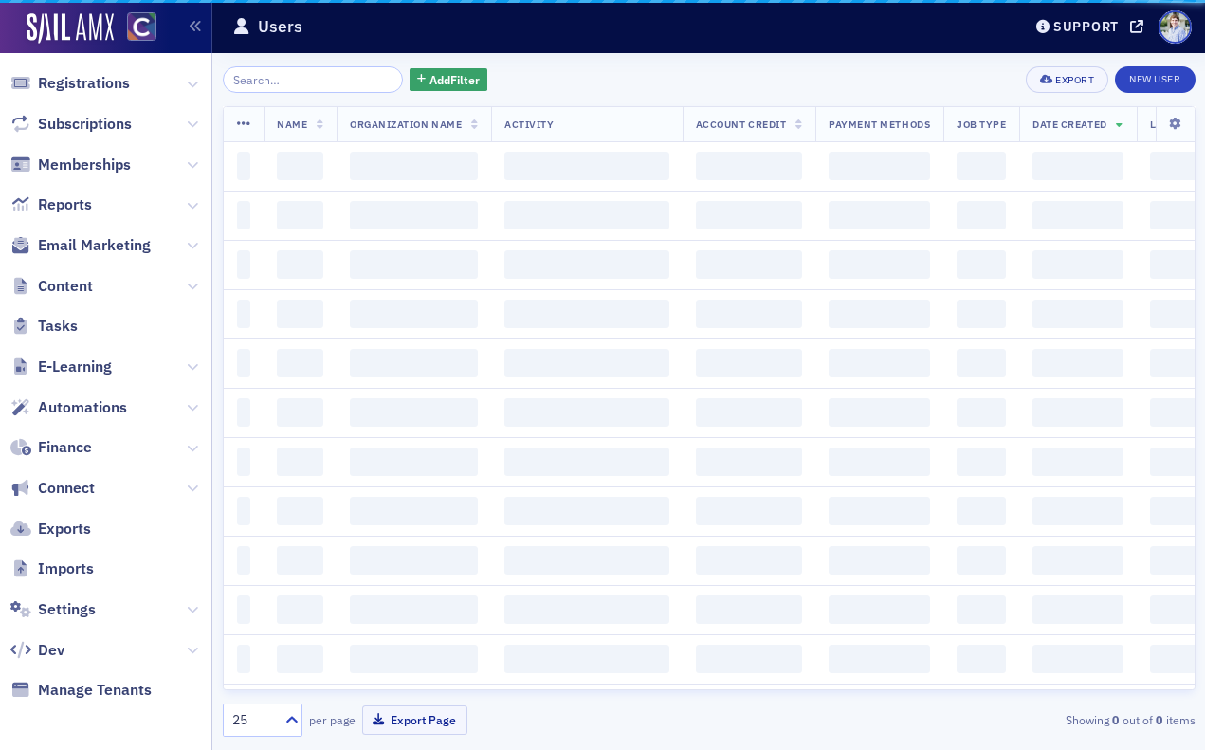
scroll to position [257, 0]
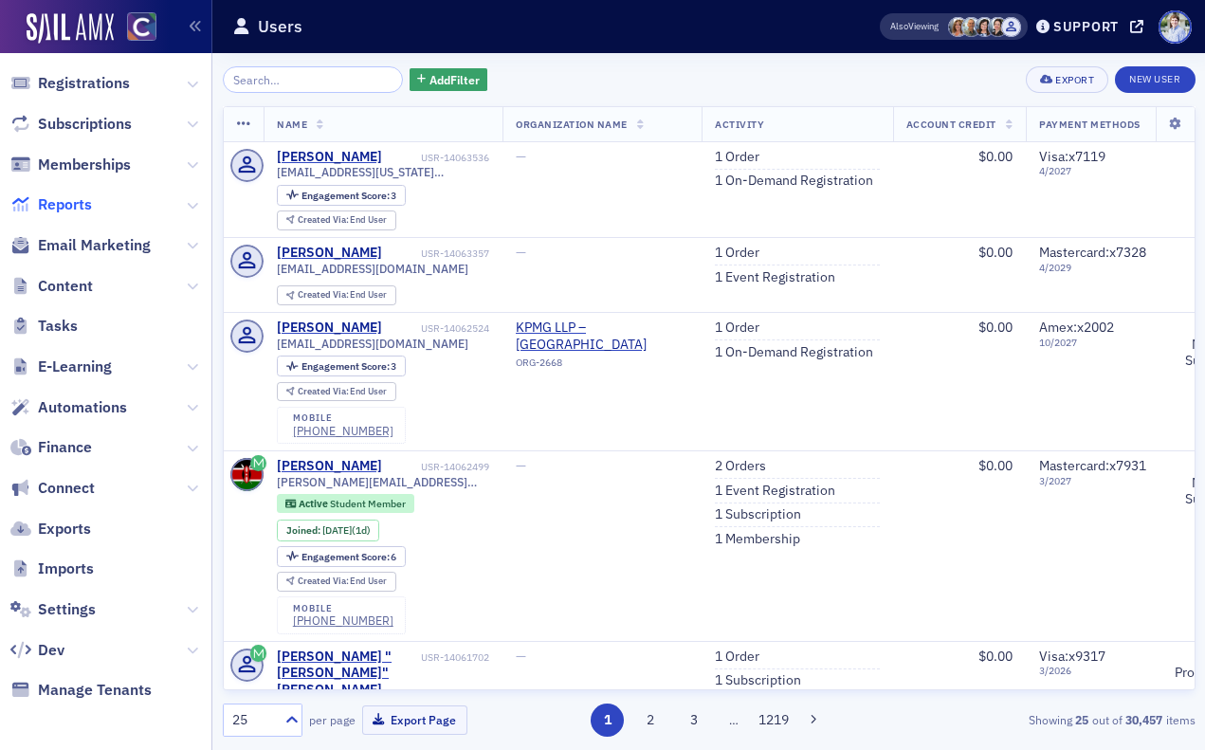
click at [74, 213] on span "Reports" at bounding box center [65, 204] width 54 height 21
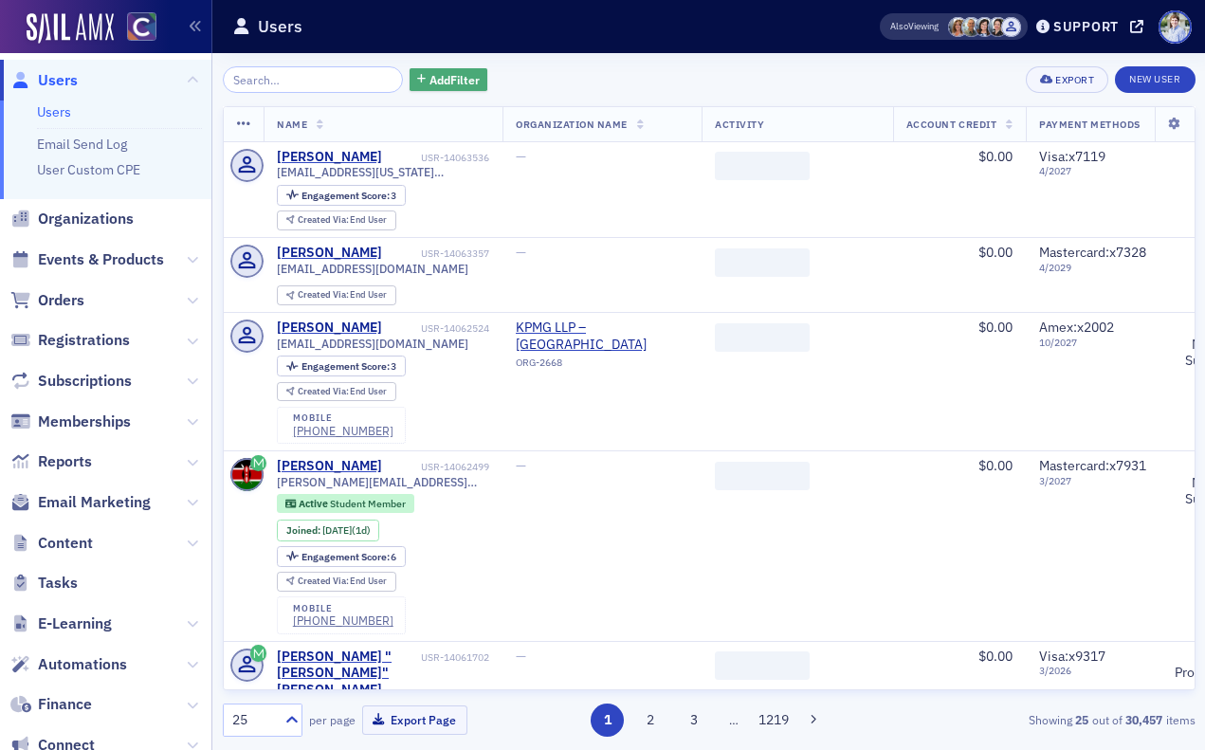
click at [450, 68] on button "Add Filter" at bounding box center [449, 80] width 78 height 24
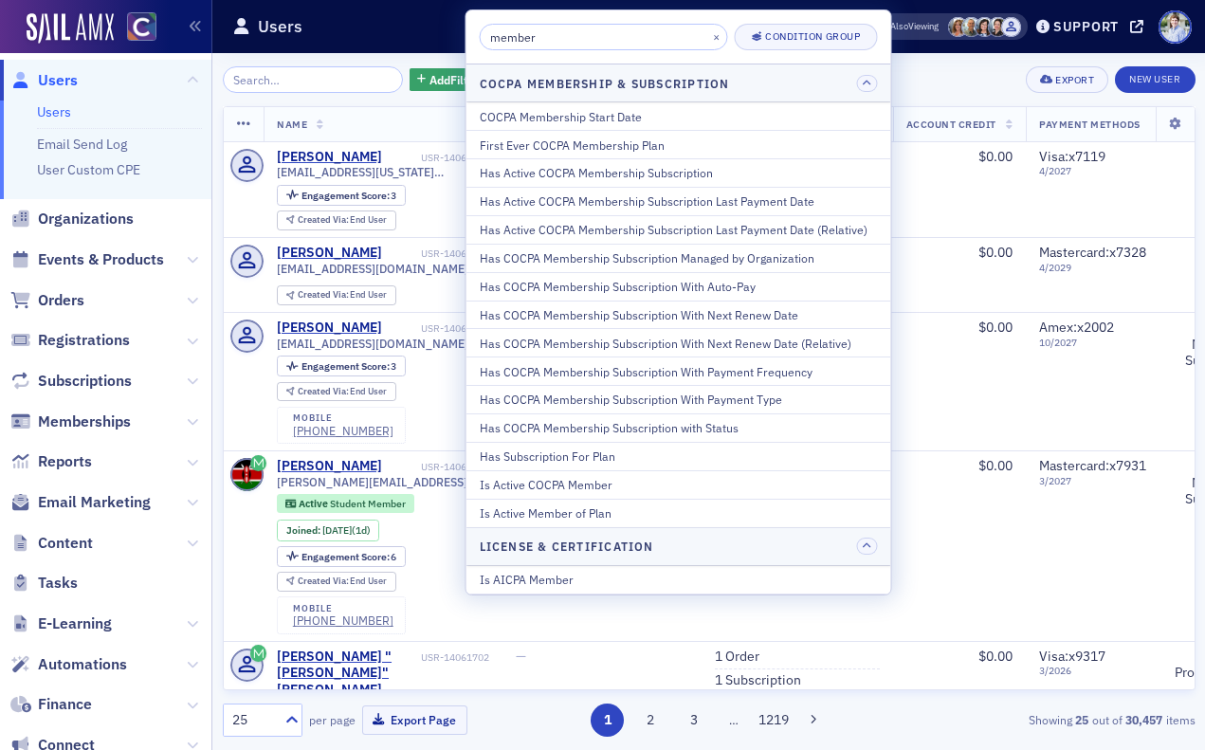
type input "member"
click at [275, 28] on h1 "Users" at bounding box center [280, 26] width 45 height 23
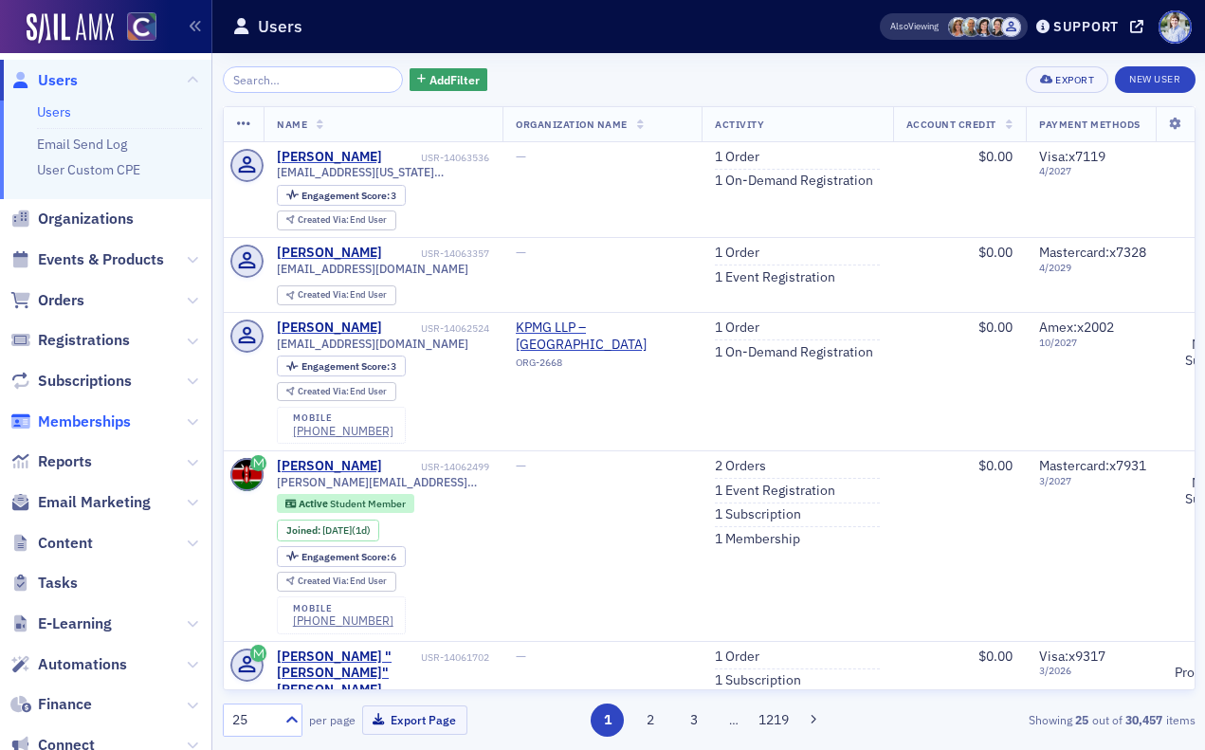
click at [83, 426] on span "Memberships" at bounding box center [84, 422] width 93 height 21
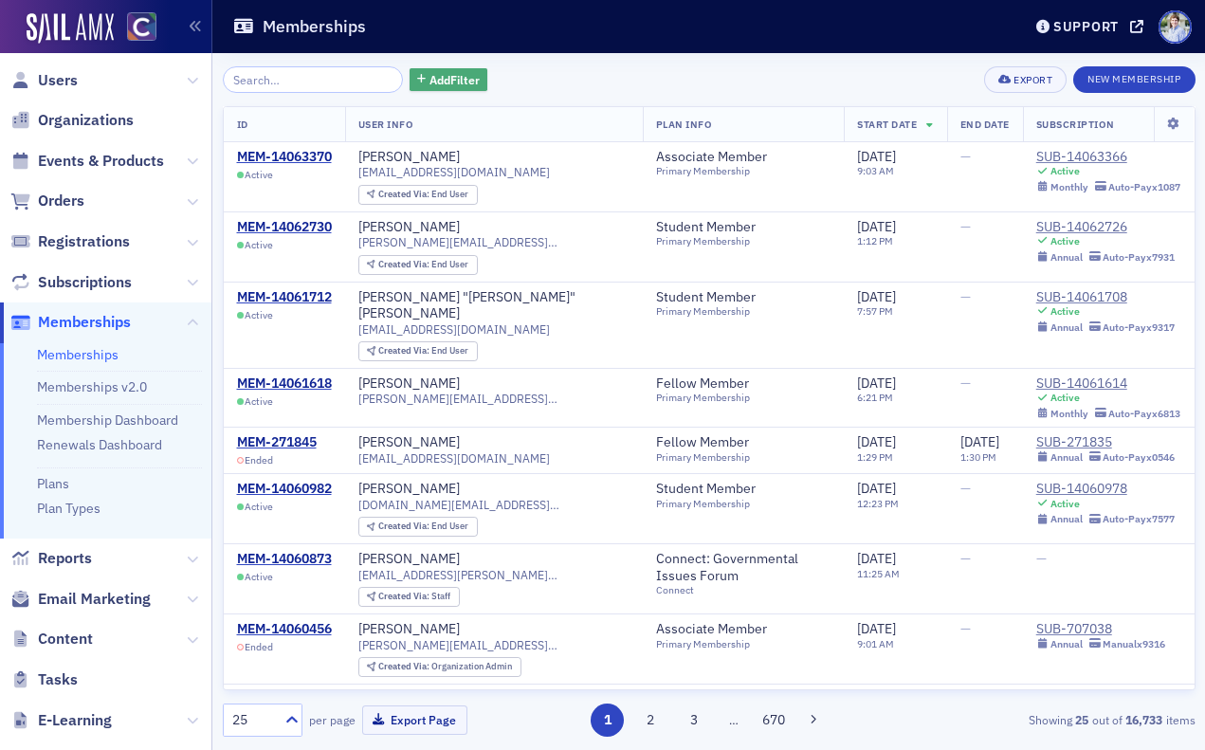
click at [447, 75] on span "Add Filter" at bounding box center [455, 79] width 50 height 17
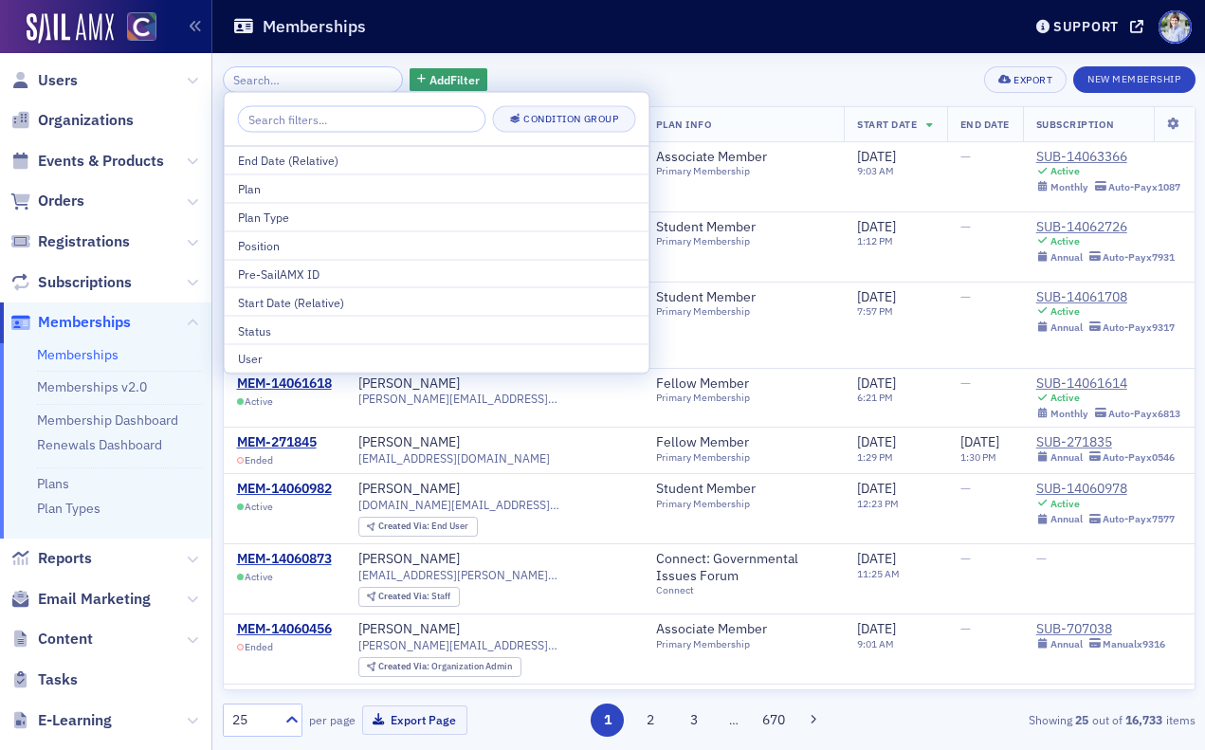
click at [348, 189] on div "Plan" at bounding box center [437, 188] width 398 height 17
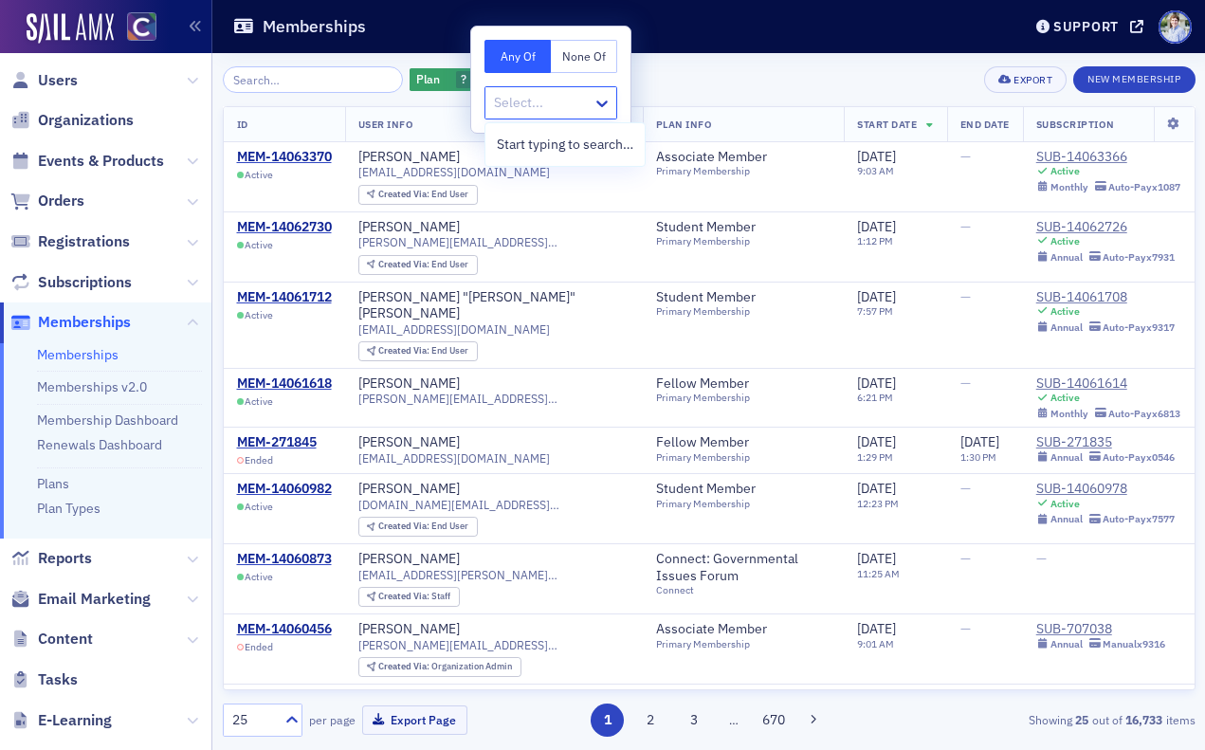
click at [502, 106] on div at bounding box center [541, 103] width 99 height 24
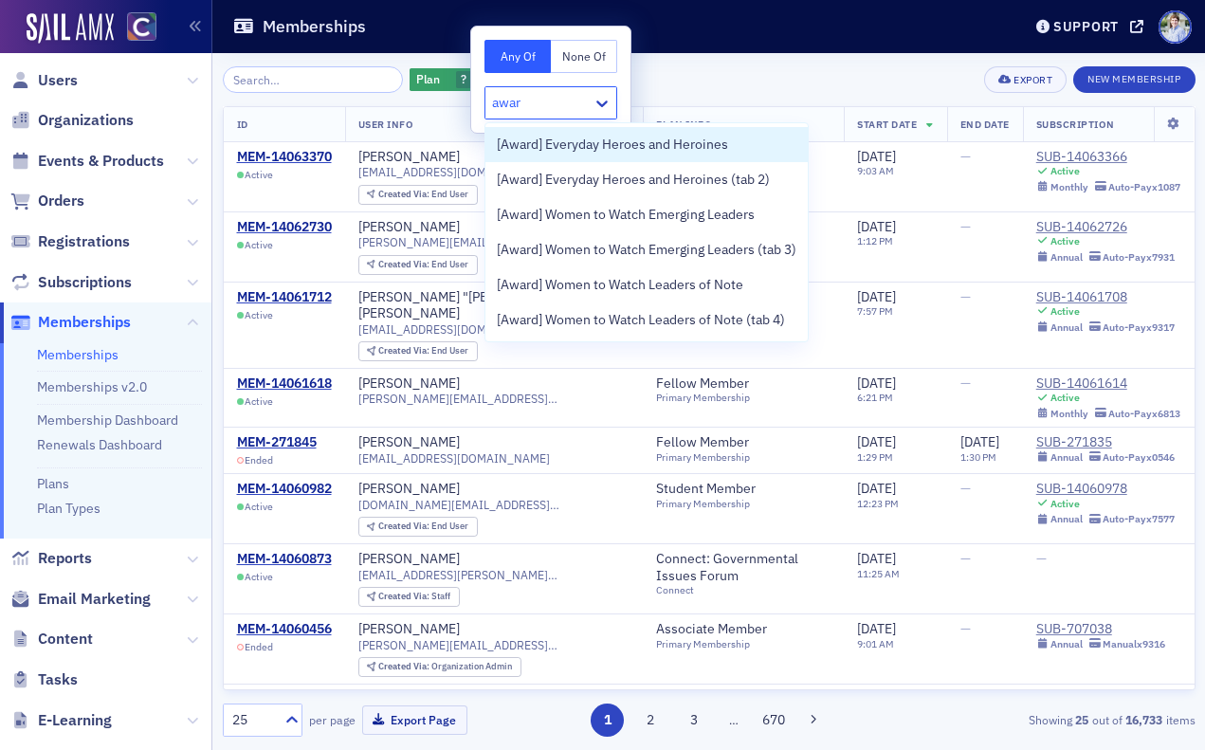
type input "award"
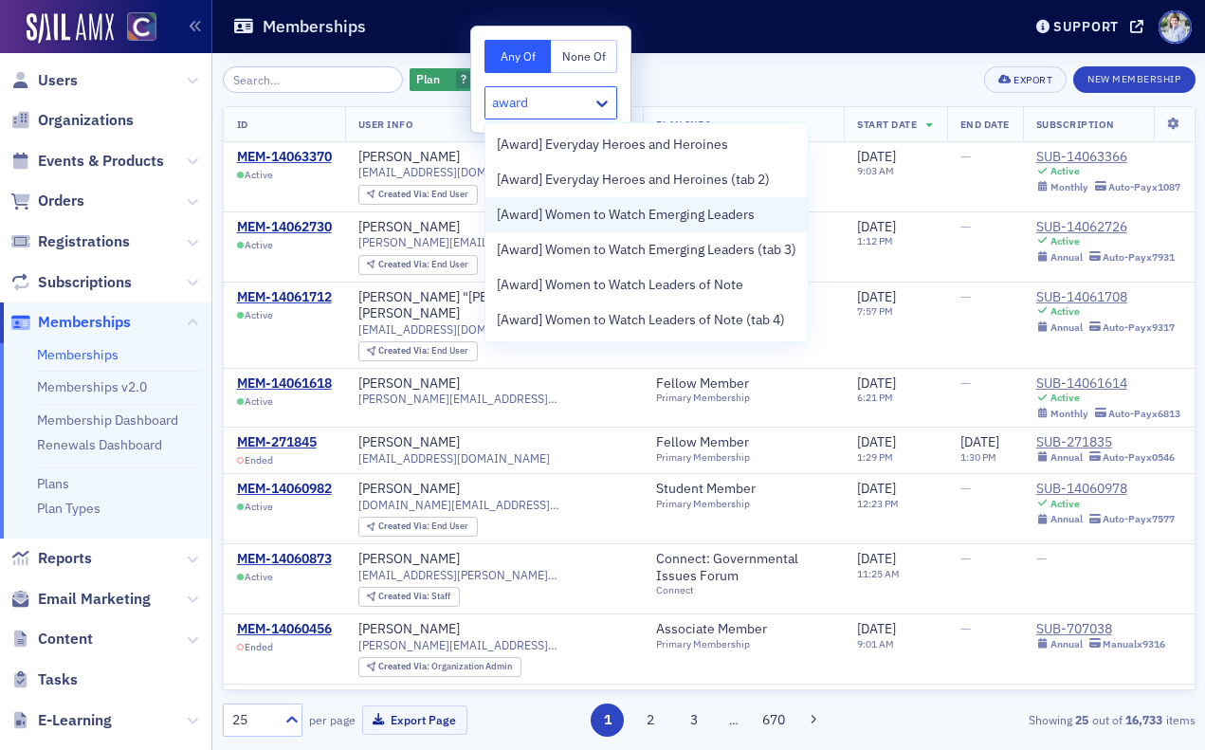
click at [770, 219] on div "[Award] Women to Watch Emerging Leaders" at bounding box center [647, 215] width 300 height 20
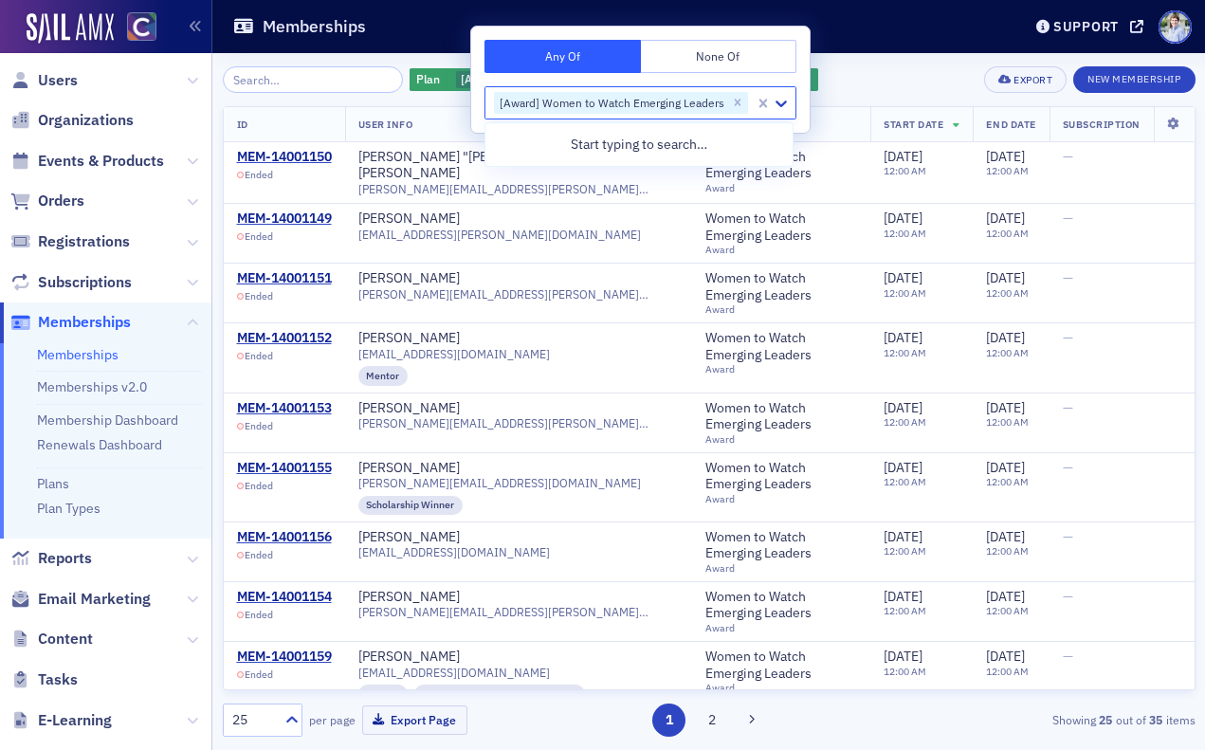
click at [854, 33] on div "Memberships" at bounding box center [612, 27] width 761 height 36
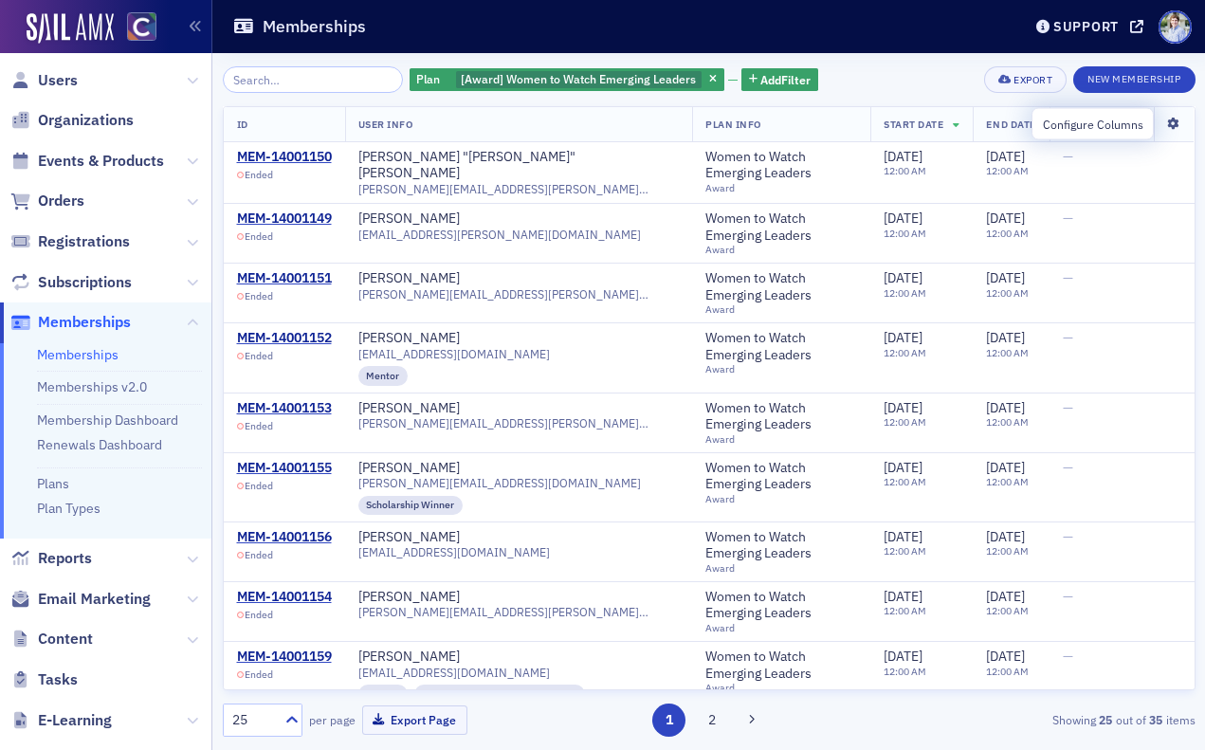
click at [1176, 126] on icon at bounding box center [1173, 124] width 39 height 11
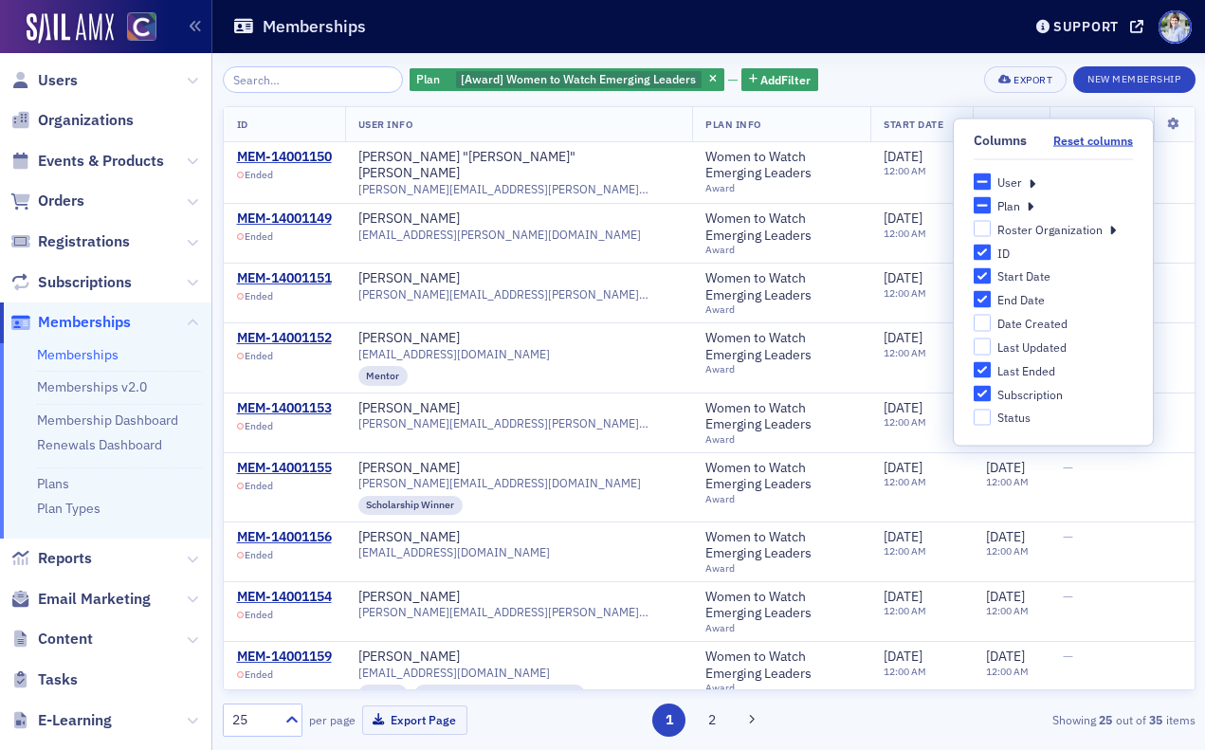
click at [1033, 183] on icon at bounding box center [1032, 182] width 7 height 17
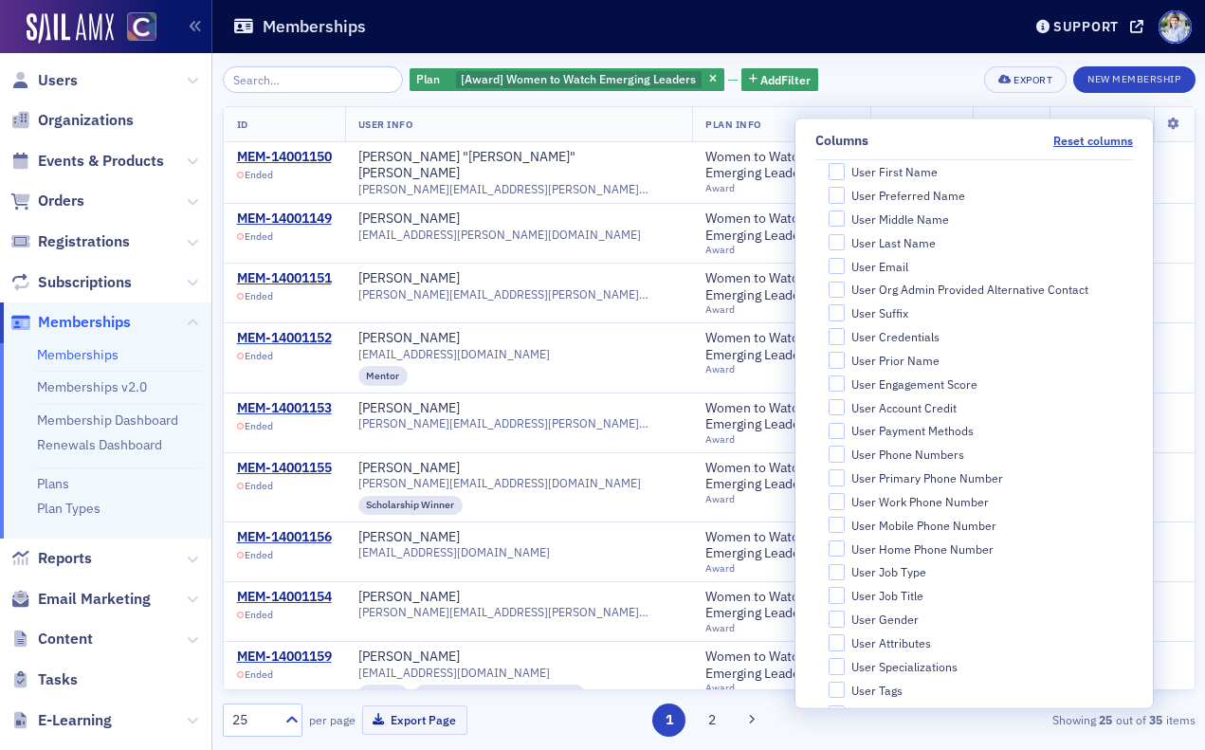
scroll to position [301, 0]
click at [908, 266] on div "User Email" at bounding box center [880, 265] width 57 height 16
click at [846, 266] on input "User Email" at bounding box center [837, 264] width 17 height 17
checkbox input "true"
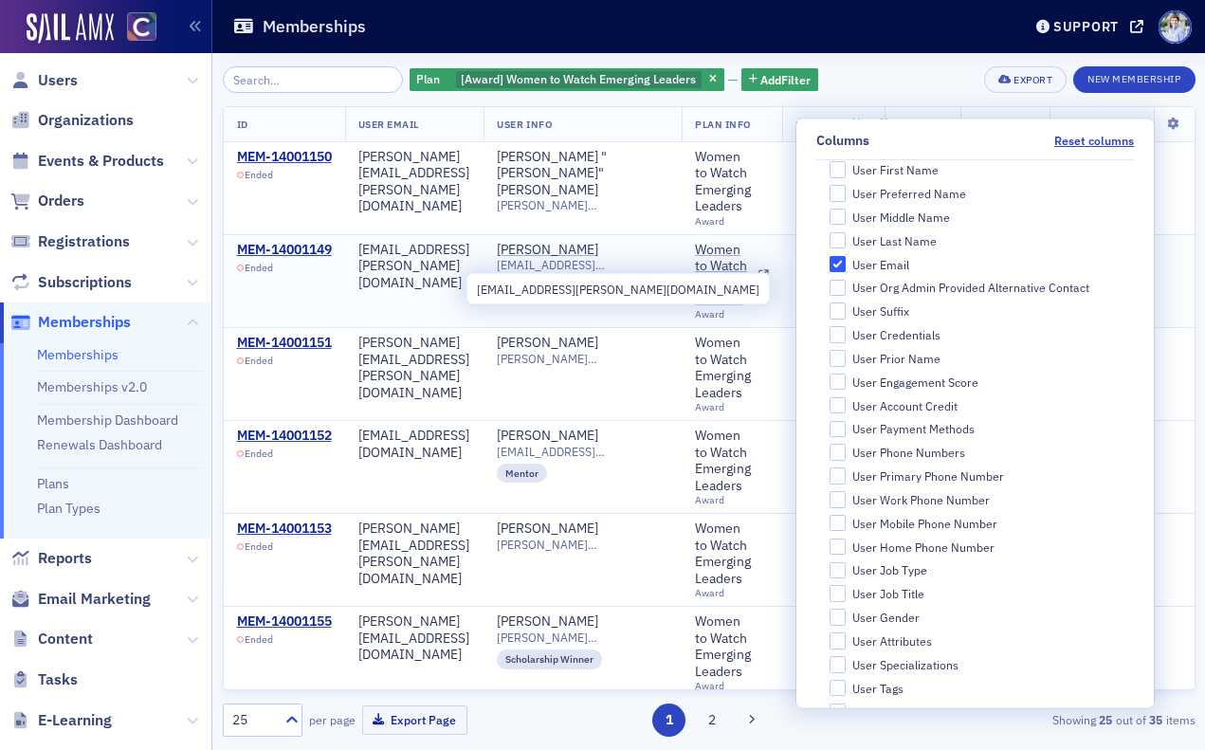
scroll to position [0, 122]
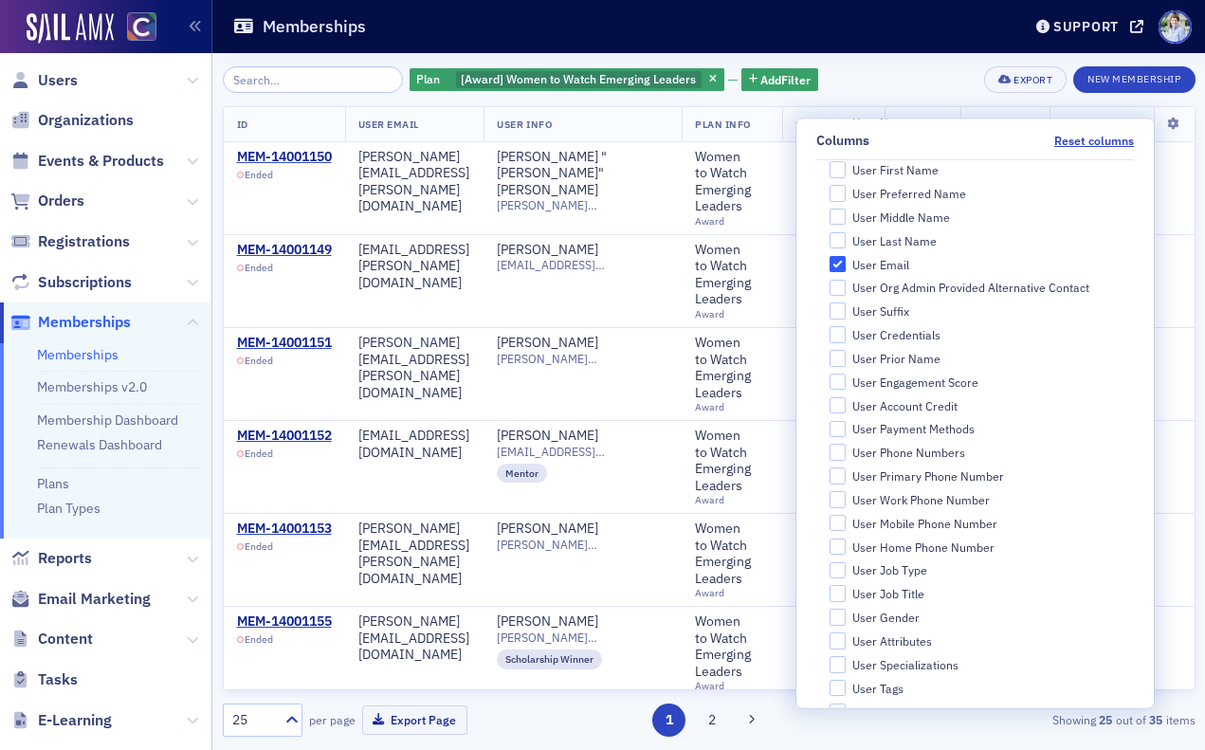
click at [861, 41] on div "Memberships" at bounding box center [612, 27] width 761 height 36
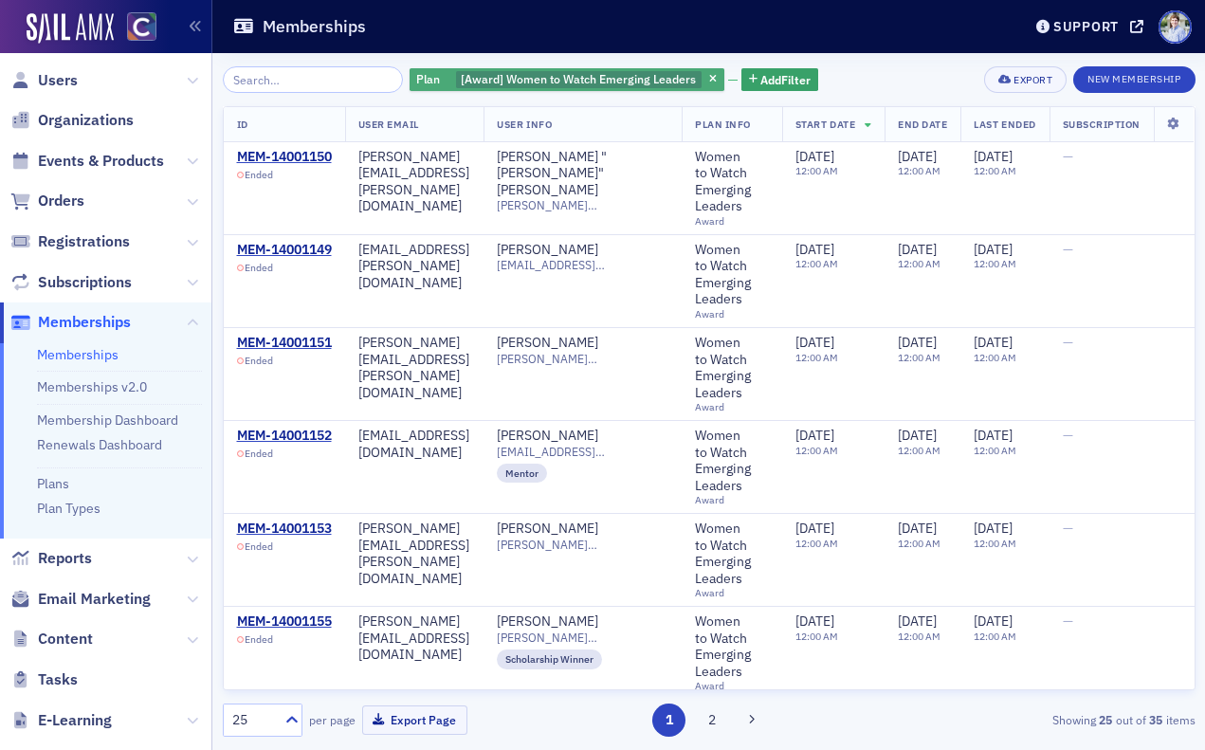
click at [559, 84] on span "[Award] Women to Watch Emerging Leaders" at bounding box center [578, 78] width 235 height 15
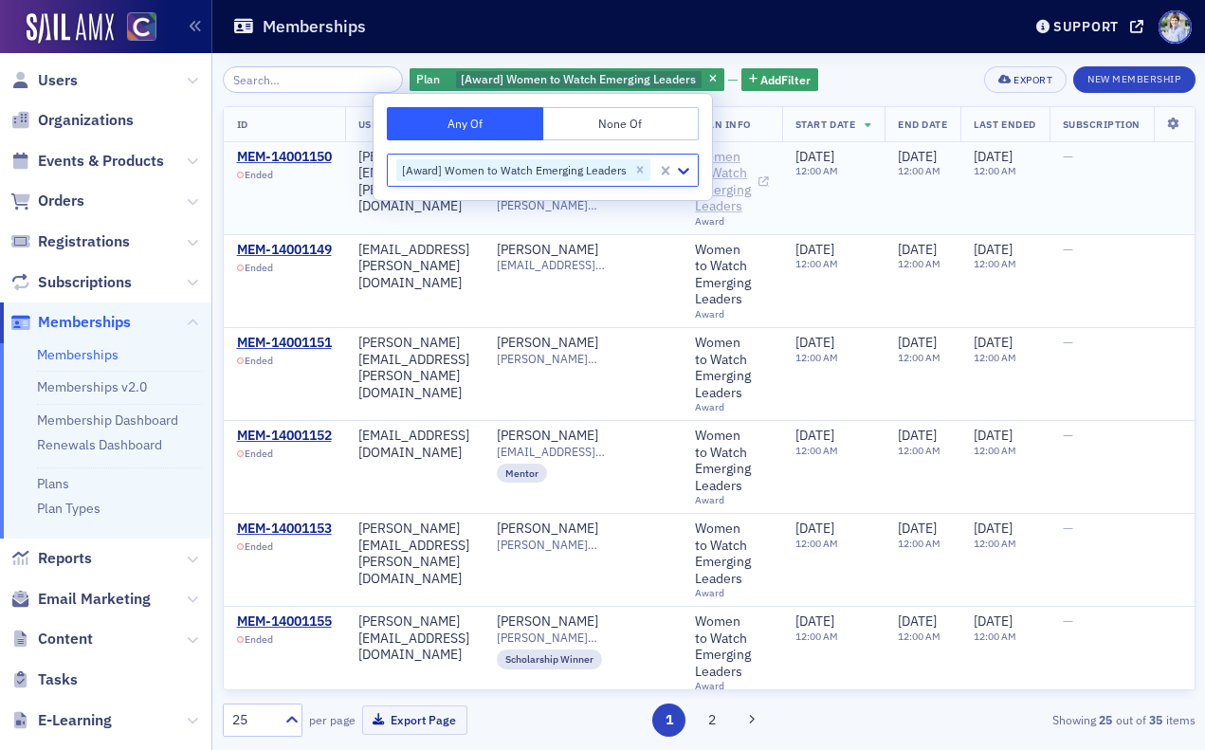
scroll to position [0, 0]
click at [491, 17] on div "Memberships" at bounding box center [612, 27] width 761 height 36
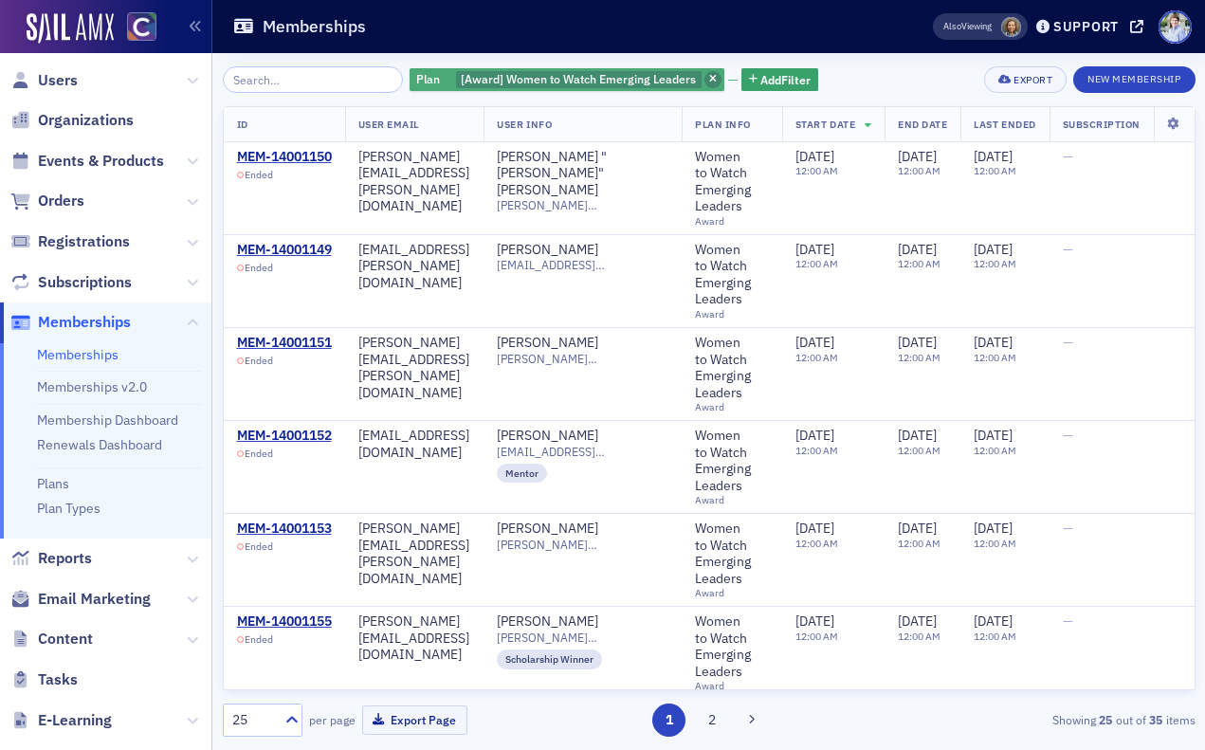
click at [705, 84] on span "button" at bounding box center [713, 79] width 17 height 17
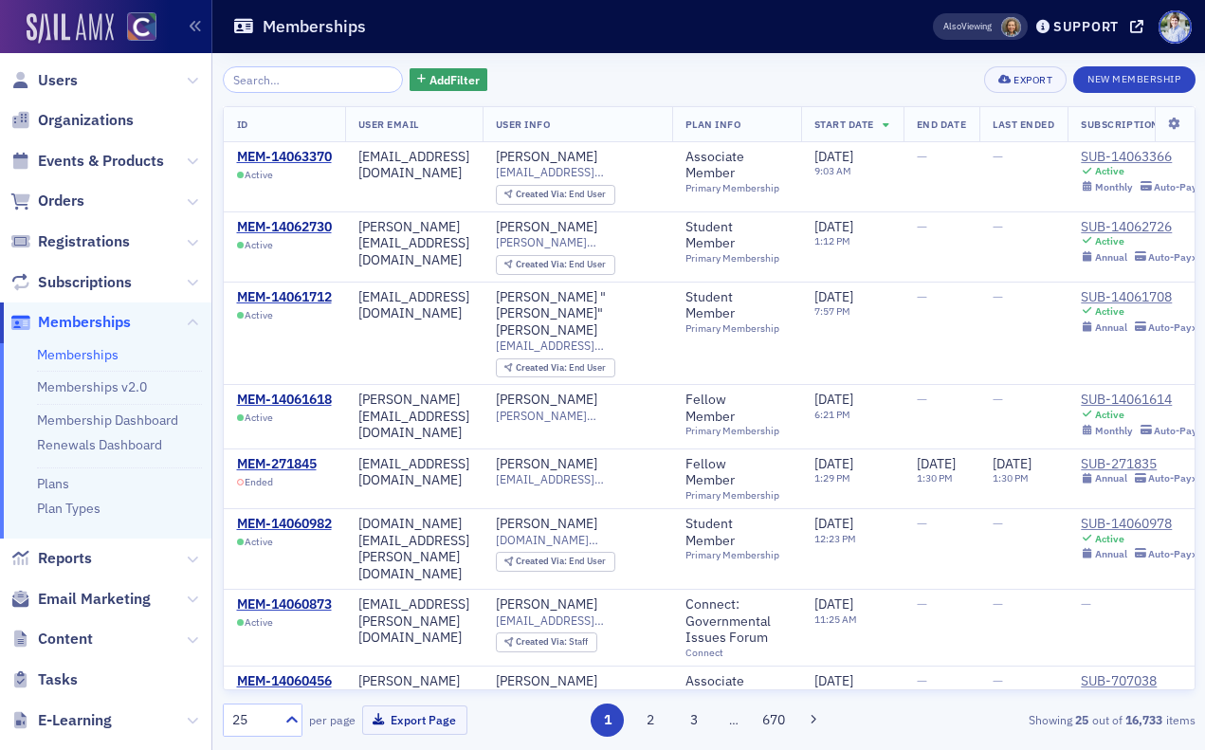
click at [61, 34] on img at bounding box center [70, 28] width 87 height 30
click at [1167, 119] on icon at bounding box center [1174, 124] width 39 height 11
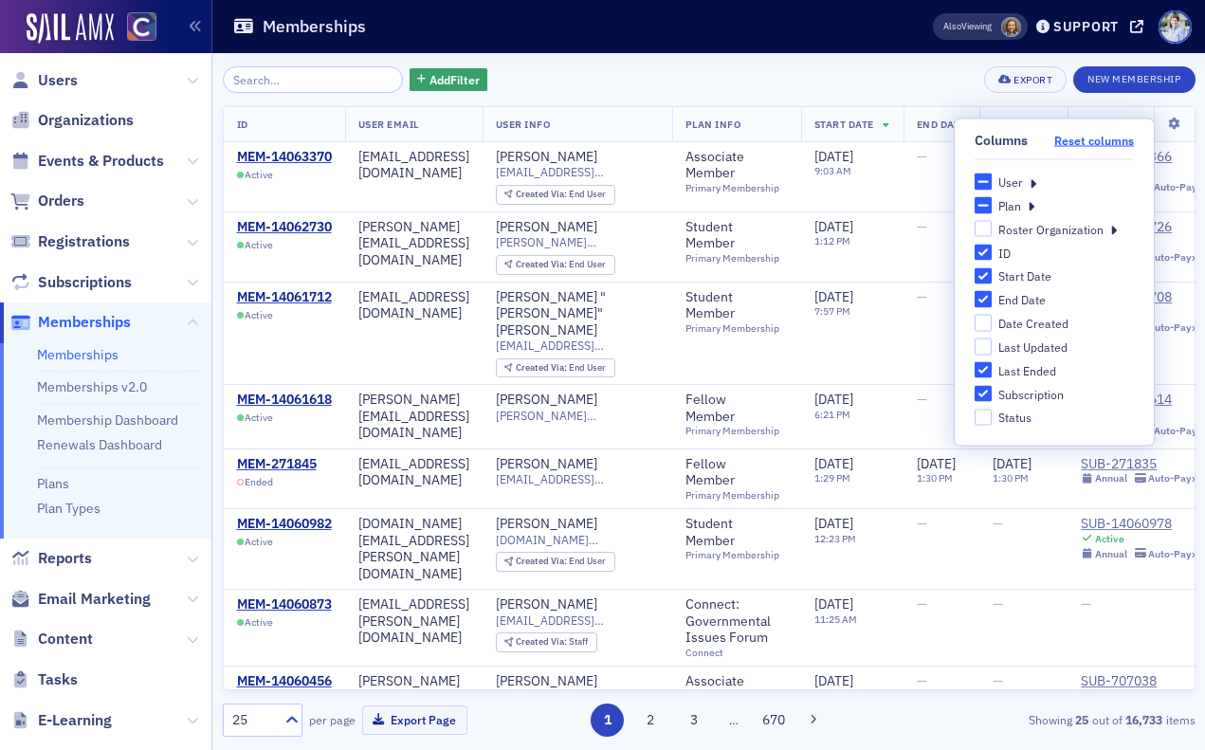
click at [1105, 144] on button "Reset columns" at bounding box center [1094, 141] width 80 height 14
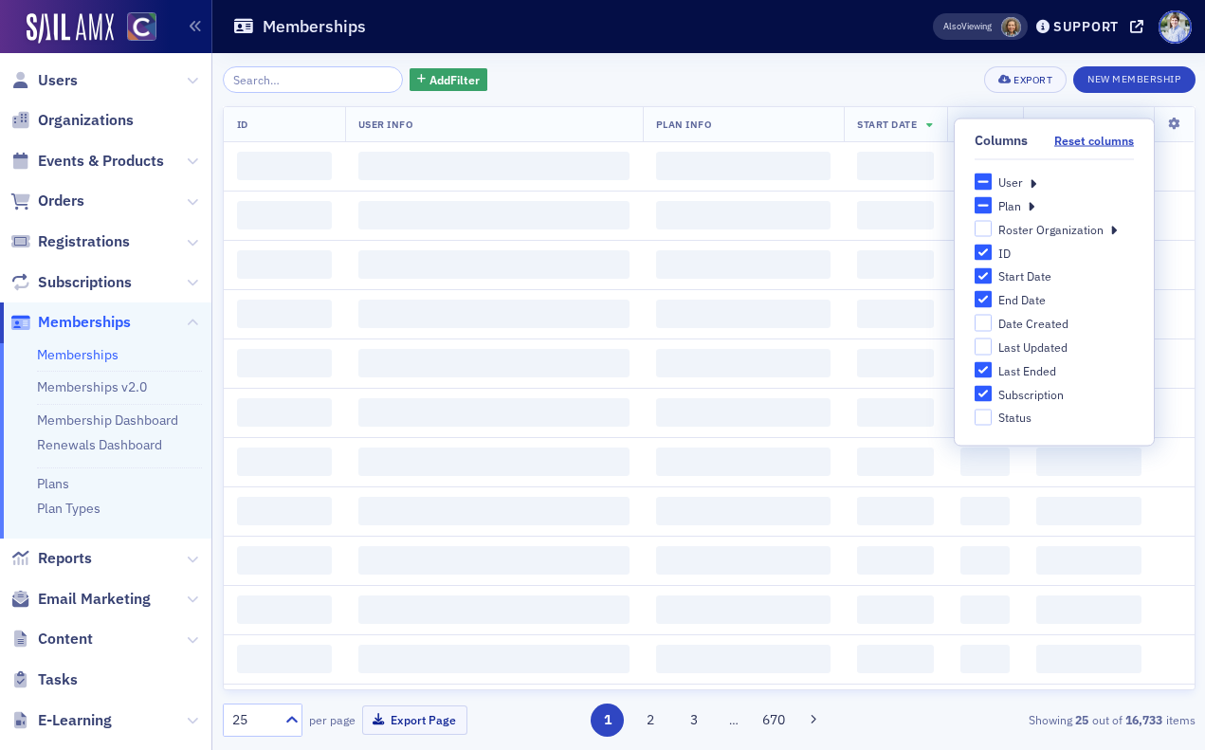
click at [684, 56] on div "Add Filter Export New Membership ID User Info Plan Info Start Date End Date Sub…" at bounding box center [709, 401] width 973 height 697
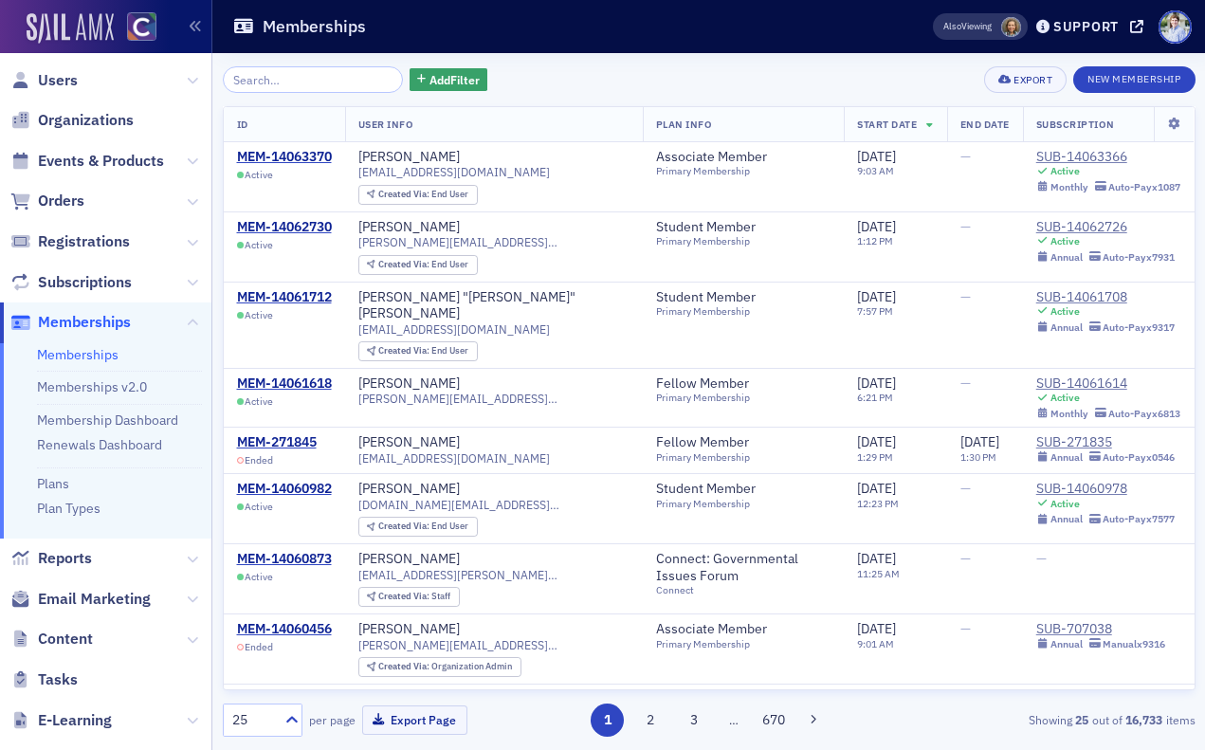
click at [73, 37] on img at bounding box center [70, 28] width 87 height 30
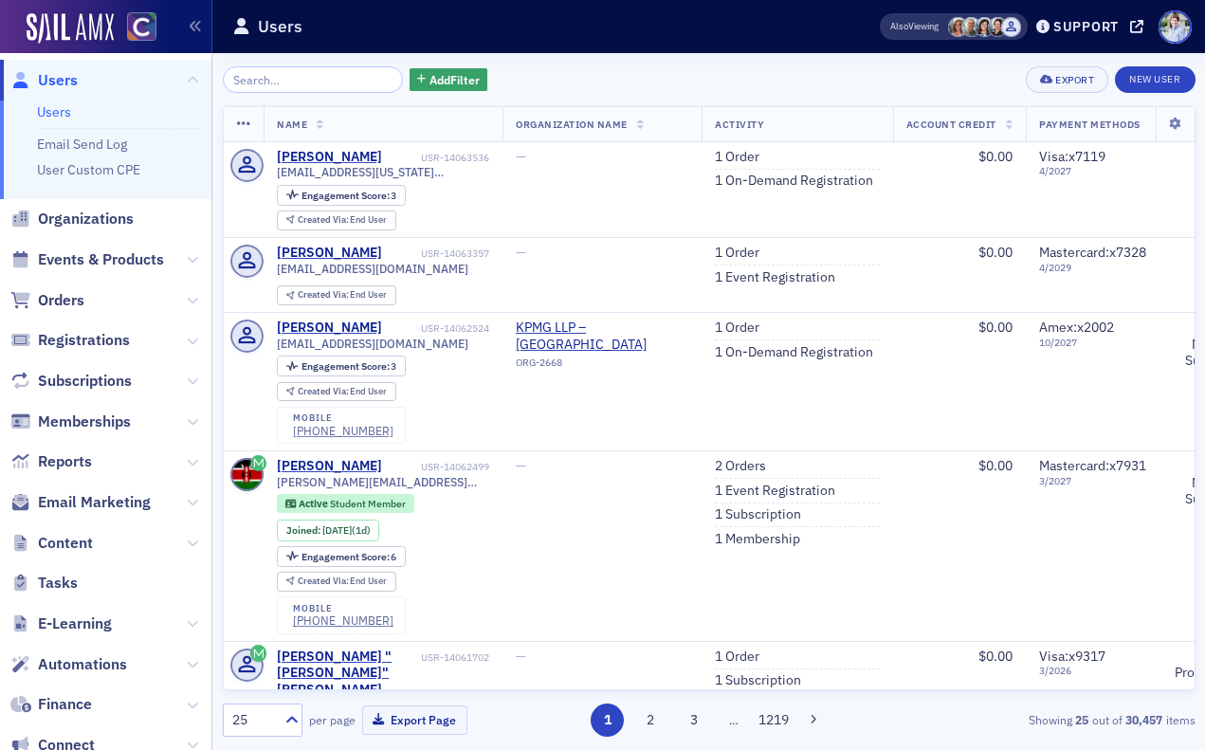
click at [348, 27] on div "Users" at bounding box center [526, 27] width 588 height 36
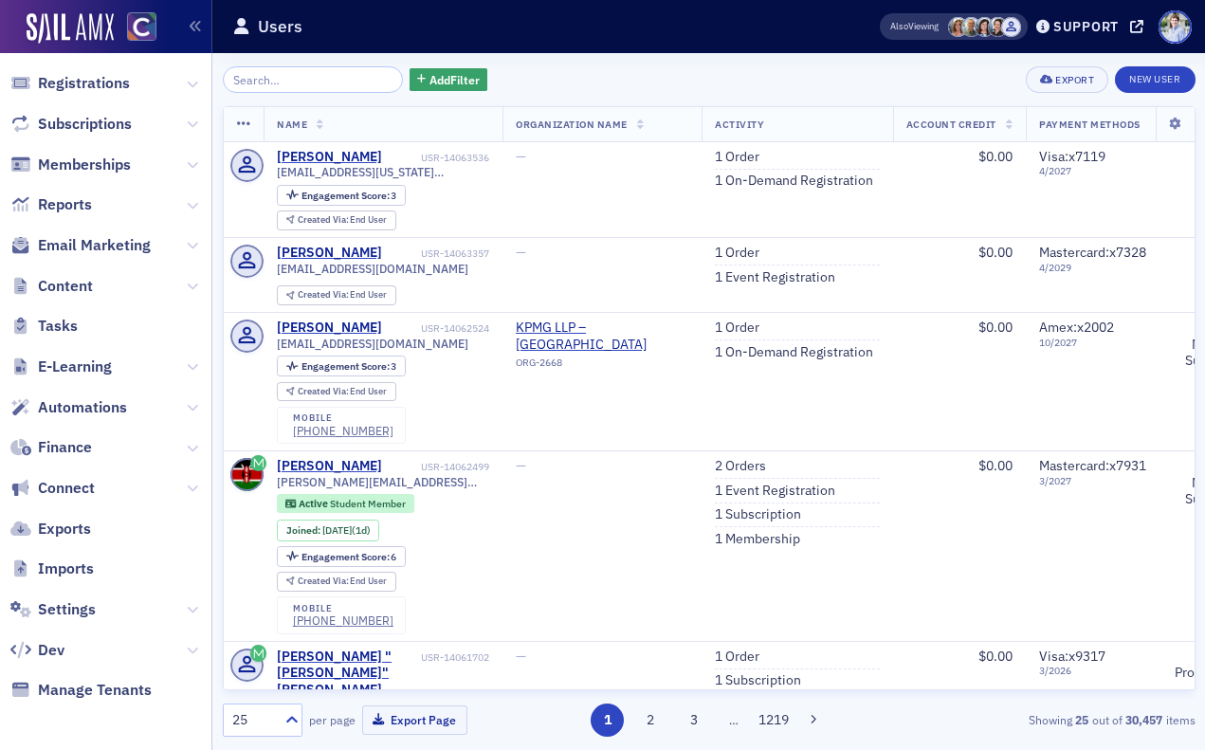
click at [84, 620] on span "Settings" at bounding box center [105, 609] width 211 height 41
click at [84, 607] on span "Settings" at bounding box center [67, 609] width 58 height 21
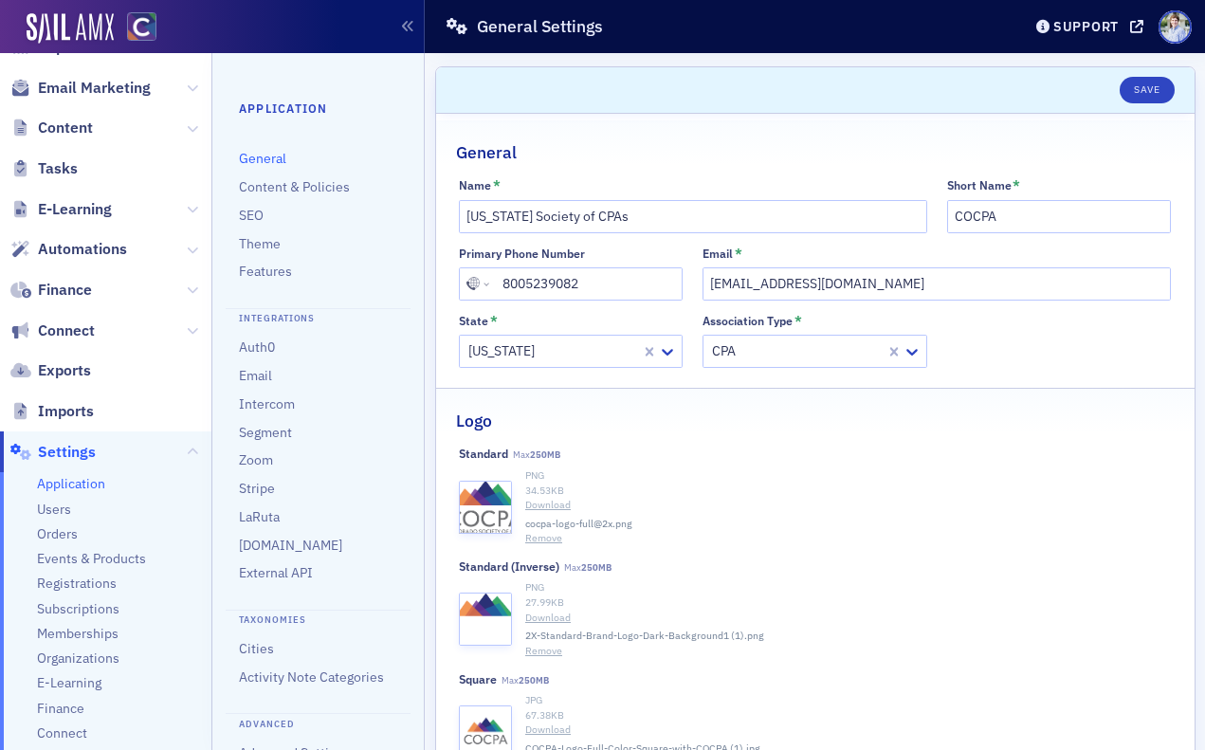
scroll to position [421, 0]
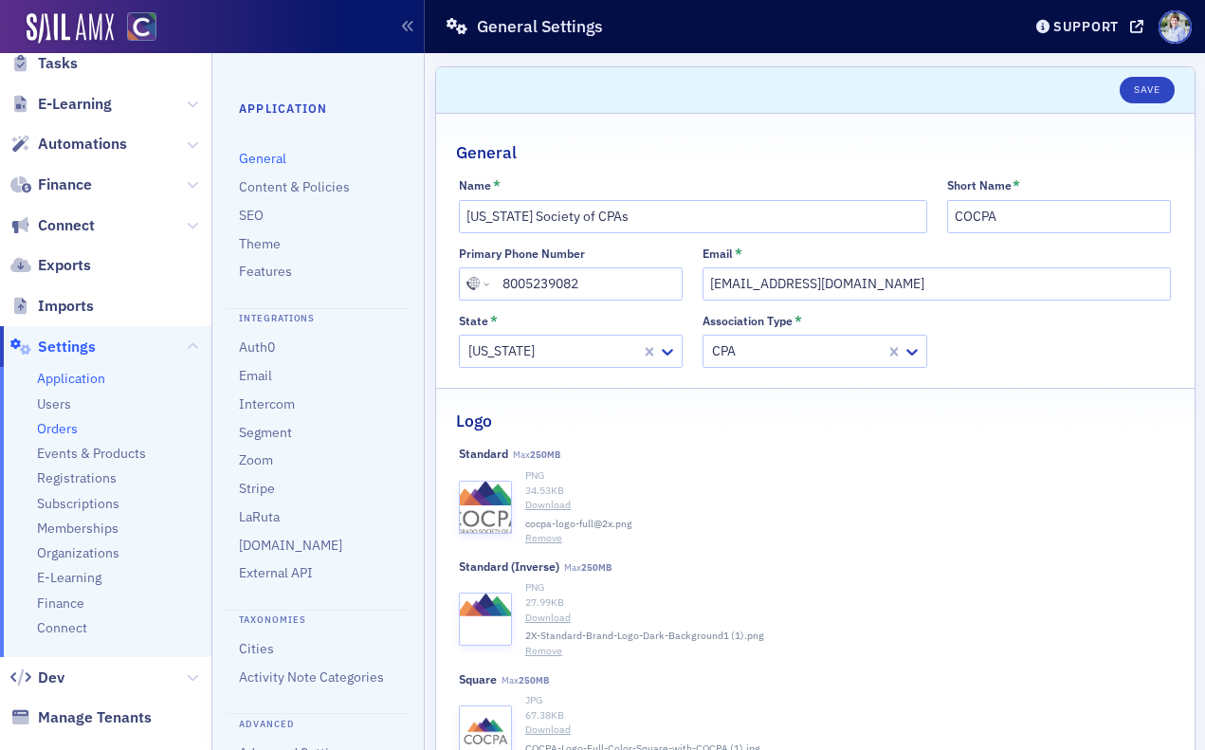
click at [68, 425] on span "Orders" at bounding box center [57, 429] width 41 height 18
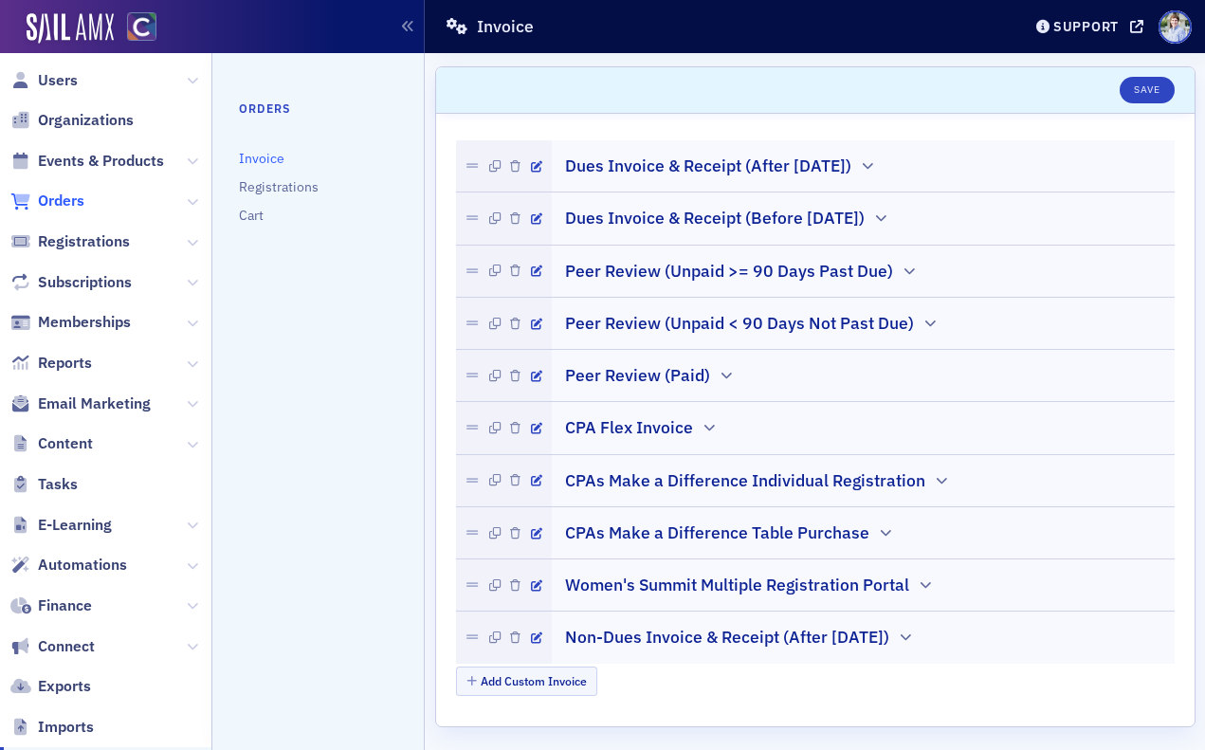
click at [73, 200] on span "Orders" at bounding box center [61, 201] width 46 height 21
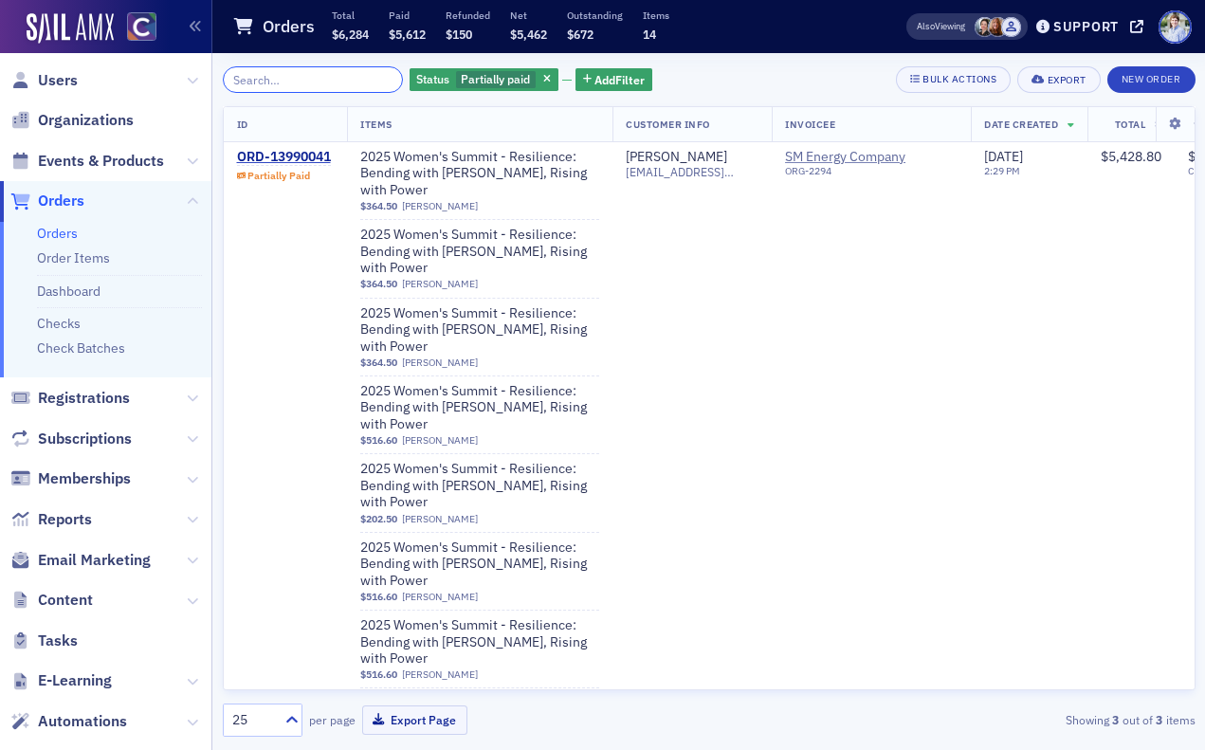
click at [292, 84] on input "search" at bounding box center [313, 79] width 181 height 27
click at [67, 82] on span "Users" at bounding box center [58, 80] width 40 height 21
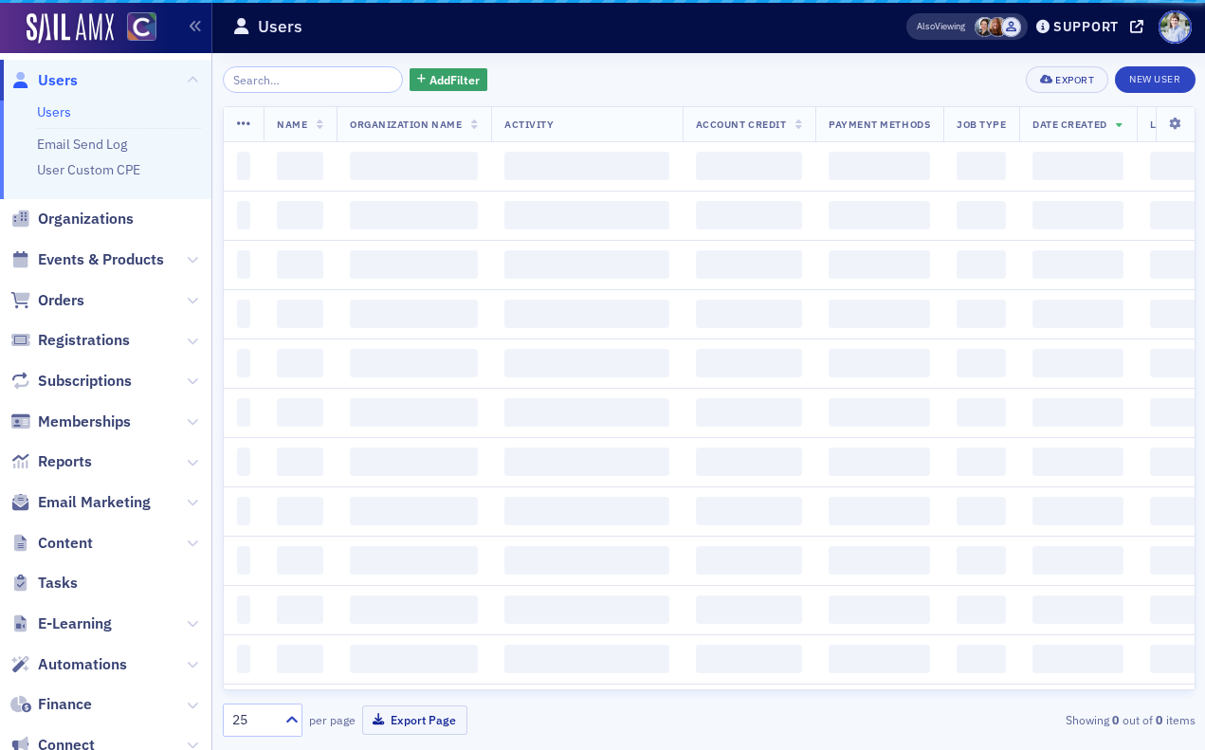
click at [355, 80] on input "search" at bounding box center [313, 79] width 181 height 27
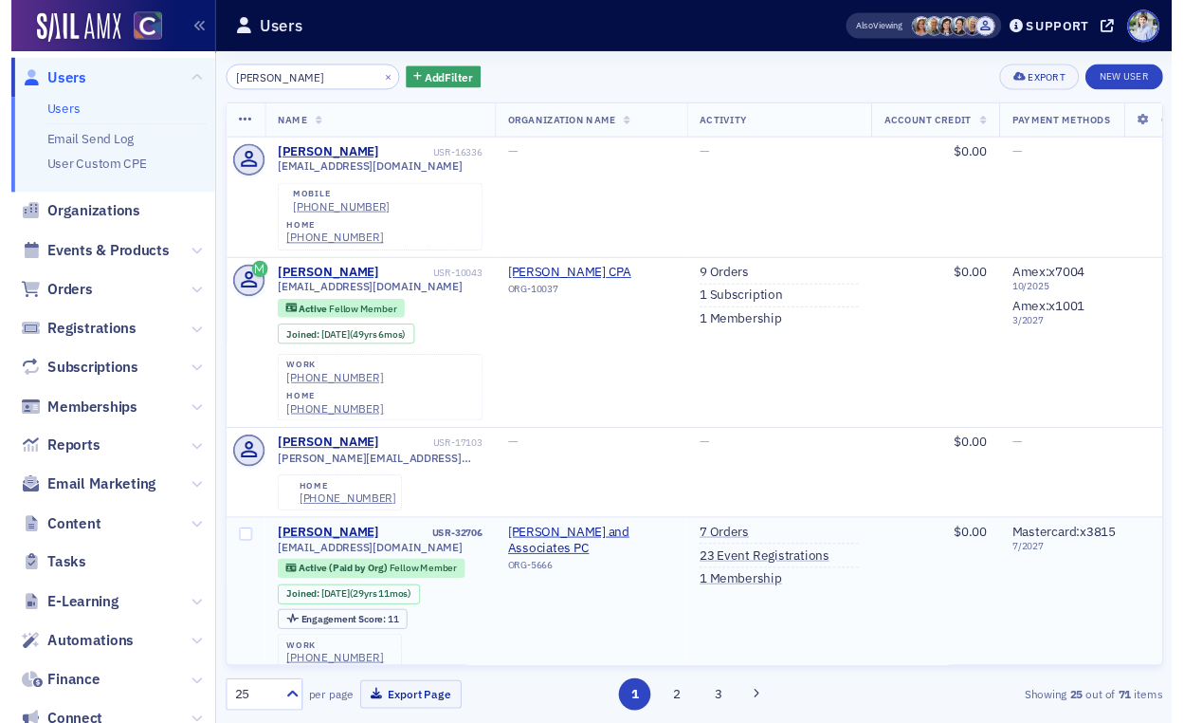
scroll to position [19, 0]
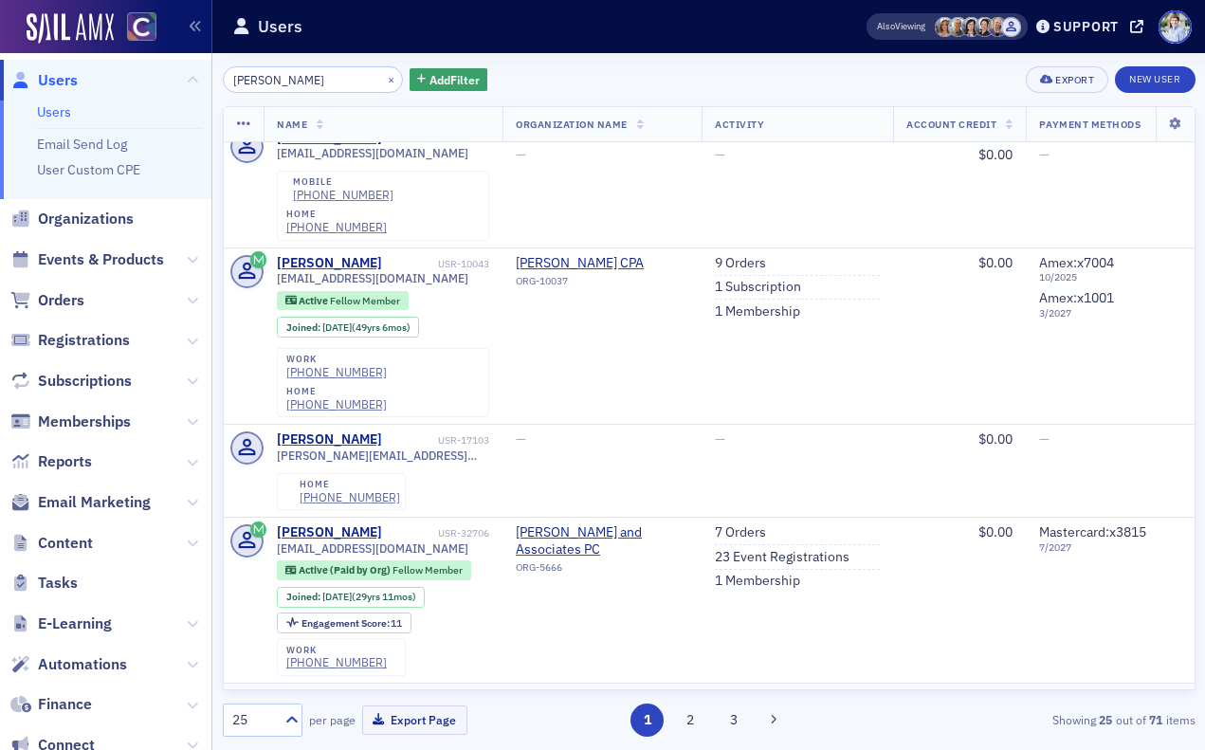
type input "bradley"
click at [772, 690] on link "10 Orders" at bounding box center [744, 698] width 59 height 17
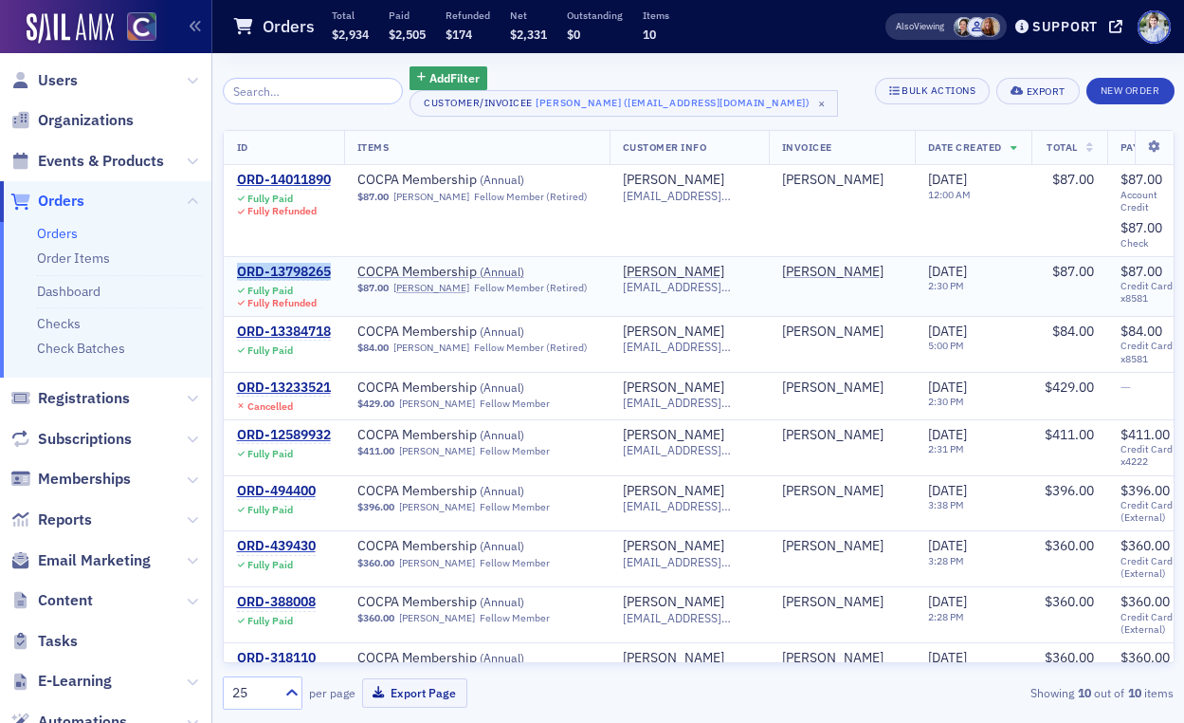
click at [273, 266] on div "ORD-13798265" at bounding box center [284, 272] width 94 height 17
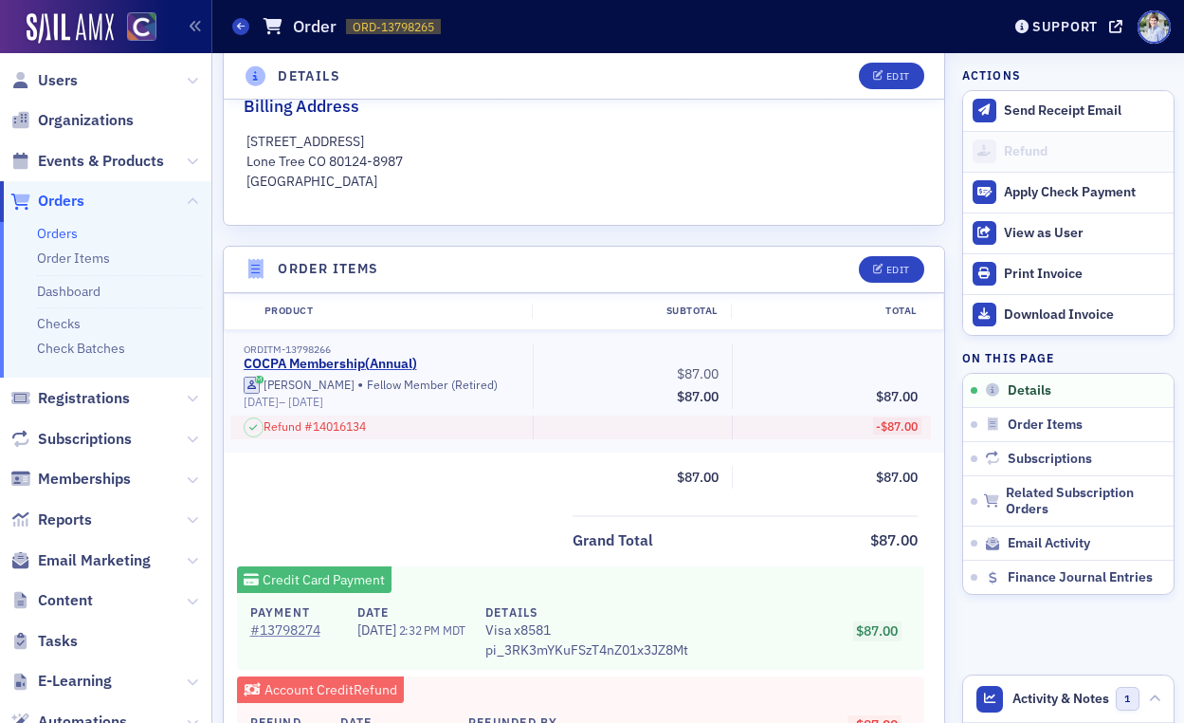
scroll to position [577, 0]
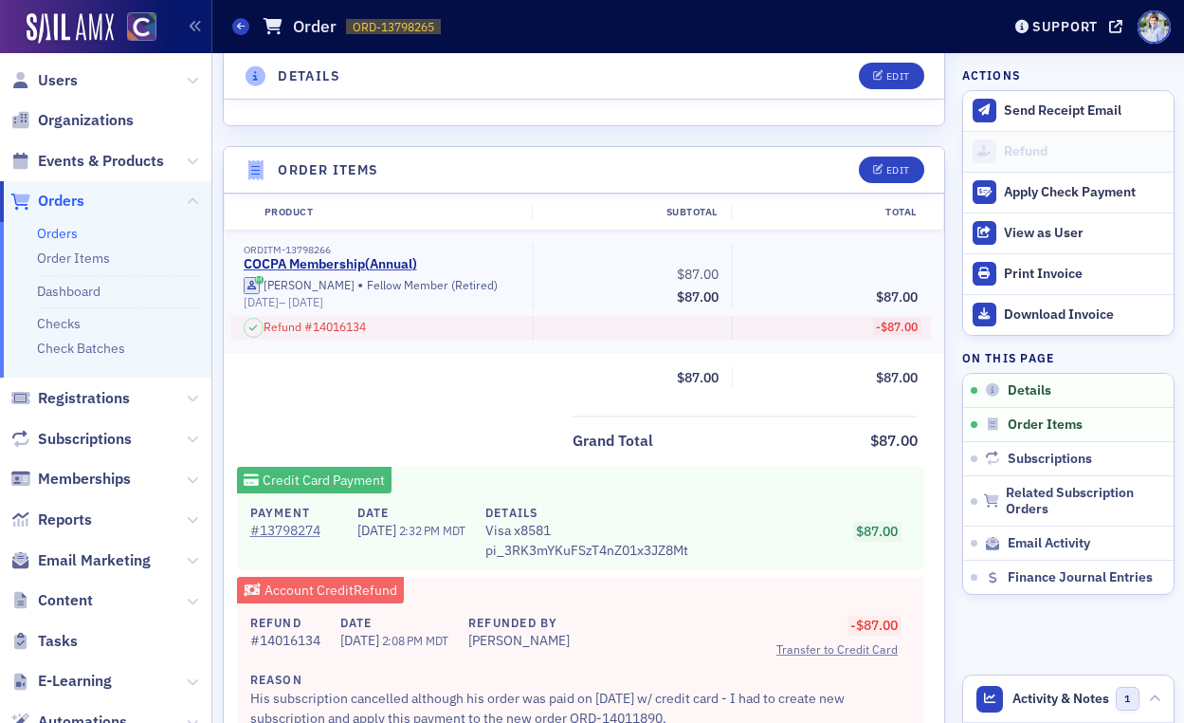
drag, startPoint x: 555, startPoint y: 138, endPoint x: 562, endPoint y: 129, distance: 12.1
click at [188, 154] on button at bounding box center [192, 161] width 11 height 21
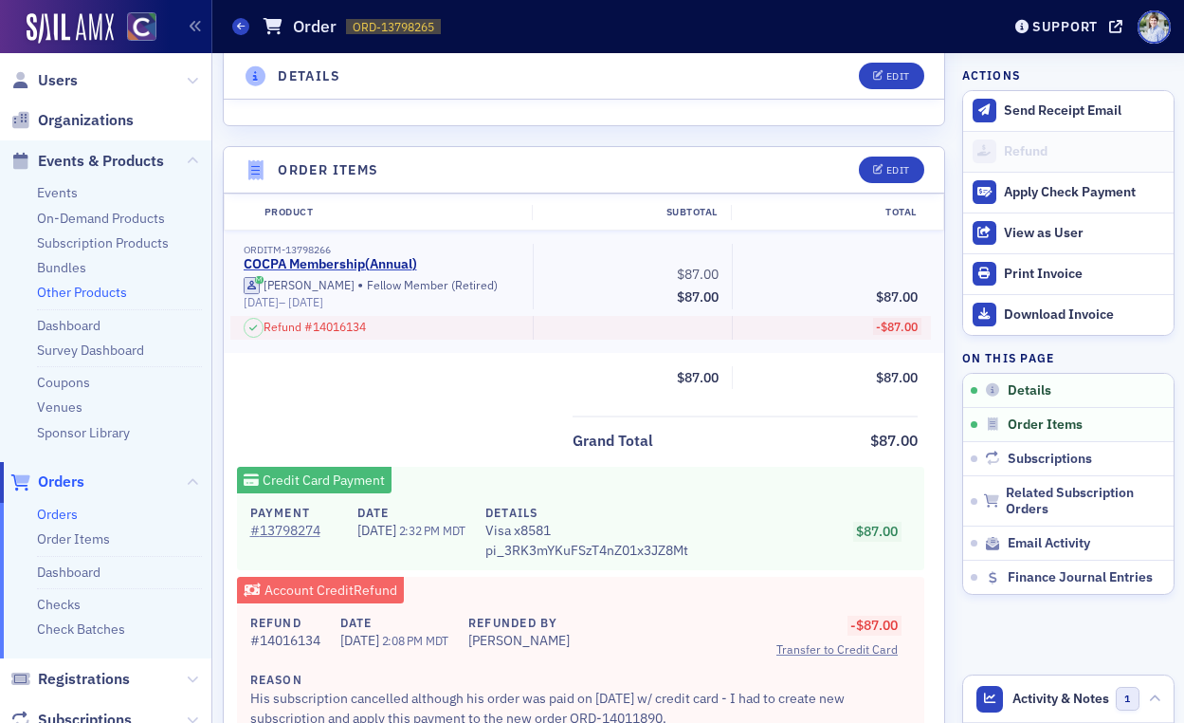
click at [64, 291] on link "Other Products" at bounding box center [82, 292] width 90 height 17
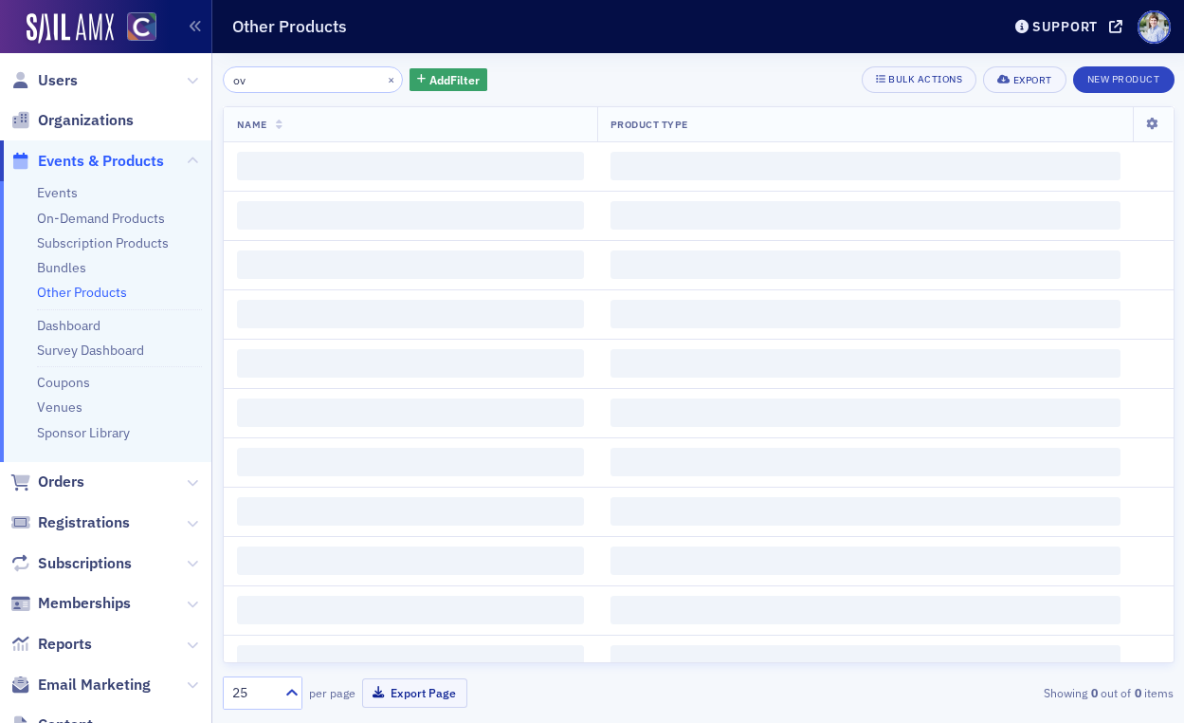
type input "o"
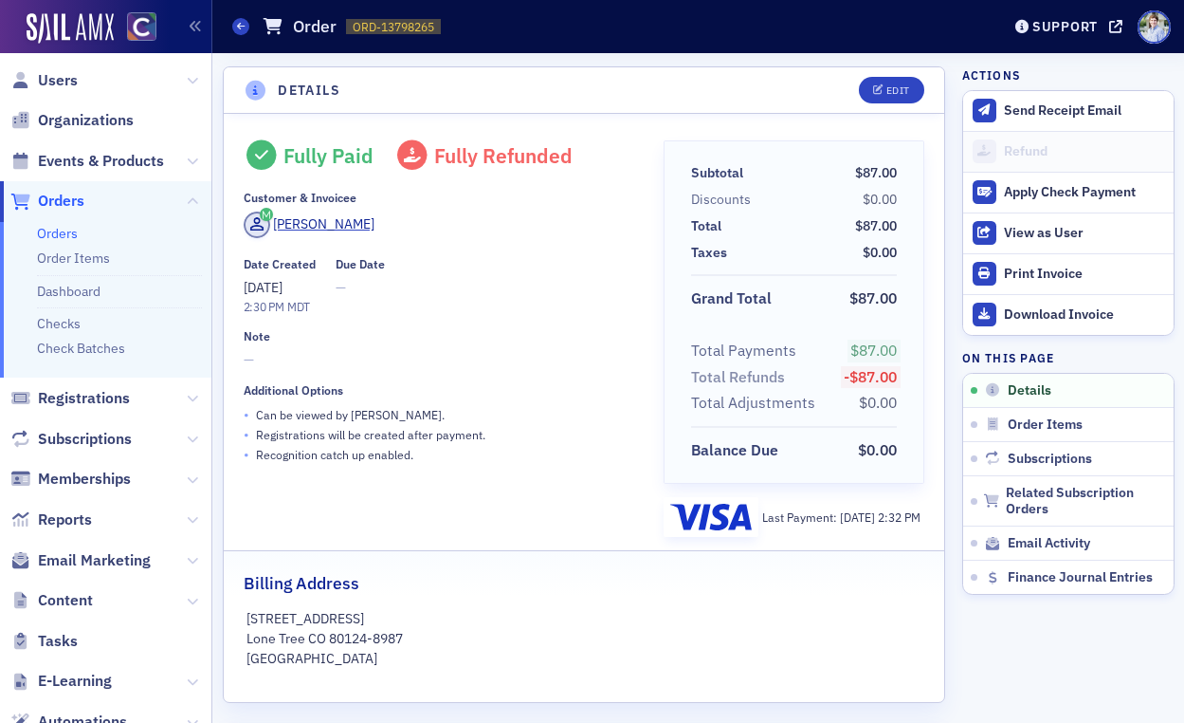
click at [479, 94] on header "Details Edit" at bounding box center [585, 90] width 722 height 46
click at [488, 84] on header "Details Edit" at bounding box center [585, 90] width 722 height 46
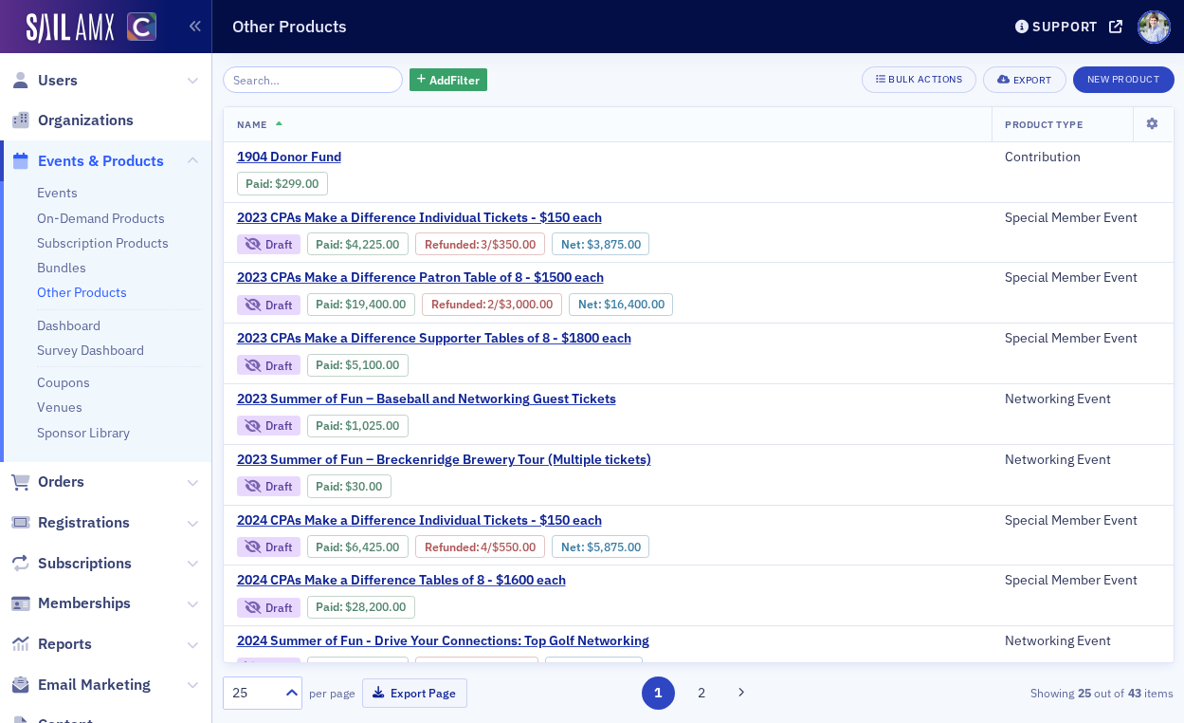
scroll to position [992, 0]
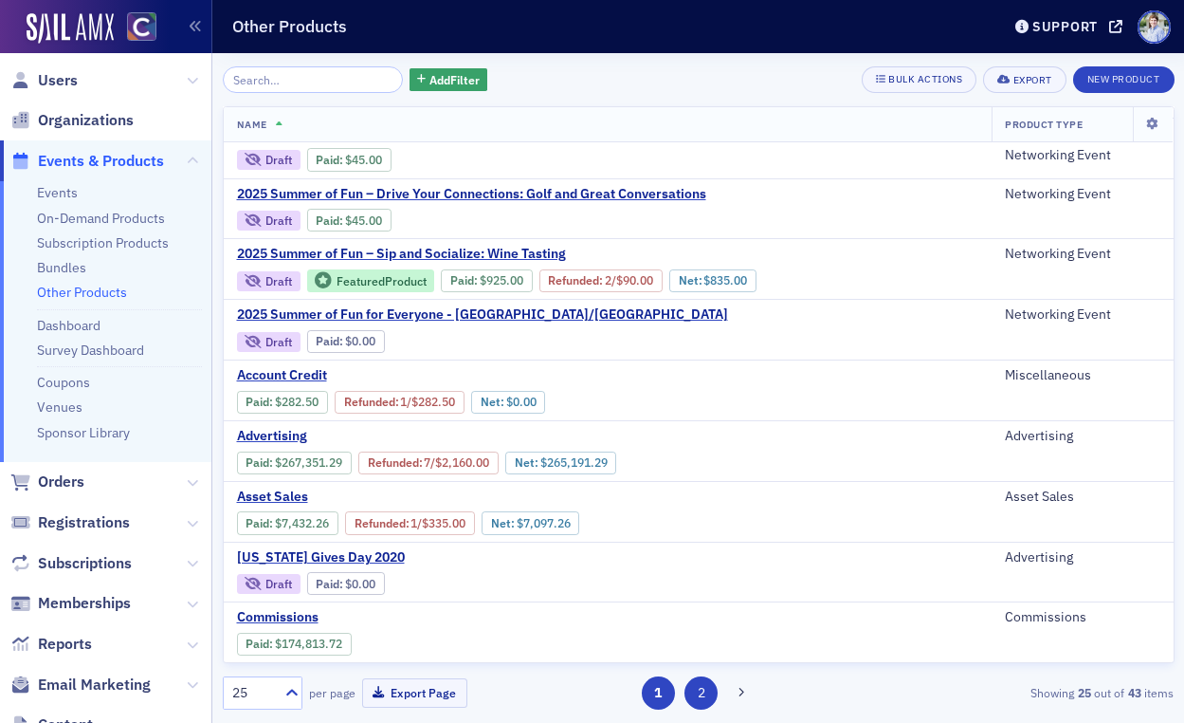
click at [705, 687] on button "2" at bounding box center [701, 692] width 33 height 33
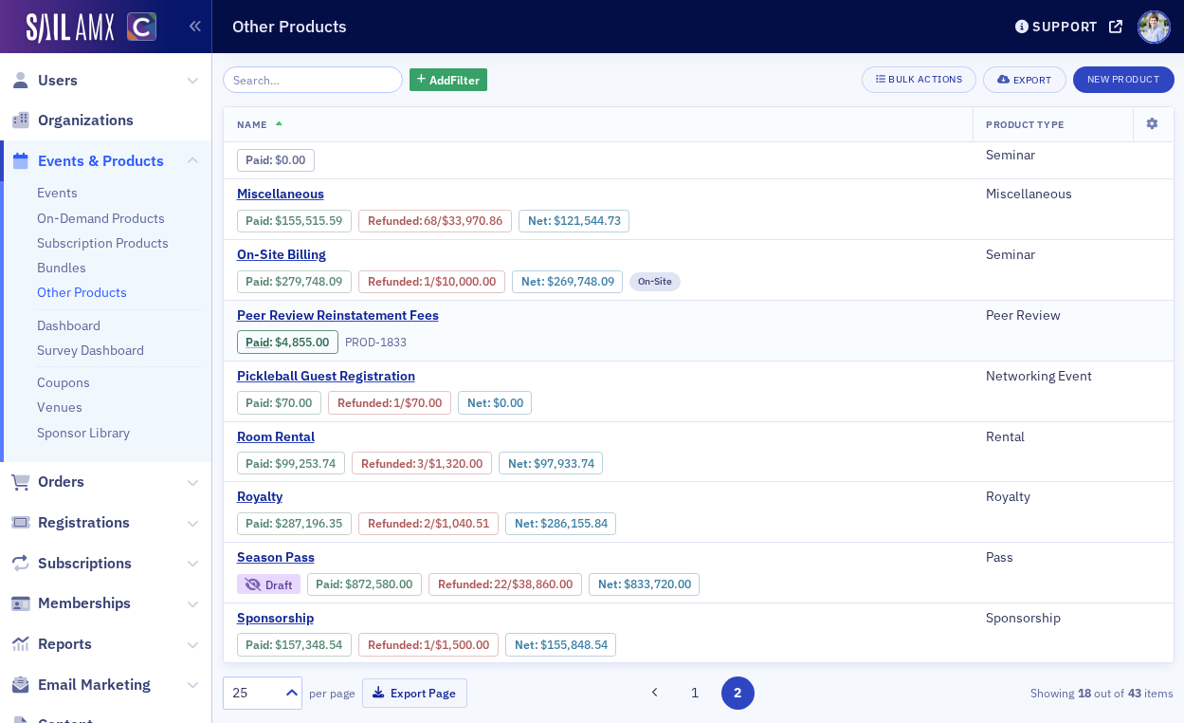
scroll to position [568, 0]
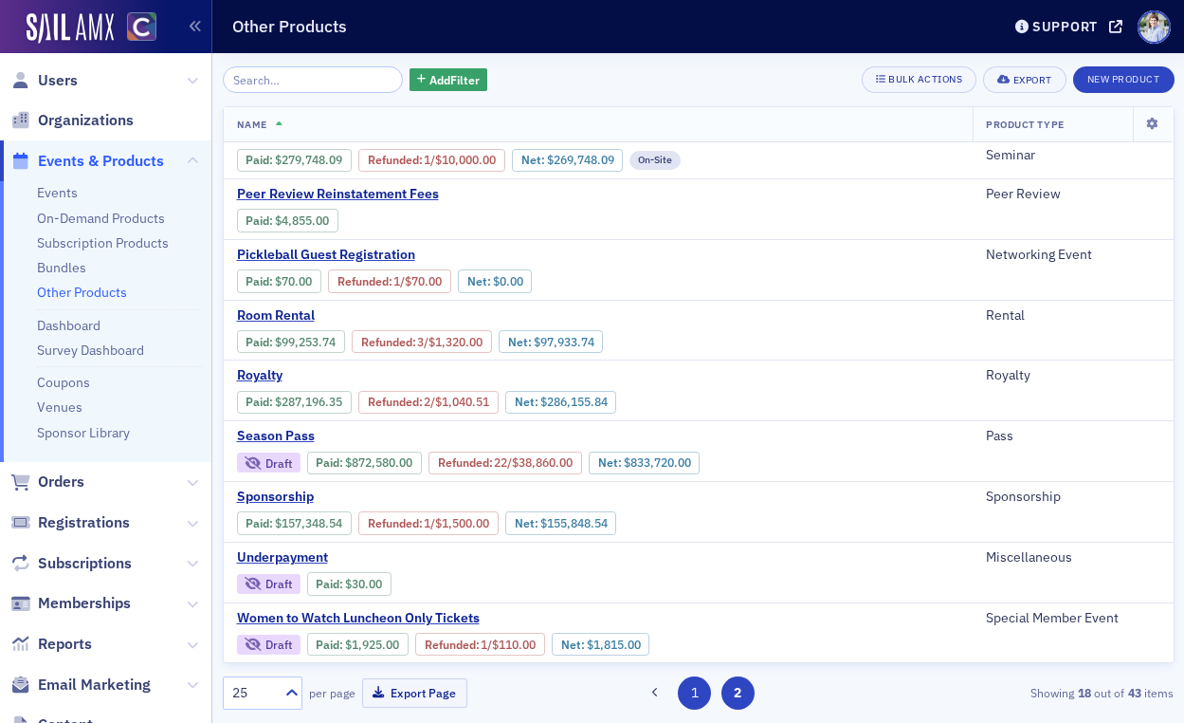
click at [697, 694] on button "1" at bounding box center [694, 692] width 33 height 33
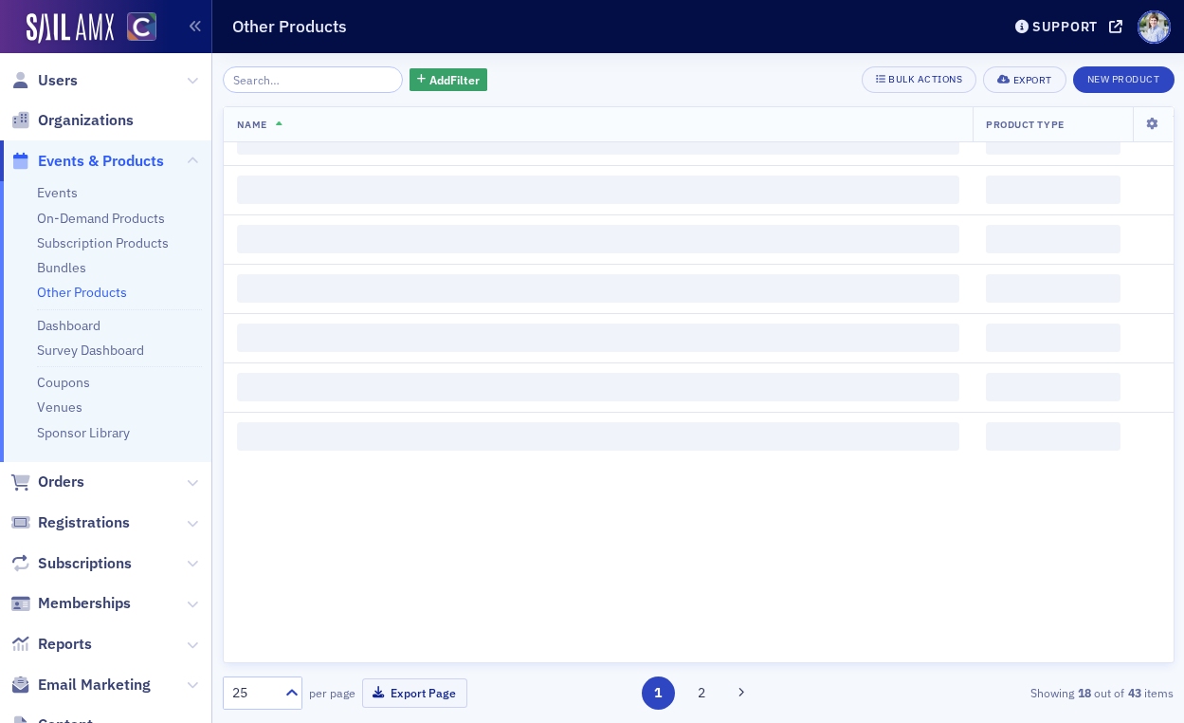
scroll to position [0, 0]
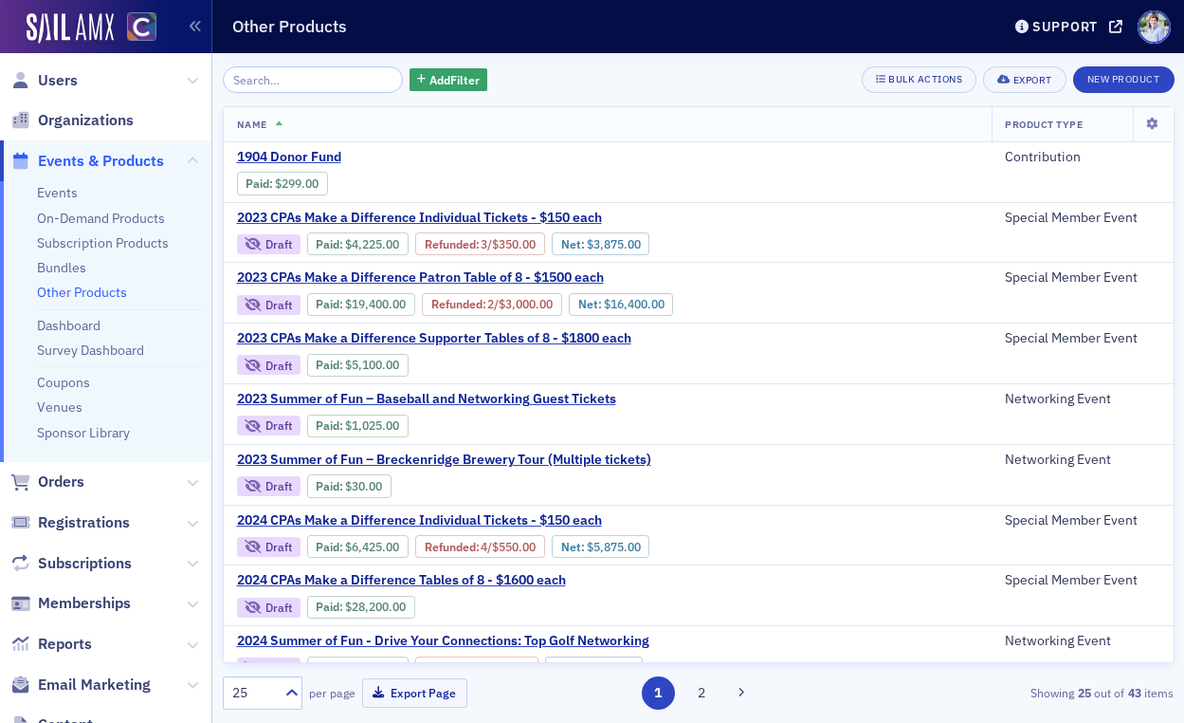
click at [311, 34] on h1 "Other Products" at bounding box center [289, 26] width 115 height 23
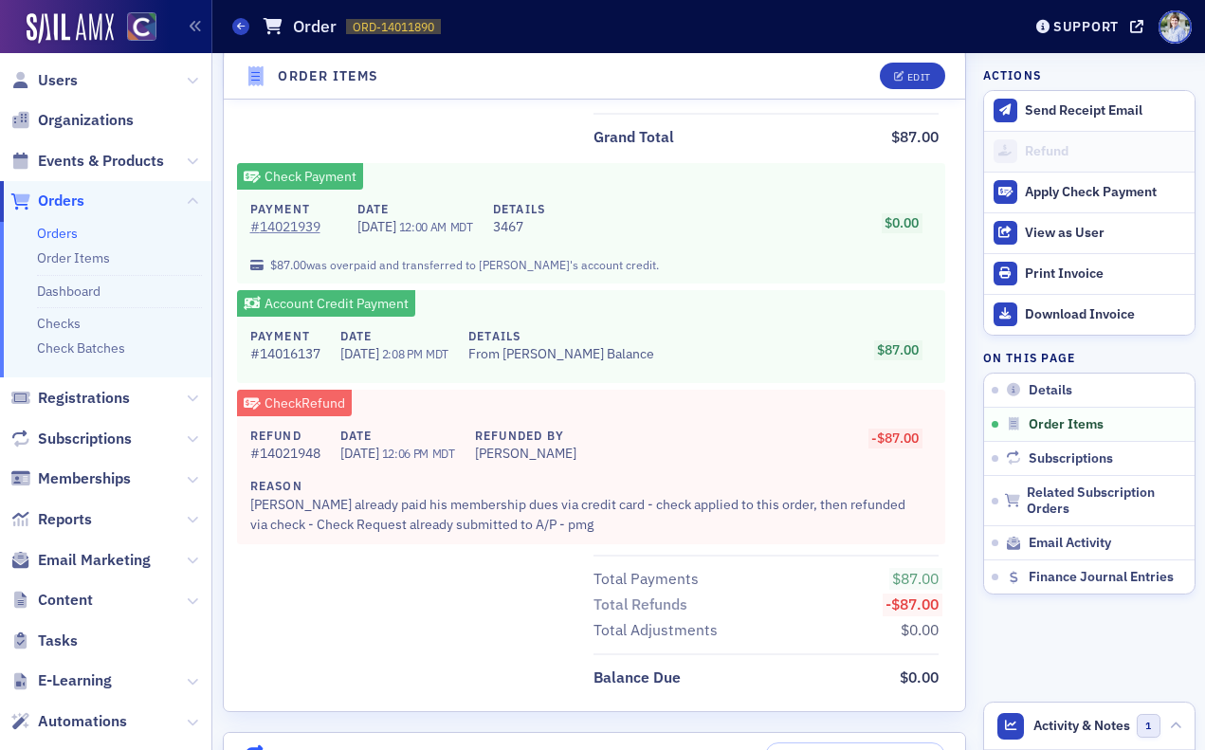
scroll to position [778, 0]
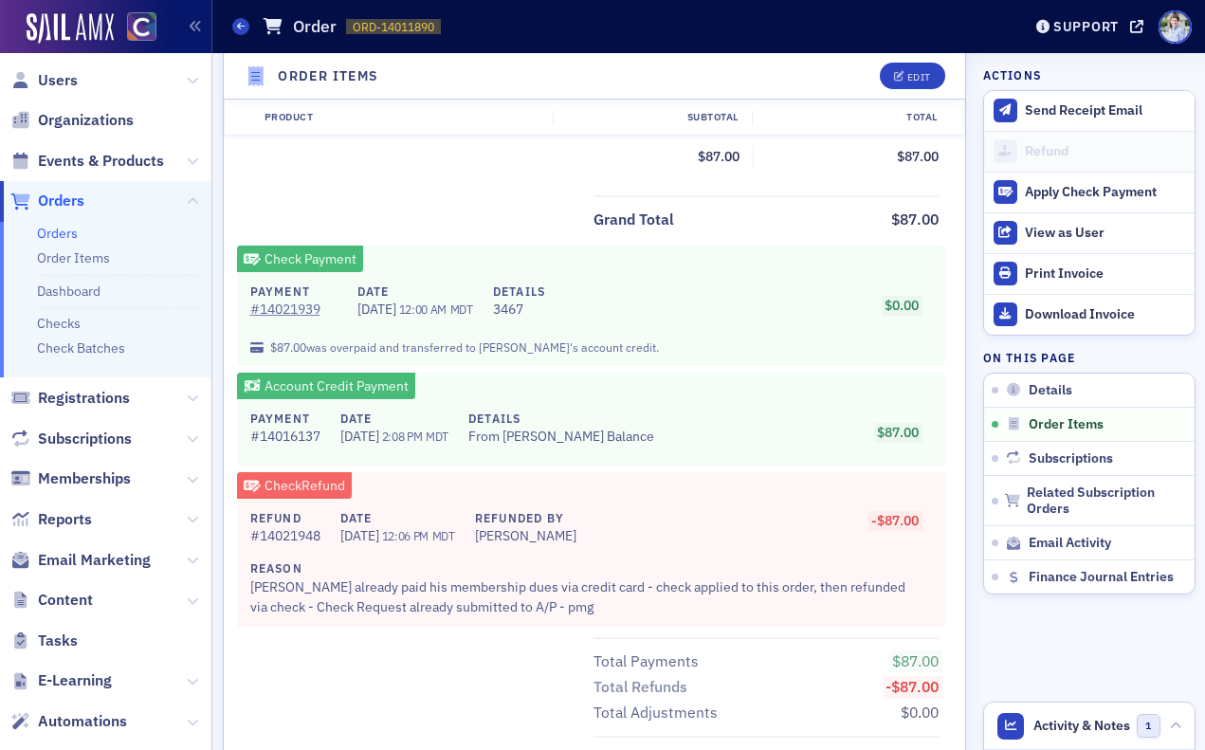
drag, startPoint x: 352, startPoint y: 486, endPoint x: 431, endPoint y: 489, distance: 79.7
click at [431, 489] on div "Check Refund Refund # 14021948 Date [DATE] 12:06 PM MDT Refunded By [PERSON_NAM…" at bounding box center [591, 549] width 709 height 155
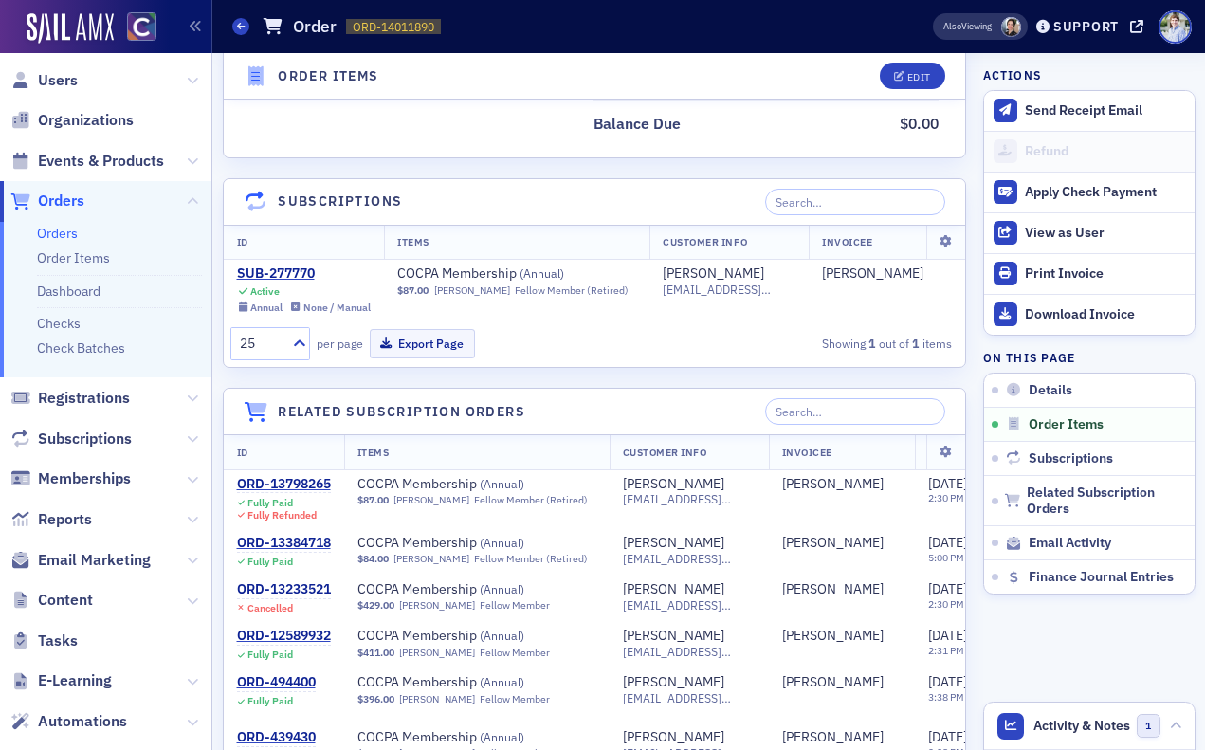
scroll to position [2029, 0]
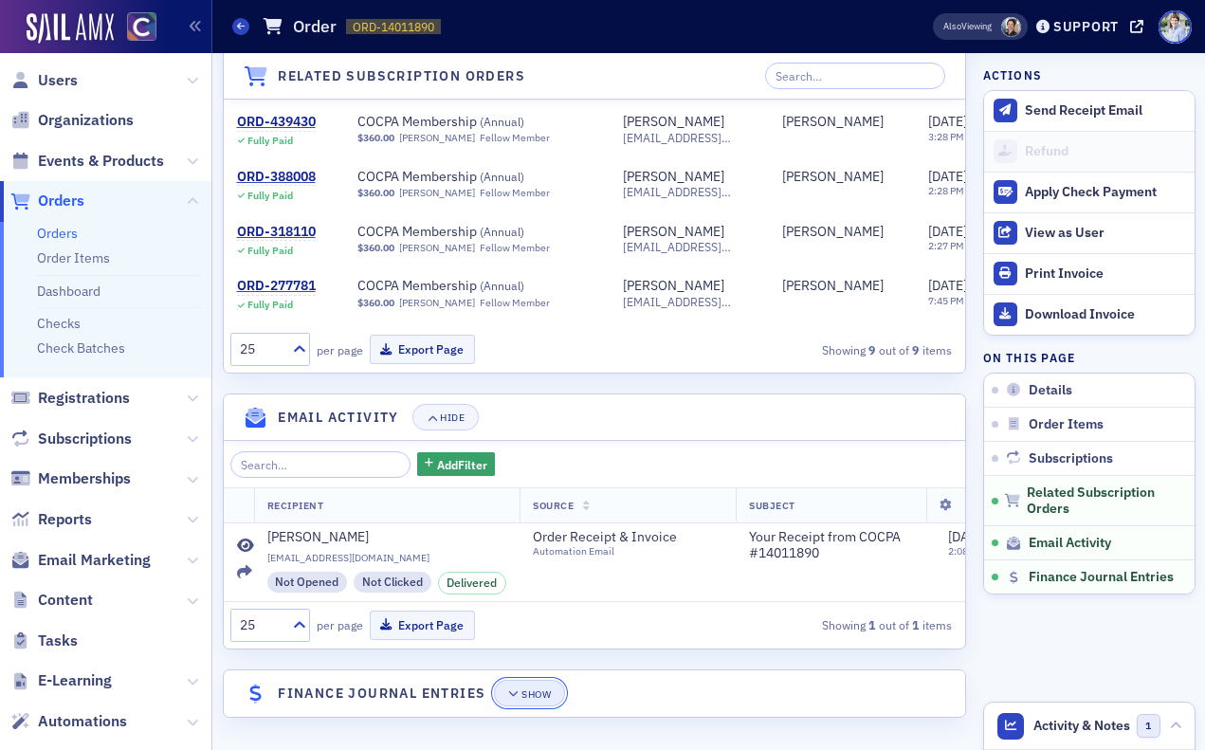
click at [553, 682] on button "Show" at bounding box center [529, 693] width 71 height 27
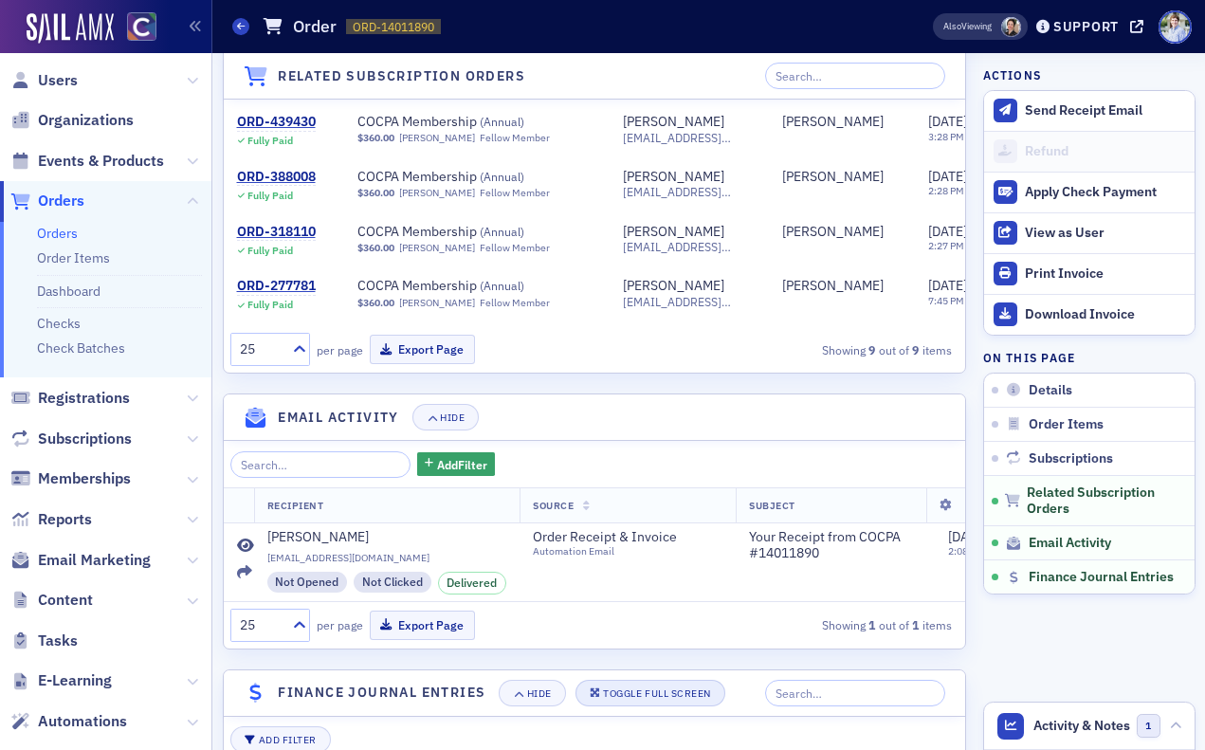
click at [614, 690] on div "Toggle Full Screen" at bounding box center [656, 693] width 107 height 10
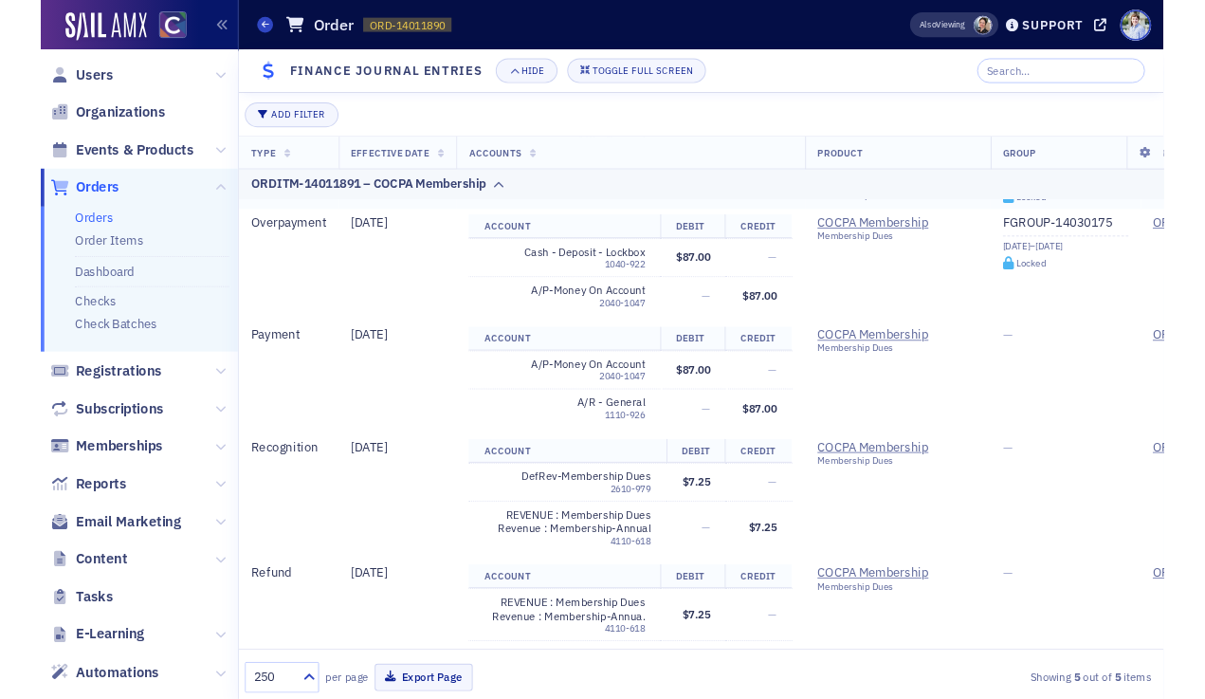
scroll to position [191, 0]
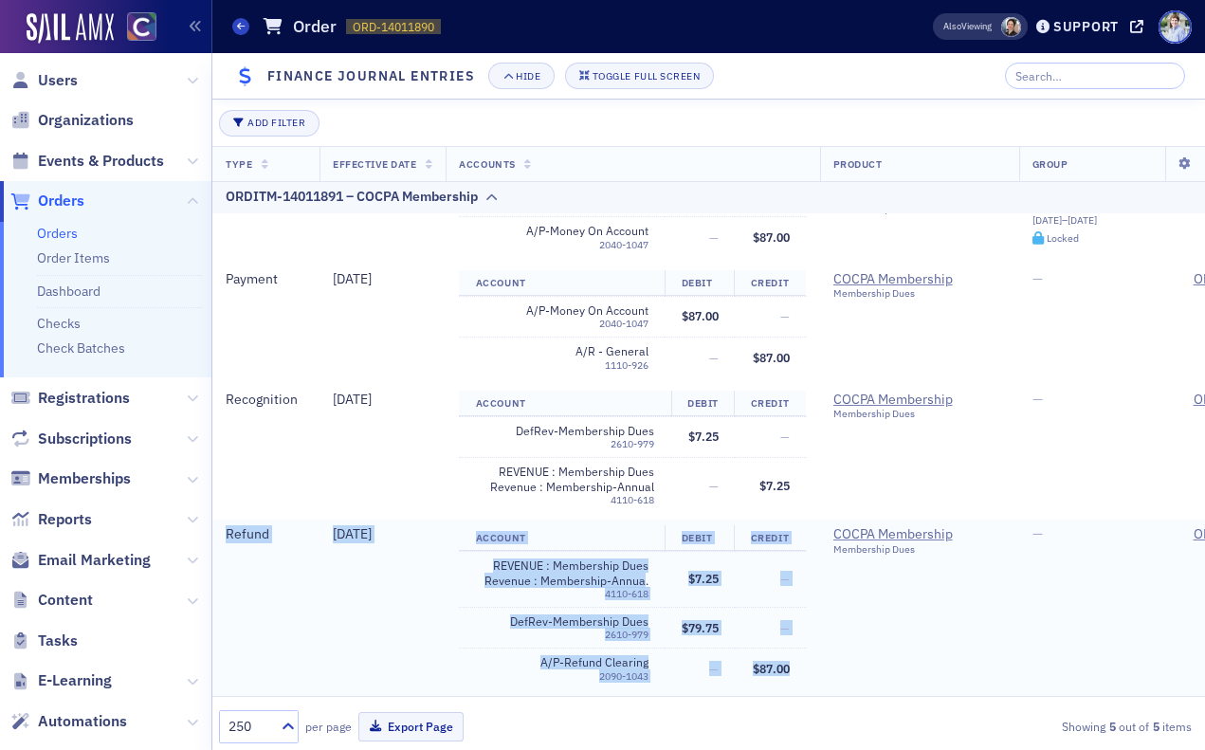
drag, startPoint x: 783, startPoint y: 673, endPoint x: 229, endPoint y: 529, distance: 573.2
click at [224, 527] on tr "Refund [DATE] Account Debit Credit REVENUE : Membership Dues Revenue : Membersh…" at bounding box center [919, 608] width 1414 height 176
click at [229, 529] on span "Refund" at bounding box center [248, 533] width 44 height 17
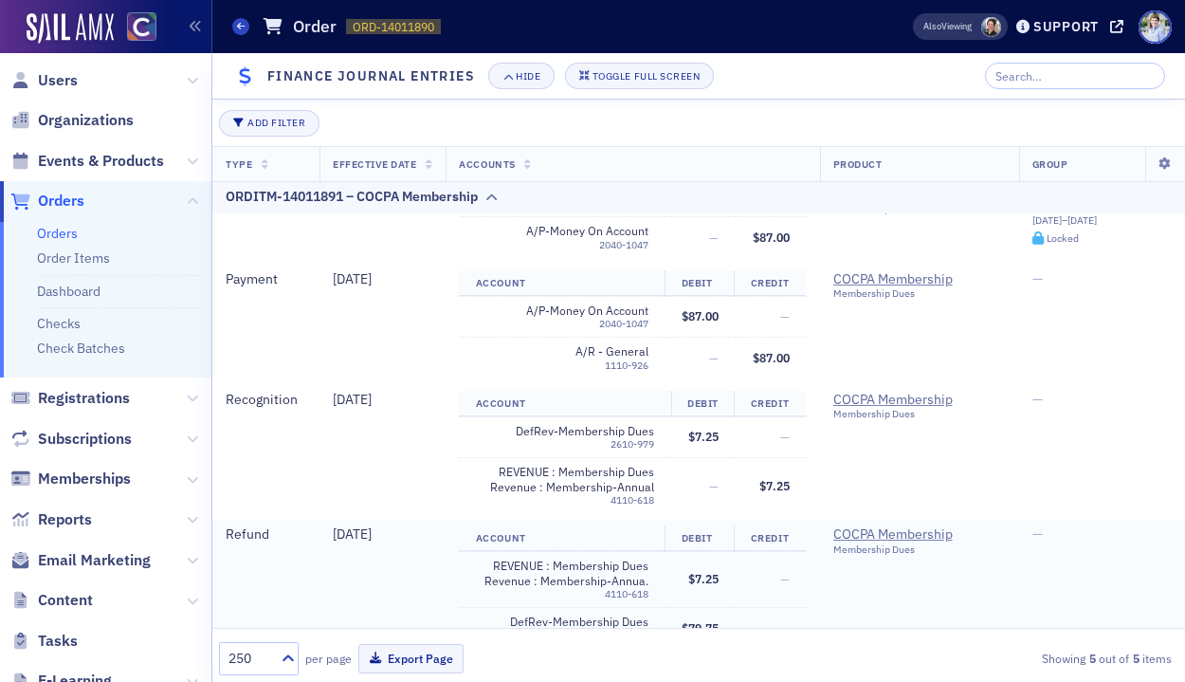
scroll to position [259, 0]
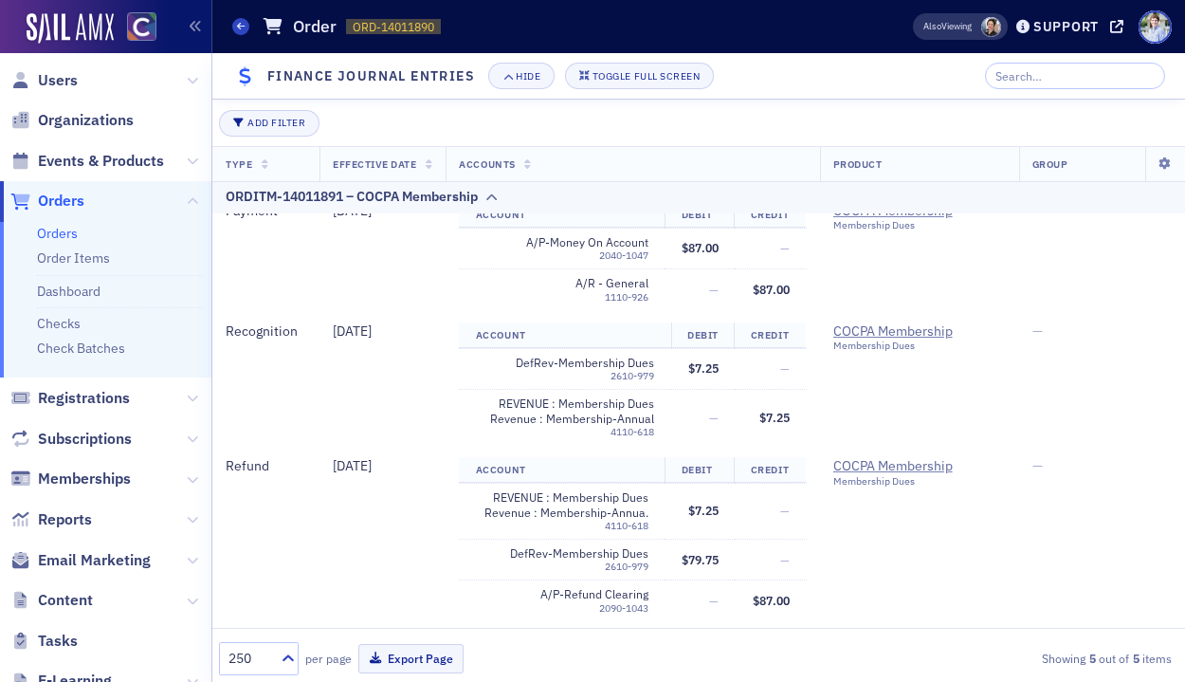
click at [656, 653] on div "250 per page Export Page Showing 5 out of 5 items" at bounding box center [695, 658] width 953 height 33
click at [842, 64] on header "Finance Journal Entries Hide Toggle Full Screen" at bounding box center [698, 76] width 973 height 46
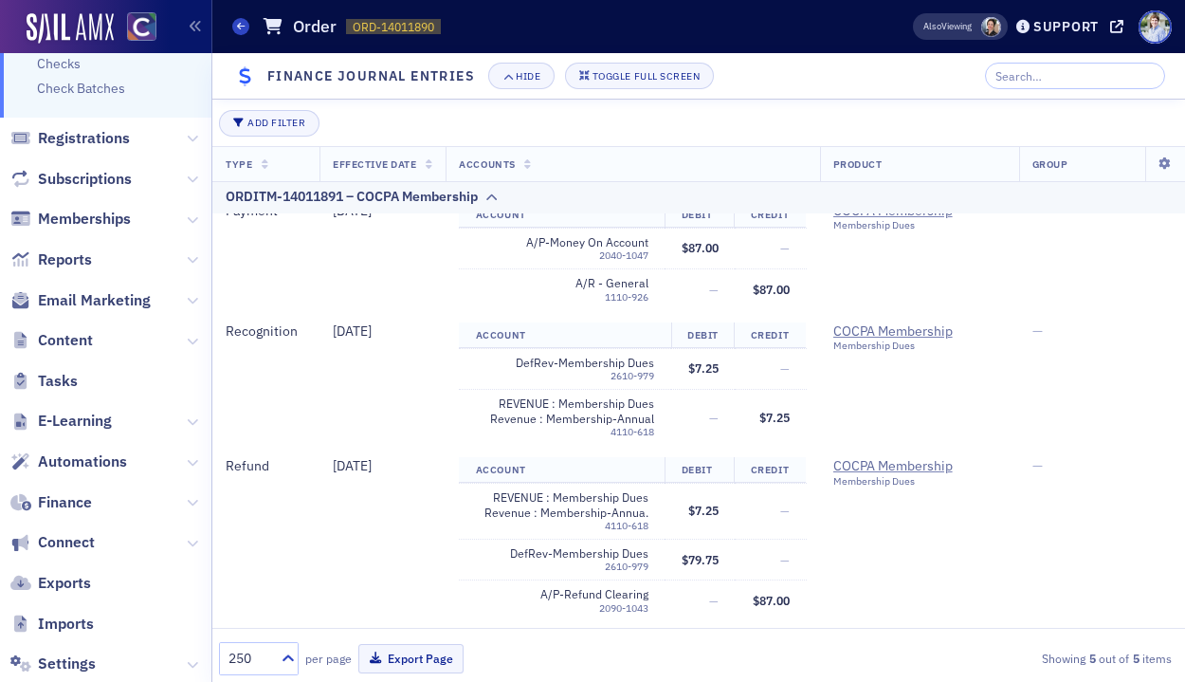
scroll to position [326, 0]
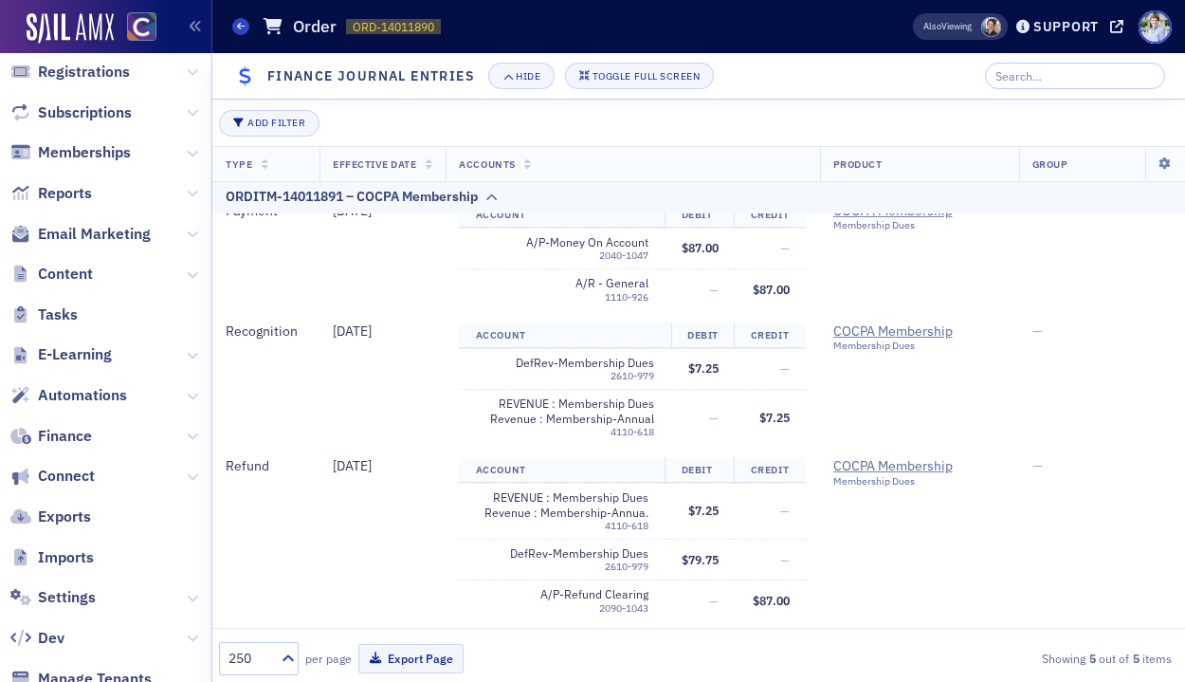
click at [184, 433] on span "Finance" at bounding box center [105, 435] width 211 height 41
click at [187, 433] on icon at bounding box center [192, 436] width 11 height 11
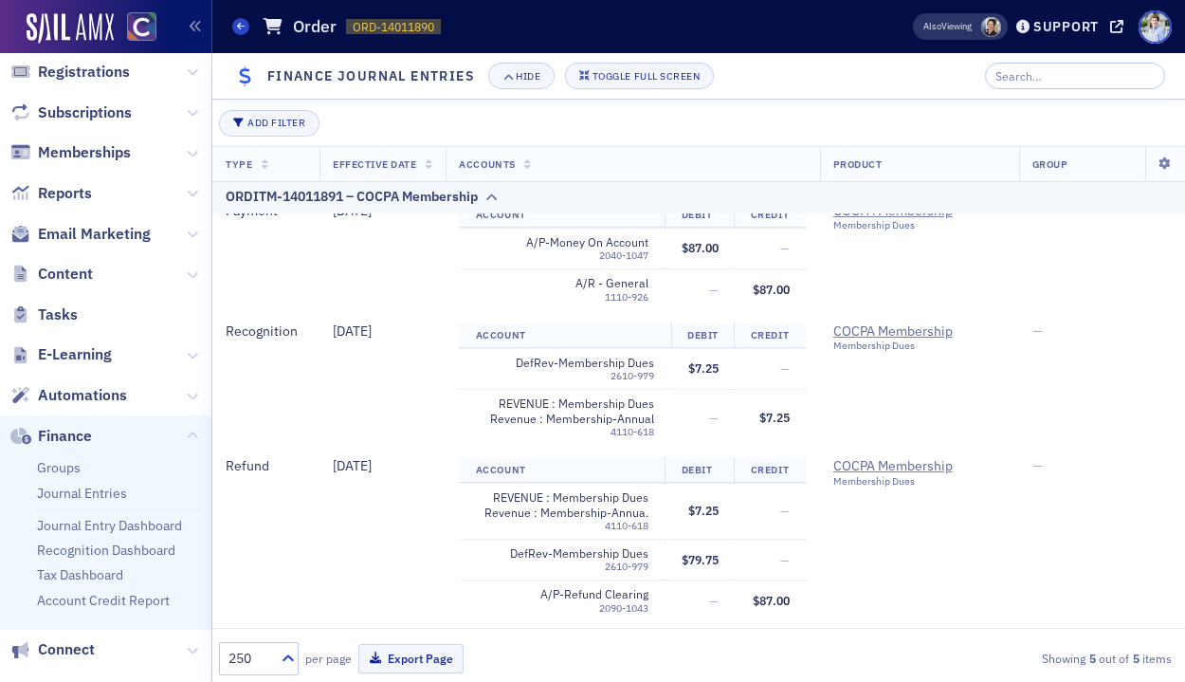
click at [679, 16] on div "Orders Order ORD-14011890 14011890" at bounding box center [542, 27] width 621 height 36
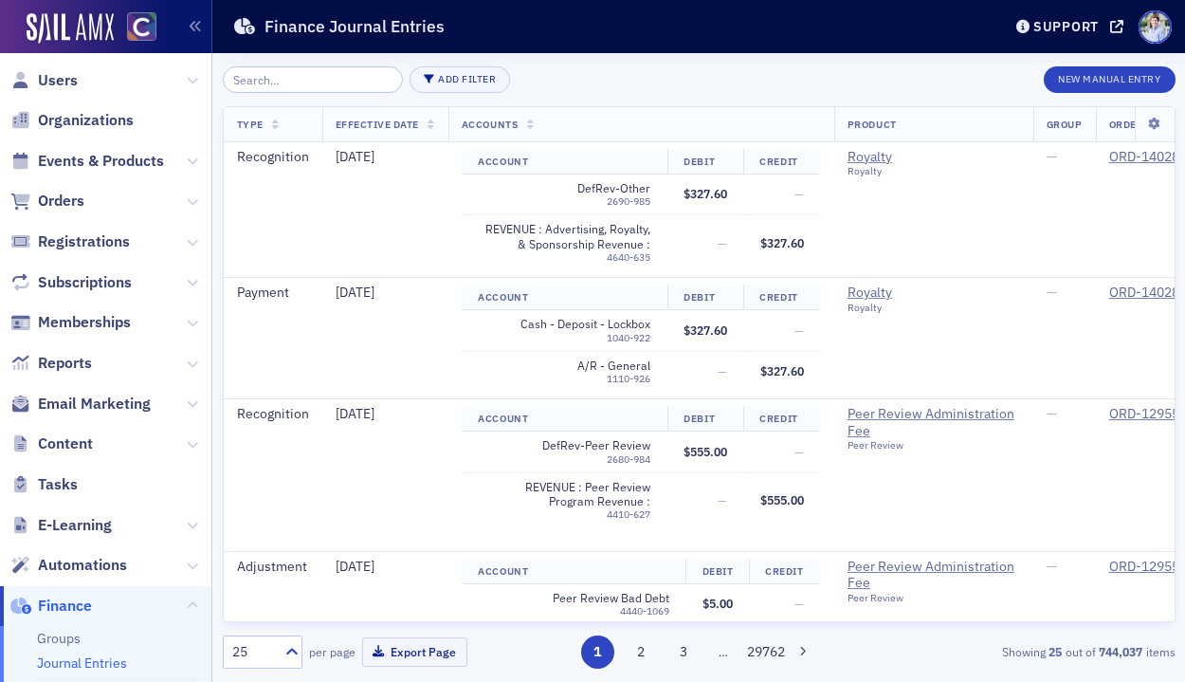
click at [601, 53] on div "Add Filter New Manual Entry Type Effective Date Accounts Product Group Order Or…" at bounding box center [699, 367] width 953 height 629
click at [602, 32] on div "Finance Journal Entries" at bounding box center [602, 27] width 741 height 36
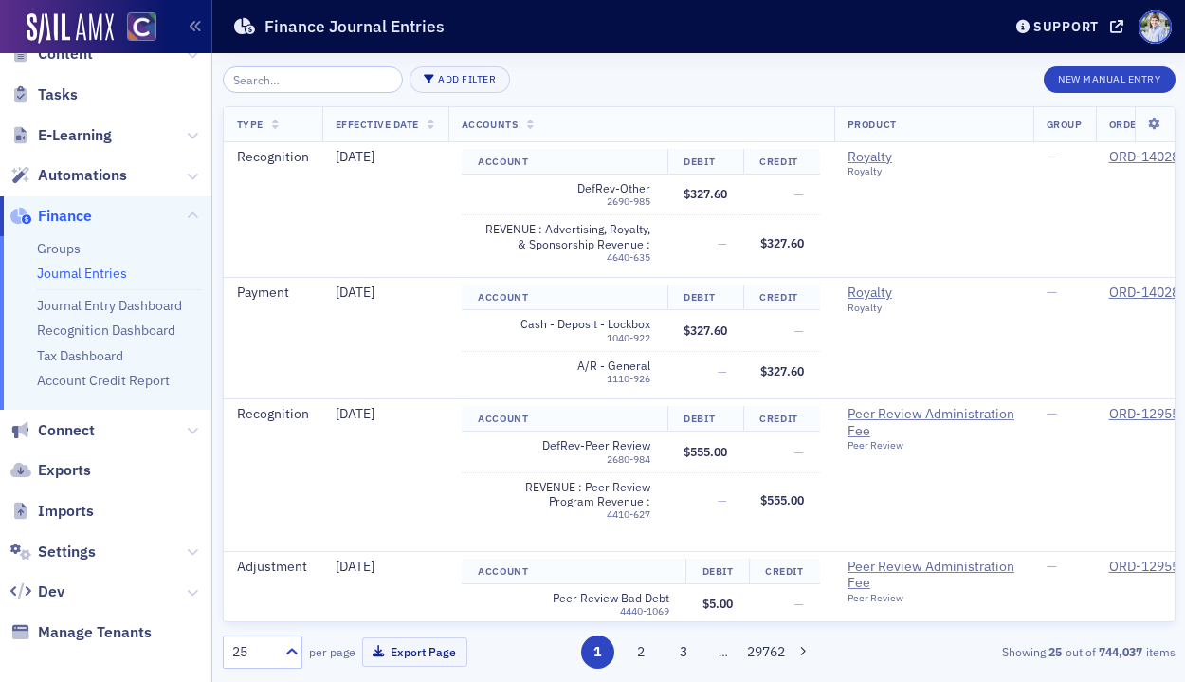
scroll to position [400, 0]
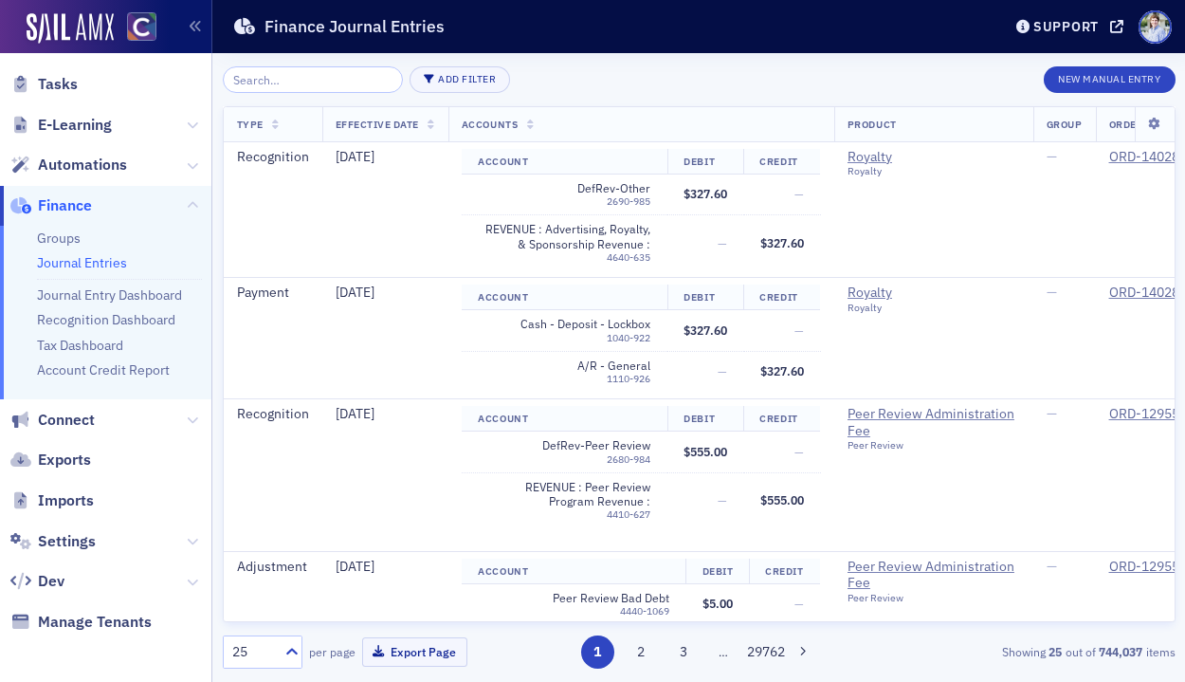
click at [163, 205] on span "Finance" at bounding box center [105, 206] width 211 height 41
click at [1124, 79] on button "New Manual Entry" at bounding box center [1109, 79] width 131 height 27
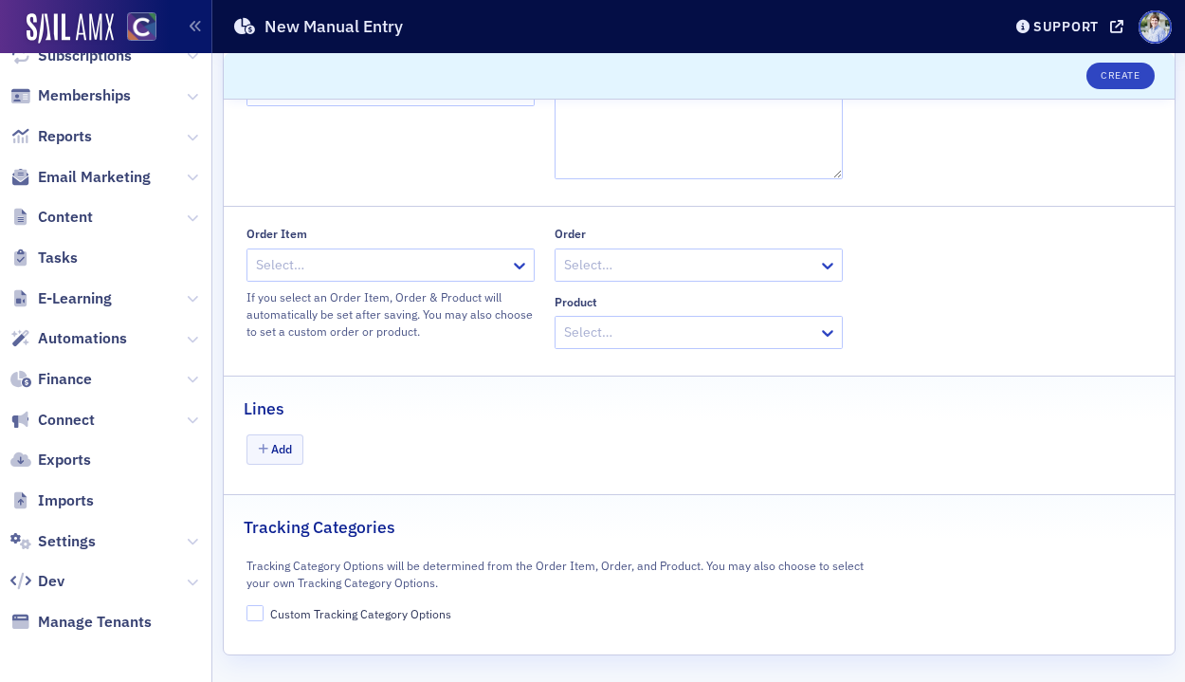
scroll to position [95, 0]
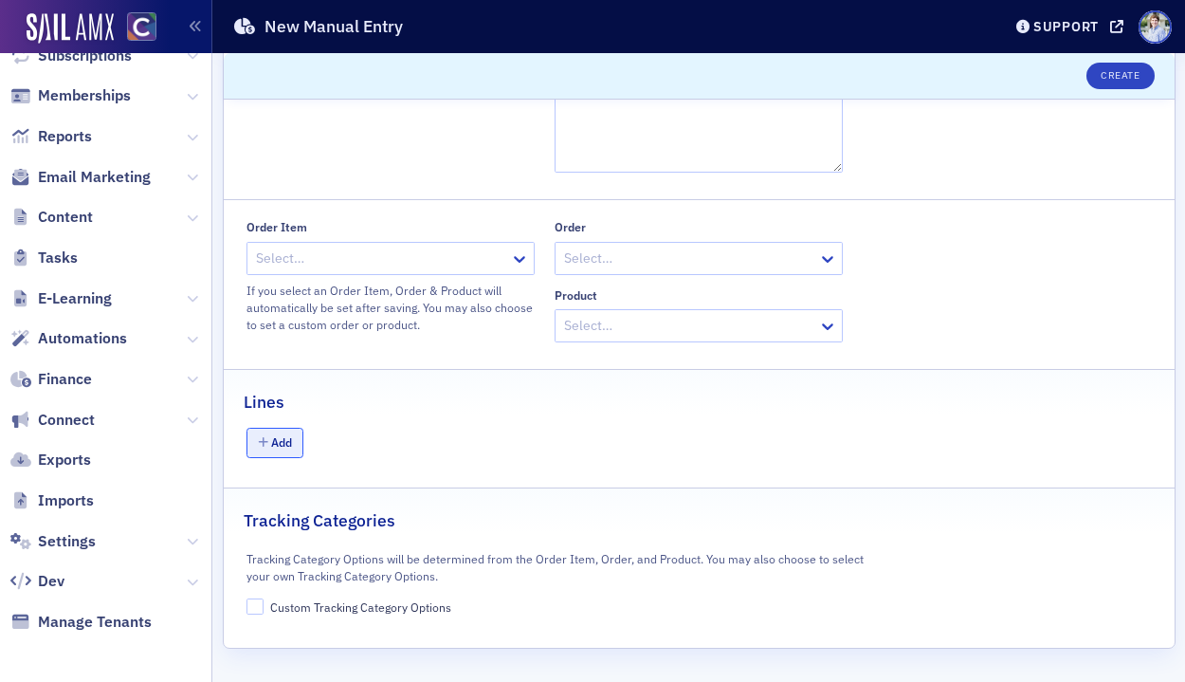
click at [267, 441] on button "Add" at bounding box center [275, 442] width 57 height 29
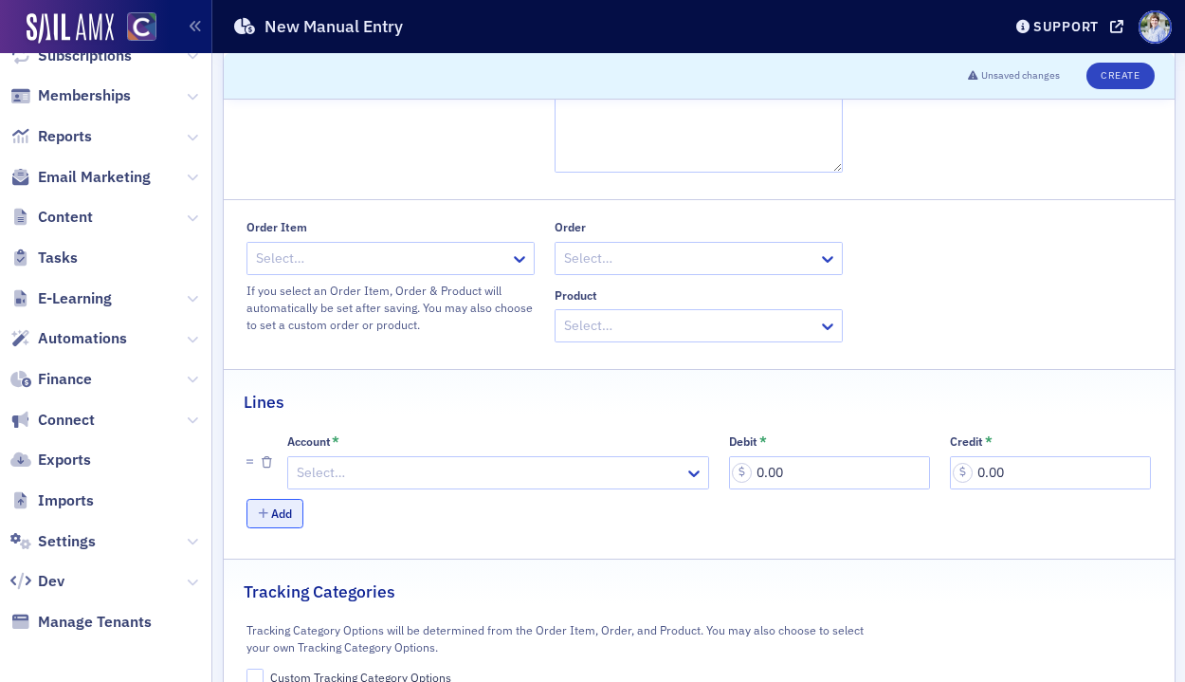
click at [297, 517] on button "Add" at bounding box center [275, 513] width 57 height 29
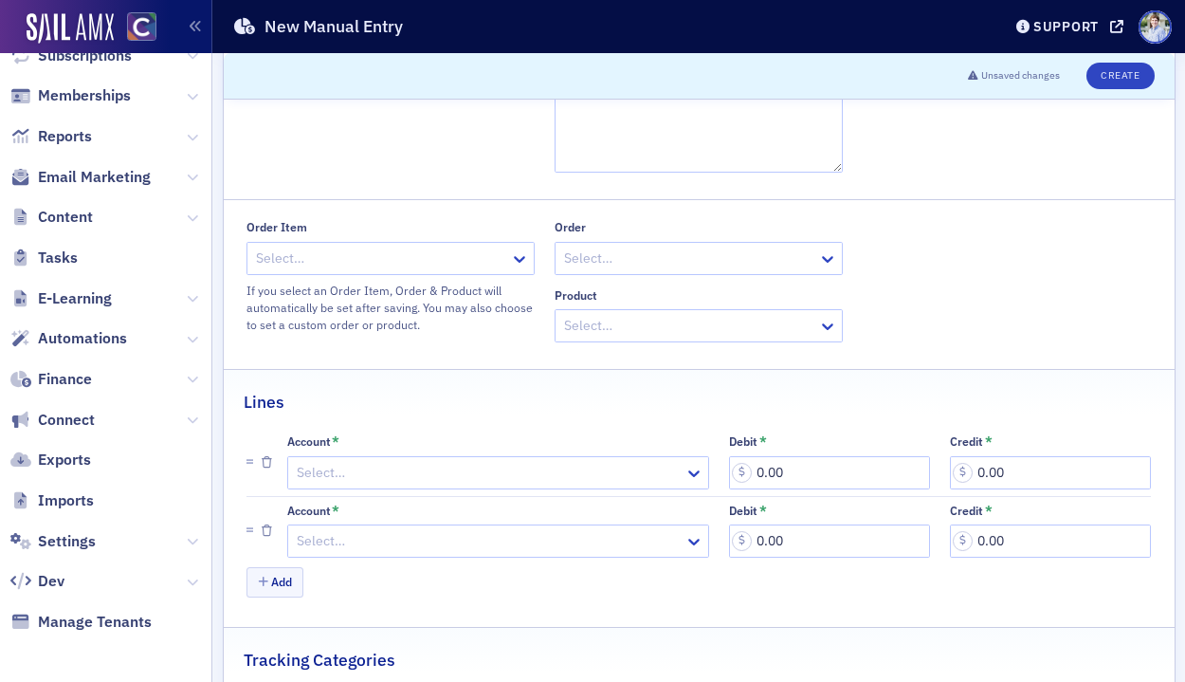
click at [405, 482] on div at bounding box center [489, 473] width 388 height 24
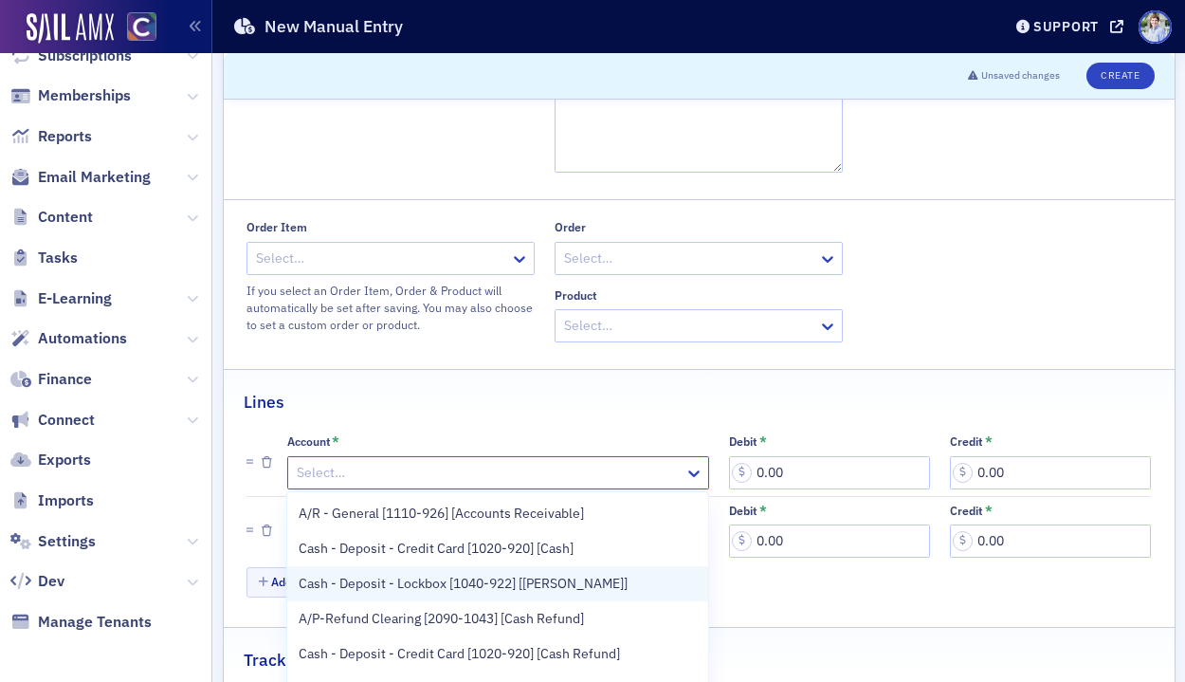
scroll to position [160, 0]
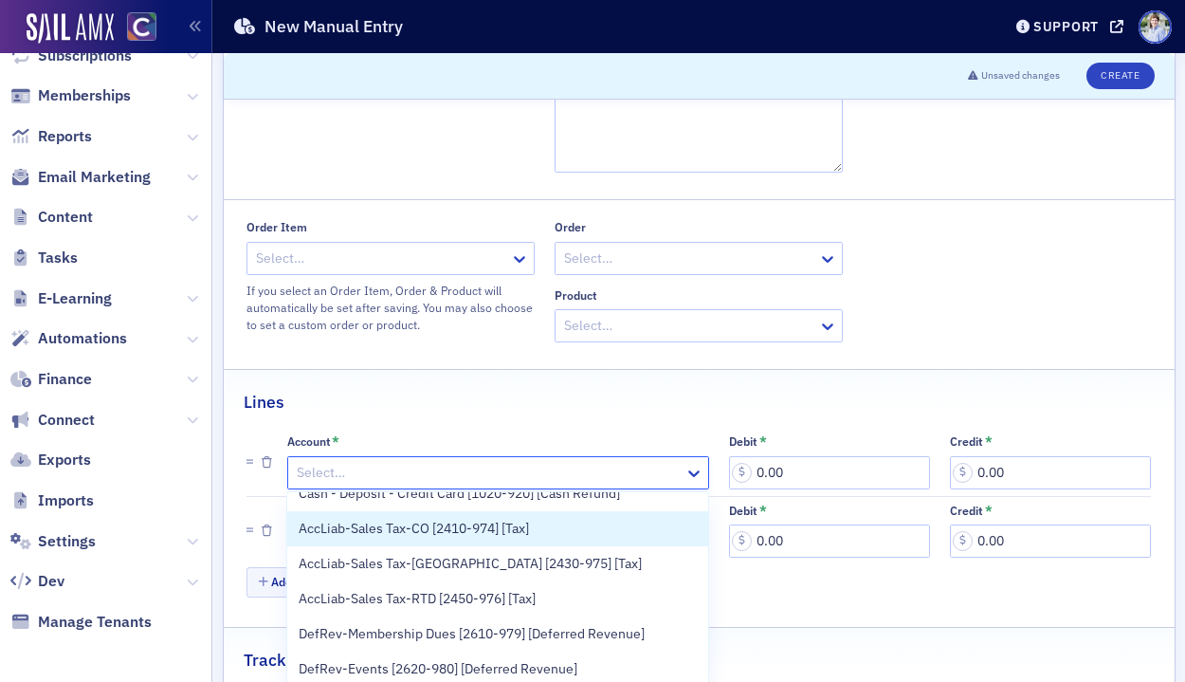
click at [441, 542] on div "AccLiab-Sales Tax-CO [2410-974] [Tax]" at bounding box center [497, 528] width 420 height 35
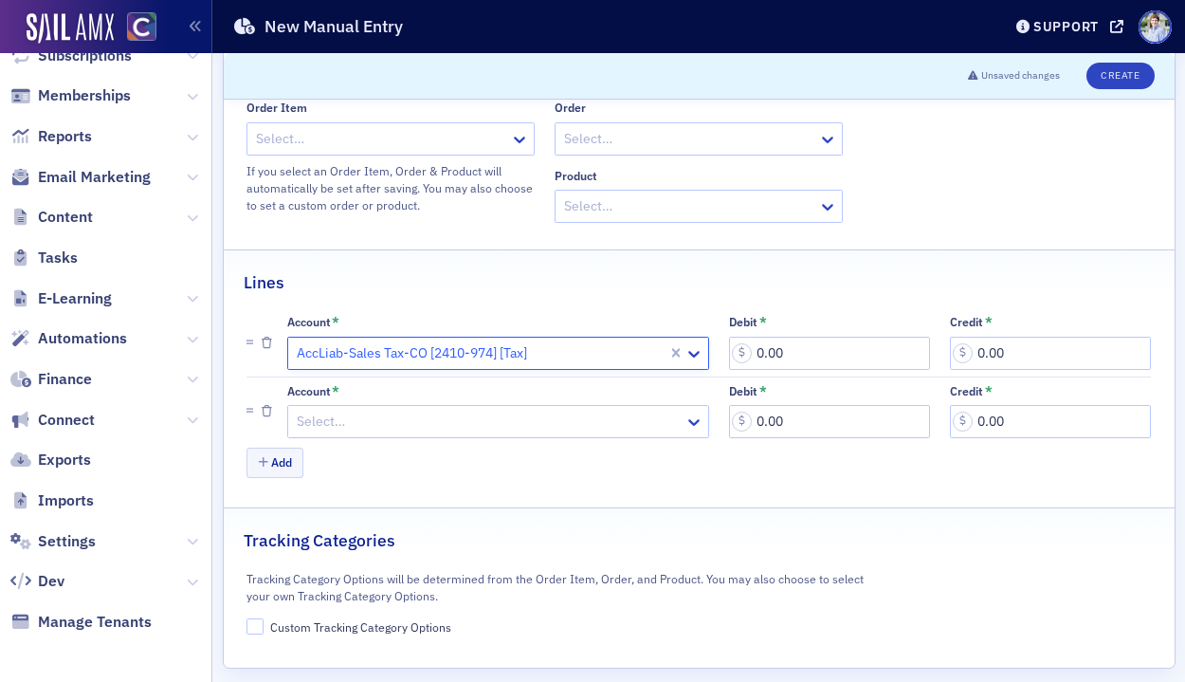
scroll to position [234, 0]
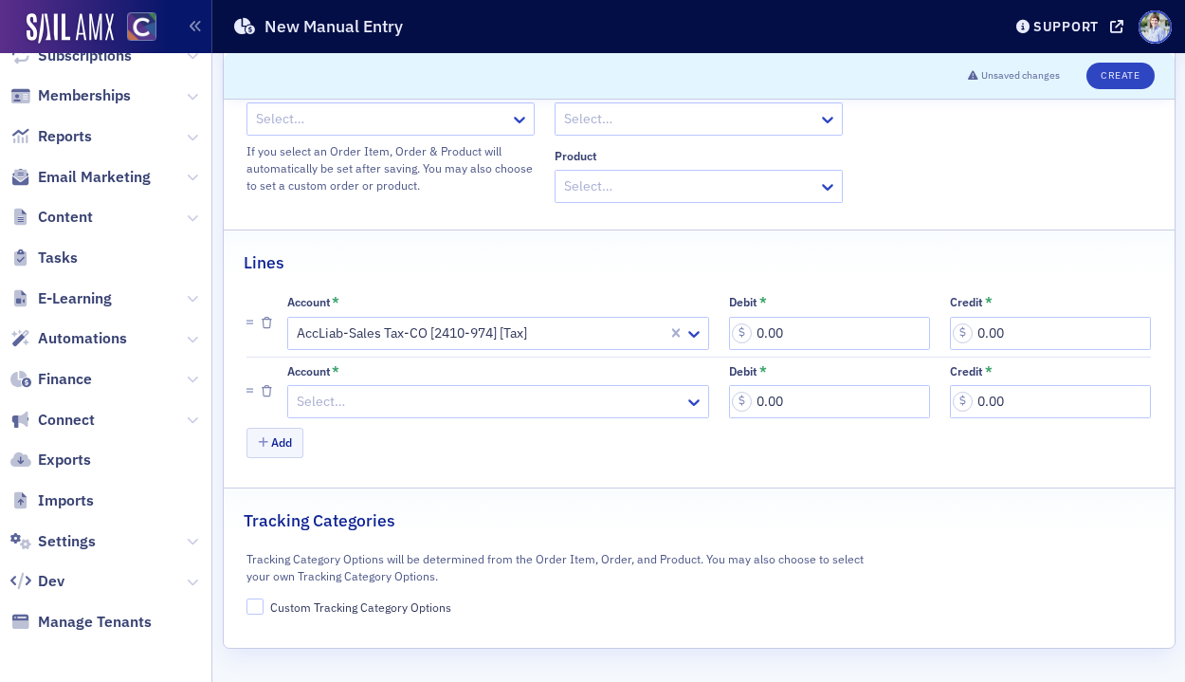
click at [367, 599] on div "Custom Tracking Category Options" at bounding box center [360, 607] width 181 height 16
click at [264, 599] on input "Custom Tracking Category Options" at bounding box center [255, 606] width 17 height 17
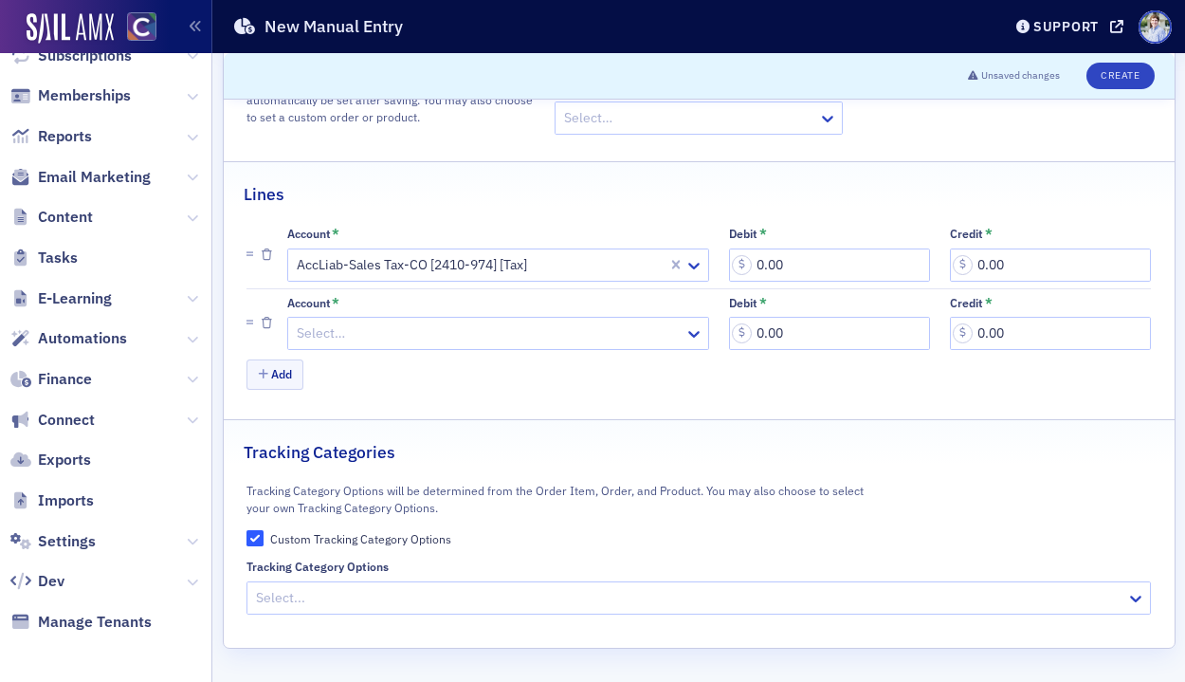
click at [422, 588] on div at bounding box center [689, 598] width 871 height 24
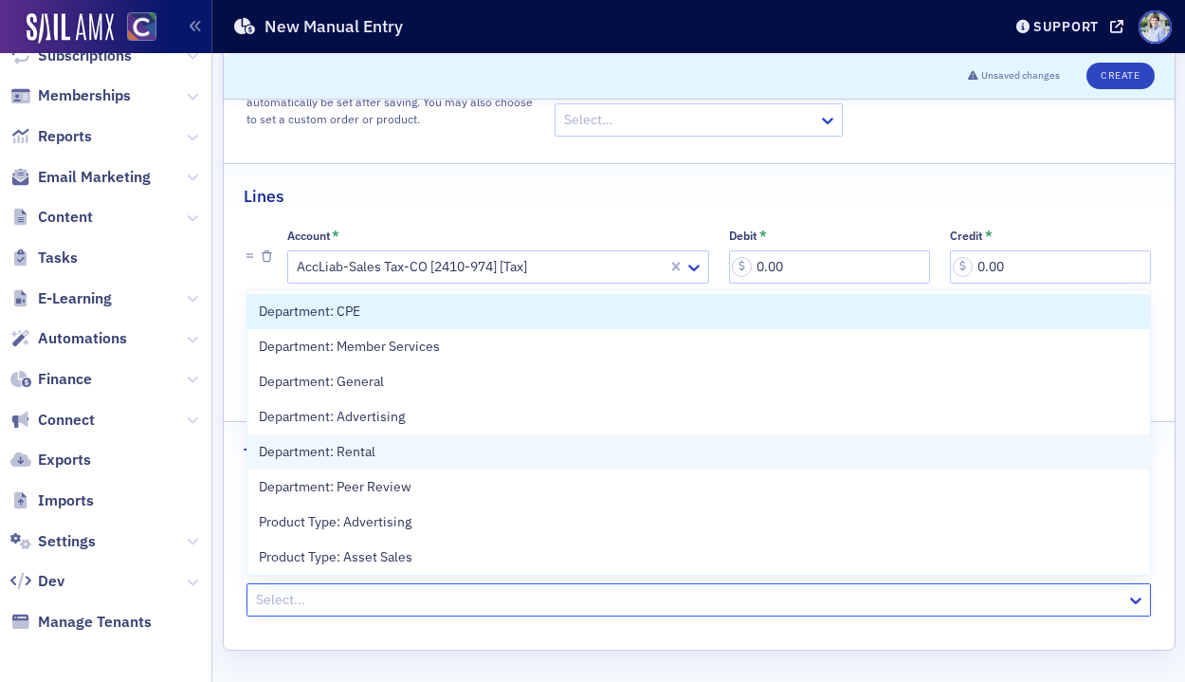
scroll to position [11, 0]
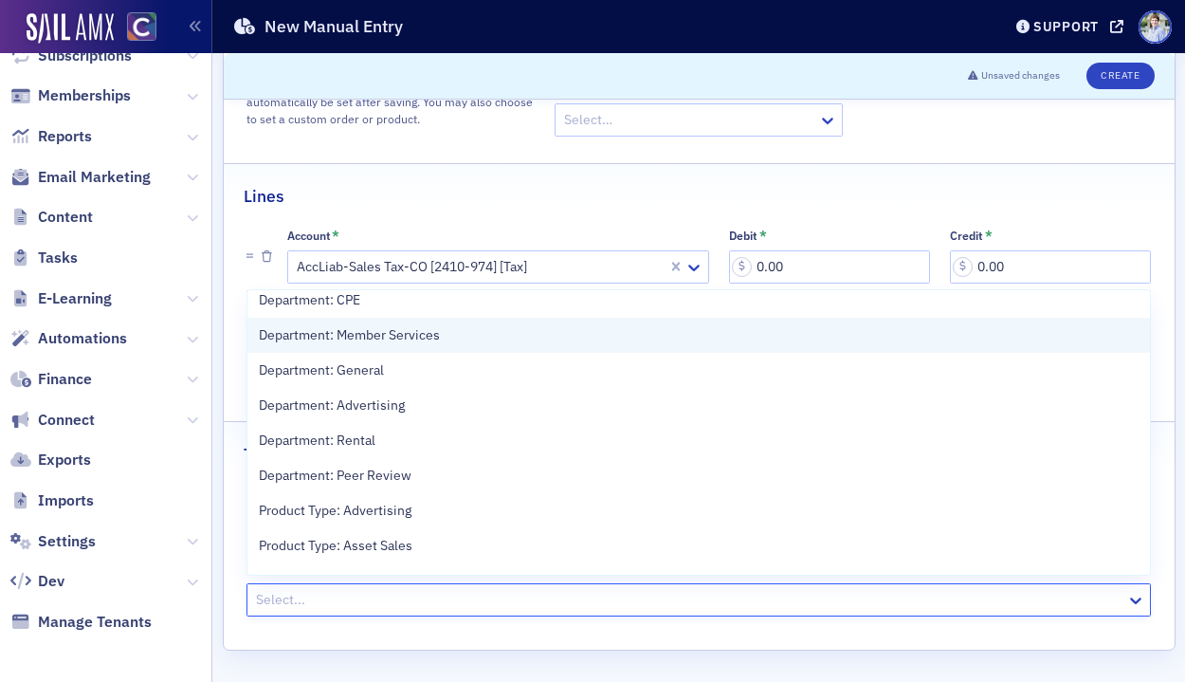
click at [433, 327] on span "Department: Member Services" at bounding box center [349, 335] width 181 height 20
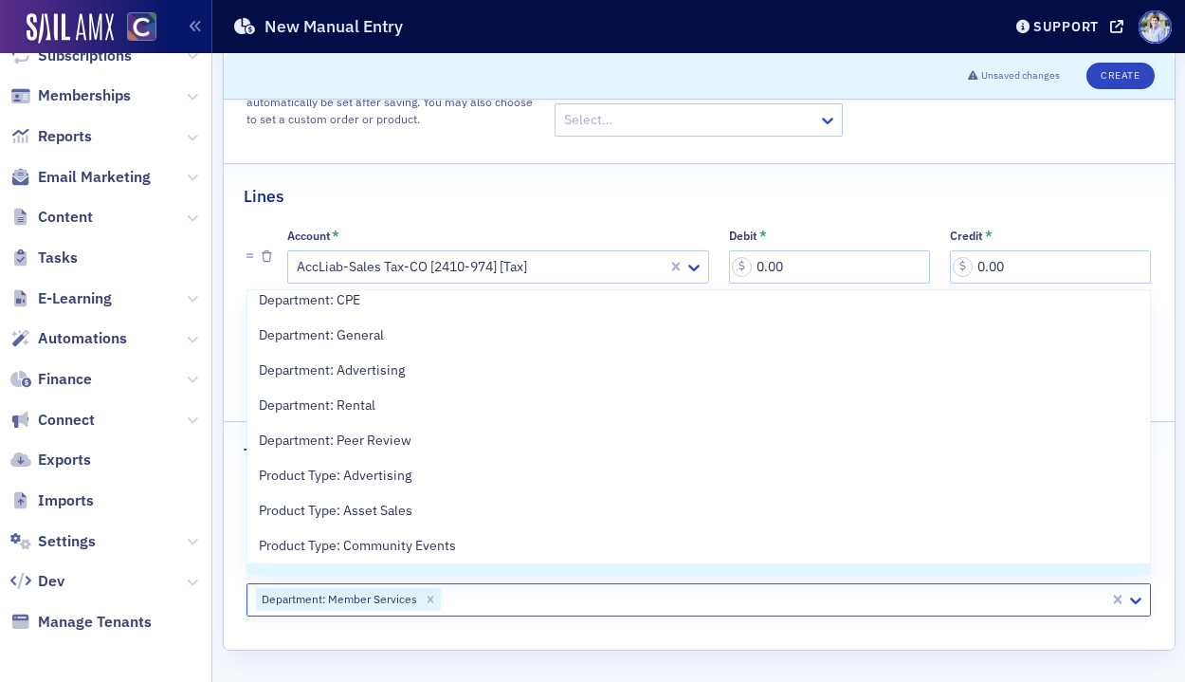
click at [431, 599] on icon "Remove Department: Member Services" at bounding box center [430, 599] width 13 height 13
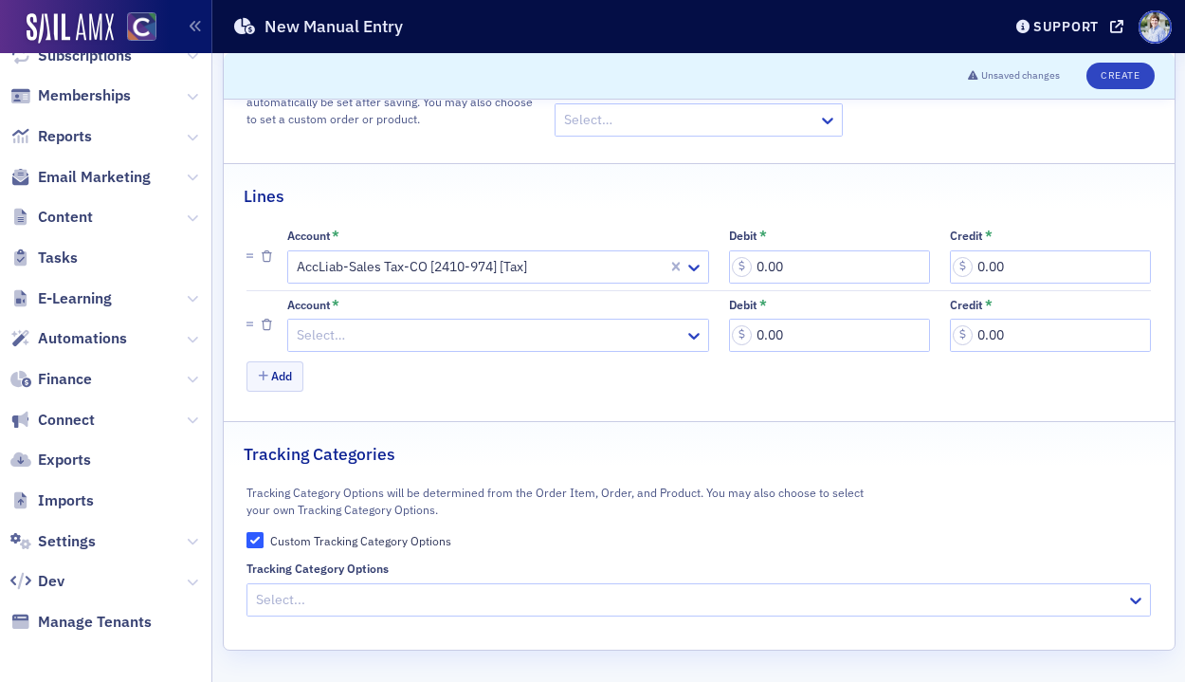
drag, startPoint x: 443, startPoint y: 639, endPoint x: 281, endPoint y: 590, distance: 169.5
click at [442, 639] on div "Effective At * Notes * Order Item Select… If you select an Order Item, Order & …" at bounding box center [699, 231] width 951 height 836
click at [344, 535] on div "Custom Tracking Category Options" at bounding box center [360, 541] width 181 height 16
click at [264, 535] on input "Custom Tracking Category Options" at bounding box center [255, 540] width 17 height 17
checkbox input "false"
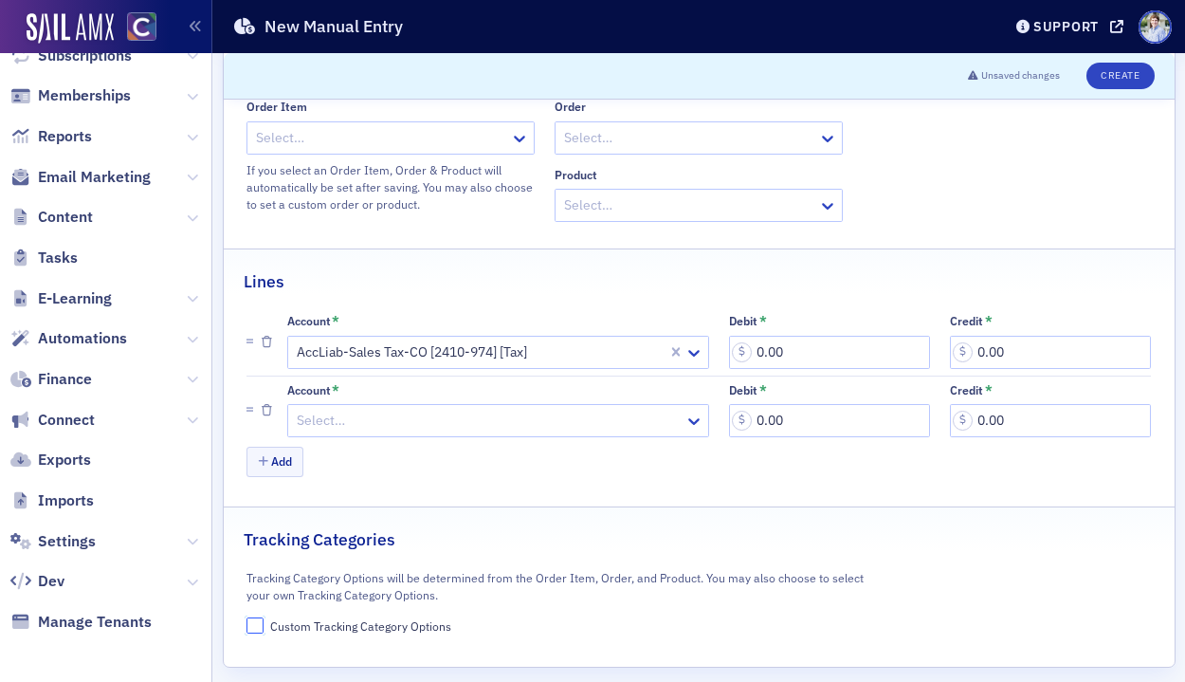
scroll to position [0, 0]
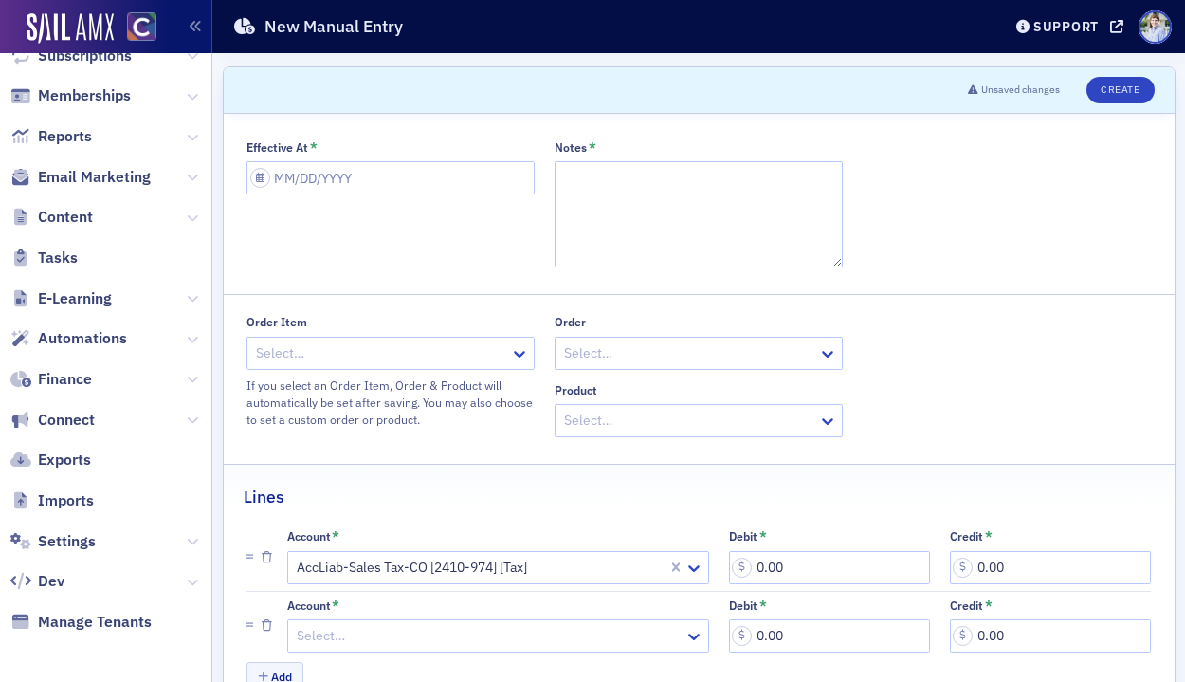
click at [345, 246] on div "Effective At *" at bounding box center [391, 203] width 288 height 127
click at [345, 245] on div "Effective At *" at bounding box center [391, 203] width 288 height 127
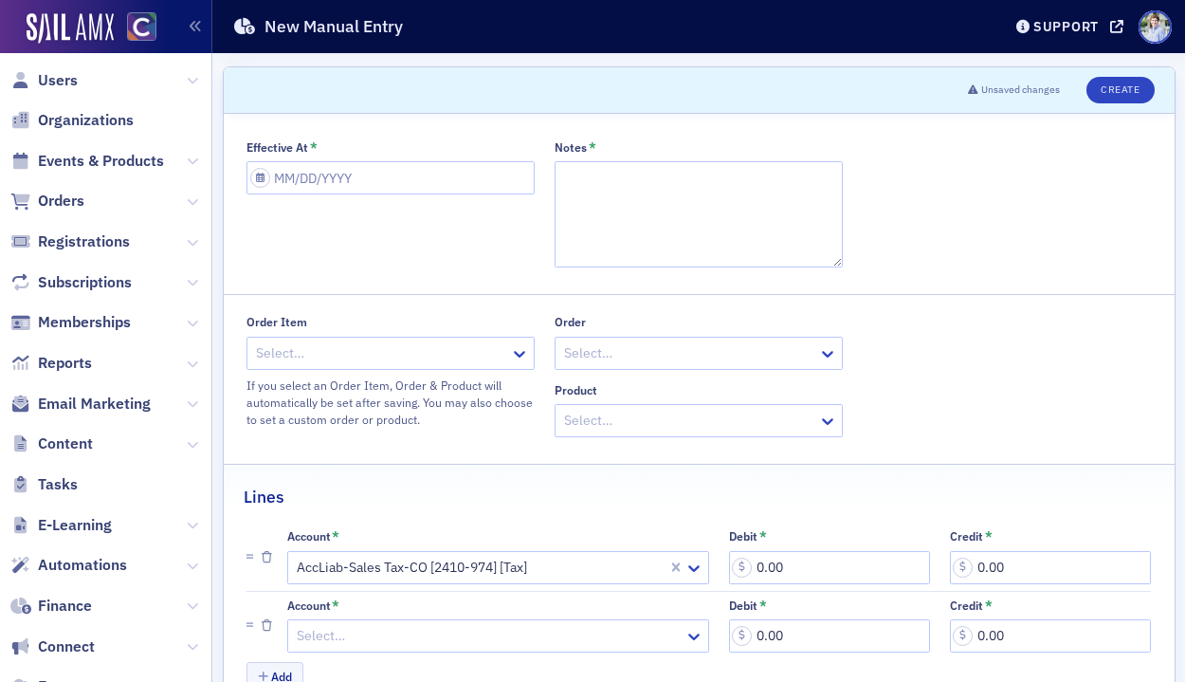
drag, startPoint x: 577, startPoint y: 61, endPoint x: 597, endPoint y: 20, distance: 45.4
click at [577, 61] on div "Scroll to Unsaved changes Create Effective At * Notes * Order Item Select… If y…" at bounding box center [699, 484] width 953 height 863
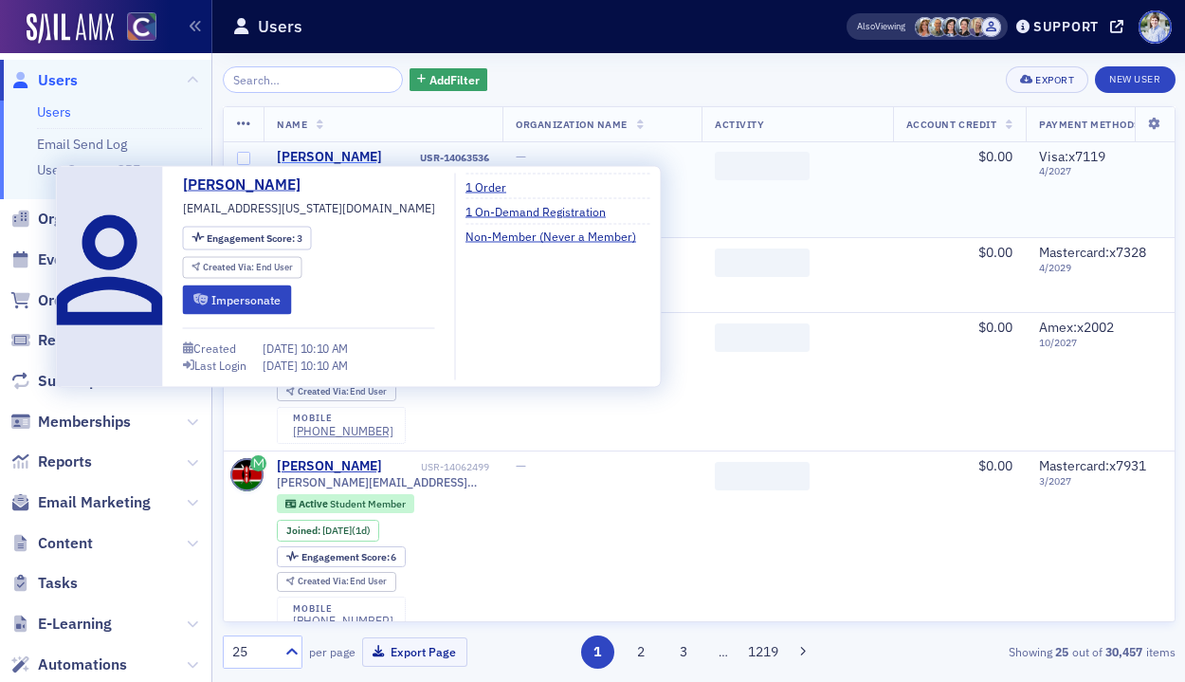
click at [286, 158] on div "[PERSON_NAME]" at bounding box center [329, 157] width 105 height 17
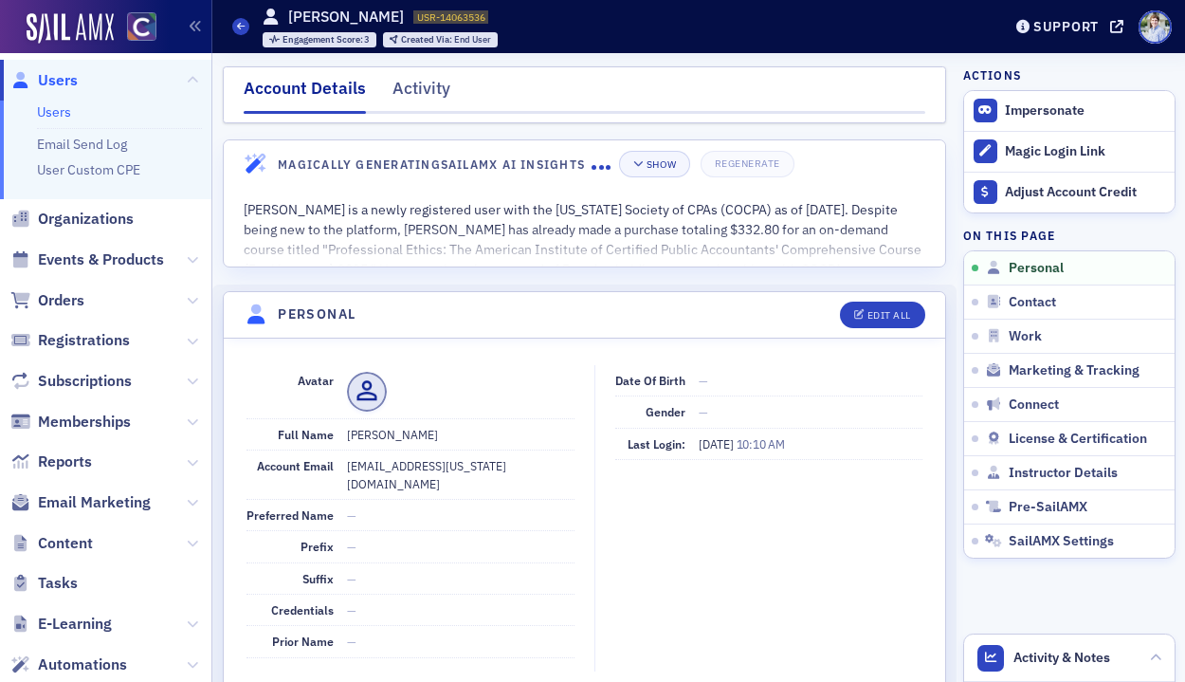
click at [553, 23] on div "Users Braeden Zeitlin USR-14063536 14063536 Engagement Score : 3 Created Via : …" at bounding box center [602, 26] width 741 height 55
click at [61, 460] on span "Reports" at bounding box center [65, 461] width 54 height 21
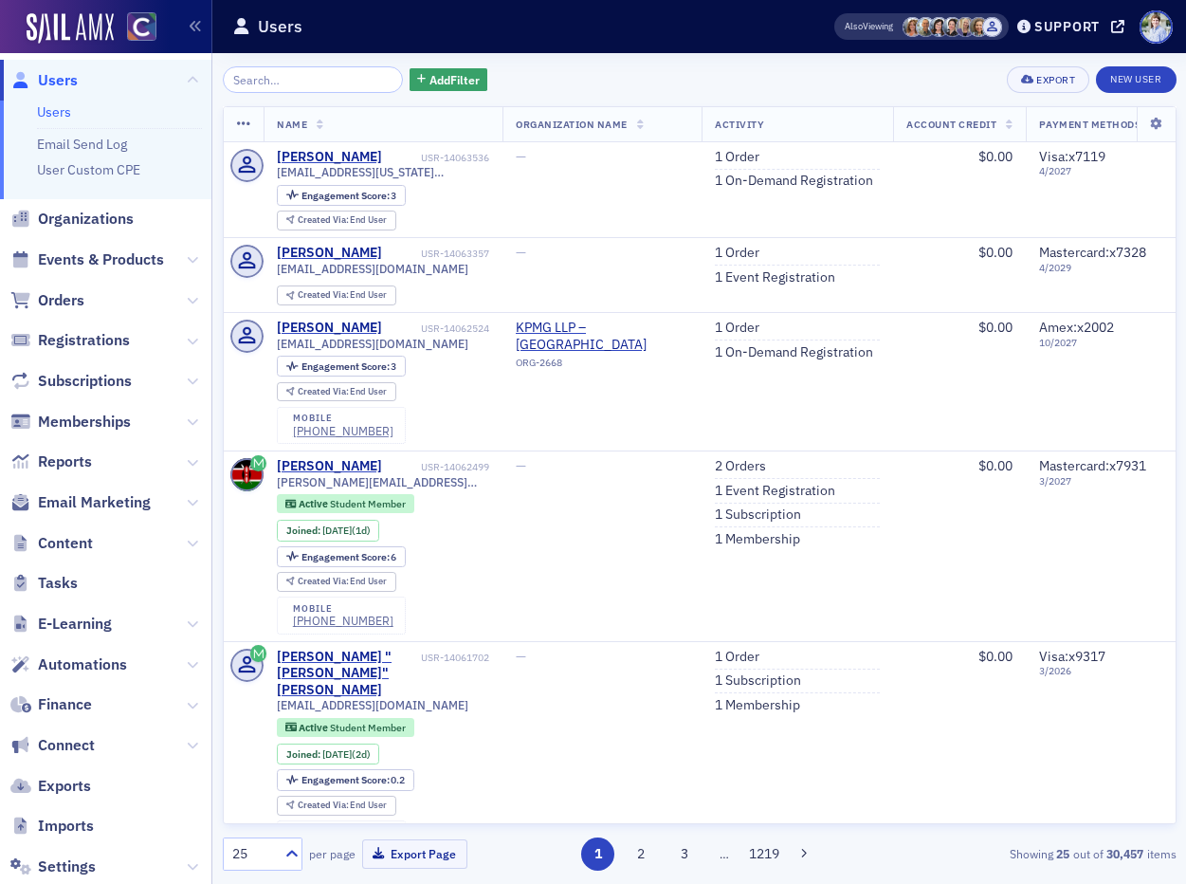
click at [712, 41] on div "Users" at bounding box center [503, 27] width 542 height 36
